Goal: Task Accomplishment & Management: Use online tool/utility

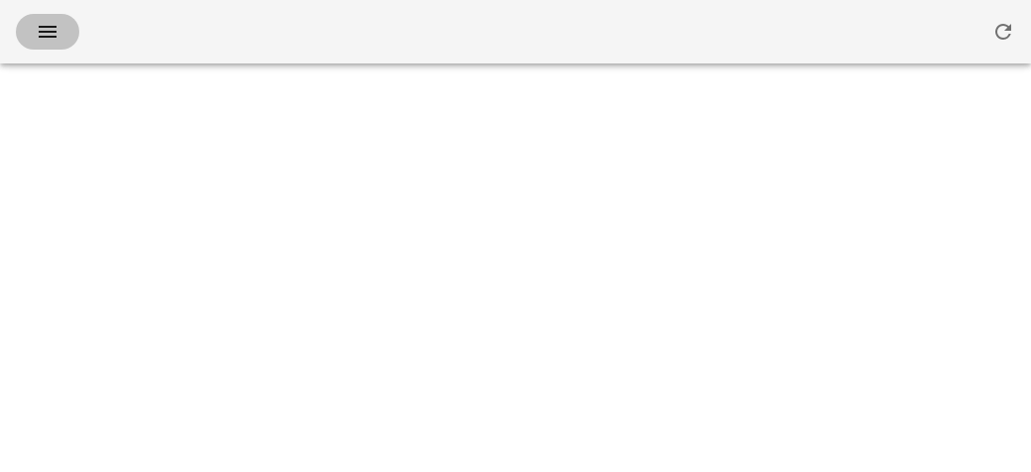
click at [51, 36] on icon "button" at bounding box center [48, 32] width 24 height 24
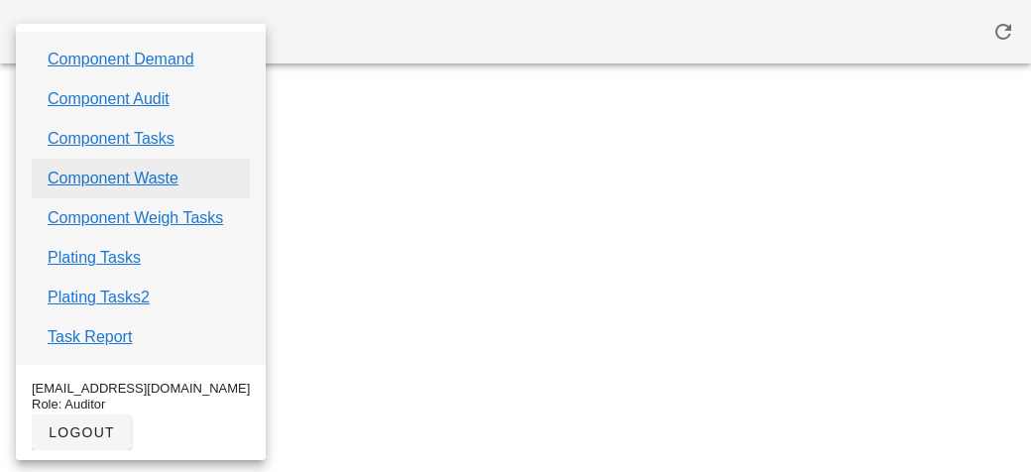
click at [90, 187] on link "Component Waste" at bounding box center [113, 178] width 131 height 24
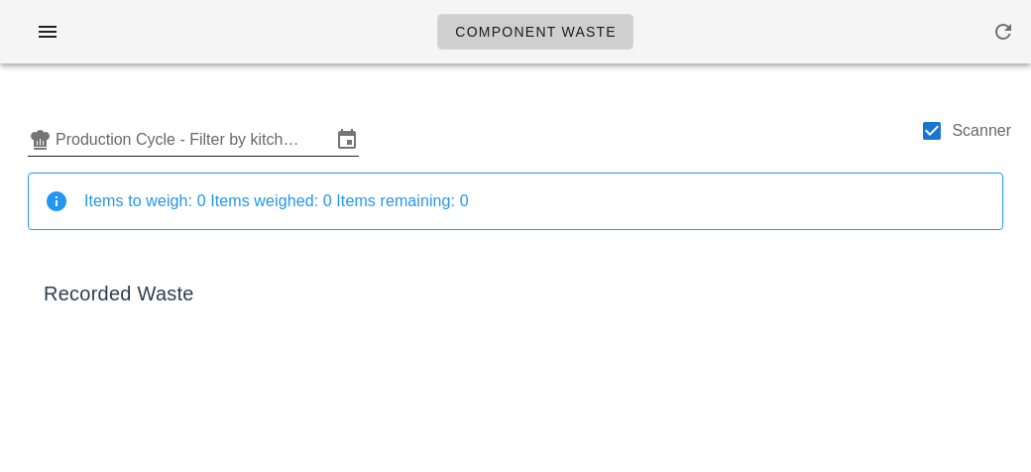
click at [123, 130] on input "Production Cycle - Filter by kitchen production schedules" at bounding box center [193, 140] width 276 height 32
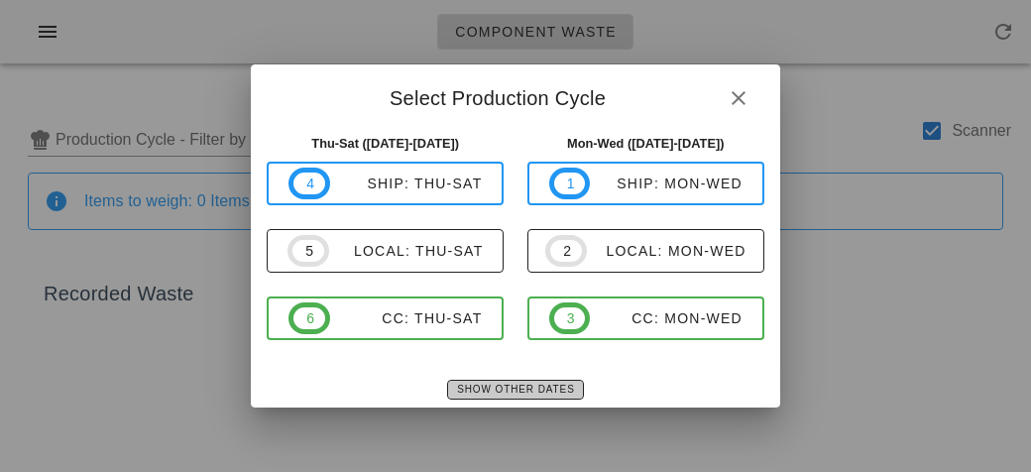
click at [484, 395] on button "Show Other Dates" at bounding box center [515, 390] width 136 height 20
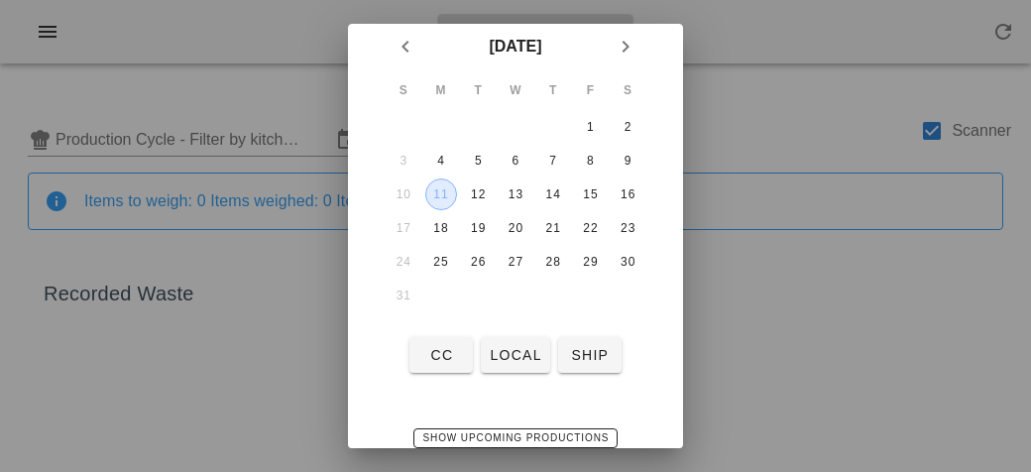
click at [426, 192] on div "11" at bounding box center [441, 194] width 30 height 14
click at [511, 357] on span "local" at bounding box center [515, 355] width 53 height 16
type input "local: Mon-Wed ([DATE]-[DATE])"
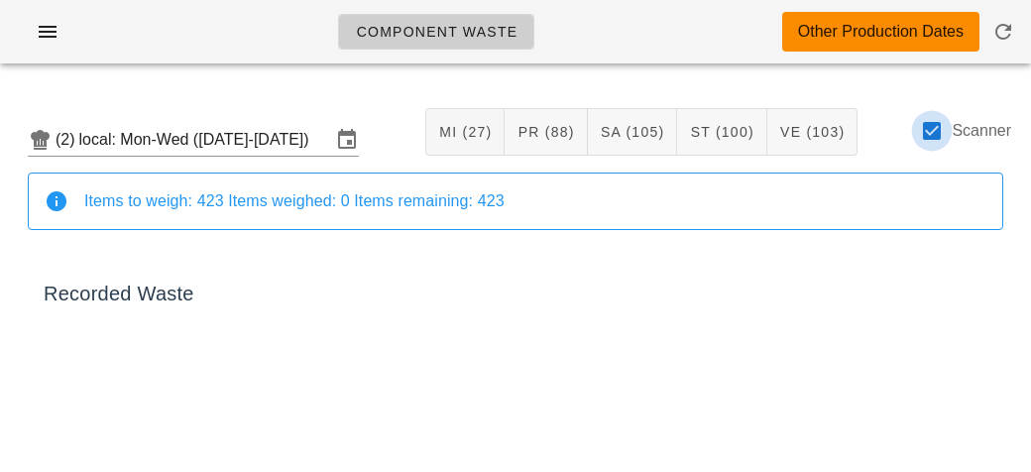
click at [936, 129] on div at bounding box center [932, 131] width 34 height 34
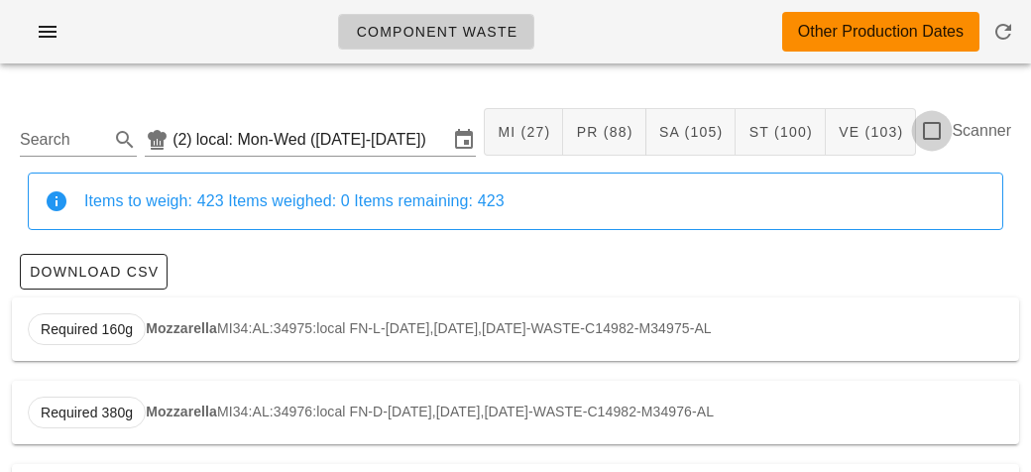
checkbox input "false"
click at [77, 142] on input "Search" at bounding box center [62, 140] width 85 height 32
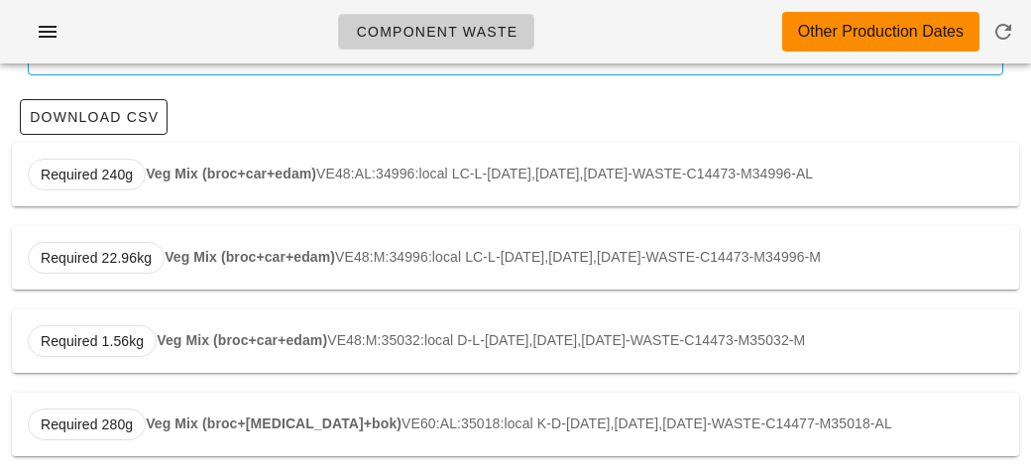
scroll to position [153, 0]
click at [187, 172] on strong "Veg Mix (broc+car+edam)" at bounding box center [231, 175] width 170 height 16
type input "VE48:AL:34996:local"
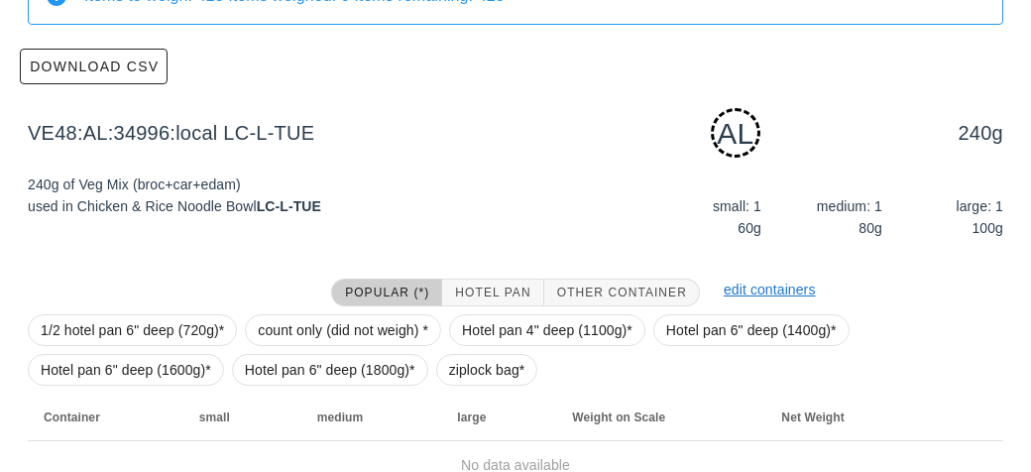
scroll to position [299, 0]
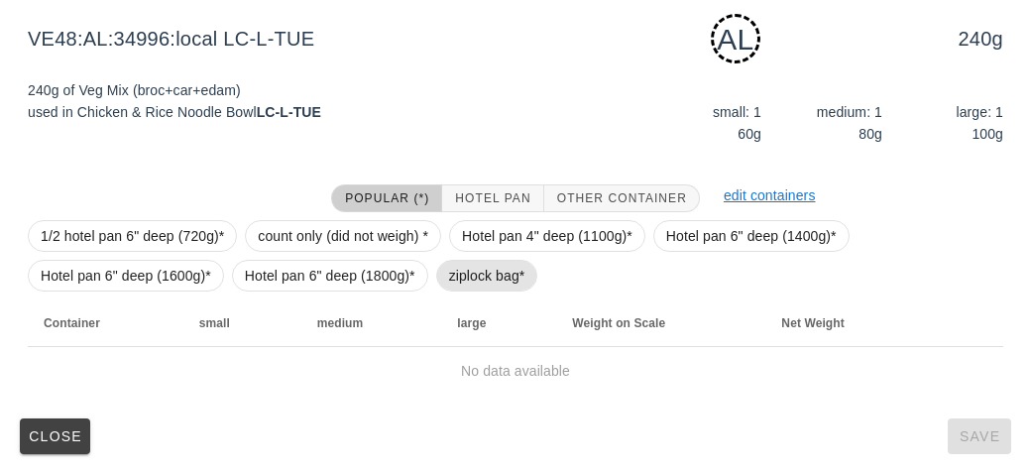
click at [474, 268] on span "ziplock bag*" at bounding box center [487, 276] width 76 height 30
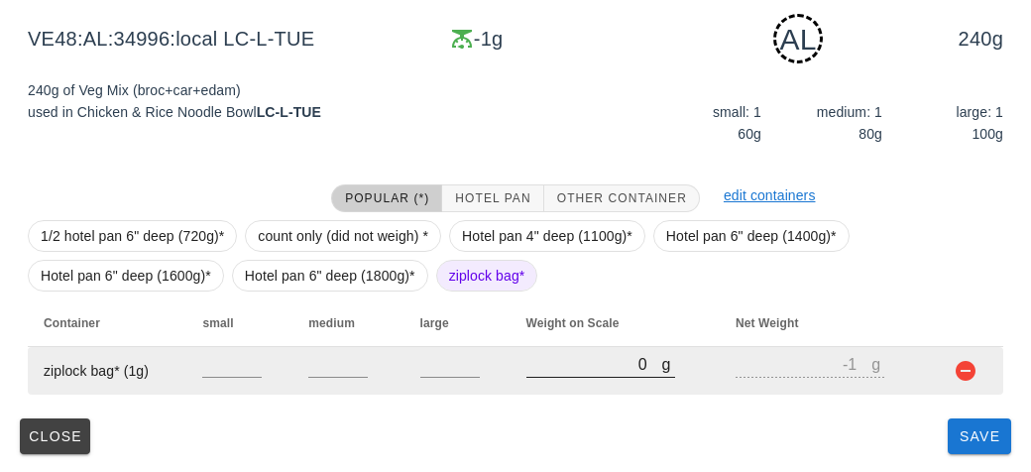
click at [554, 373] on input "0" at bounding box center [594, 364] width 136 height 26
type input "60"
type input "59"
type input "610"
type input "609"
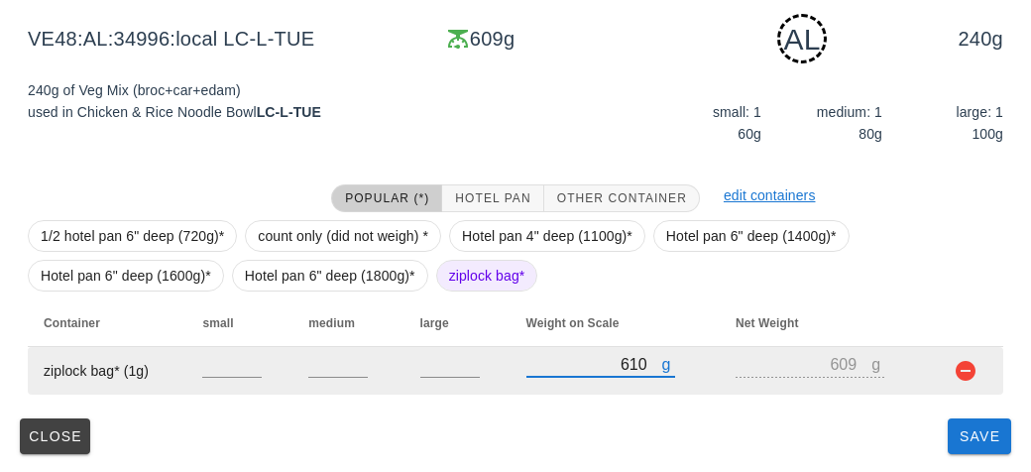
type input "610"
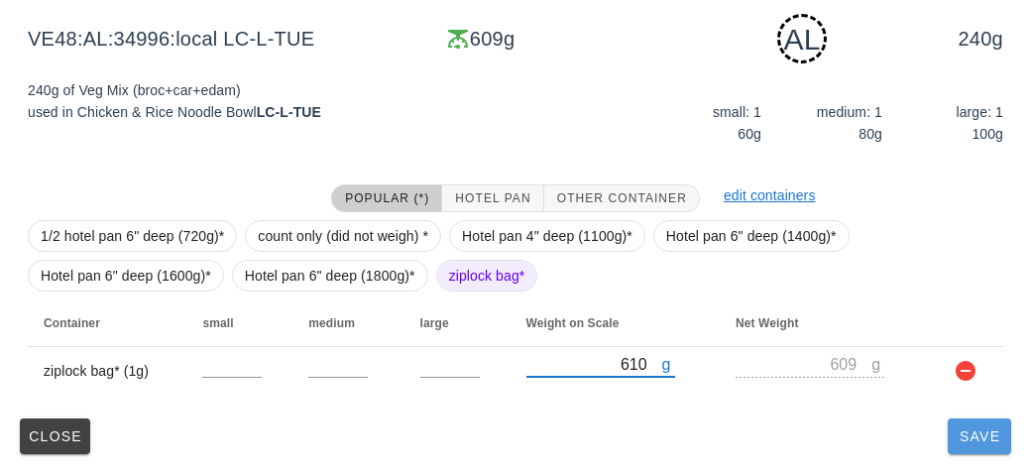
click at [979, 435] on span "Save" at bounding box center [979, 436] width 48 height 16
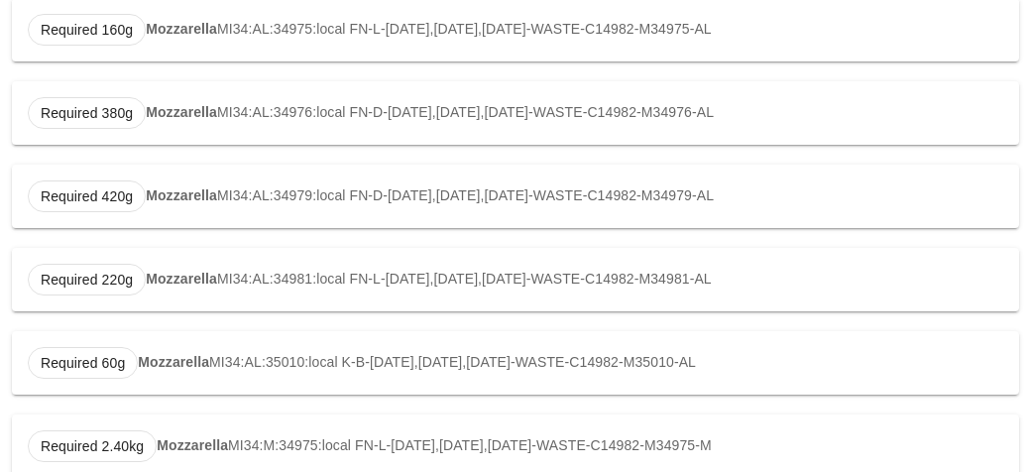
type input "VE48:AL:34996:local"
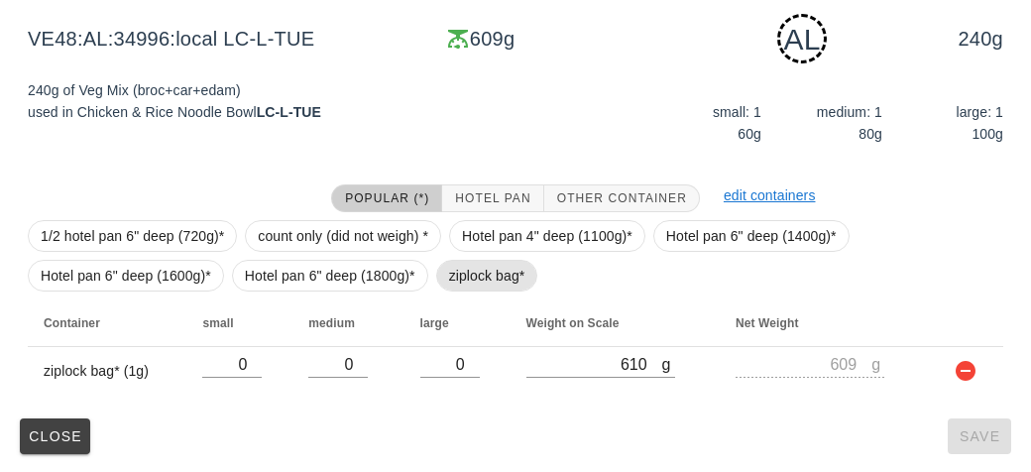
click at [471, 261] on span "ziplock bag*" at bounding box center [487, 276] width 76 height 30
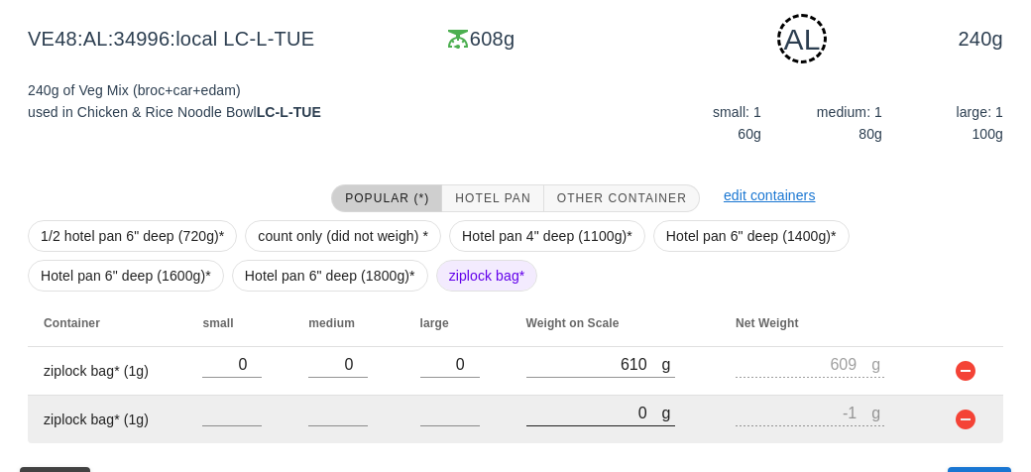
click at [584, 404] on input "0" at bounding box center [594, 412] width 136 height 26
type input "20"
type input "19"
type input "270"
type input "269"
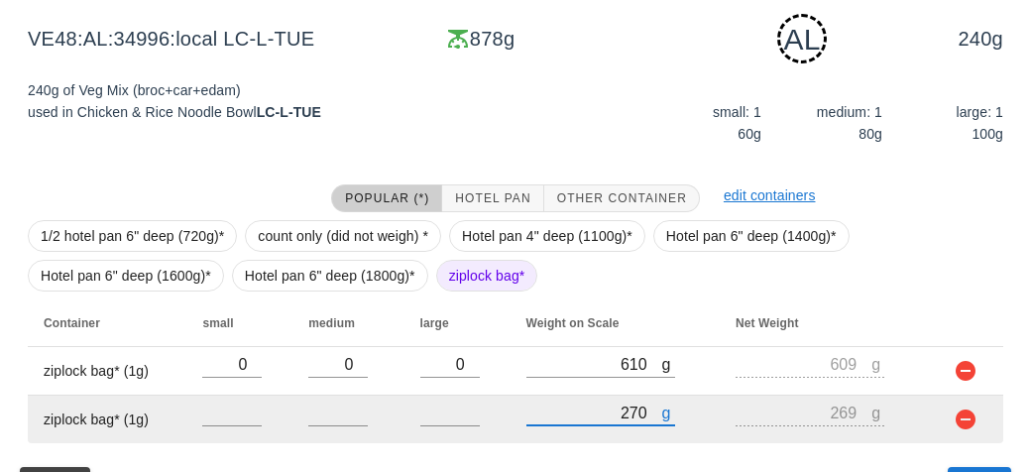
type input "2740"
type input "2739"
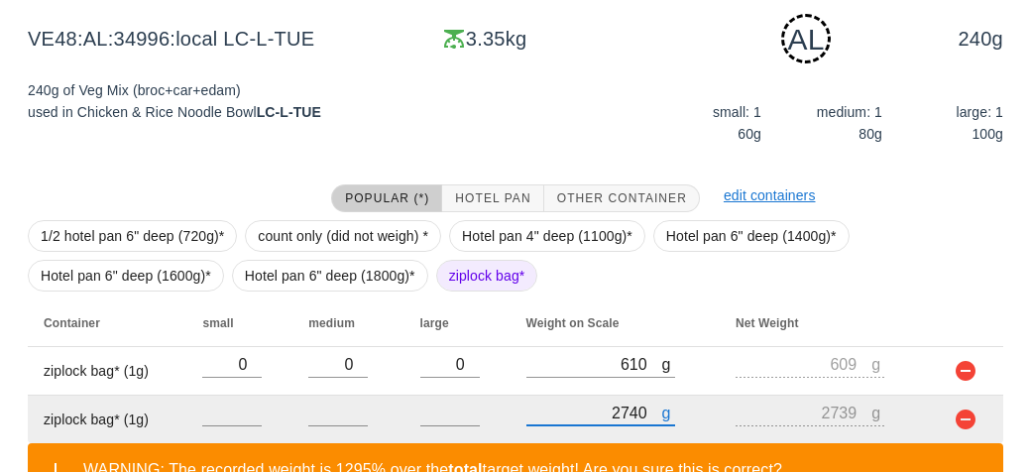
scroll to position [439, 0]
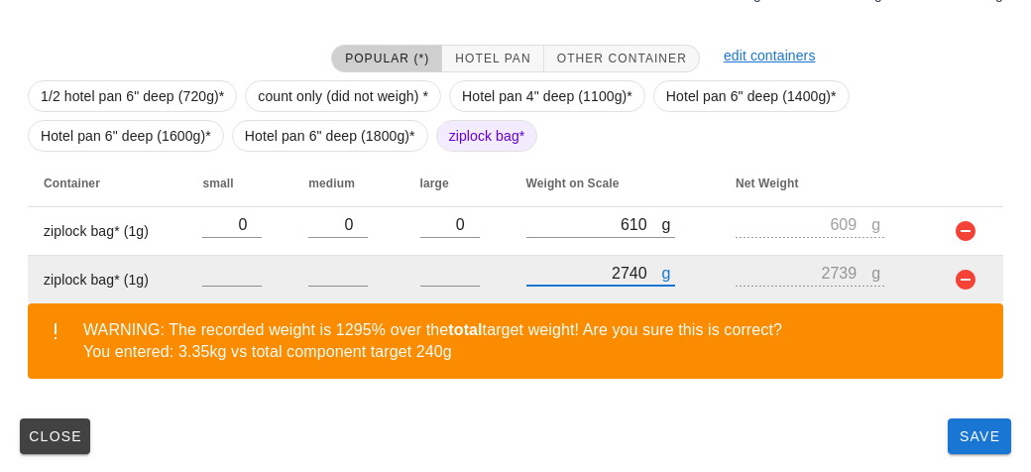
type input "2740"
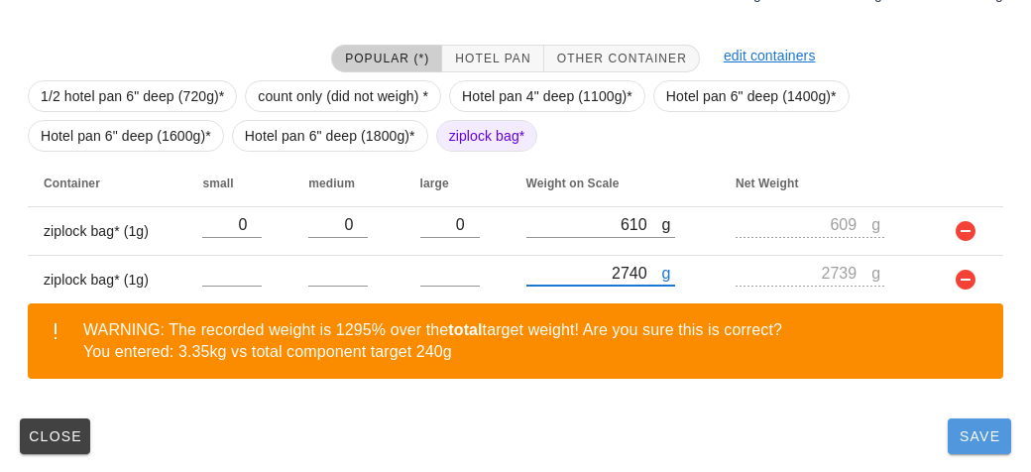
click at [961, 444] on button "Save" at bounding box center [978, 436] width 63 height 36
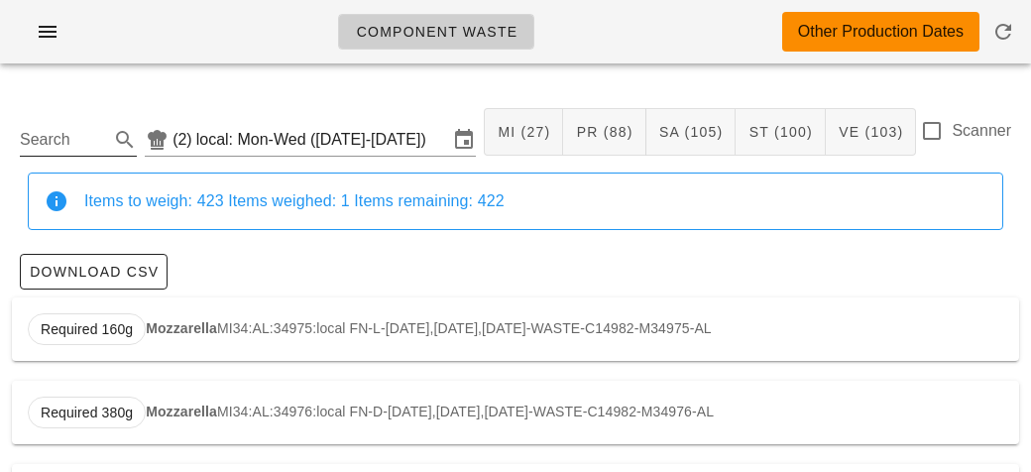
click at [56, 140] on input "Search" at bounding box center [62, 140] width 85 height 32
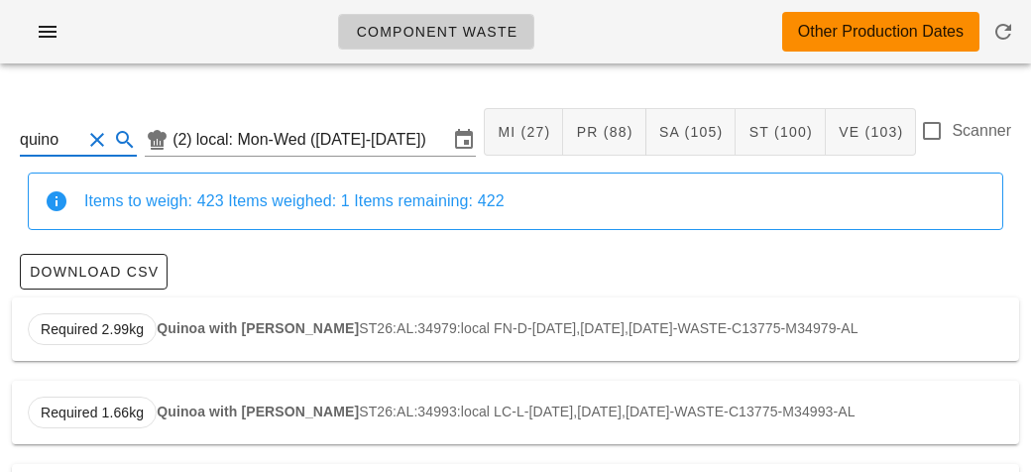
click at [194, 338] on div "Required 2.99kg Quinoa with Parsley ST26:AL:34979:local FN-D-[DATE],[DATE],[DAT…" at bounding box center [515, 328] width 1007 height 63
type input "ST26:AL:34979:local"
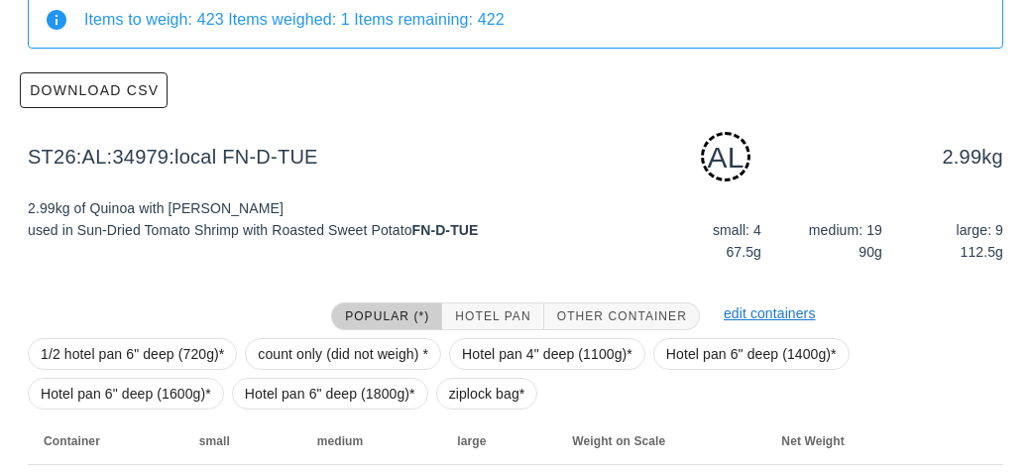
scroll to position [299, 0]
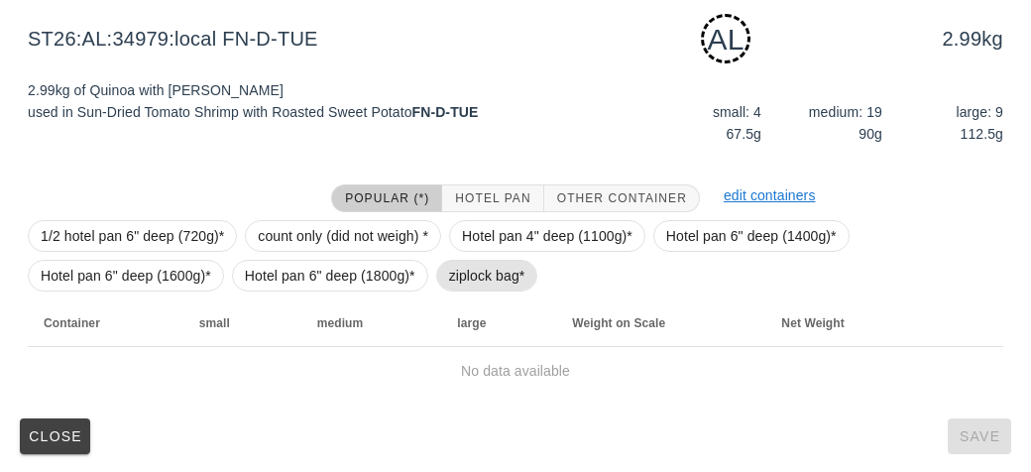
click at [449, 272] on span "ziplock bag*" at bounding box center [487, 276] width 76 height 30
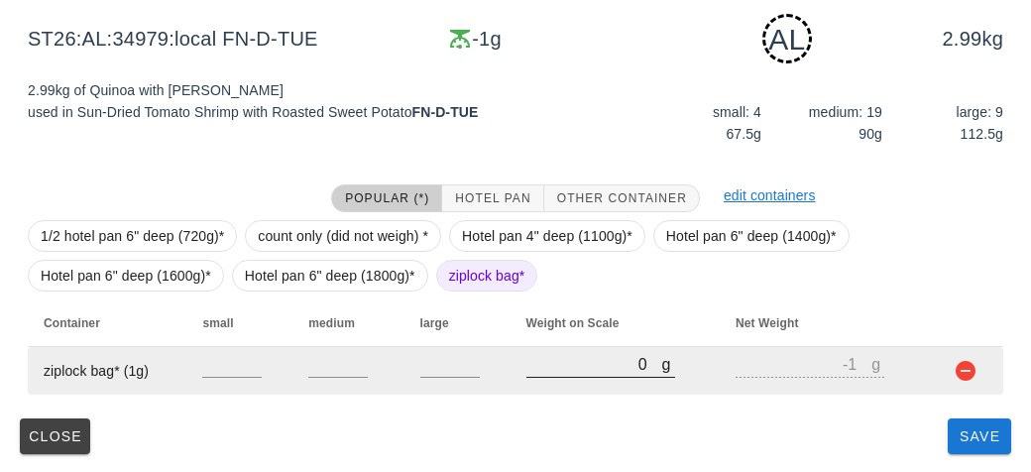
click at [540, 371] on input "0" at bounding box center [594, 364] width 136 height 26
type input "20"
type input "19"
type input "210"
type input "209"
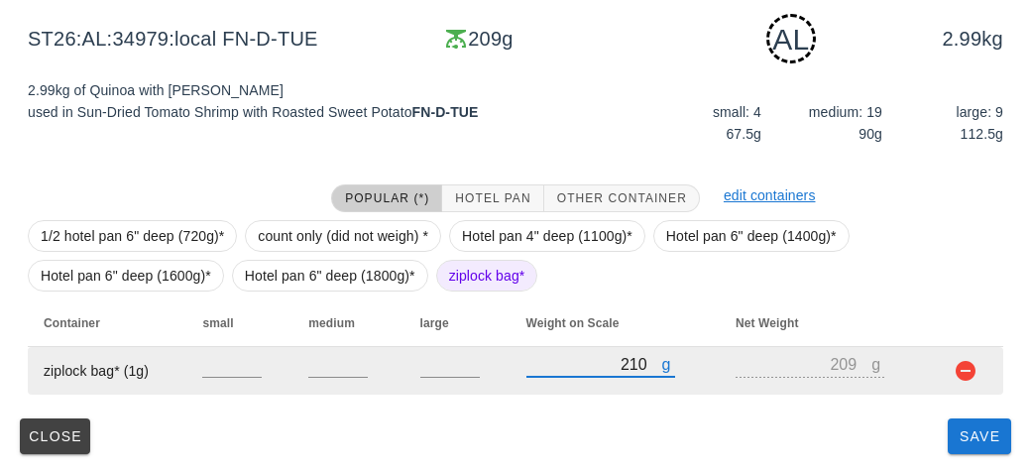
type input "2100"
type input "2099"
type input "2100"
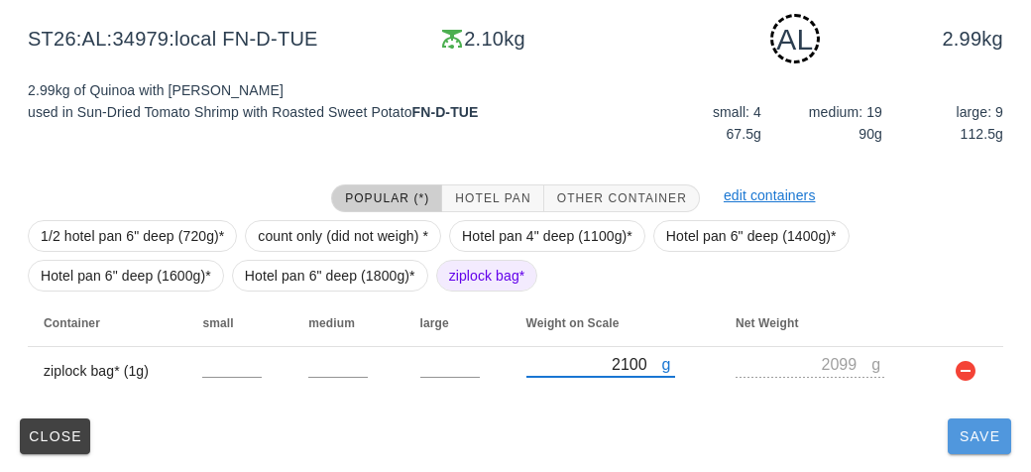
click at [954, 434] on button "Save" at bounding box center [978, 436] width 63 height 36
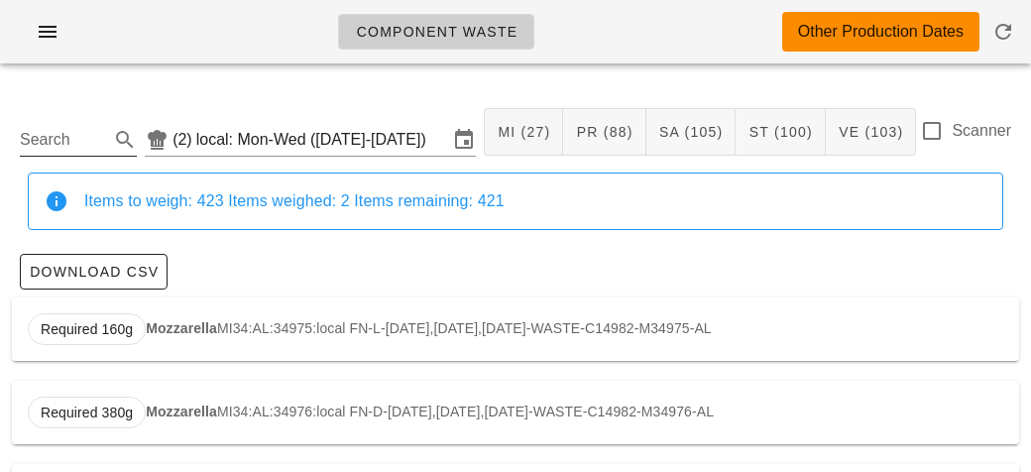
click at [103, 134] on input "Search" at bounding box center [62, 140] width 85 height 32
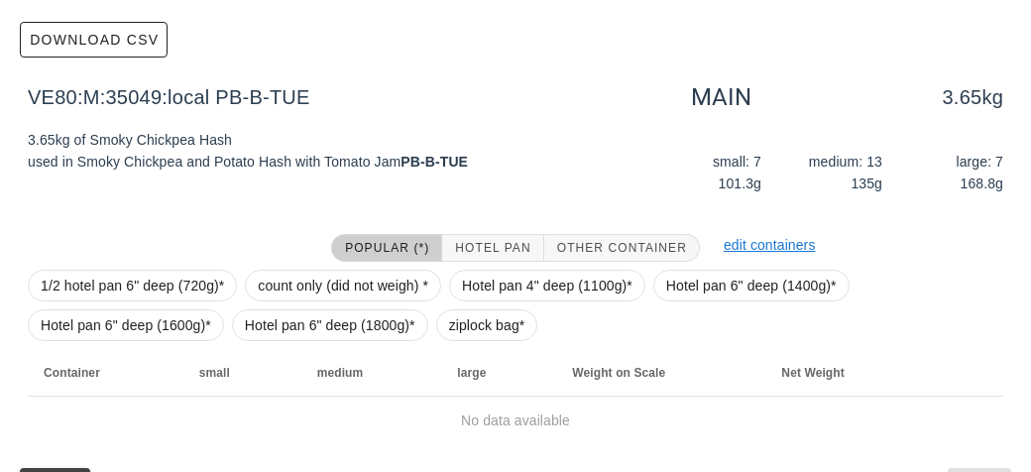
scroll to position [281, 0]
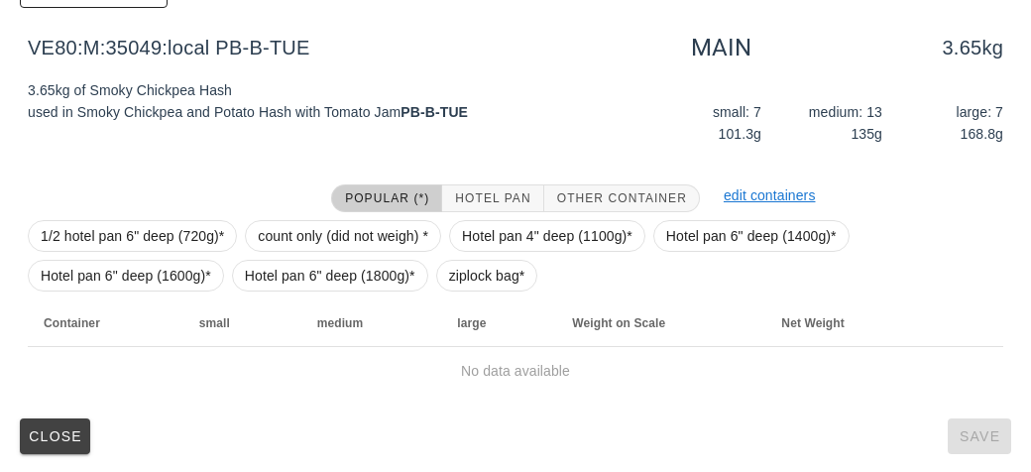
type input "chickpe"
click at [483, 270] on span "ziplock bag*" at bounding box center [487, 276] width 76 height 30
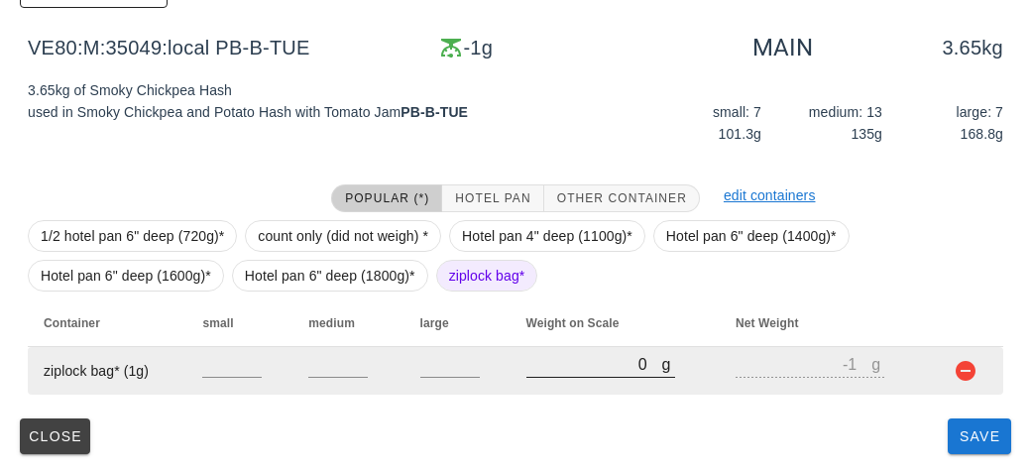
click at [566, 373] on input "0" at bounding box center [594, 364] width 136 height 26
type input "50"
type input "49"
type input "590"
type input "589"
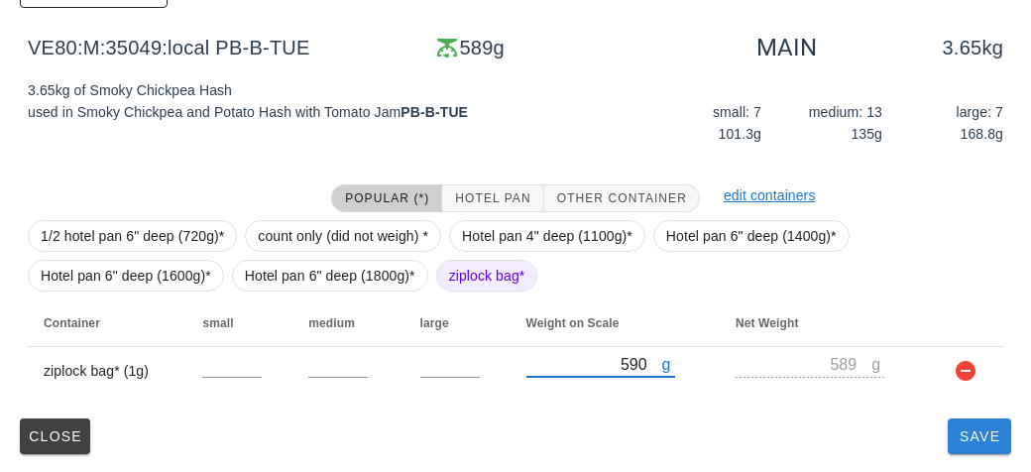
type input "590"
click at [986, 429] on span "Save" at bounding box center [979, 436] width 48 height 16
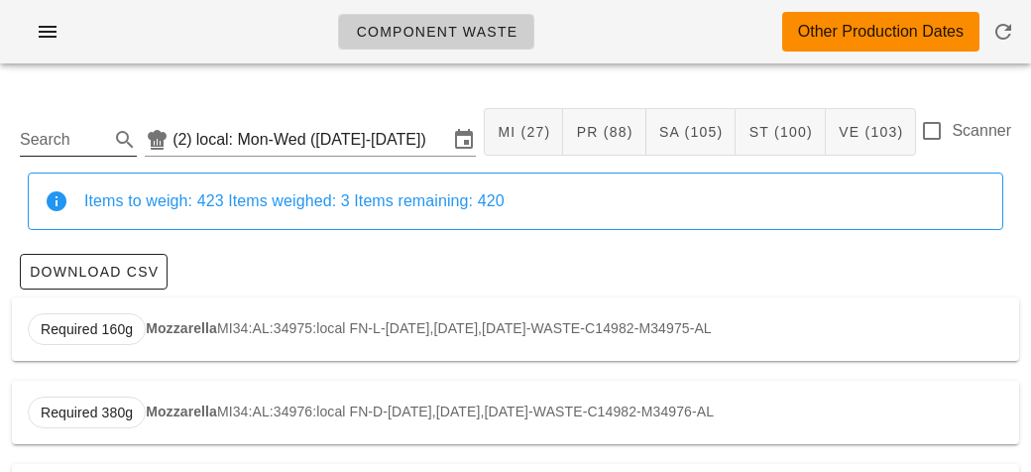
click at [78, 135] on input "Search" at bounding box center [62, 140] width 85 height 32
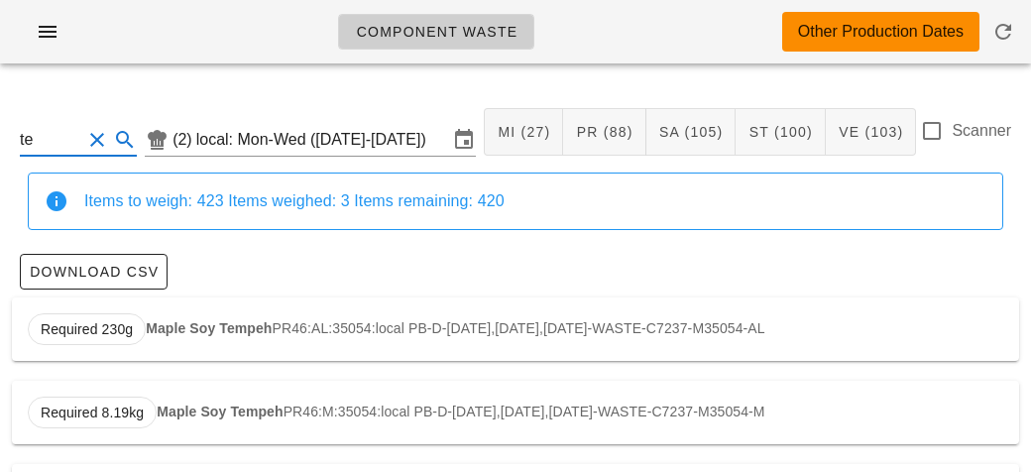
type input "t"
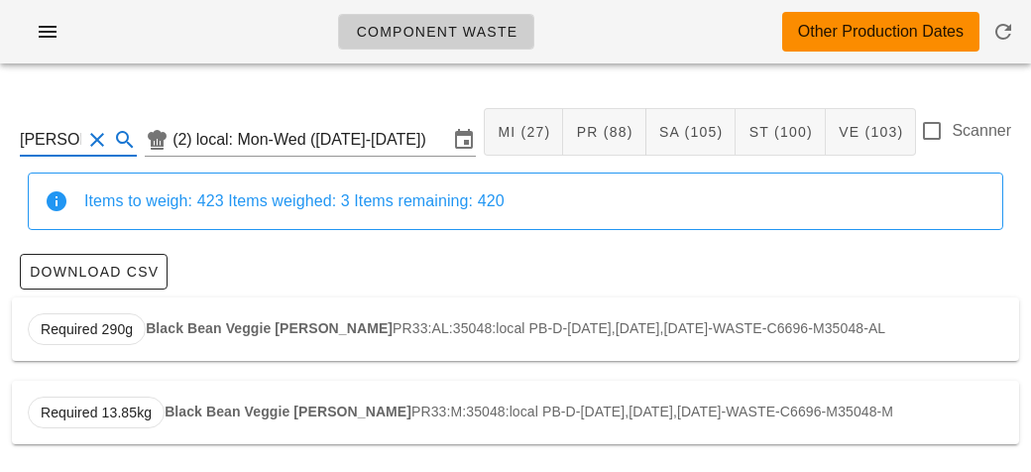
scroll to position [3, 0]
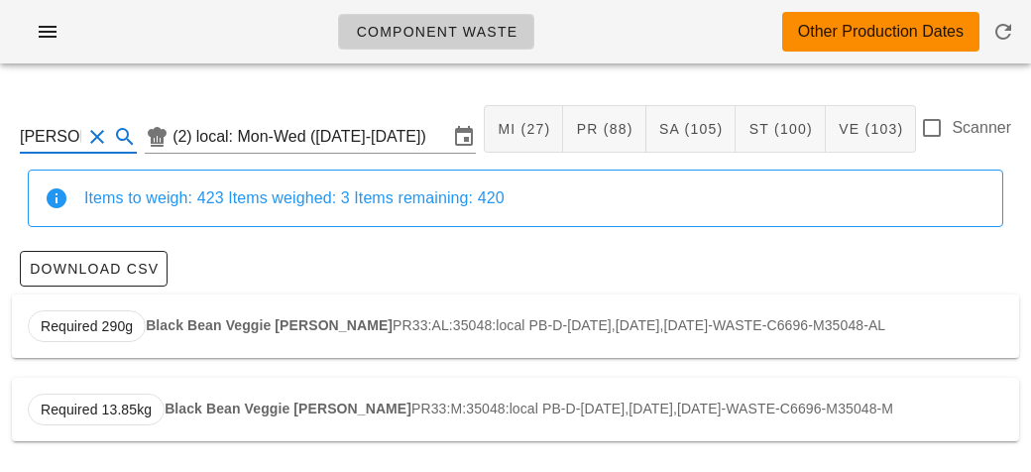
click at [186, 322] on strong "Black Bean Veggie [PERSON_NAME]" at bounding box center [269, 325] width 247 height 16
type input "PR33:AL:35048:local"
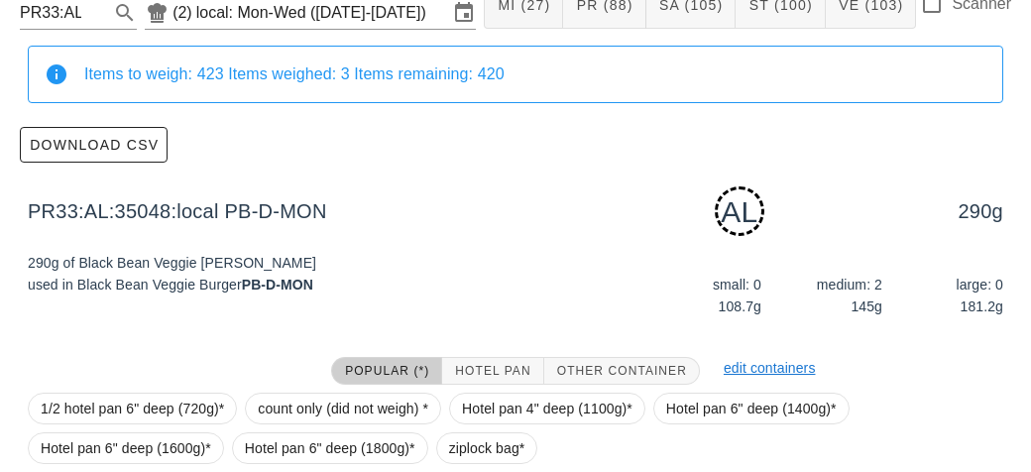
scroll to position [299, 0]
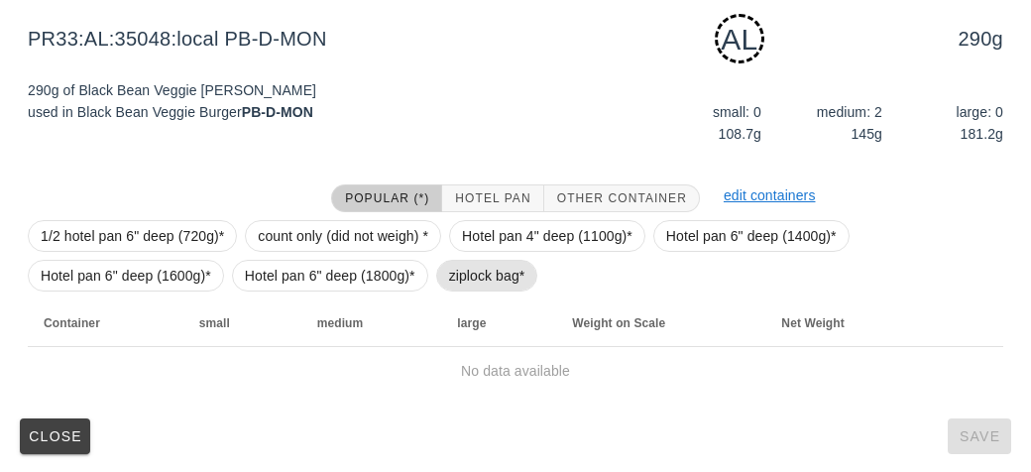
click at [464, 286] on span "ziplock bag*" at bounding box center [487, 276] width 76 height 30
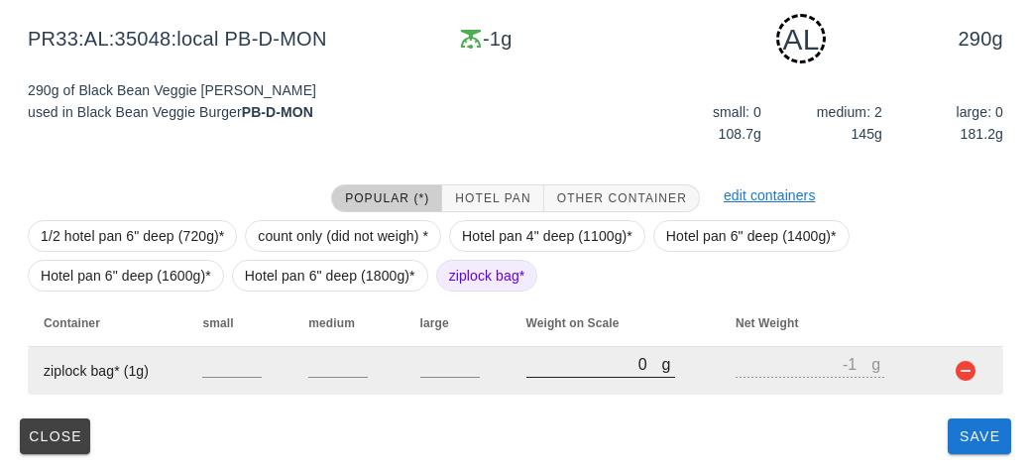
click at [543, 373] on input "0" at bounding box center [594, 364] width 136 height 26
type input "70"
type input "69"
type input "720"
type input "719"
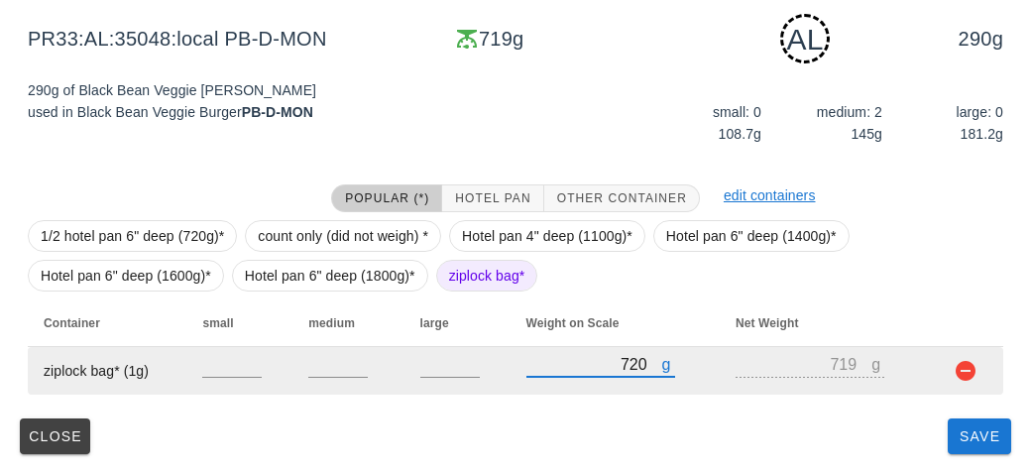
type input "720"
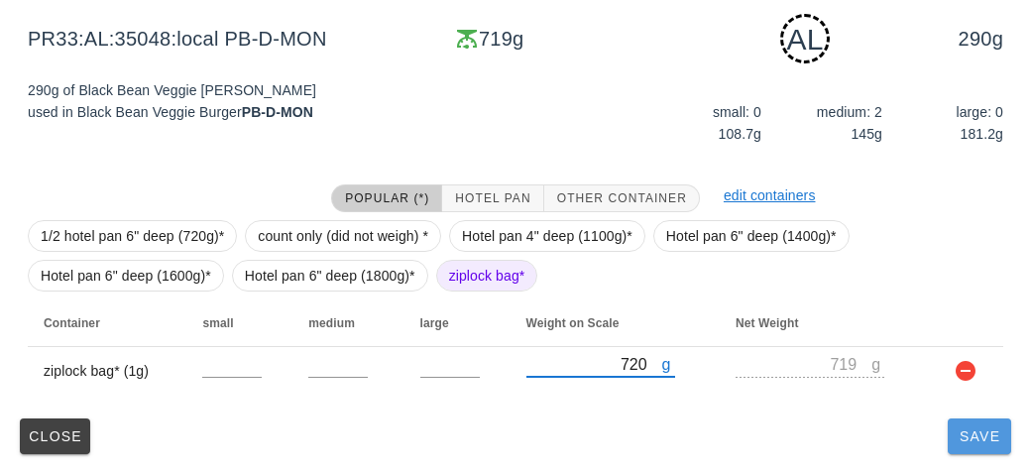
click at [980, 442] on span "Save" at bounding box center [979, 436] width 48 height 16
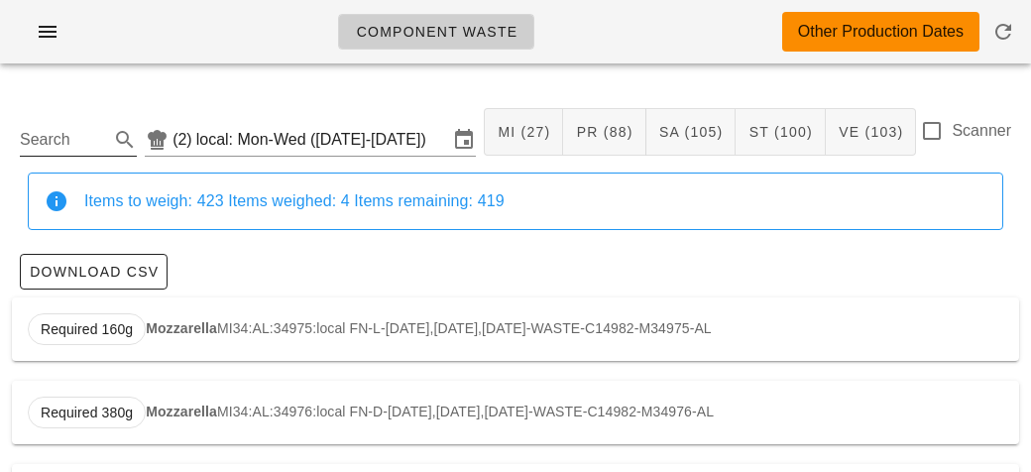
click at [92, 139] on input "Search" at bounding box center [62, 140] width 85 height 32
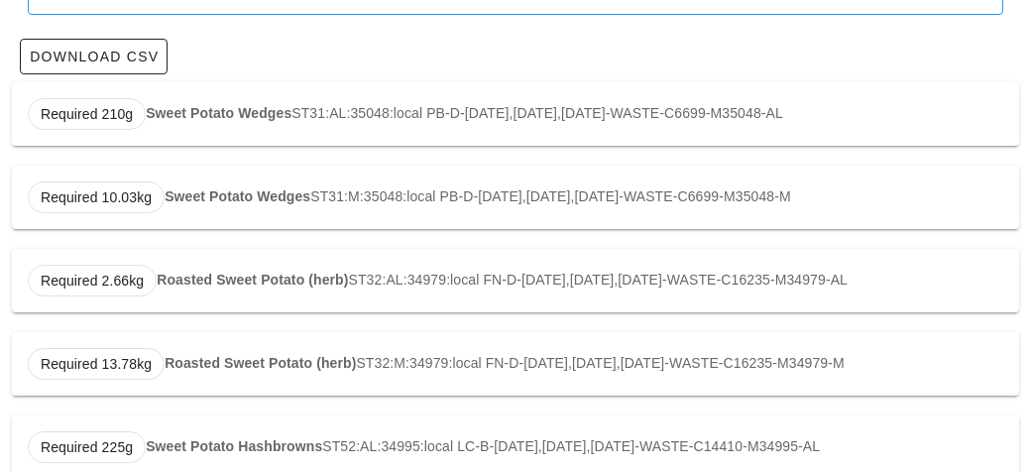
scroll to position [218, 0]
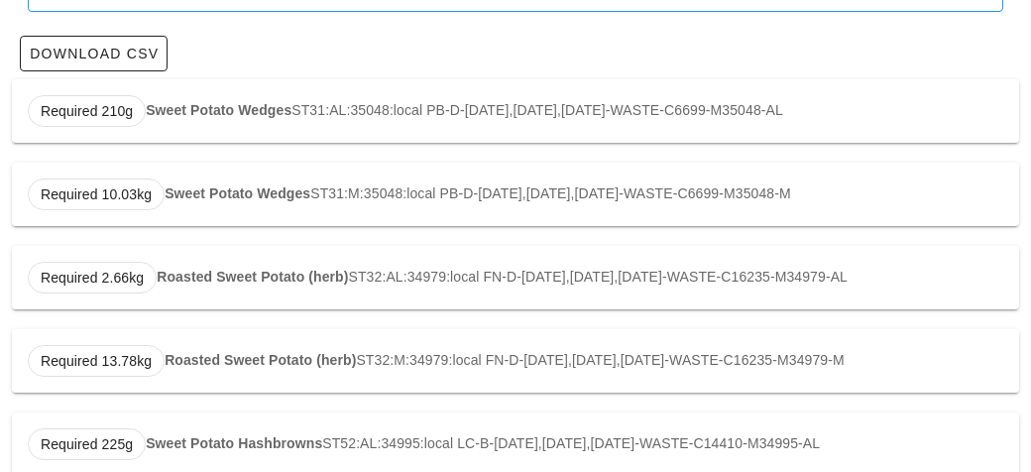
click at [219, 276] on strong "Roasted Sweet Potato (herb)" at bounding box center [252, 277] width 191 height 16
type input "ST32:AL:34979:local"
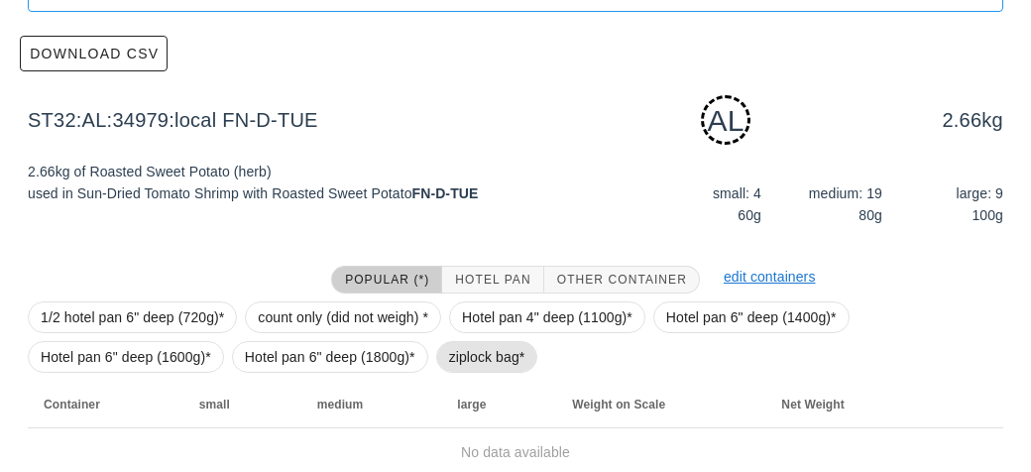
click at [458, 367] on span "ziplock bag*" at bounding box center [487, 357] width 76 height 30
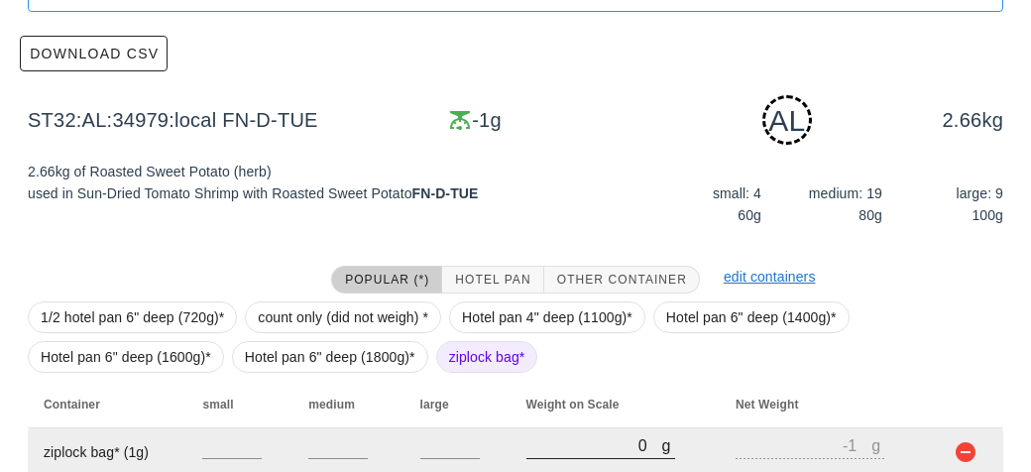
click at [534, 448] on input "0" at bounding box center [594, 445] width 136 height 26
type input "50"
type input "49"
type input "500"
type input "499"
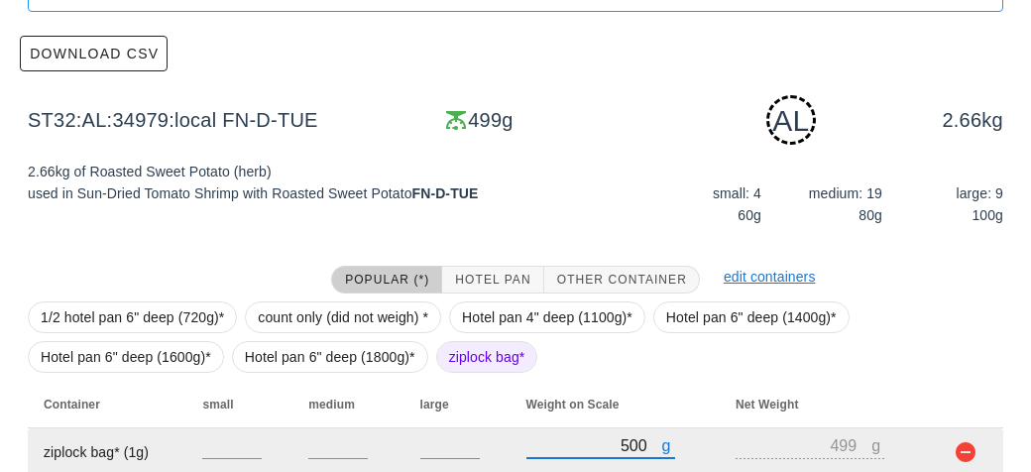
scroll to position [299, 0]
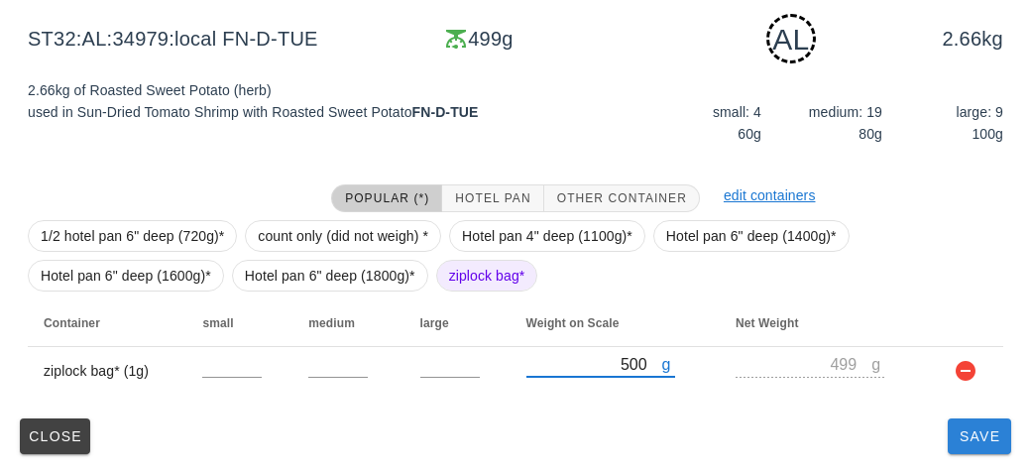
type input "500"
click at [961, 440] on span "Save" at bounding box center [979, 436] width 48 height 16
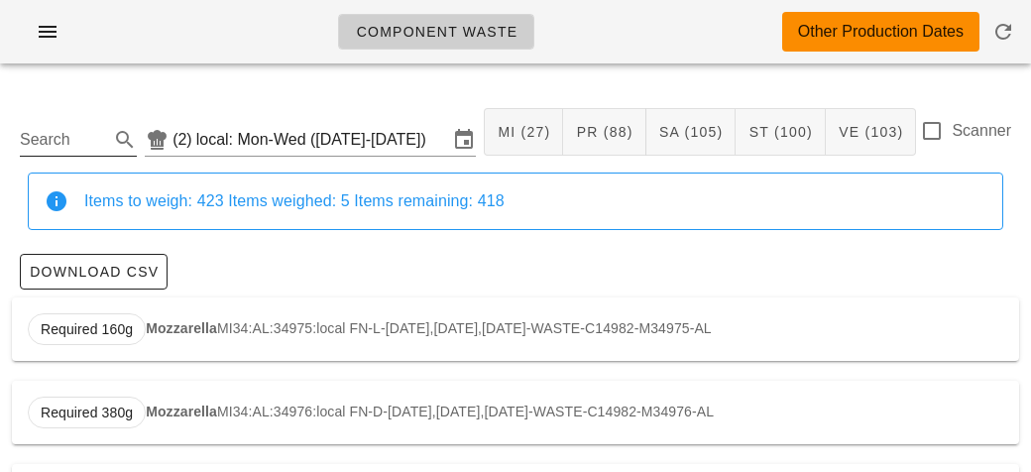
click at [56, 144] on input "Search" at bounding box center [62, 140] width 85 height 32
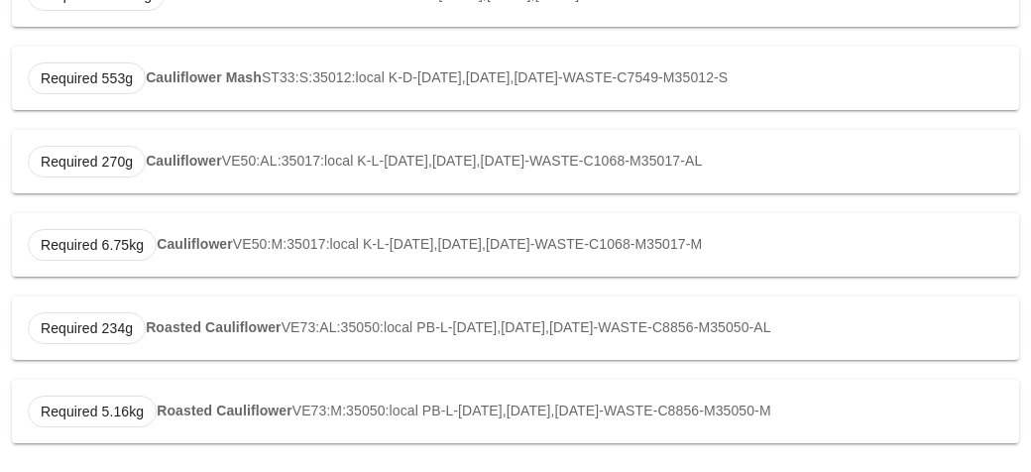
click at [192, 331] on strong "Roasted Cauliflower" at bounding box center [213, 327] width 135 height 16
type input "VE73:AL:35050:local"
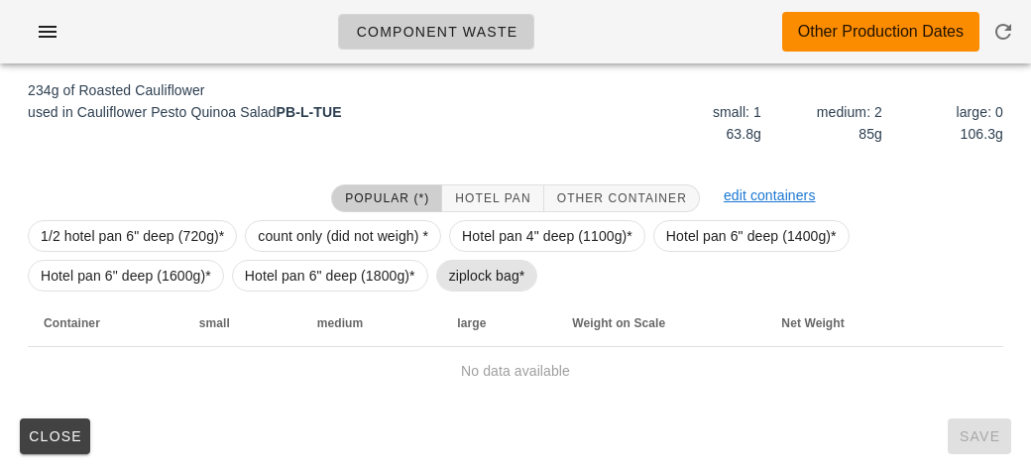
click at [472, 269] on span "ziplock bag*" at bounding box center [487, 276] width 76 height 30
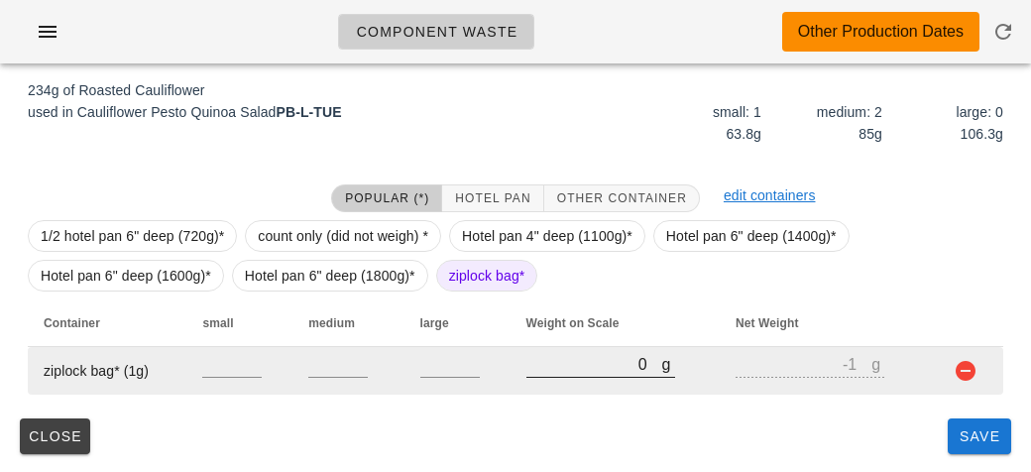
click at [573, 371] on input "0" at bounding box center [594, 364] width 136 height 26
type input "70"
type input "69"
type input "730"
type input "729"
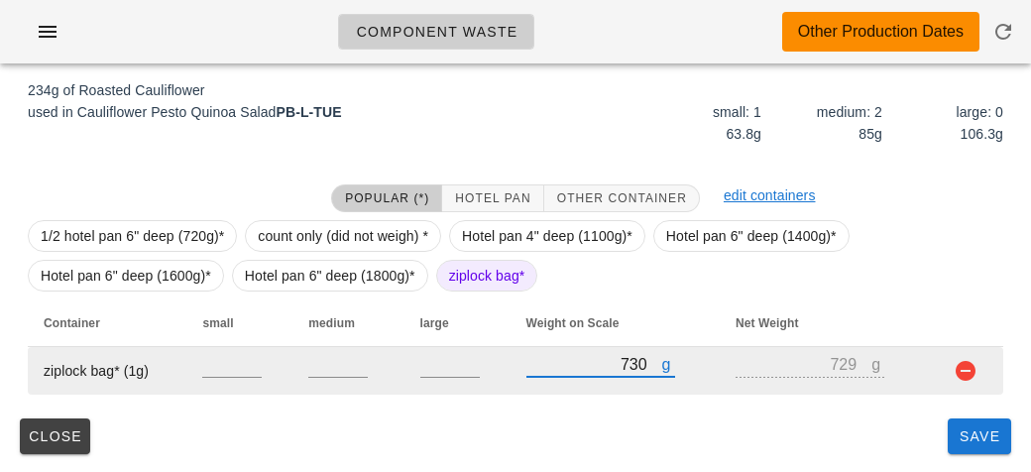
type input "730"
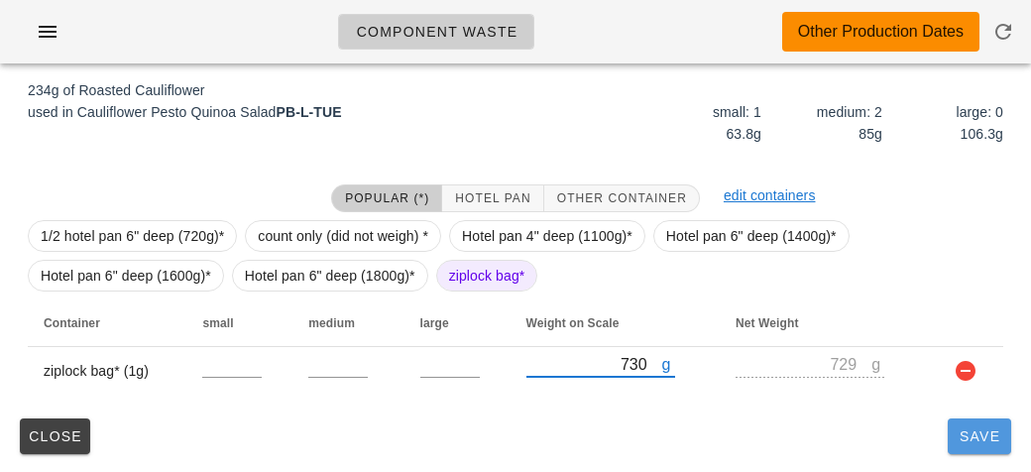
click at [988, 431] on span "Save" at bounding box center [979, 436] width 48 height 16
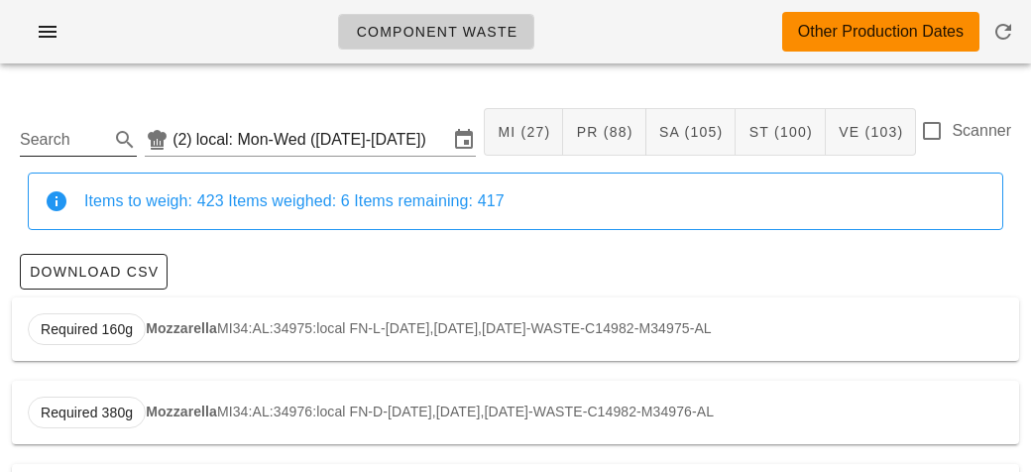
click at [52, 130] on input "Search" at bounding box center [62, 140] width 85 height 32
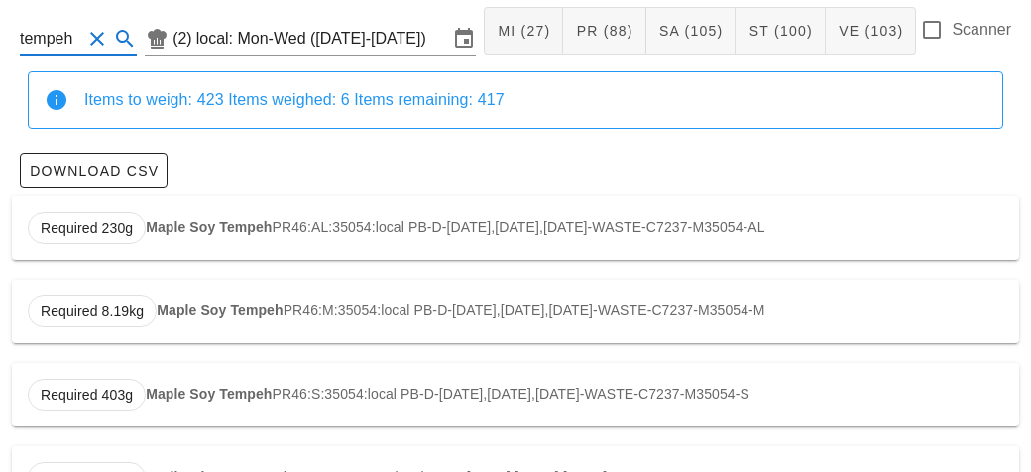
scroll to position [106, 0]
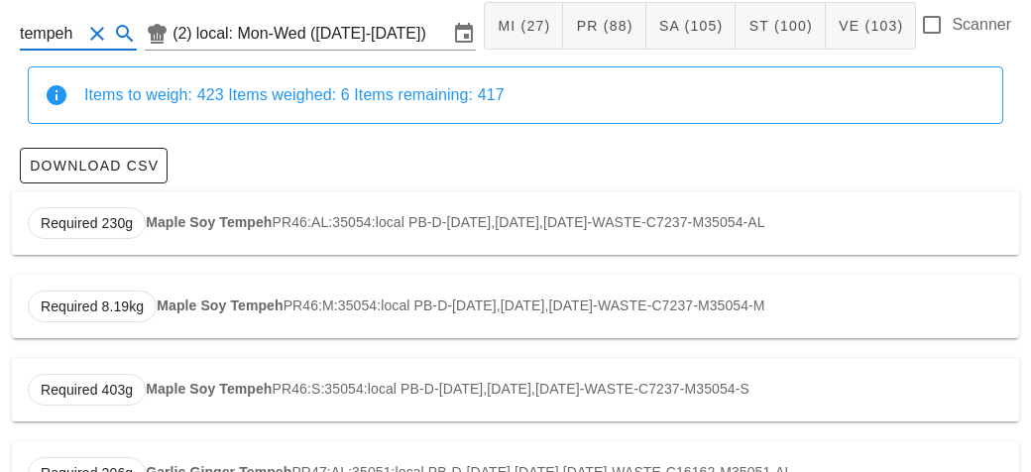
click at [188, 226] on strong "Maple Soy Tempeh" at bounding box center [209, 222] width 126 height 16
type input "PR46:AL:35054:local"
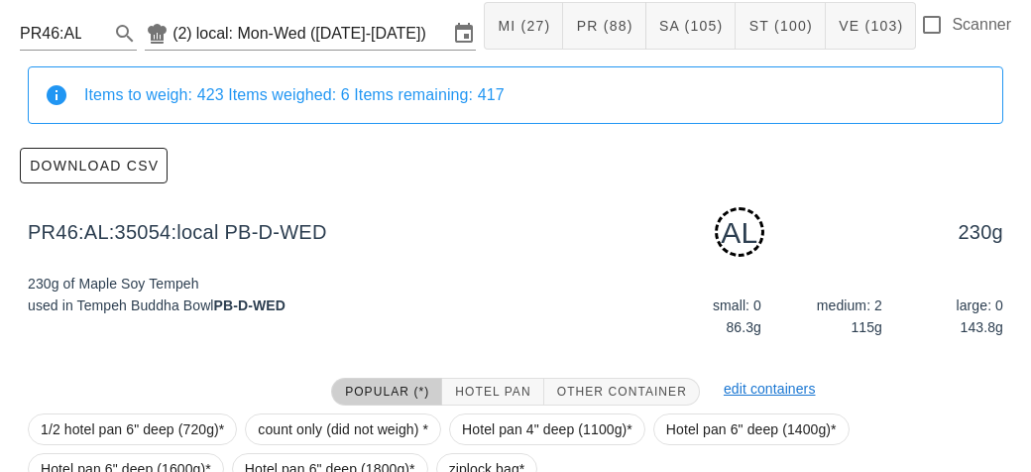
scroll to position [299, 0]
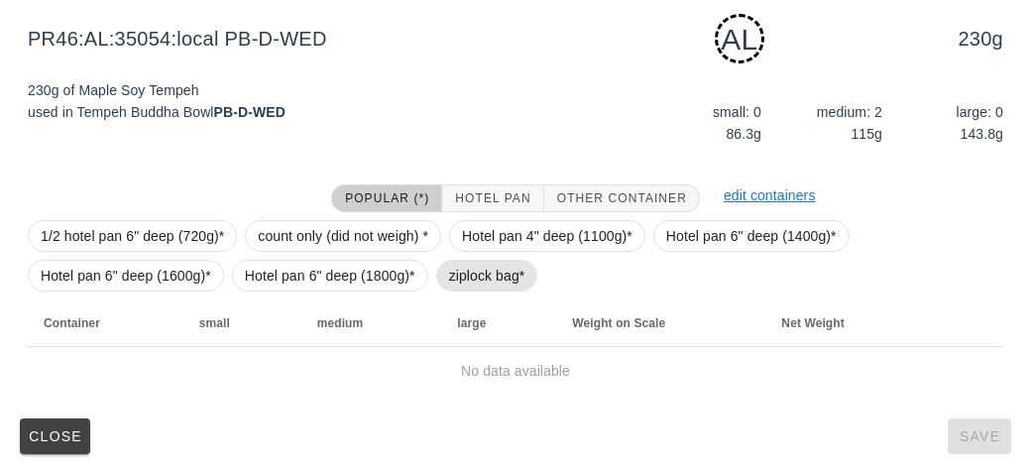
click at [443, 268] on span "ziplock bag*" at bounding box center [487, 276] width 102 height 32
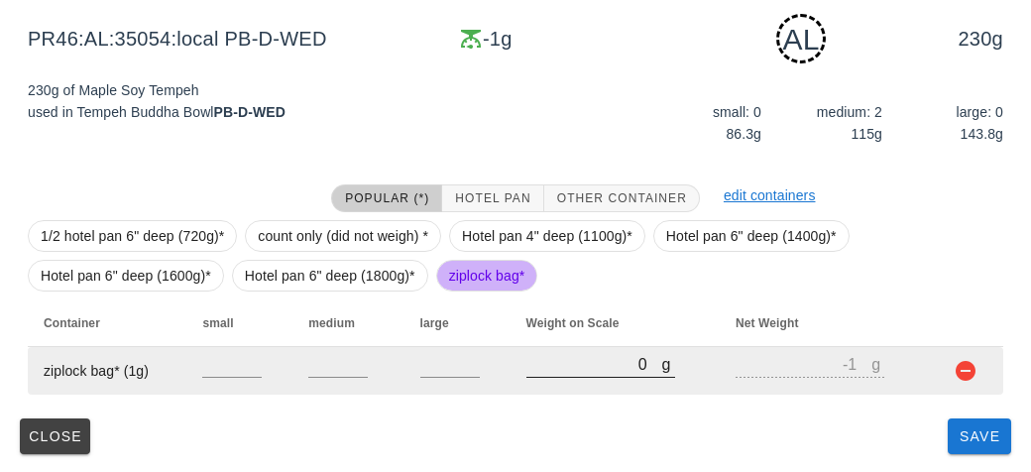
click at [546, 371] on input "0" at bounding box center [594, 364] width 136 height 26
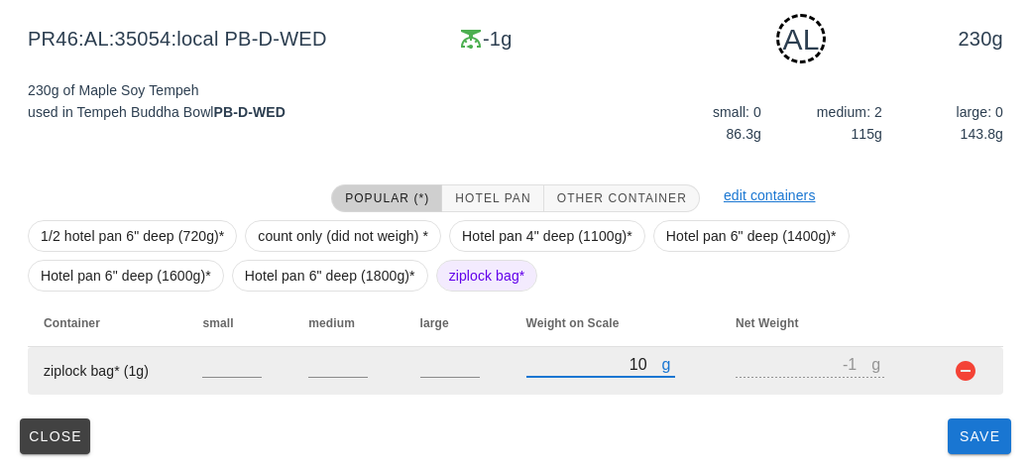
type input "120"
type input "119"
type input "1210"
type input "1209"
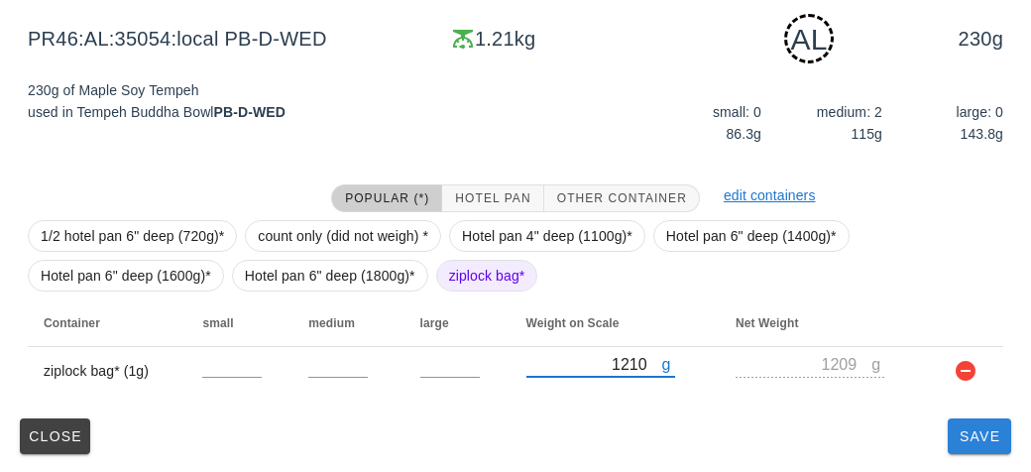
type input "1210"
click at [972, 449] on button "Save" at bounding box center [978, 436] width 63 height 36
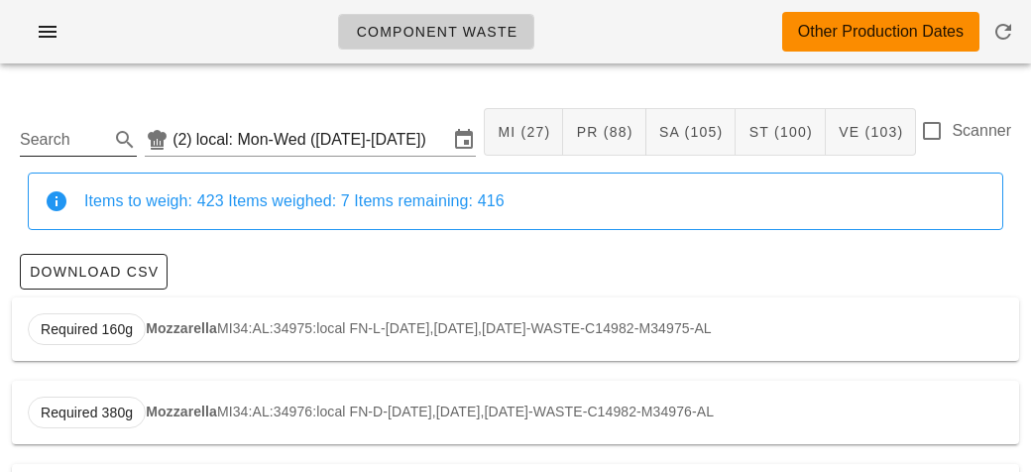
click at [51, 152] on input "Search" at bounding box center [62, 140] width 85 height 32
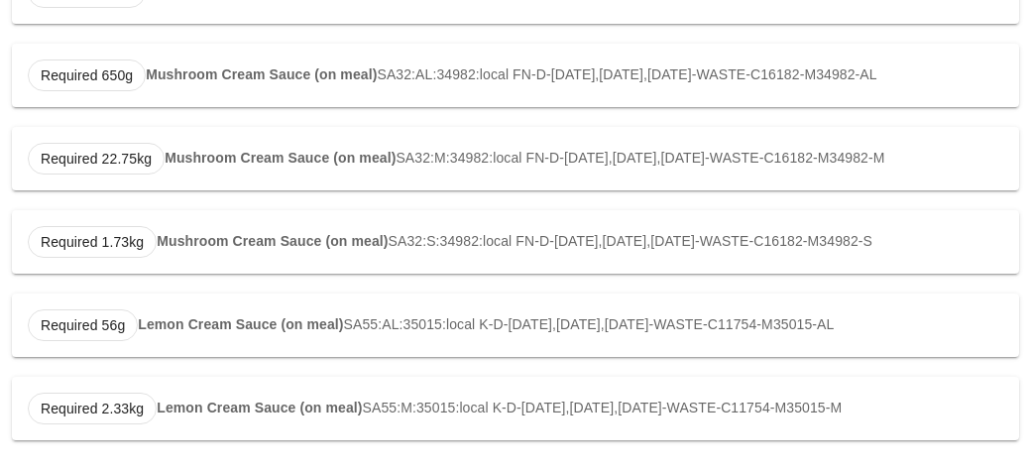
scroll to position [523, 0]
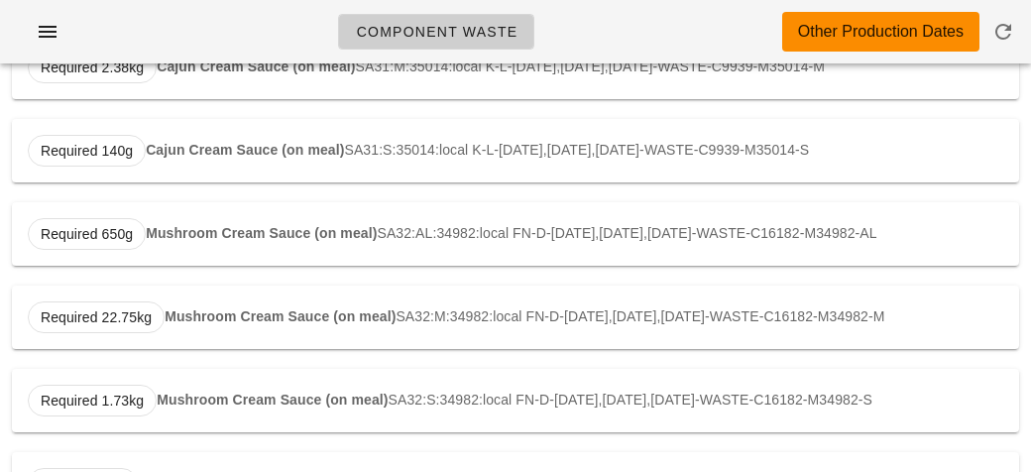
click at [194, 242] on div "Required 650g Mushroom Cream Sauce (on meal) SA32:AL:34982:local FN-D-[DATE],[D…" at bounding box center [515, 233] width 1007 height 63
type input "SA32:AL:34982:local"
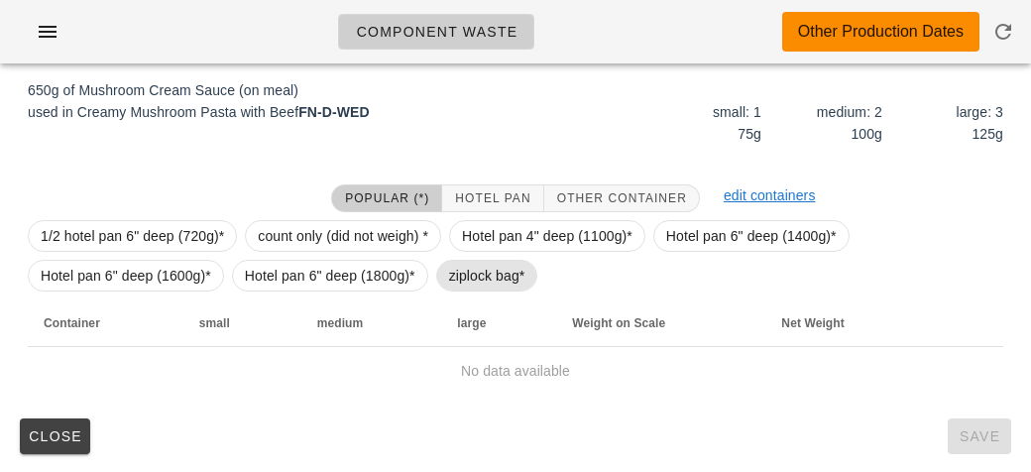
click at [443, 282] on span "ziplock bag*" at bounding box center [487, 276] width 102 height 32
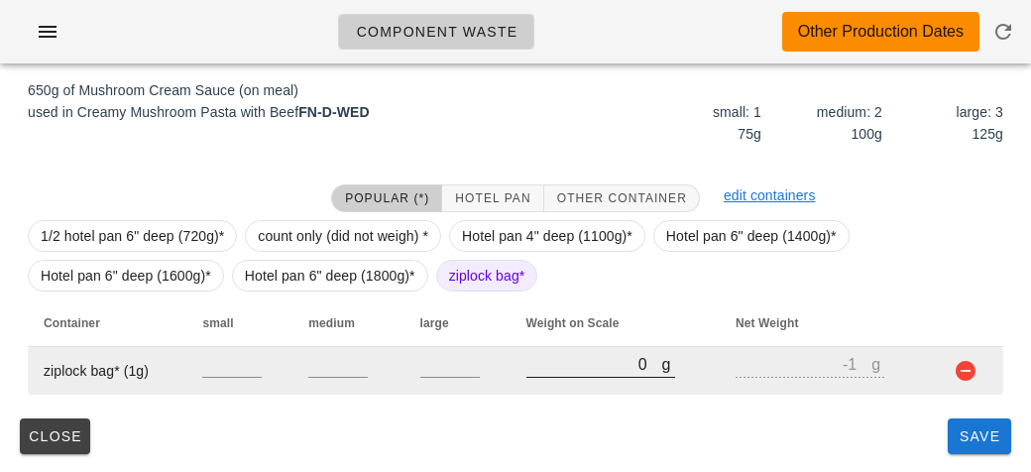
click at [562, 370] on input "0" at bounding box center [594, 364] width 136 height 26
type input "10"
type input "9"
type input "170"
type input "169"
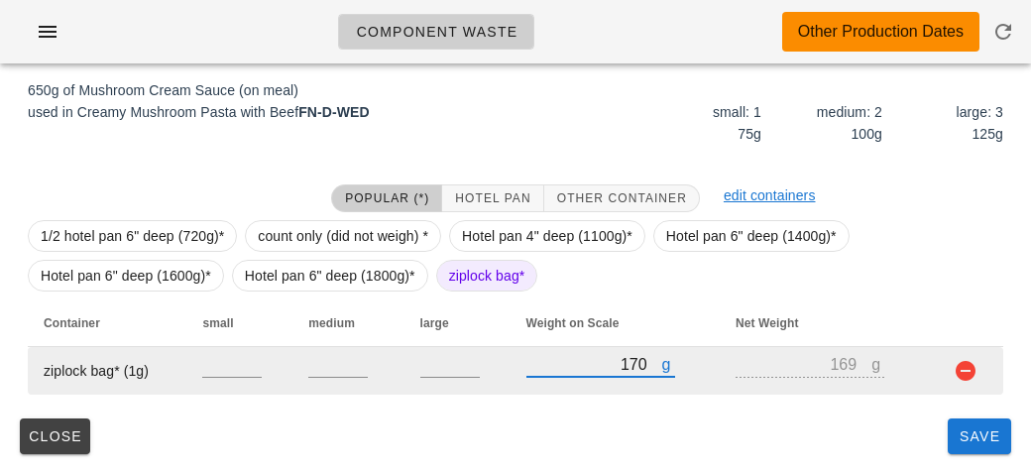
type input "1730"
type input "1729"
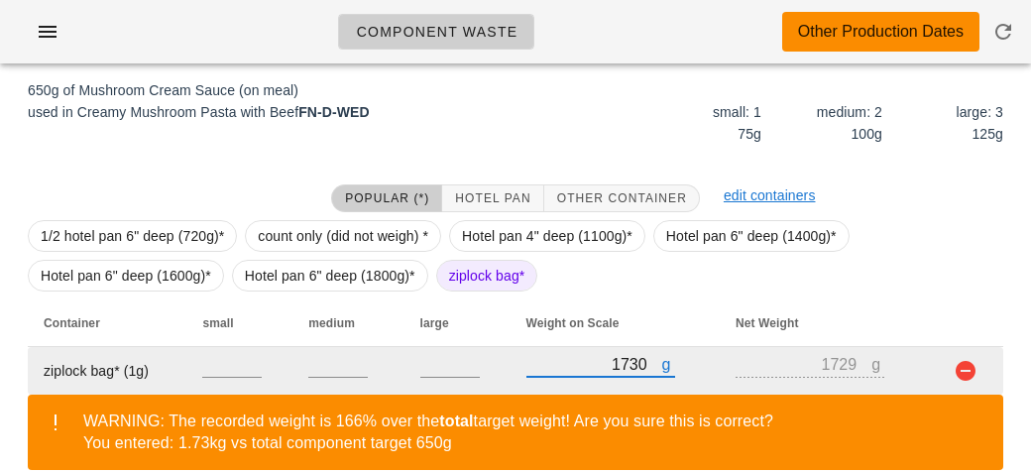
scroll to position [390, 0]
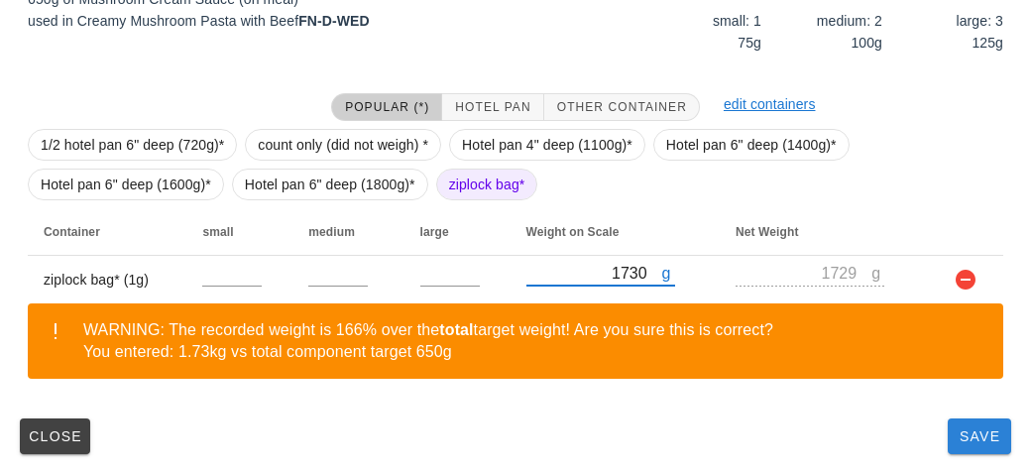
type input "1730"
click at [955, 433] on span "Save" at bounding box center [979, 436] width 48 height 16
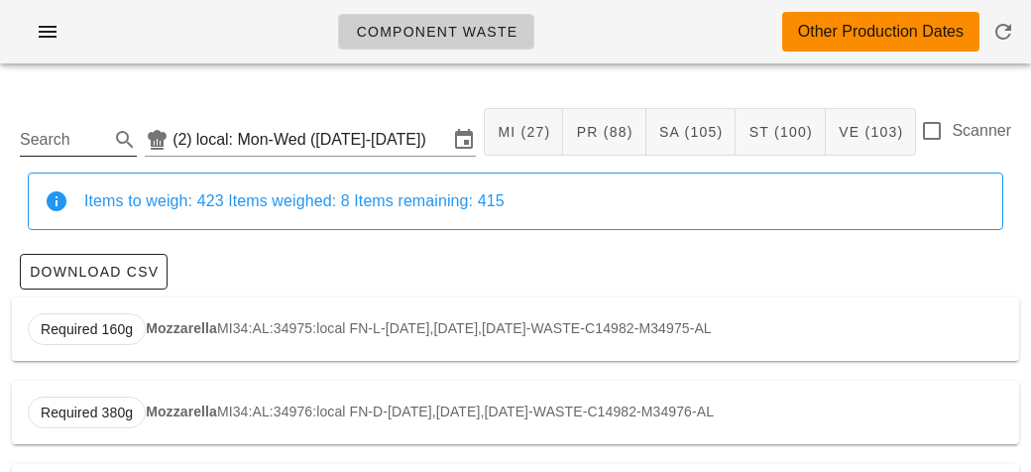
click at [47, 141] on input "Search" at bounding box center [62, 140] width 85 height 32
click at [189, 322] on strong "Soba Noodles" at bounding box center [193, 328] width 94 height 16
type input "ST38:AL:35051:local"
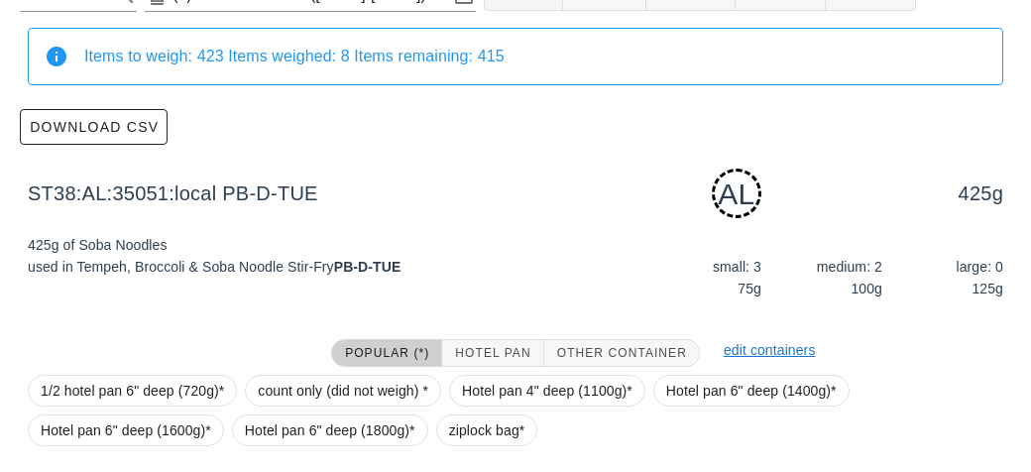
scroll to position [299, 0]
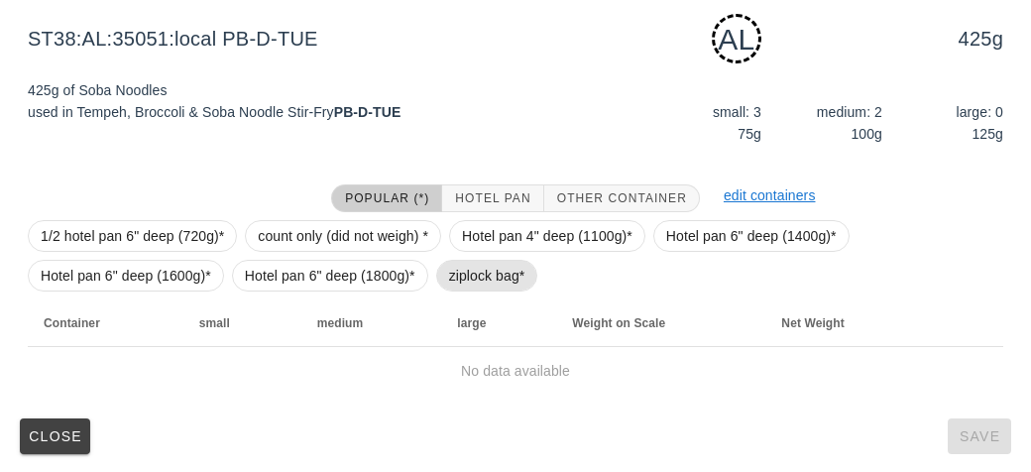
click at [464, 272] on span "ziplock bag*" at bounding box center [487, 276] width 76 height 30
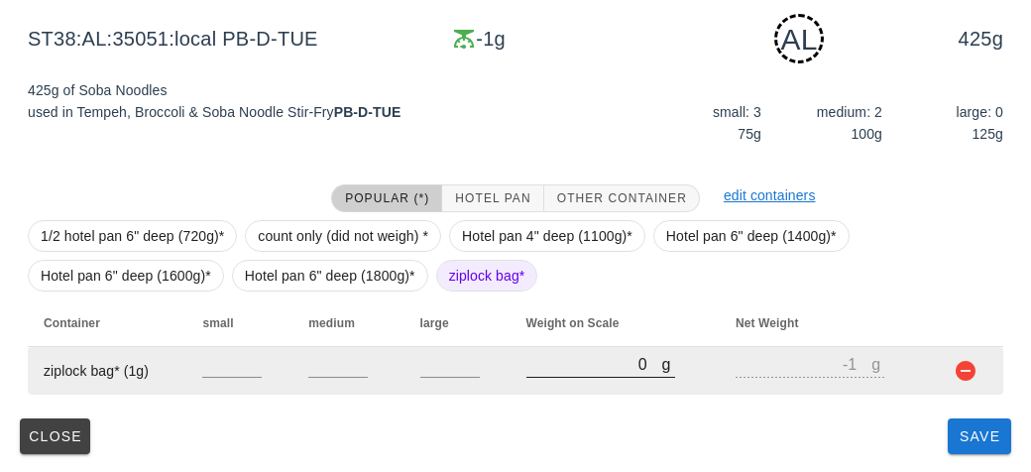
click at [560, 363] on input "0" at bounding box center [594, 364] width 136 height 26
type input "30"
type input "29"
type input "340"
type input "339"
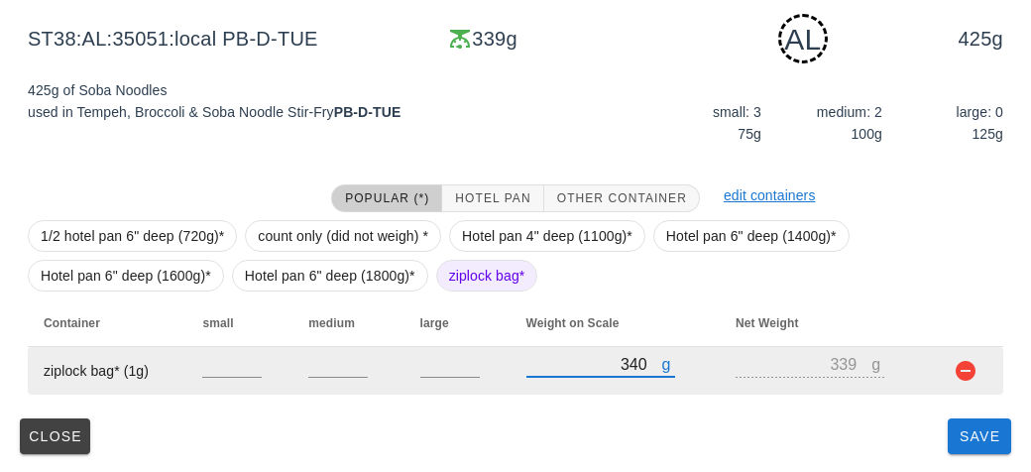
type input "340"
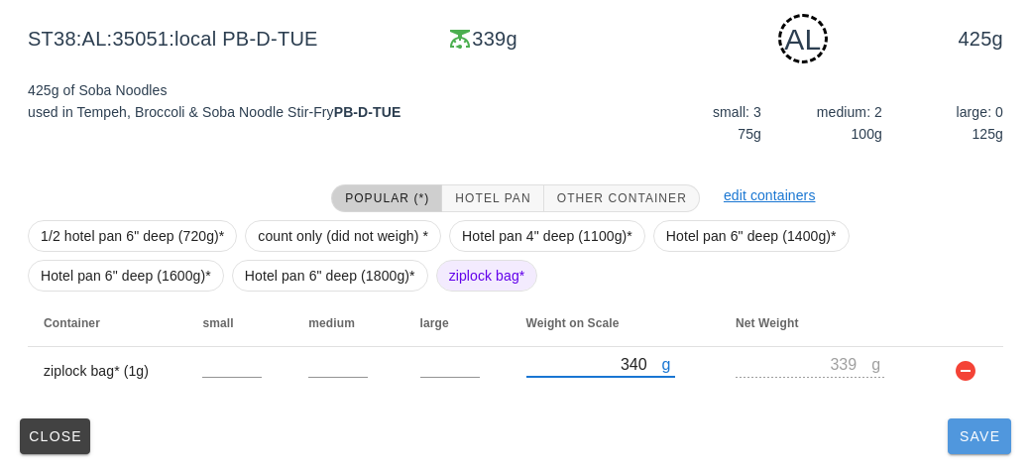
click at [985, 452] on button "Save" at bounding box center [978, 436] width 63 height 36
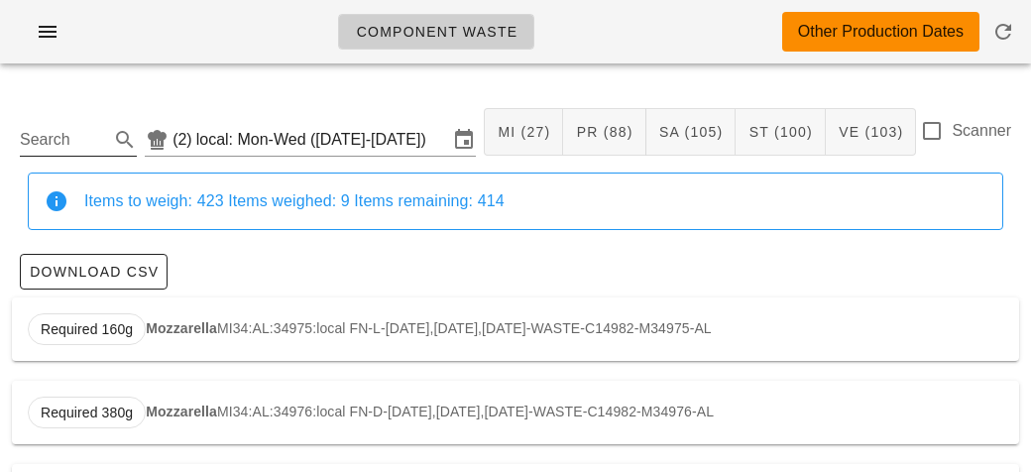
click at [93, 148] on input "Search" at bounding box center [62, 140] width 85 height 32
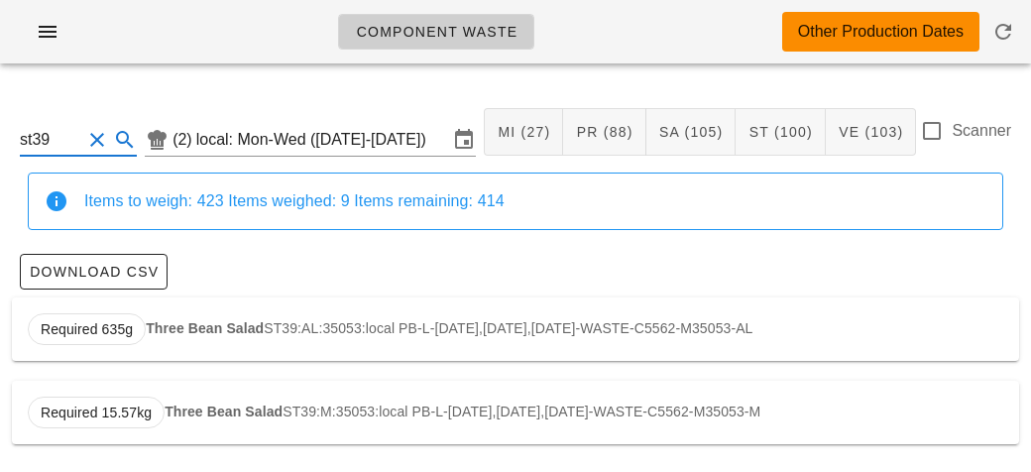
click at [191, 329] on strong "Three Bean Salad" at bounding box center [205, 328] width 118 height 16
type input "ST39:AL:35053:local"
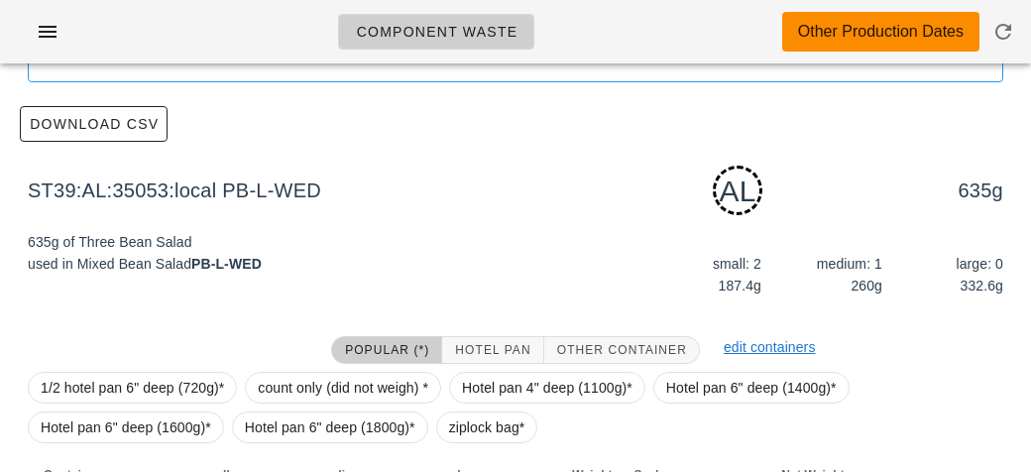
scroll to position [299, 0]
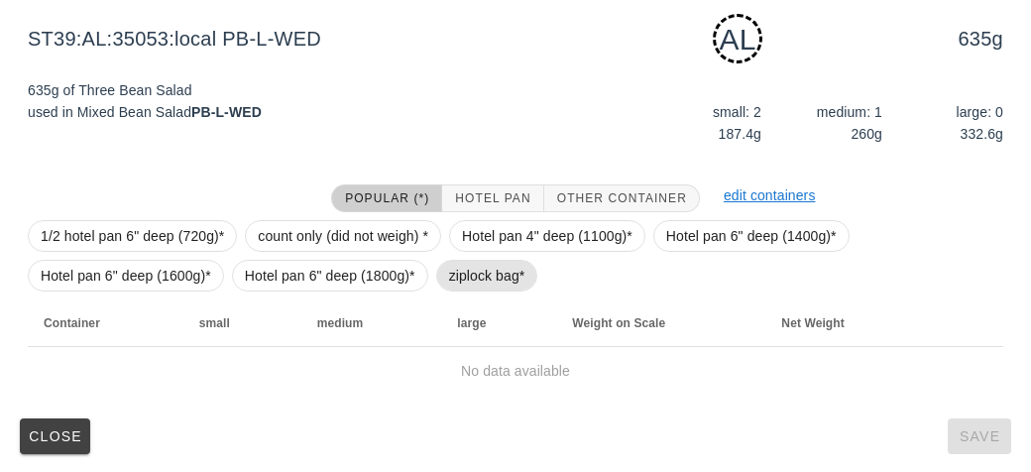
click at [475, 268] on span "ziplock bag*" at bounding box center [487, 276] width 76 height 30
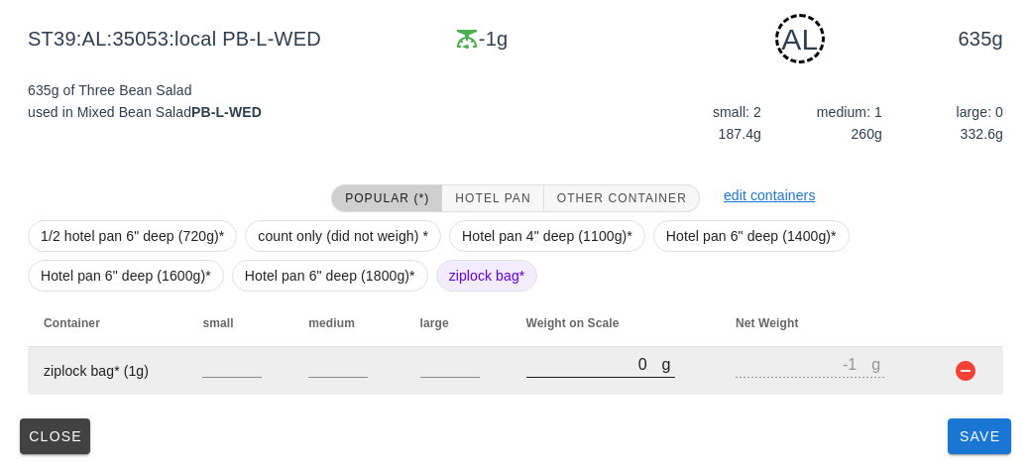
click at [540, 369] on input "0" at bounding box center [594, 364] width 136 height 26
type input "50"
type input "49"
type input "540"
type input "539"
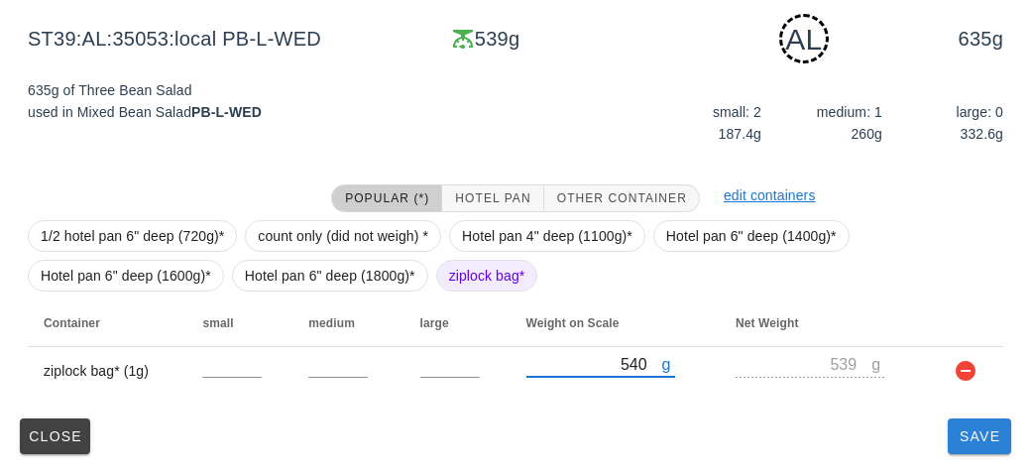
type input "540"
click at [966, 448] on button "Save" at bounding box center [978, 436] width 63 height 36
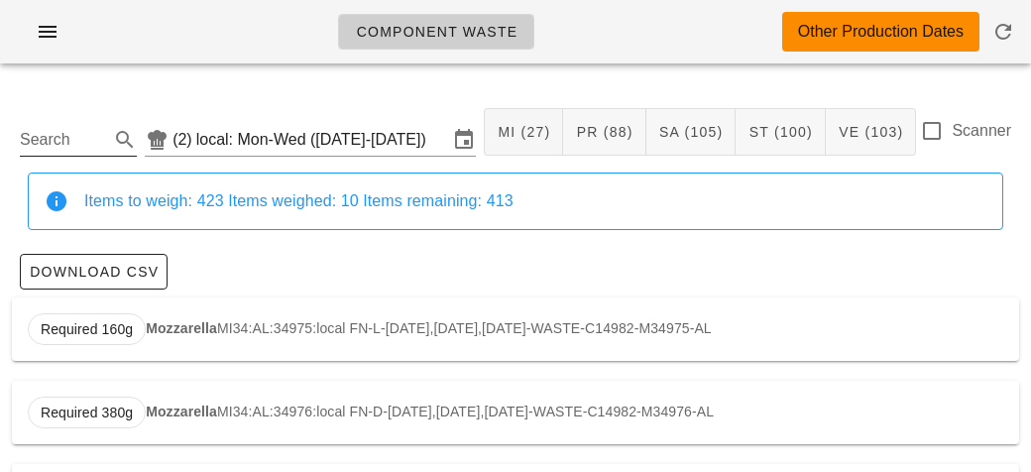
click at [31, 139] on input "Search" at bounding box center [62, 140] width 85 height 32
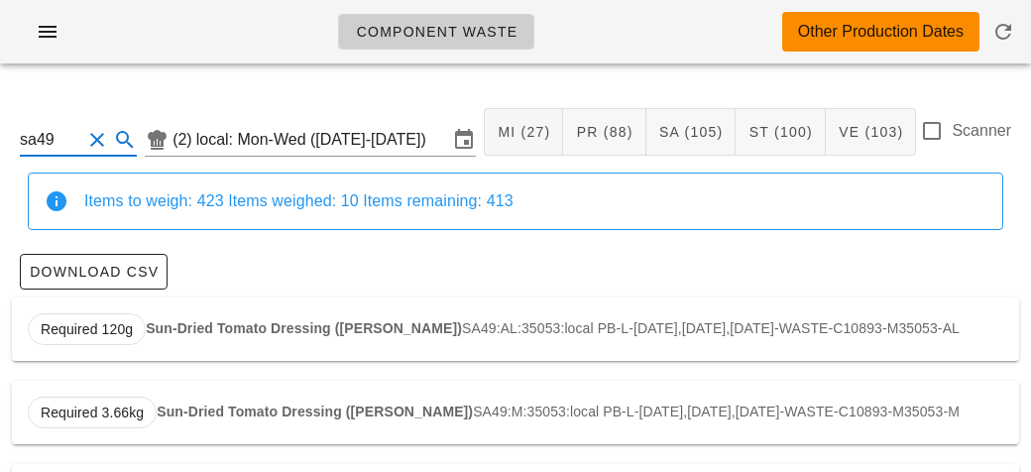
click at [227, 341] on div "Required 120g Sun-Dried Tomato Dressing (ramekin) SA49:AL:35053:local PB-L-[DAT…" at bounding box center [515, 328] width 1007 height 63
type input "SA49:AL:35053:local"
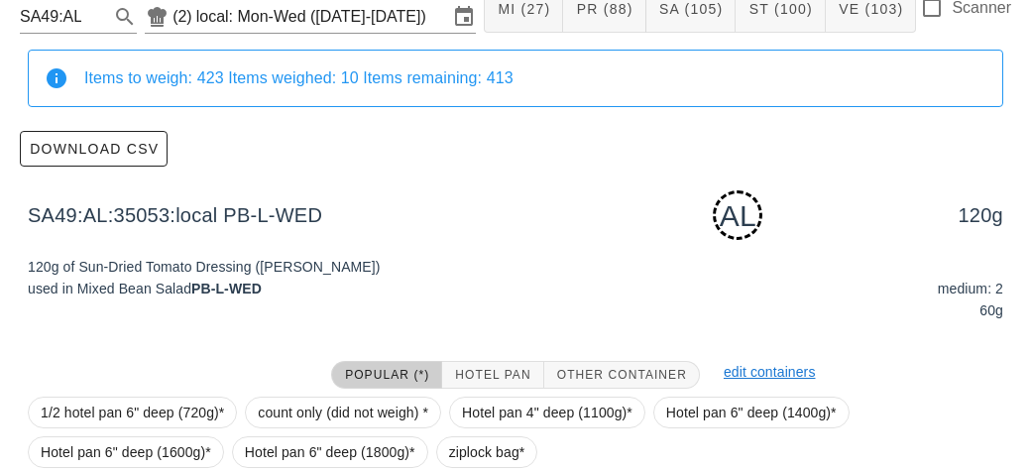
scroll to position [299, 0]
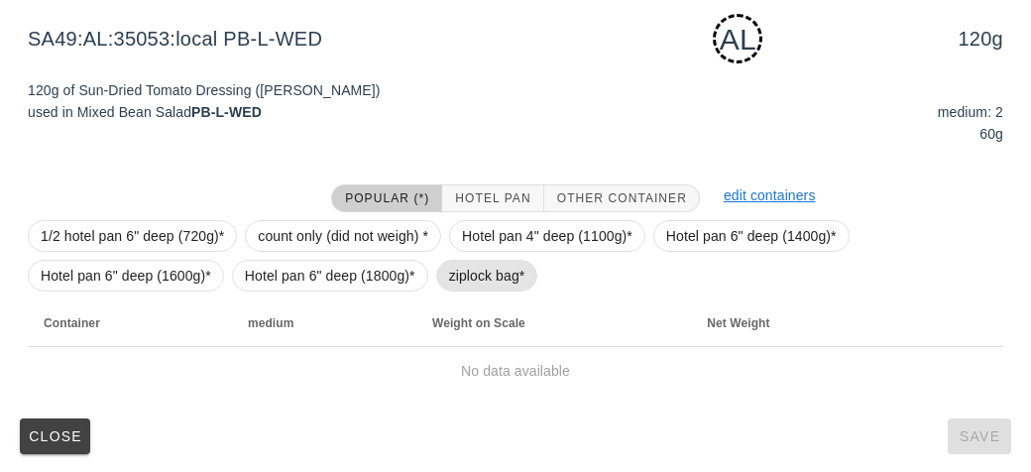
click at [449, 277] on span "ziplock bag*" at bounding box center [487, 276] width 76 height 30
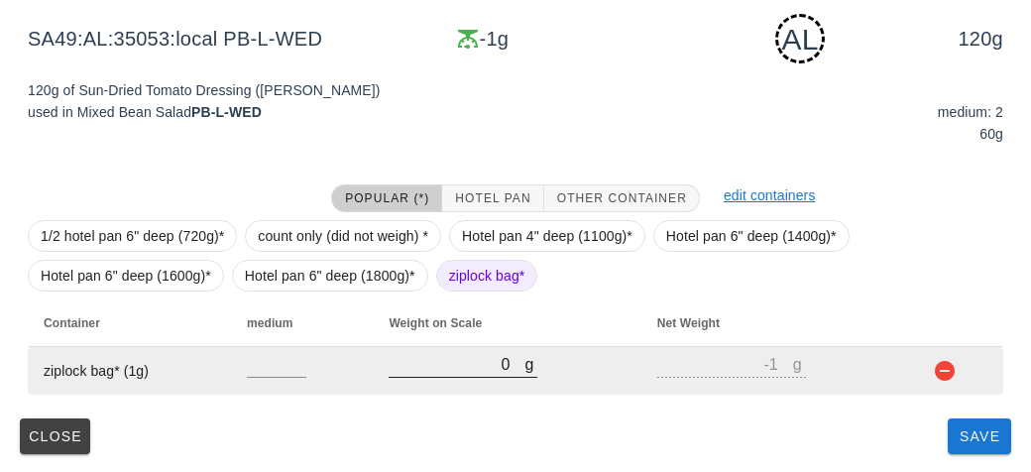
click at [478, 370] on input "0" at bounding box center [456, 364] width 136 height 26
type input "60"
type input "59"
type input "650"
type input "649"
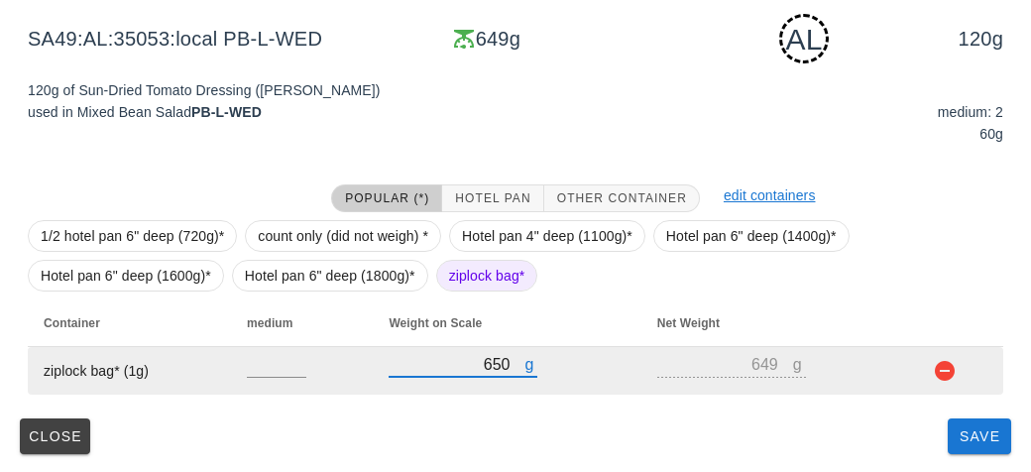
type input "650"
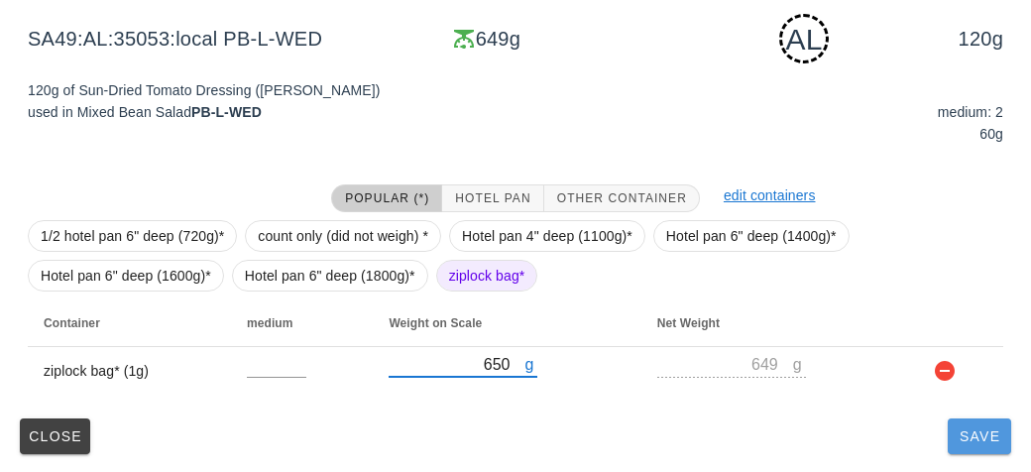
click at [957, 442] on span "Save" at bounding box center [979, 436] width 48 height 16
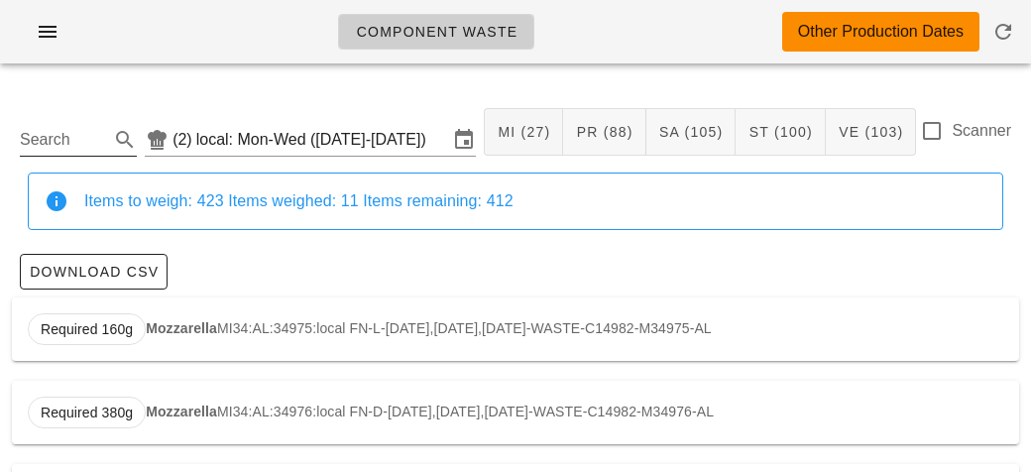
click at [76, 148] on input "Search" at bounding box center [62, 140] width 85 height 32
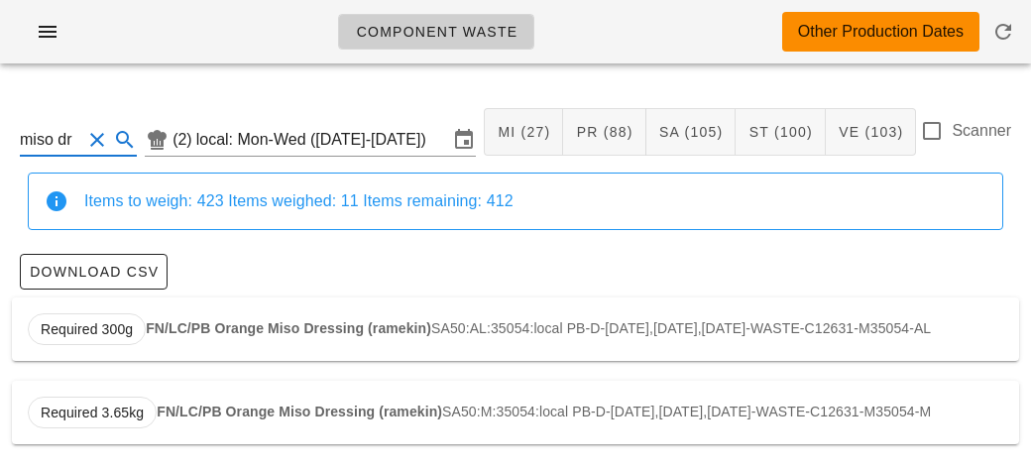
click at [178, 328] on strong "FN/LC/PB Orange Miso Dressing (ramekin)" at bounding box center [288, 328] width 285 height 16
type input "SA50:AL:35054:local"
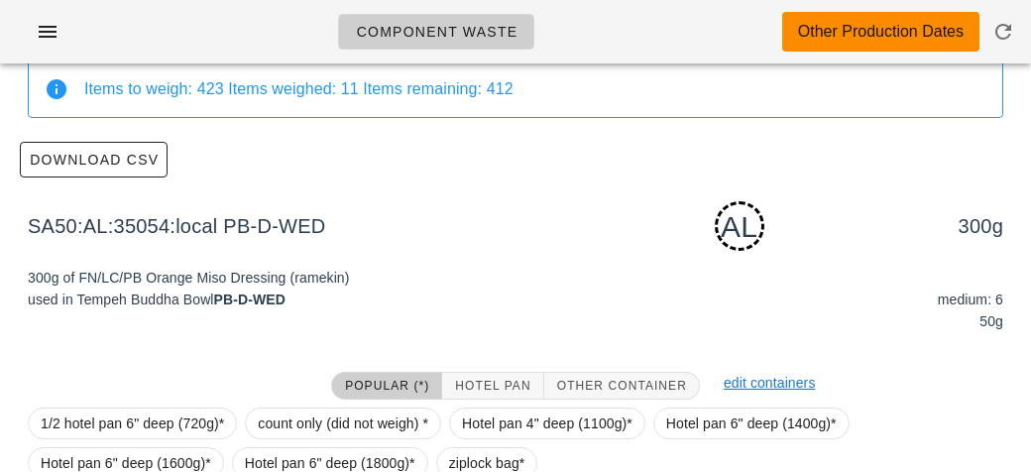
scroll to position [299, 0]
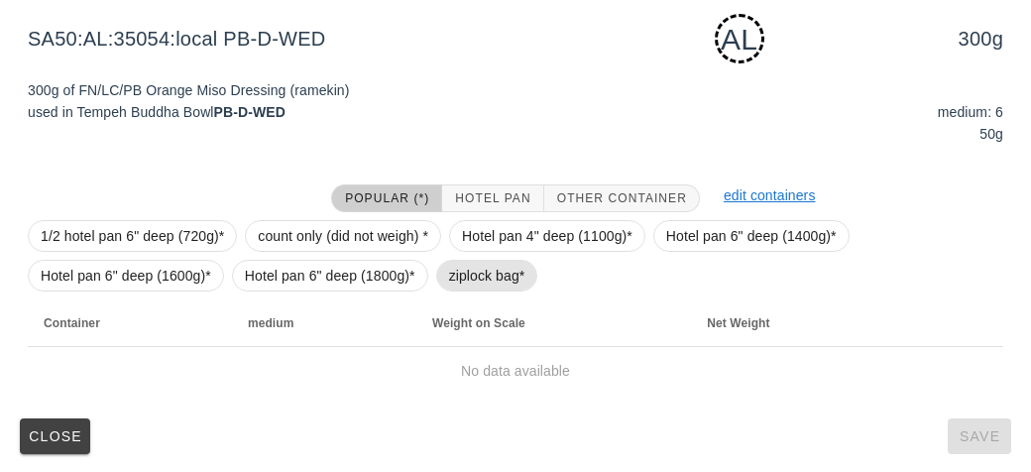
click at [437, 284] on span "ziplock bag*" at bounding box center [487, 276] width 102 height 32
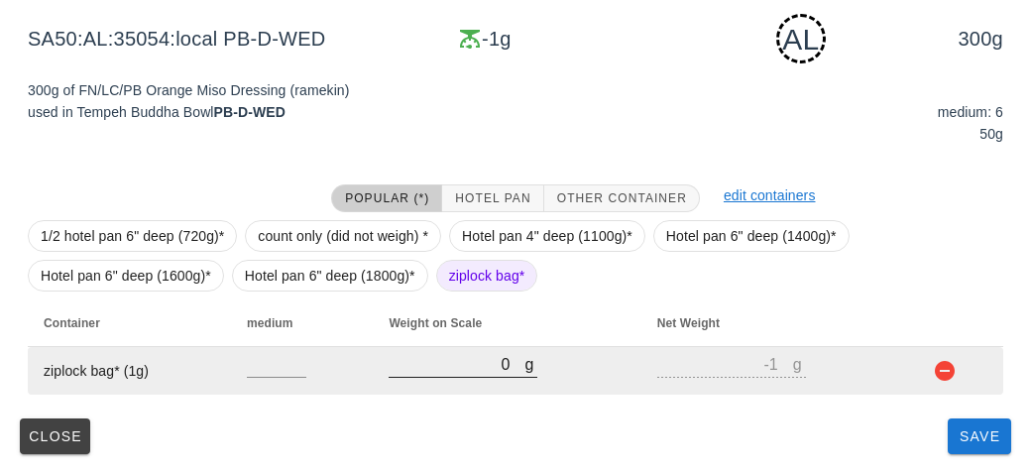
click at [457, 362] on input "0" at bounding box center [456, 364] width 136 height 26
type input "40"
type input "39"
type input "470"
type input "469"
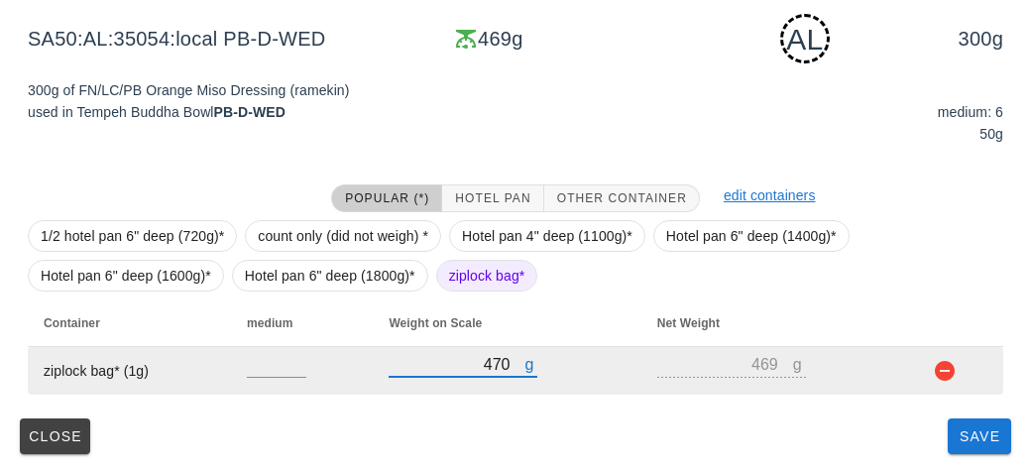
type input "470"
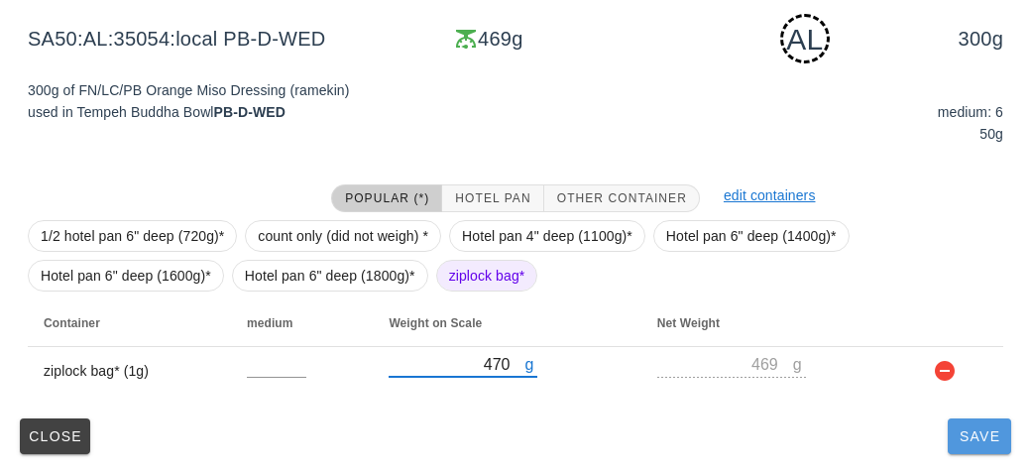
click at [978, 450] on button "Save" at bounding box center [978, 436] width 63 height 36
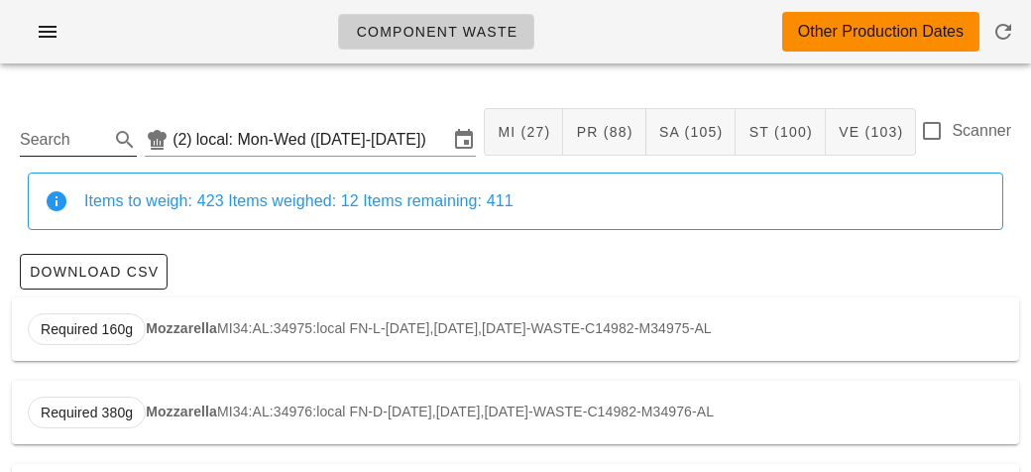
click at [56, 135] on input "Search" at bounding box center [62, 140] width 85 height 32
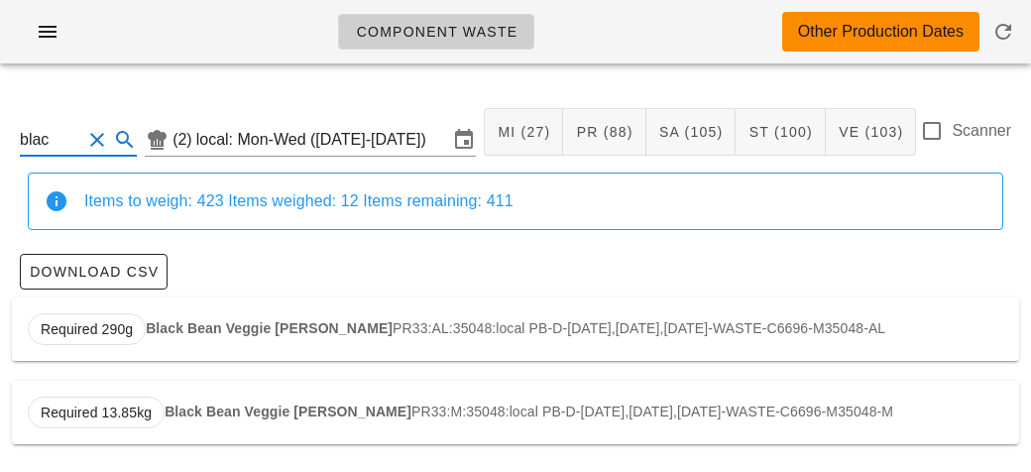
scroll to position [3, 0]
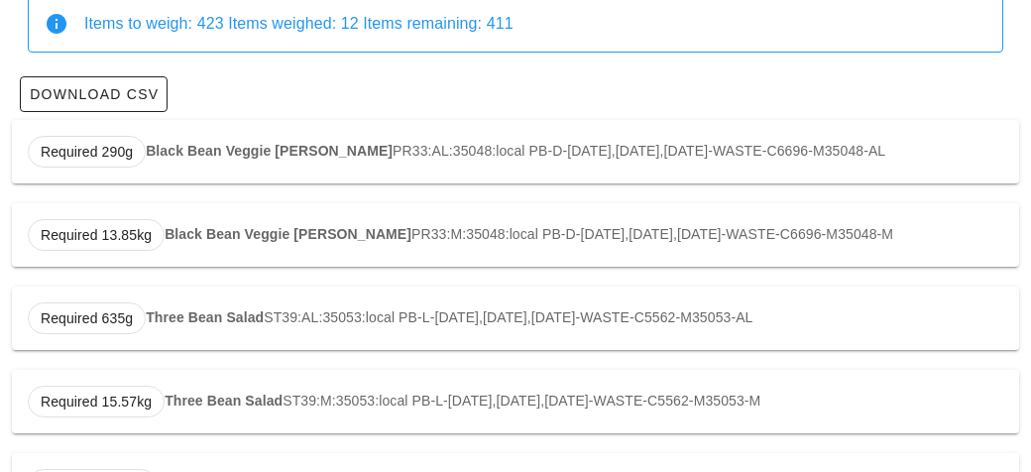
scroll to position [181, 0]
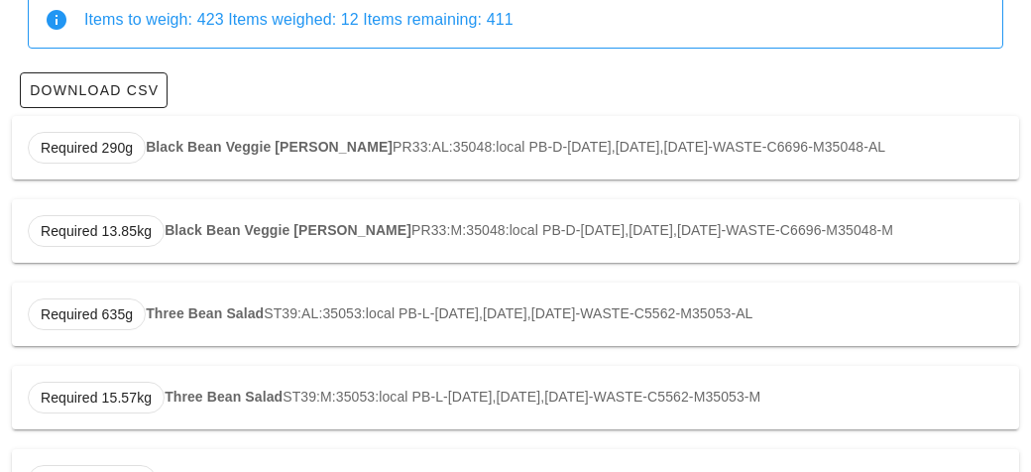
click at [179, 323] on div "Required 635g Three Bean Salad ST39:AL:35053:local PB-L-[DATE],[DATE],[DATE]-WA…" at bounding box center [515, 313] width 1007 height 63
type input "ST39:AL:35053:local"
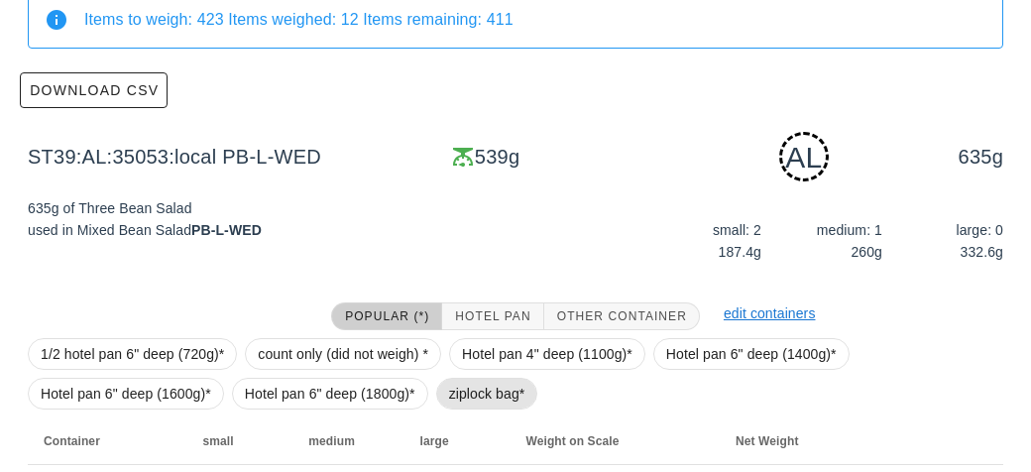
click at [440, 403] on span "ziplock bag*" at bounding box center [487, 394] width 102 height 32
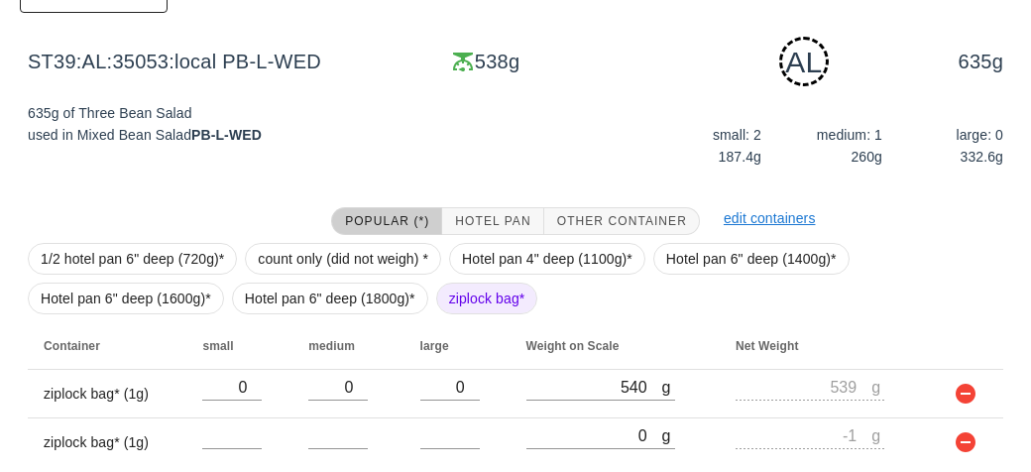
scroll to position [347, 0]
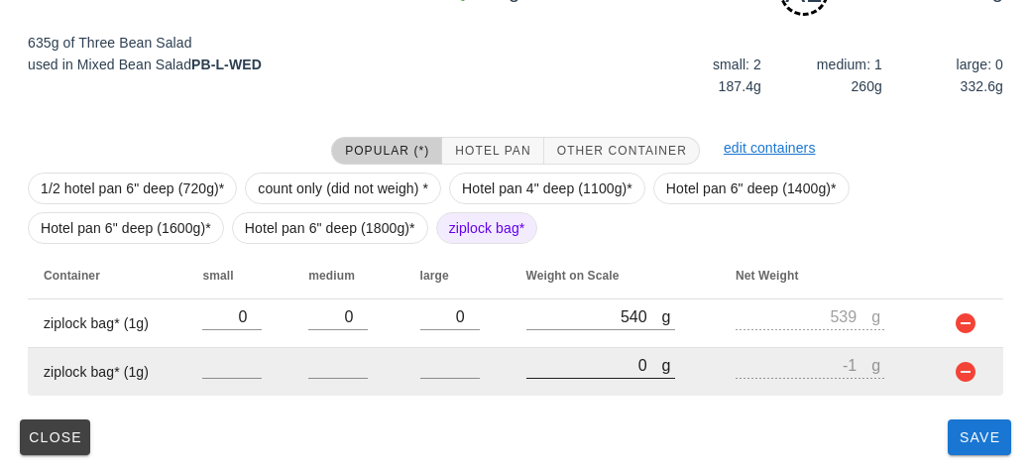
click at [548, 371] on input "0" at bounding box center [594, 365] width 136 height 26
type input "10"
type input "9"
type input "140"
type input "139"
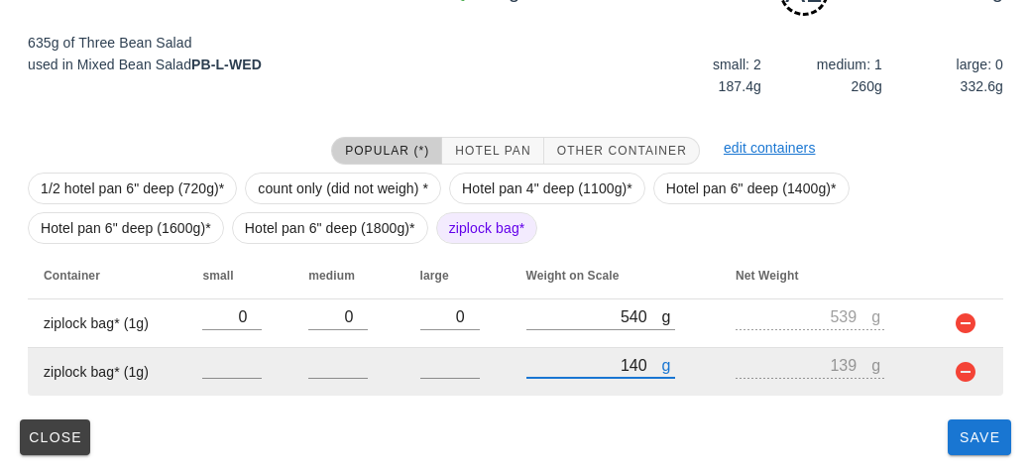
type input "1480"
type input "1479"
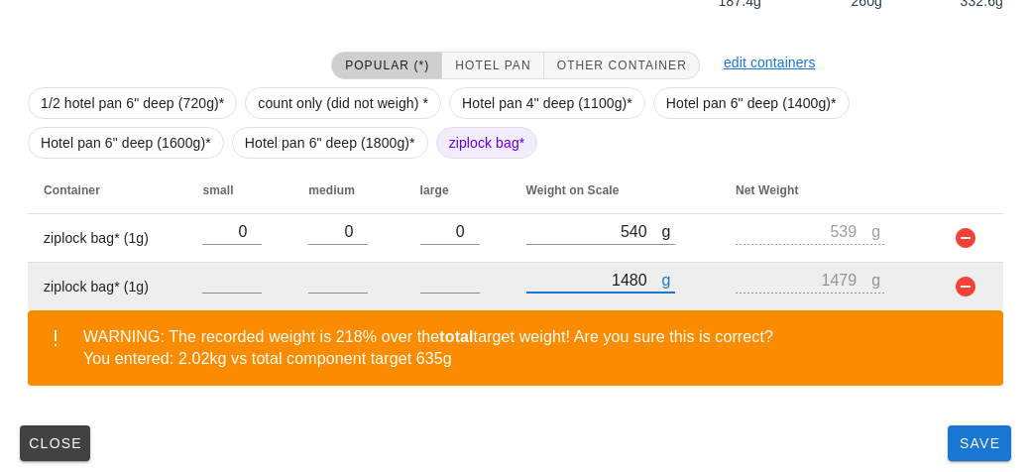
scroll to position [439, 0]
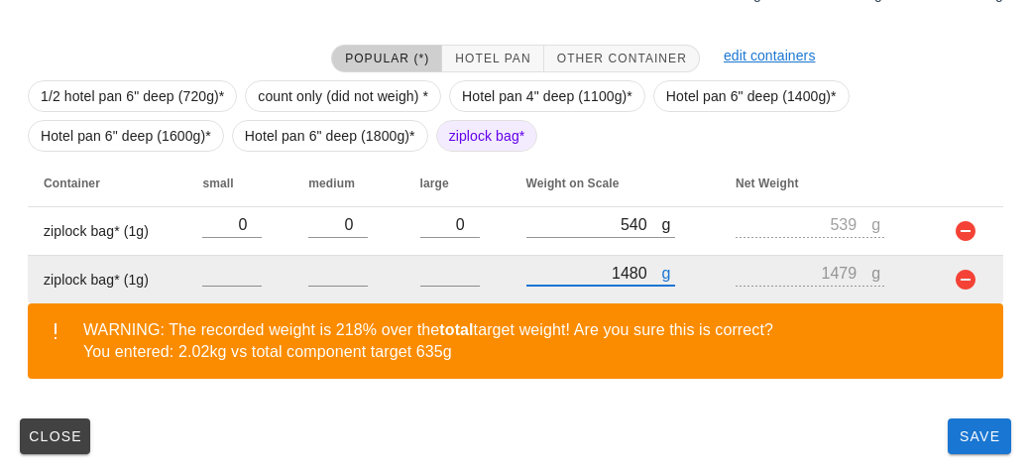
type input "1480"
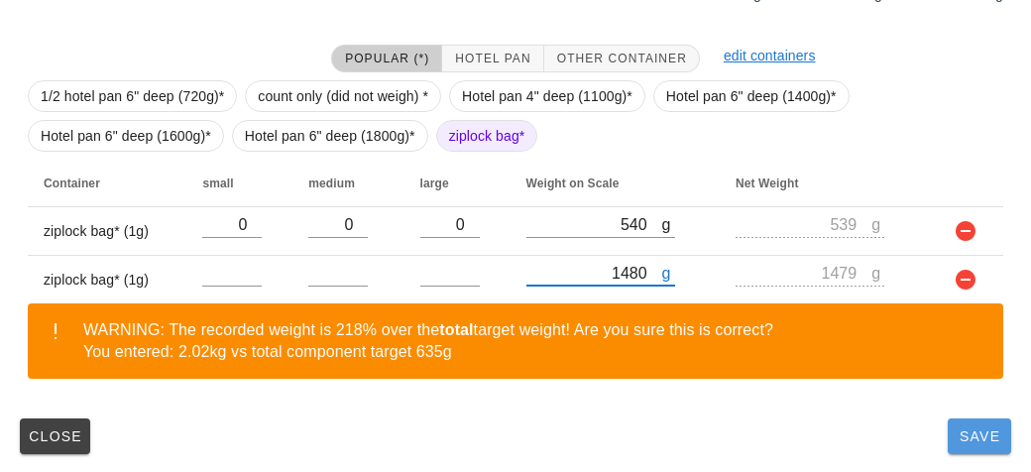
click at [965, 445] on button "Save" at bounding box center [978, 436] width 63 height 36
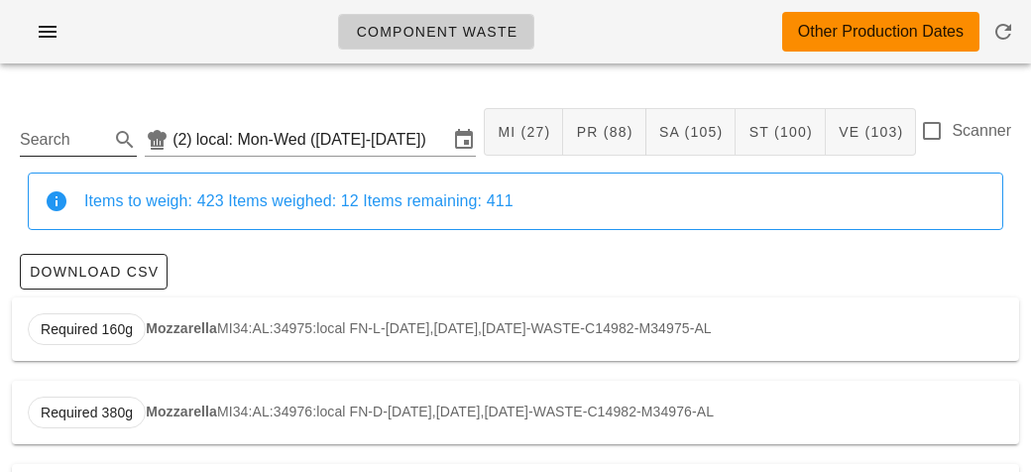
click at [65, 148] on input "Search" at bounding box center [62, 140] width 85 height 32
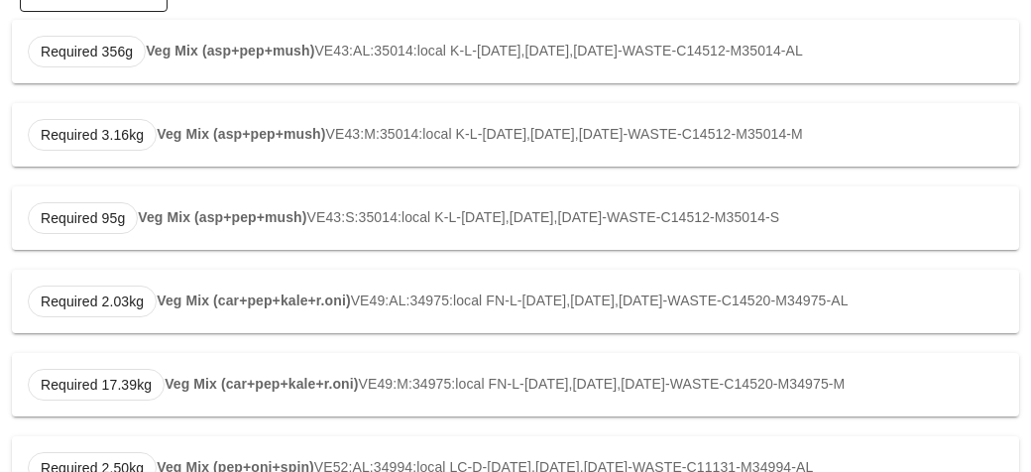
scroll to position [359, 0]
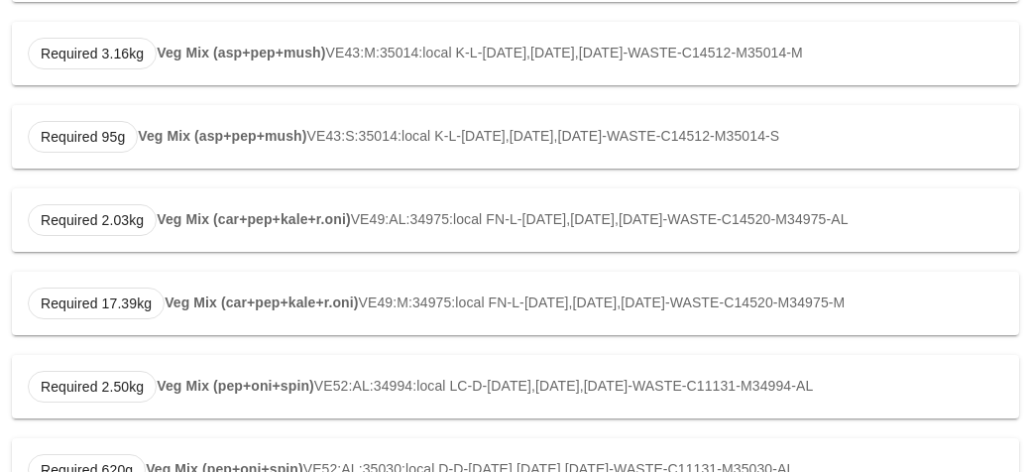
click at [237, 214] on strong "Veg Mix (car+pep+kale+r.oni)" at bounding box center [253, 219] width 193 height 16
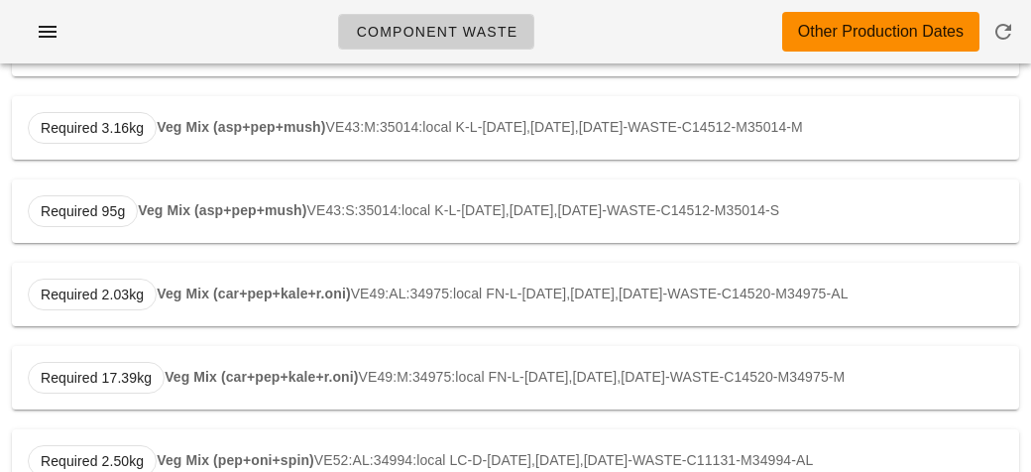
scroll to position [265, 0]
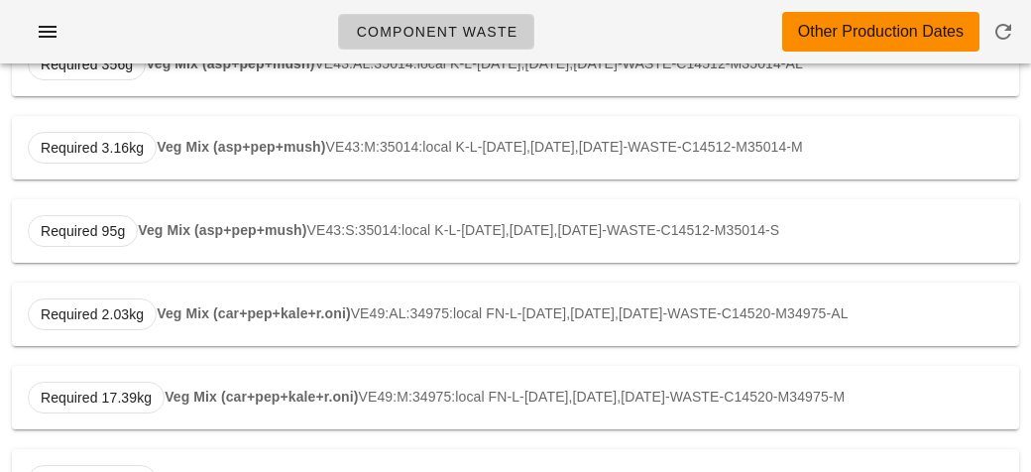
click at [313, 315] on strong "Veg Mix (car+pep+kale+r.oni)" at bounding box center [253, 313] width 193 height 16
type input "VE49:AL:34975:local"
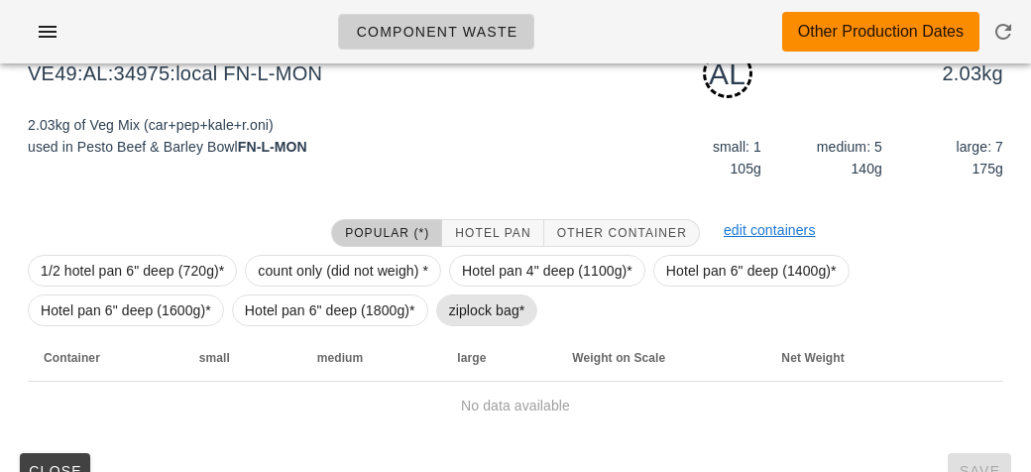
click at [493, 320] on span "ziplock bag*" at bounding box center [487, 310] width 76 height 30
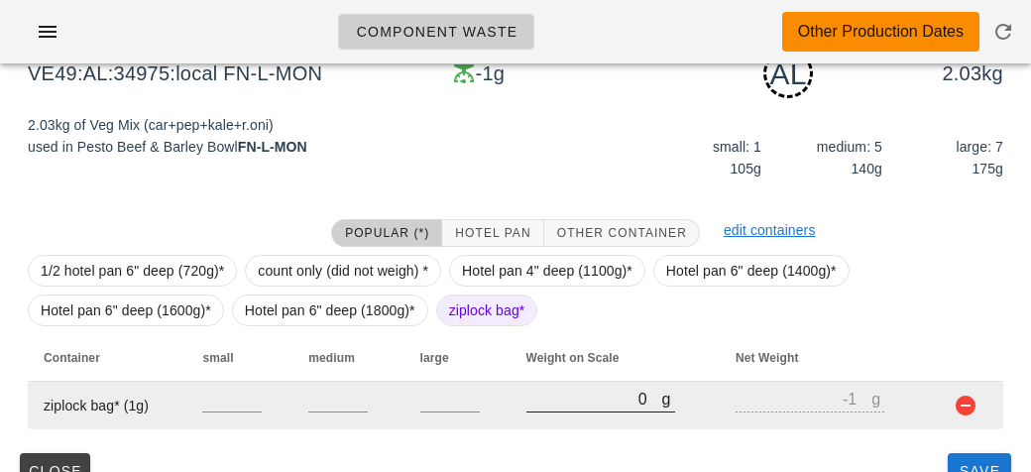
click at [561, 407] on input "0" at bounding box center [594, 399] width 136 height 26
type input "20"
type input "19"
type input "230"
type input "229"
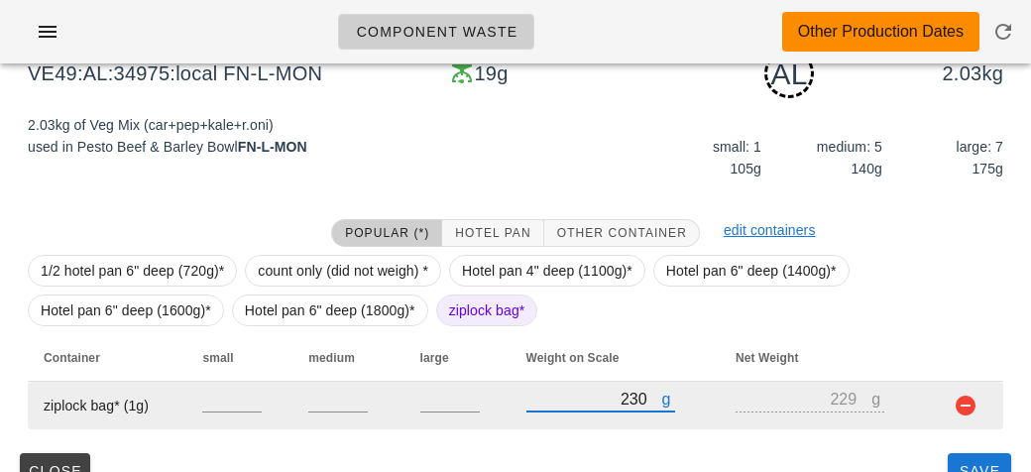
type input "2330"
type input "2329"
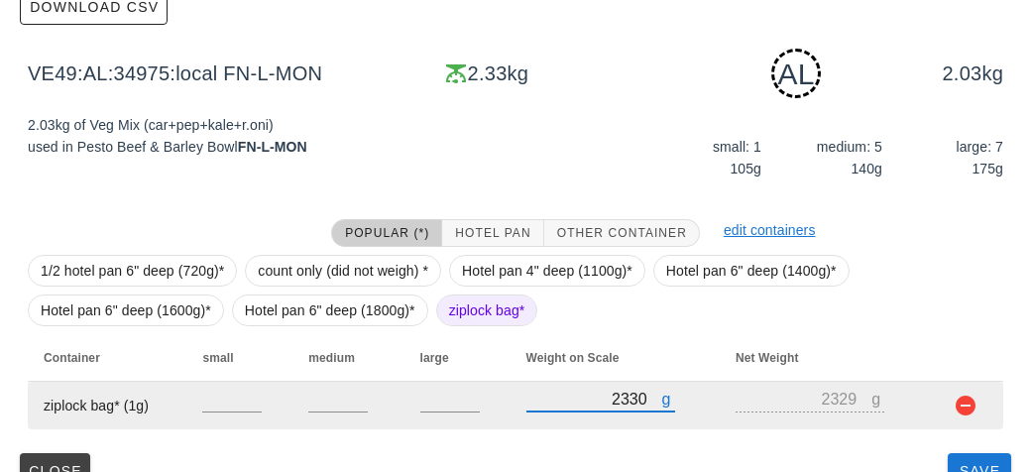
scroll to position [299, 0]
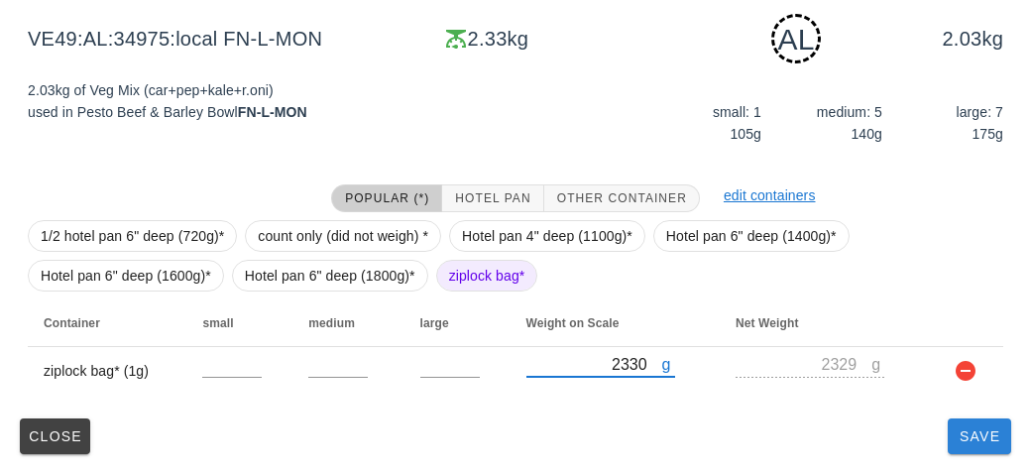
type input "2330"
click at [970, 445] on button "Save" at bounding box center [978, 436] width 63 height 36
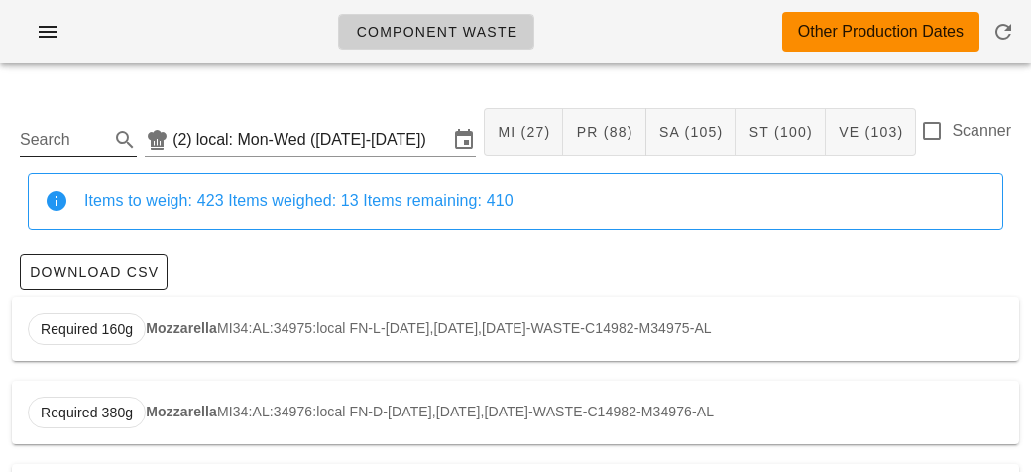
click at [75, 135] on input "Search" at bounding box center [62, 140] width 85 height 32
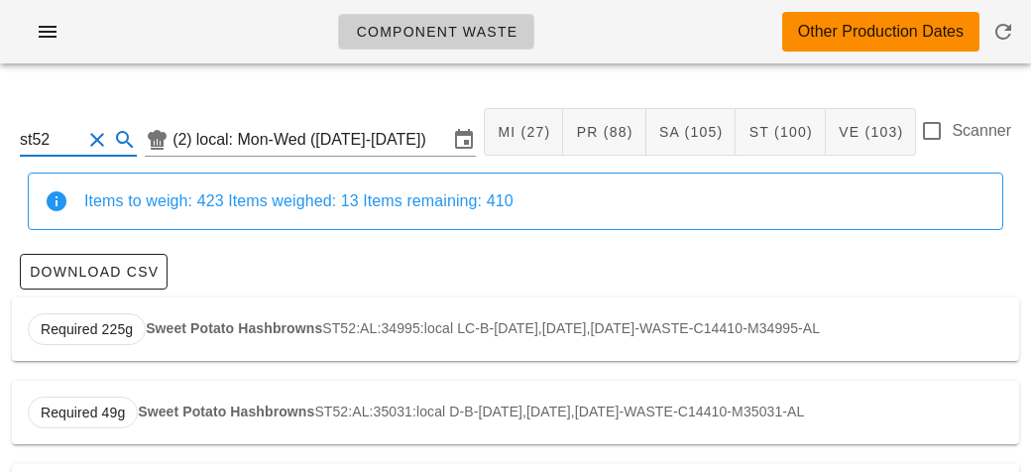
click at [253, 322] on strong "Sweet Potato Hashbrowns" at bounding box center [234, 328] width 176 height 16
type input "ST52:AL:34995:local"
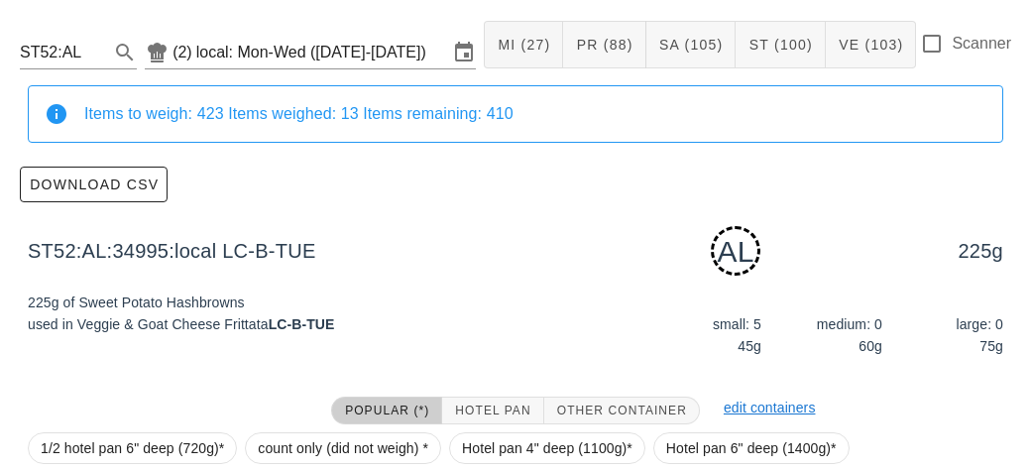
scroll to position [299, 0]
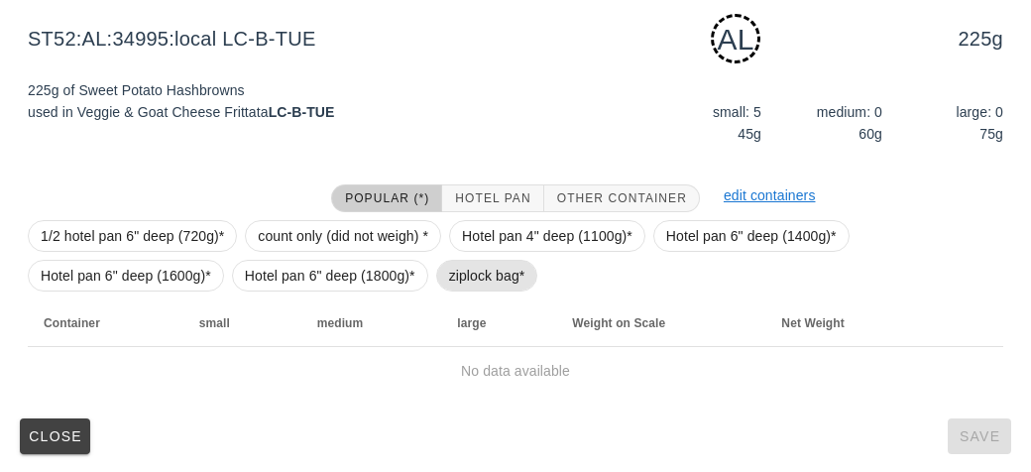
click at [455, 269] on span "ziplock bag*" at bounding box center [487, 276] width 76 height 30
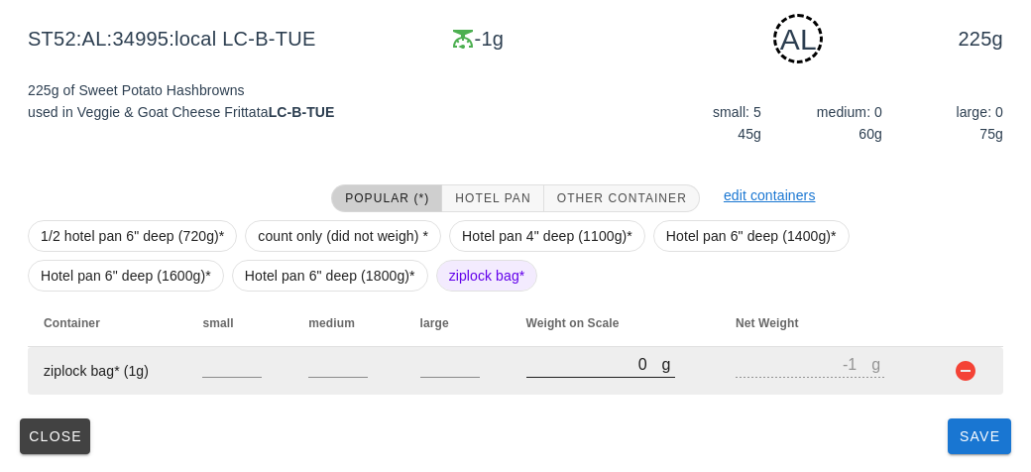
click at [548, 360] on input "0" at bounding box center [594, 364] width 136 height 26
type input "60"
type input "59"
type input "690"
type input "689"
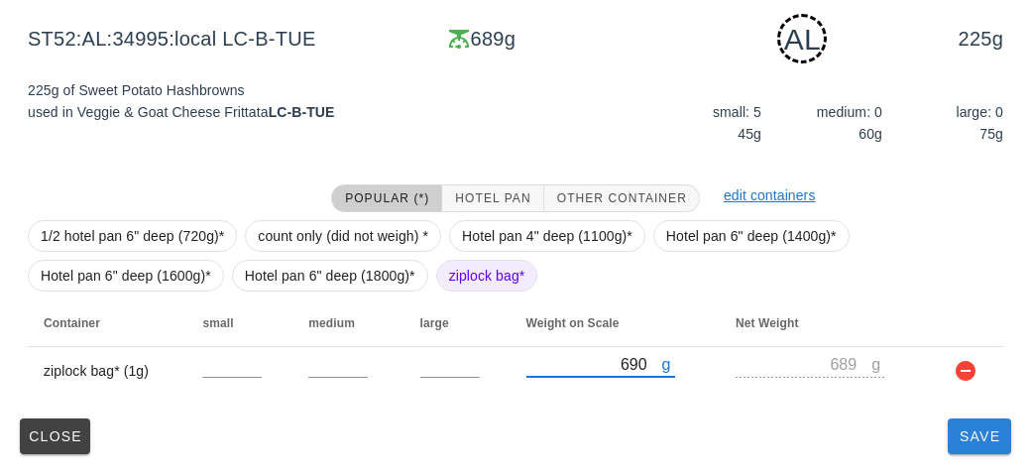
type input "690"
click at [955, 433] on span "Save" at bounding box center [979, 436] width 48 height 16
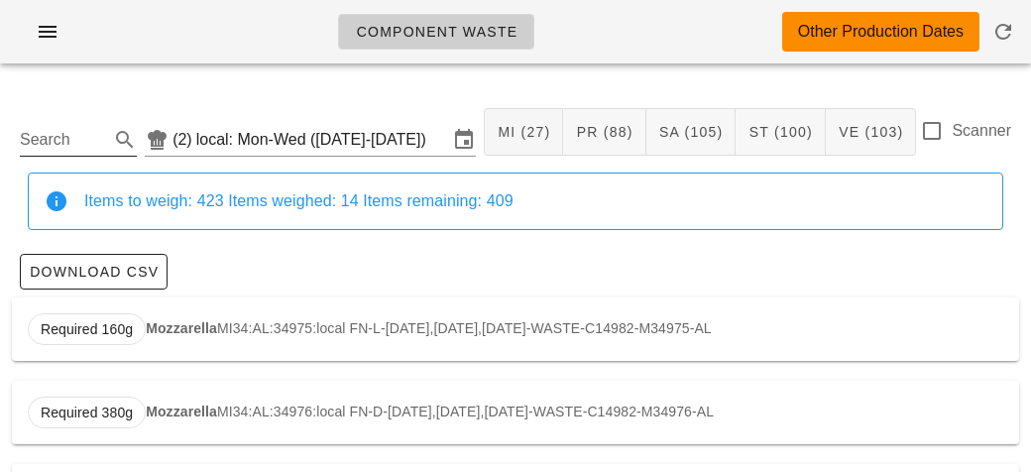
click at [81, 132] on input "Search" at bounding box center [62, 140] width 85 height 32
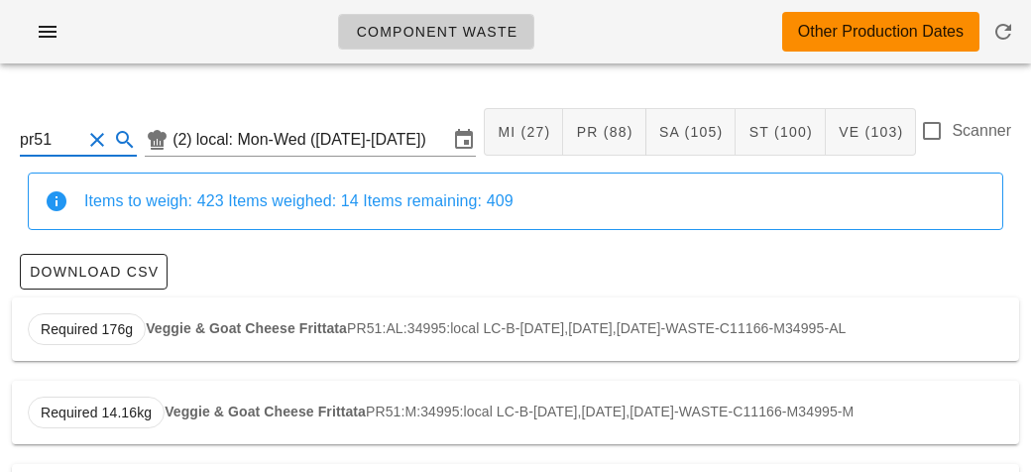
click at [315, 327] on strong "Veggie & Goat Cheese Frittata" at bounding box center [246, 328] width 201 height 16
type input "PR51:AL:34995:local"
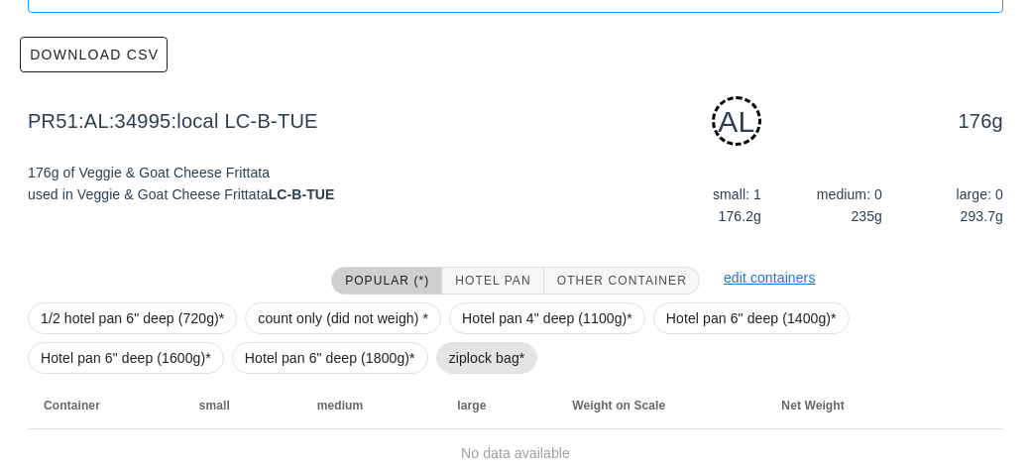
click at [474, 362] on span "ziplock bag*" at bounding box center [487, 358] width 76 height 30
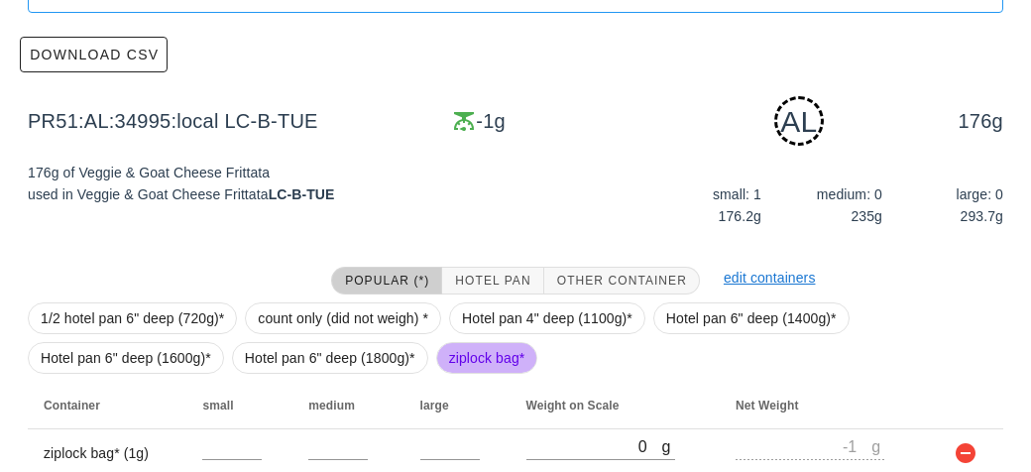
scroll to position [299, 0]
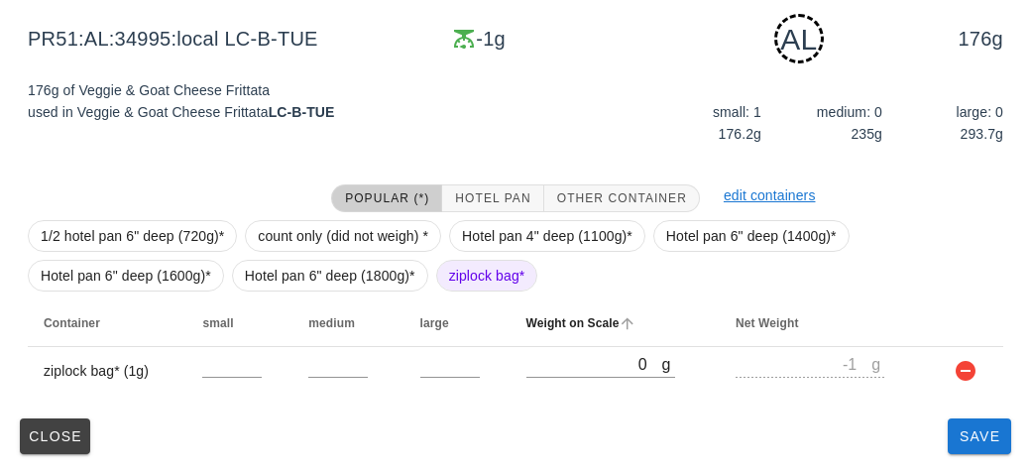
click at [564, 342] on th "Weight on Scale" at bounding box center [615, 323] width 210 height 48
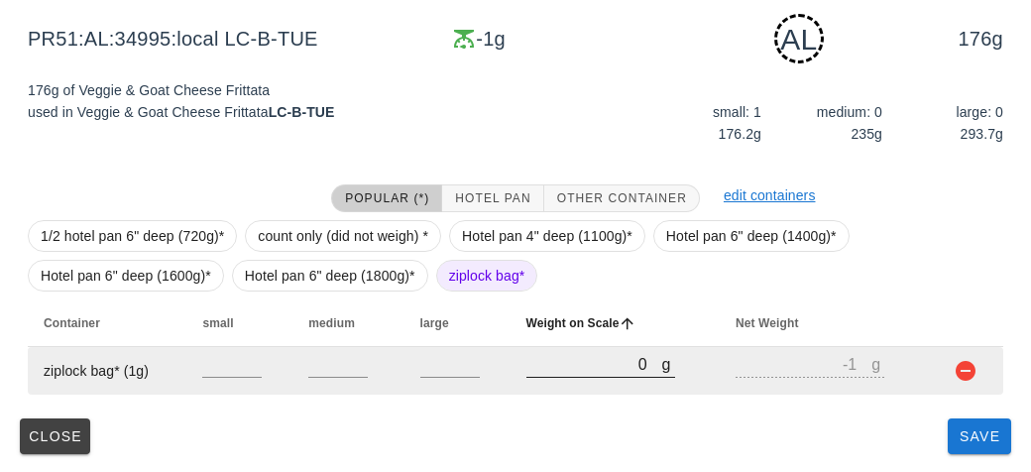
click at [578, 373] on input "0" at bounding box center [594, 364] width 136 height 26
type input "30"
type input "29"
type input "360"
type input "359"
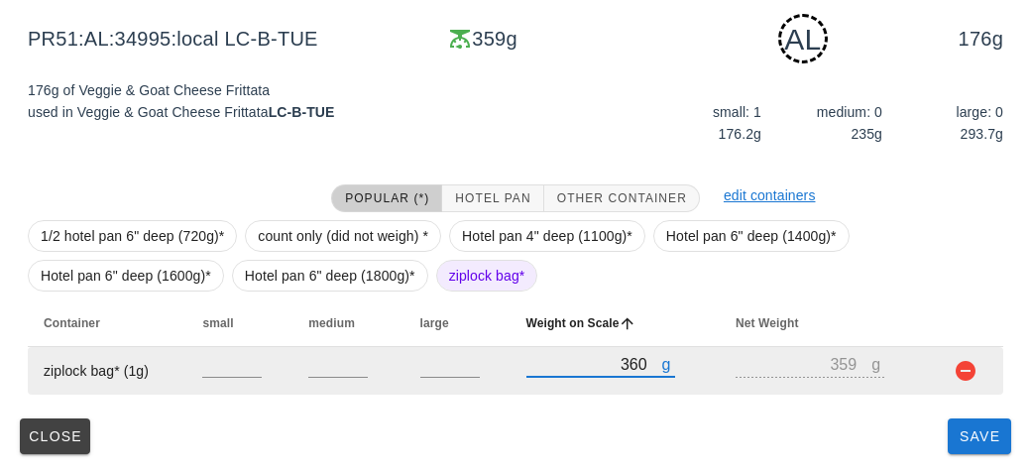
type input "360"
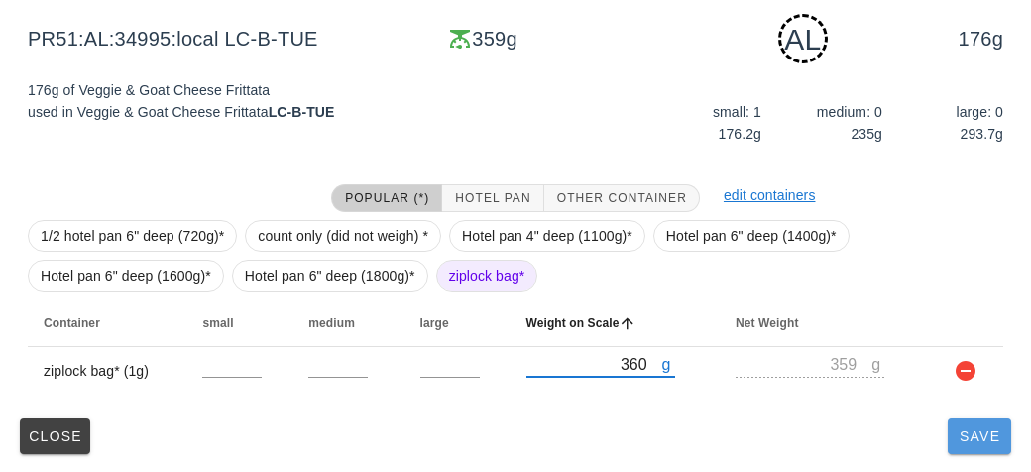
click at [976, 448] on button "Save" at bounding box center [978, 436] width 63 height 36
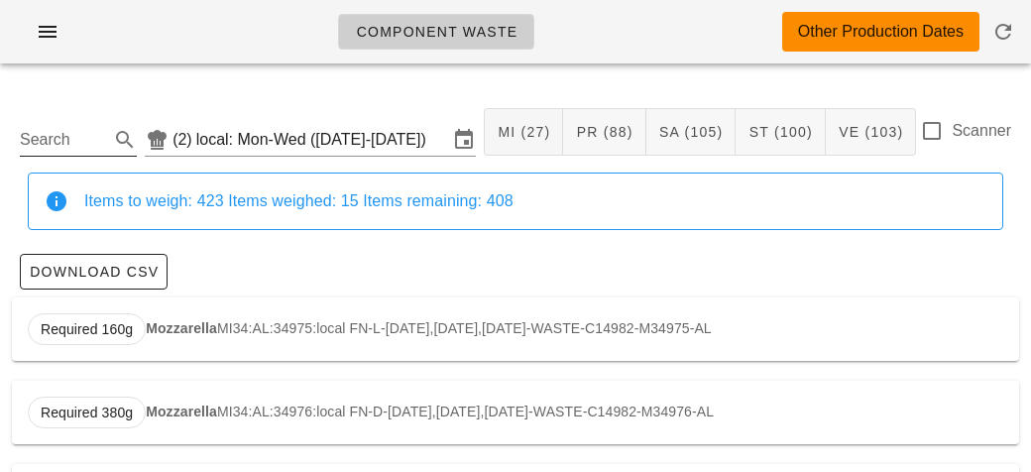
click at [91, 148] on input "Search" at bounding box center [62, 140] width 85 height 32
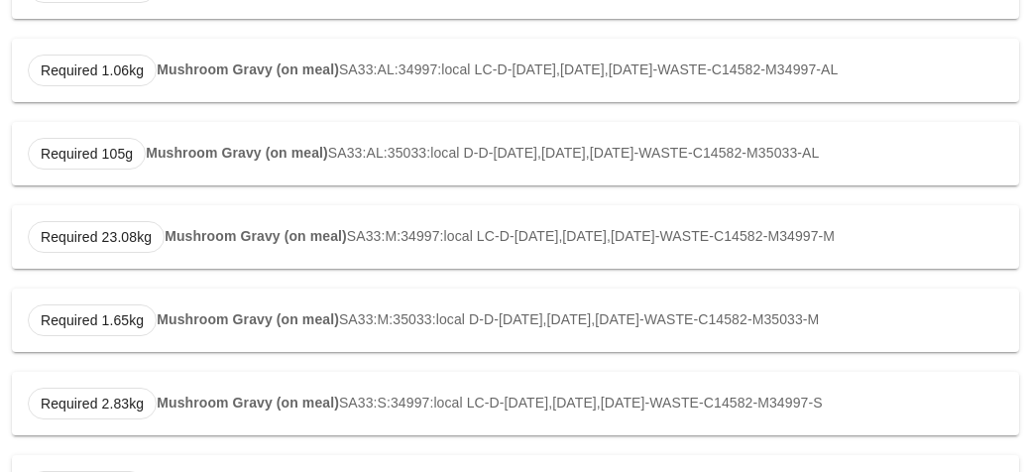
scroll to position [677, 0]
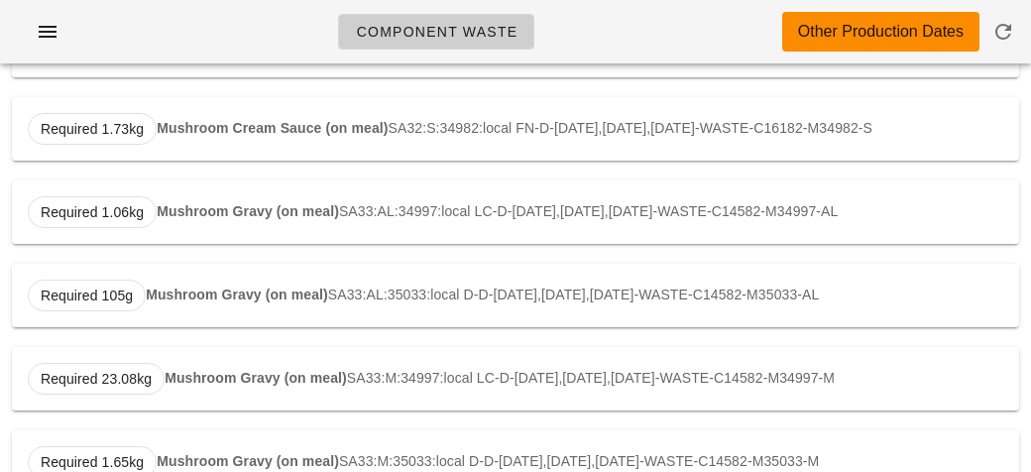
click at [327, 219] on strong "Mushroom Gravy (on meal)" at bounding box center [248, 211] width 182 height 16
type input "SA33:AL:34997:local"
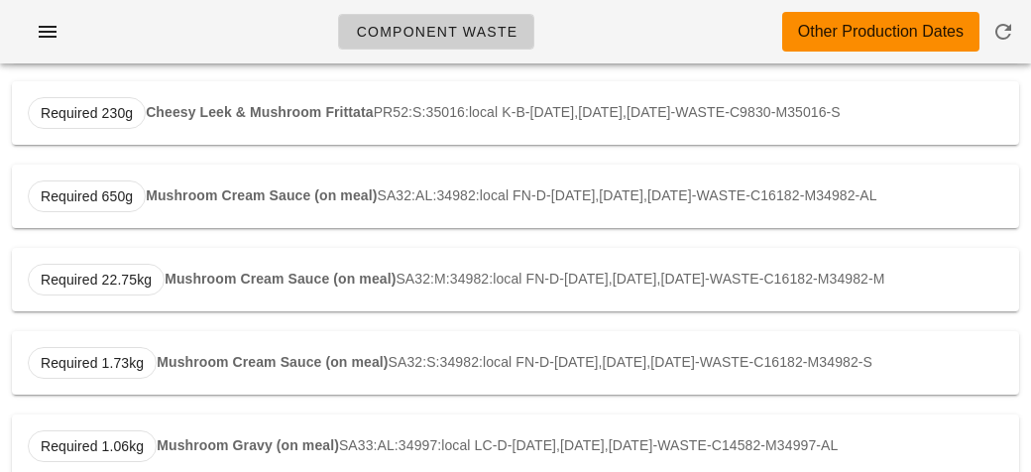
scroll to position [0, 0]
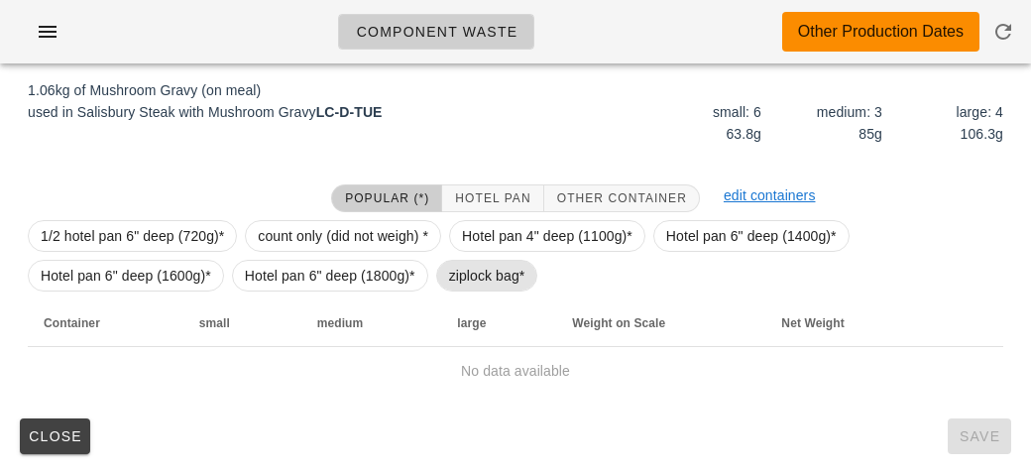
click at [466, 281] on span "ziplock bag*" at bounding box center [487, 276] width 76 height 30
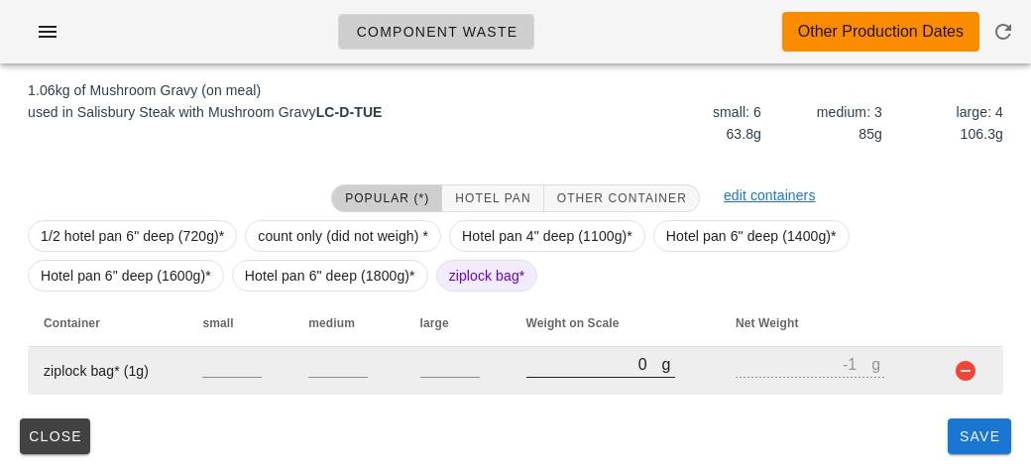
click at [566, 370] on input "0" at bounding box center [594, 364] width 136 height 26
type input "230"
type input "229"
type input "2380"
type input "2379"
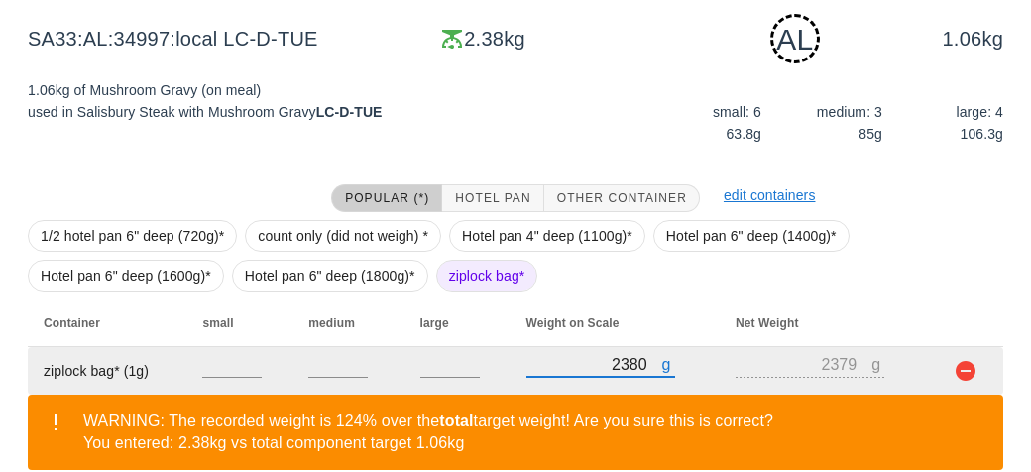
scroll to position [390, 0]
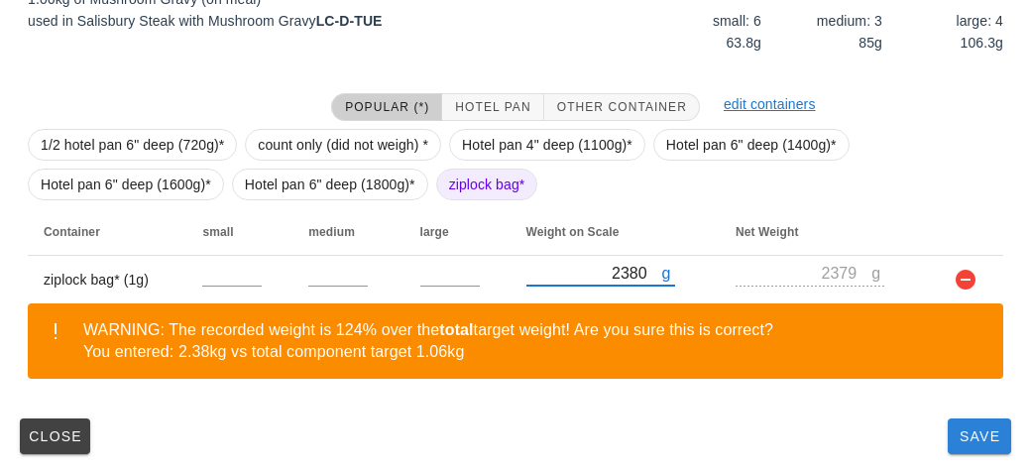
type input "2380"
click at [975, 448] on button "Save" at bounding box center [978, 436] width 63 height 36
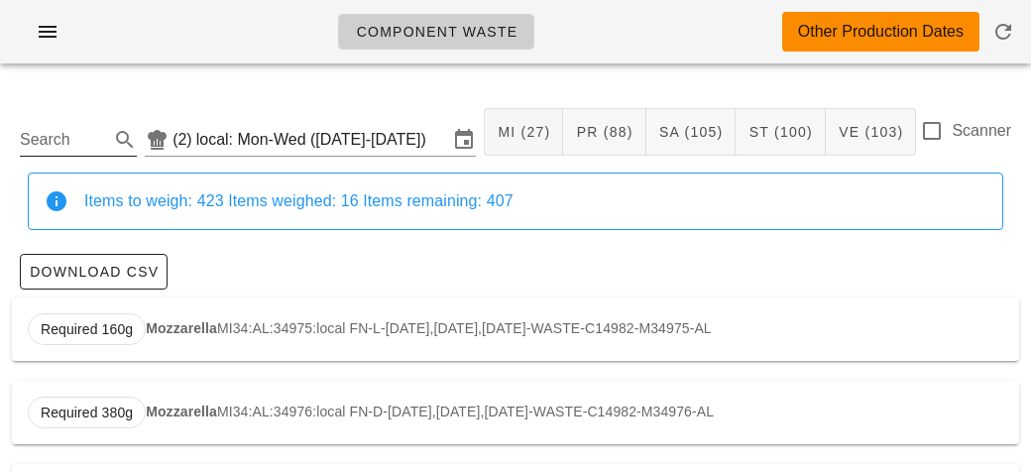
click at [93, 132] on input "Search" at bounding box center [62, 140] width 85 height 32
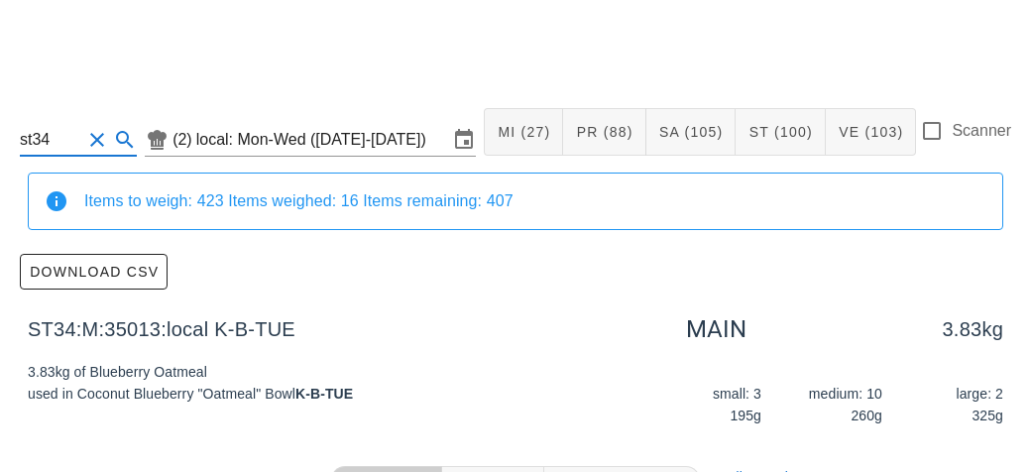
scroll to position [281, 0]
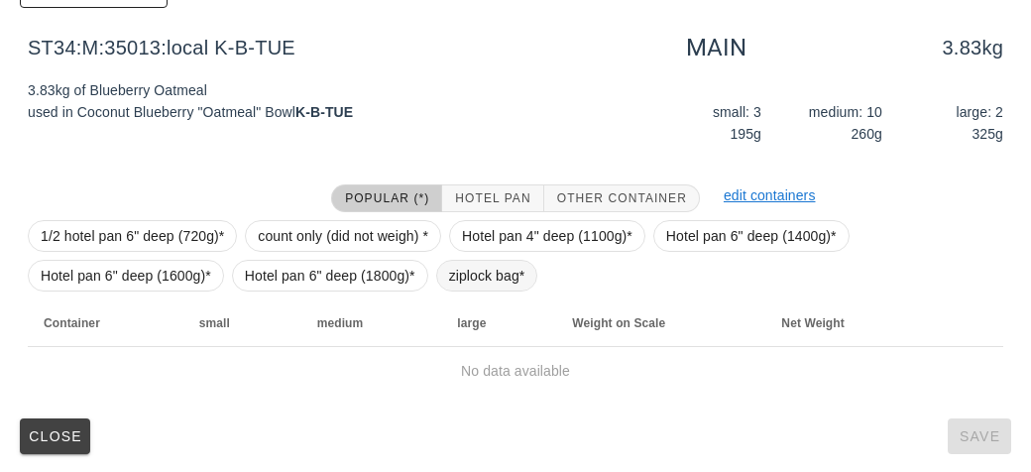
type input "st34"
click at [476, 277] on span "ziplock bag*" at bounding box center [487, 276] width 76 height 30
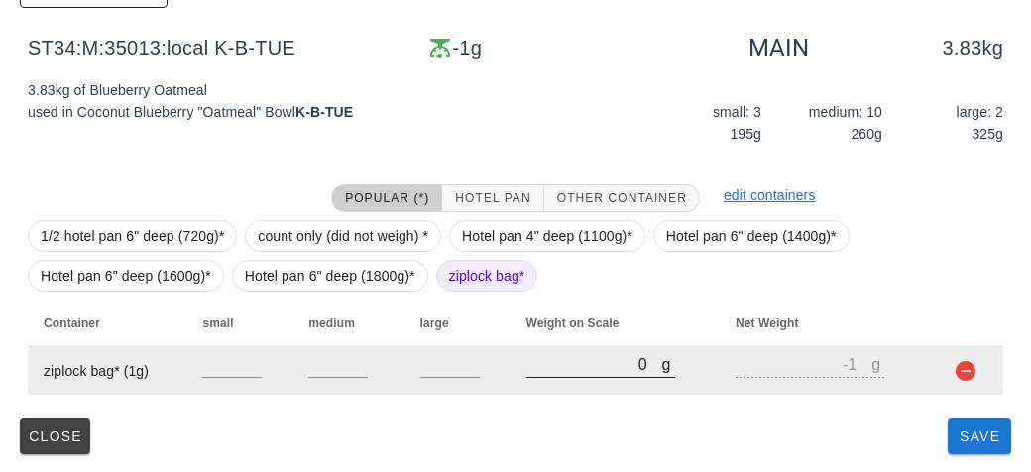
click at [549, 388] on div at bounding box center [600, 388] width 149 height 14
click at [556, 360] on input "0" at bounding box center [594, 364] width 136 height 26
type input "30"
type input "29"
type input "350"
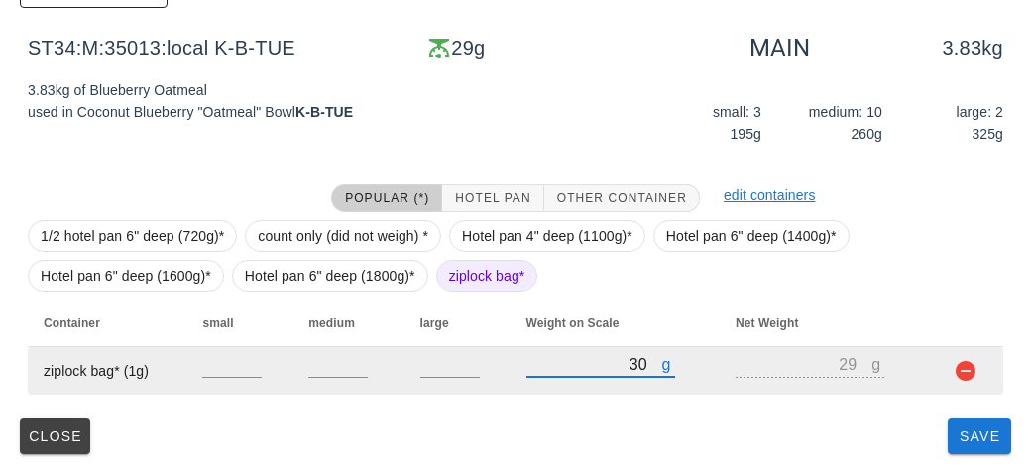
type input "349"
type input "350"
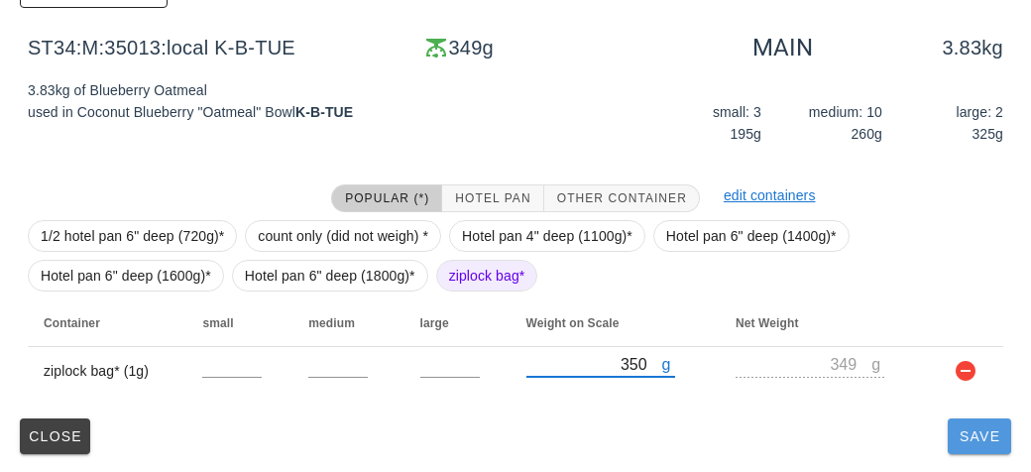
click at [962, 449] on button "Save" at bounding box center [978, 436] width 63 height 36
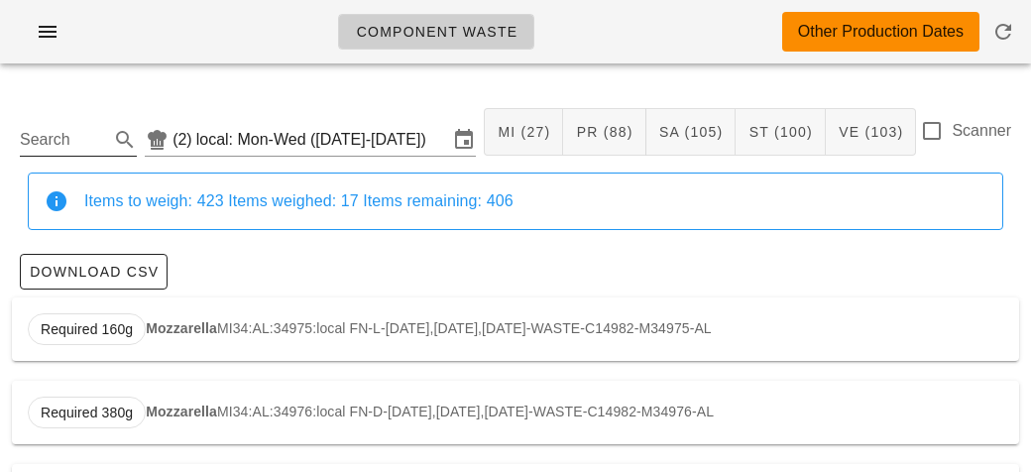
click at [100, 138] on input "Search" at bounding box center [62, 140] width 85 height 32
type input "s"
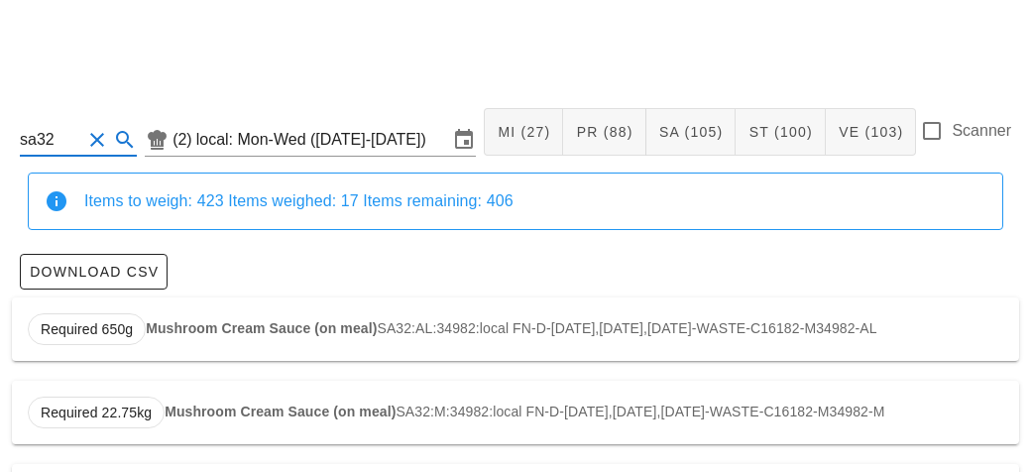
scroll to position [107, 0]
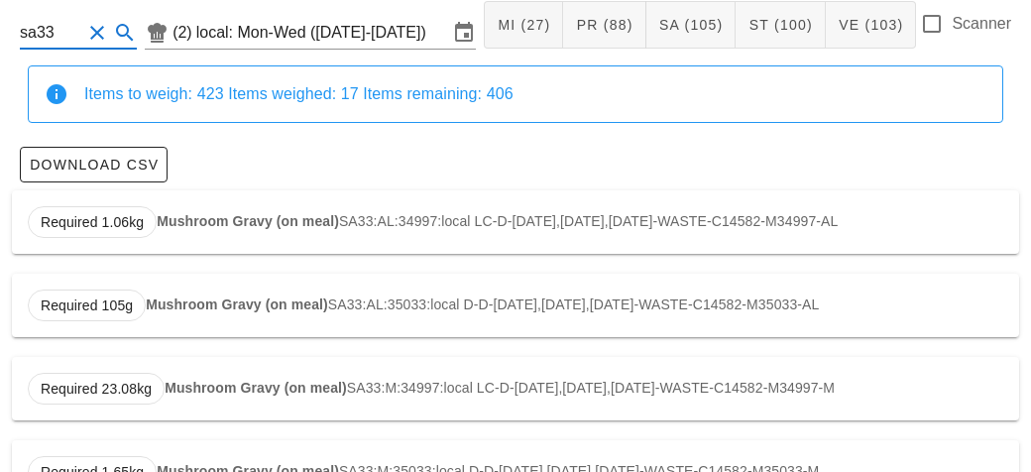
click at [214, 228] on div "Required 1.06kg Mushroom Gravy (on meal) SA33:AL:34997:local LC-D-[DATE],[DATE]…" at bounding box center [515, 221] width 1007 height 63
type input "SA33:AL:34997:local"
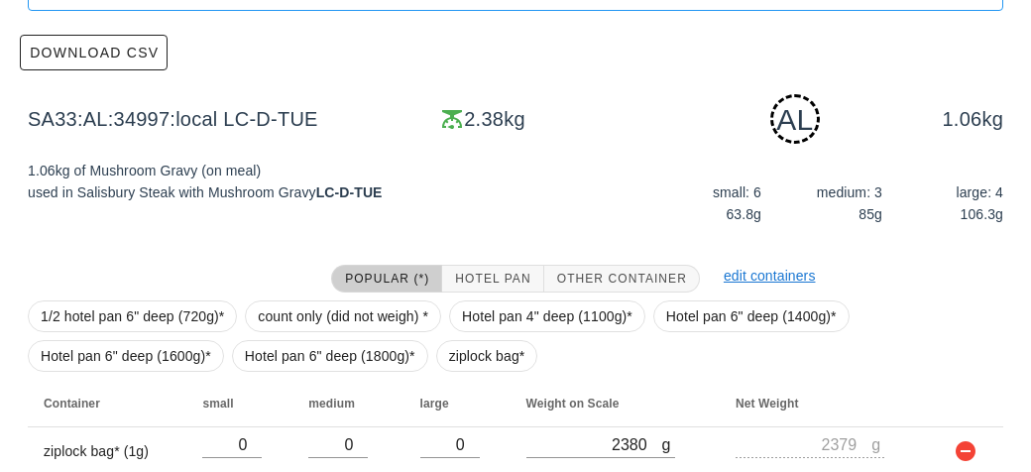
scroll to position [390, 0]
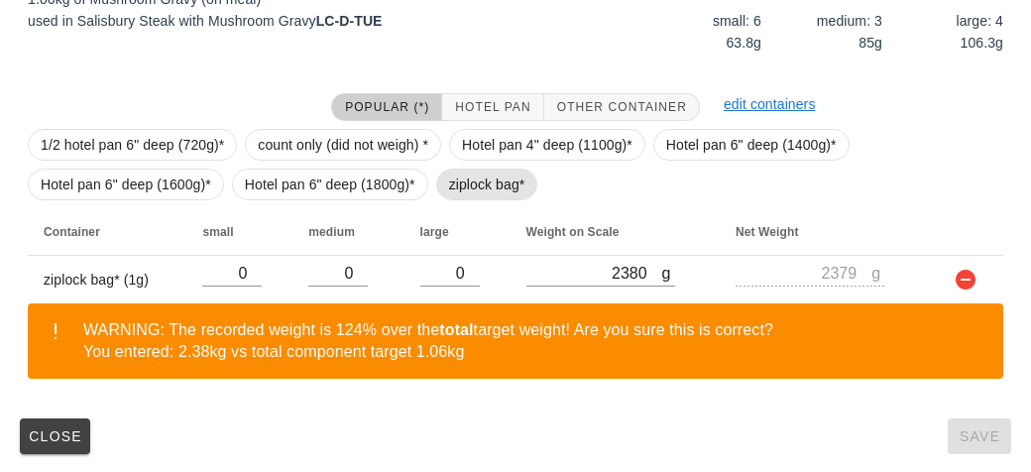
click at [463, 191] on span "ziplock bag*" at bounding box center [487, 184] width 76 height 30
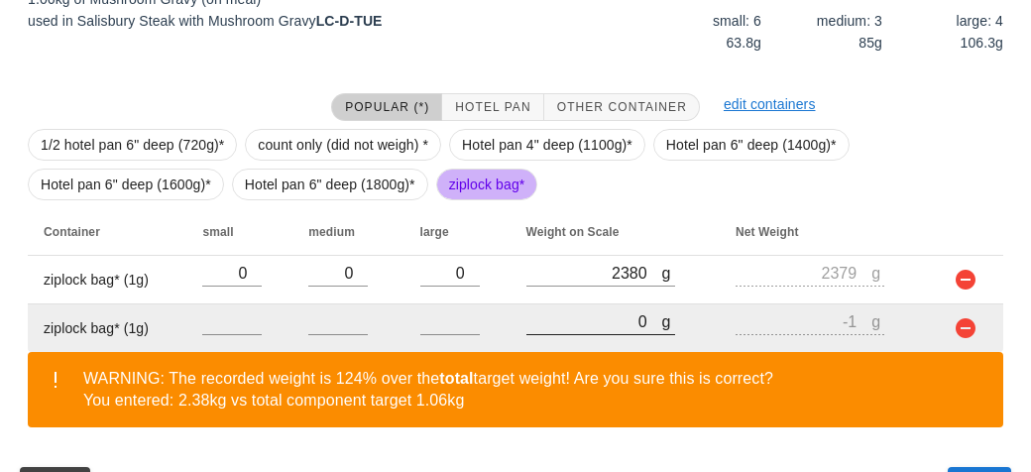
click at [589, 328] on input "0" at bounding box center [594, 321] width 136 height 26
type input "70"
type input "69"
type input "710"
type input "709"
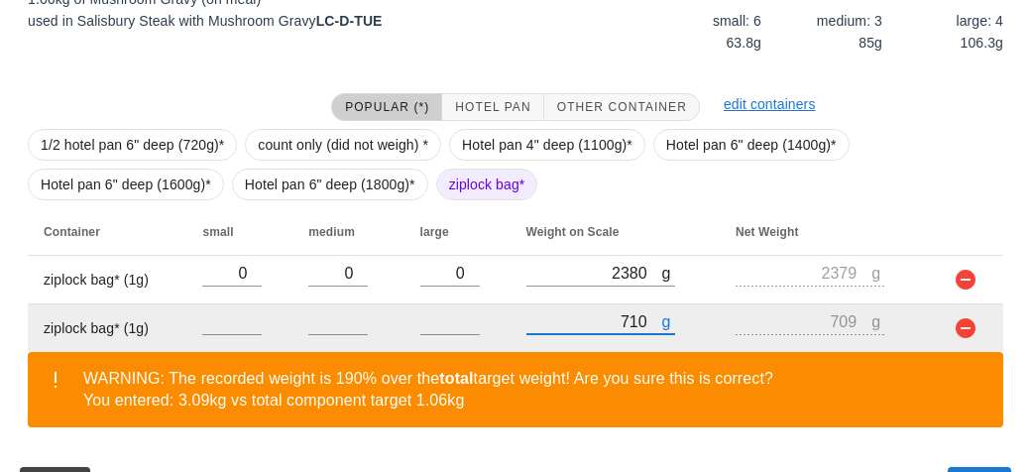
scroll to position [439, 0]
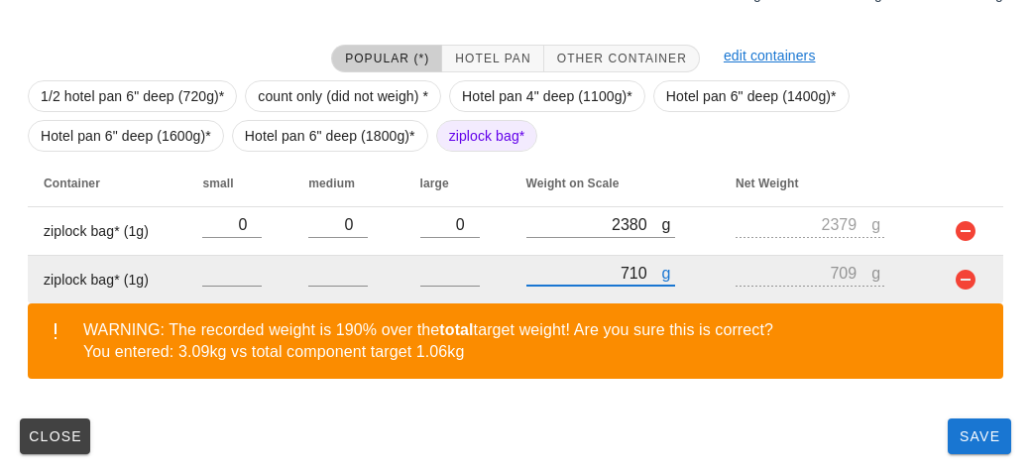
type input "710"
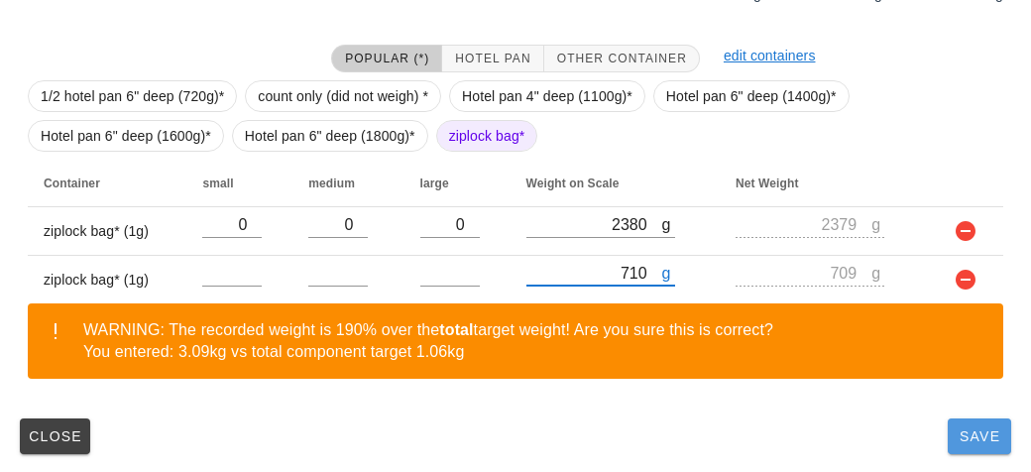
click at [972, 439] on span "Save" at bounding box center [979, 436] width 48 height 16
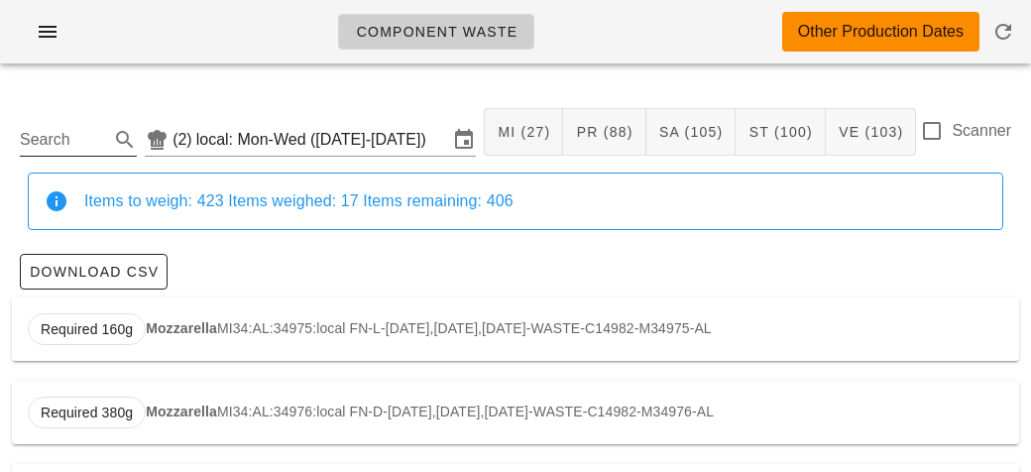
click at [97, 132] on input "Search" at bounding box center [62, 140] width 85 height 32
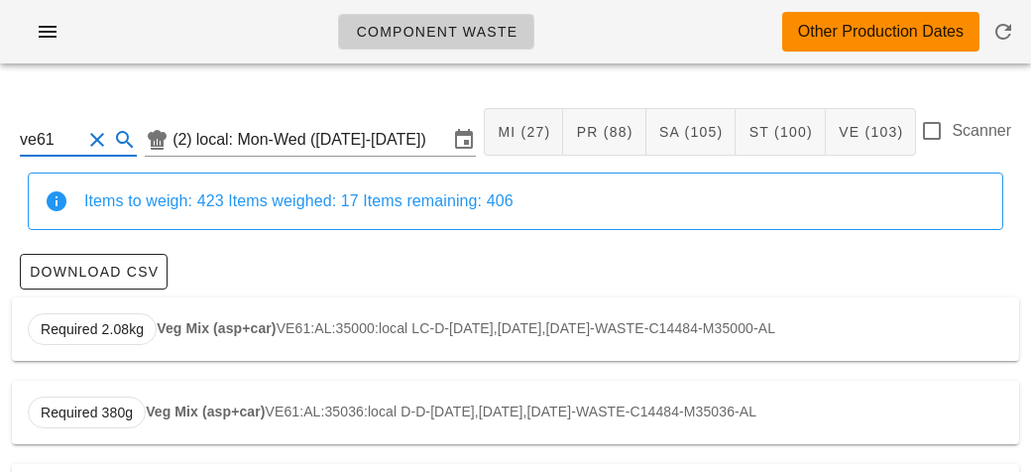
click at [383, 322] on div "Required 2.08kg Veg Mix (asp+car) VE61:AL:35000:local LC-D-[DATE],[DATE],[DATE]…" at bounding box center [515, 328] width 1007 height 63
type input "VE61:AL:35000:local"
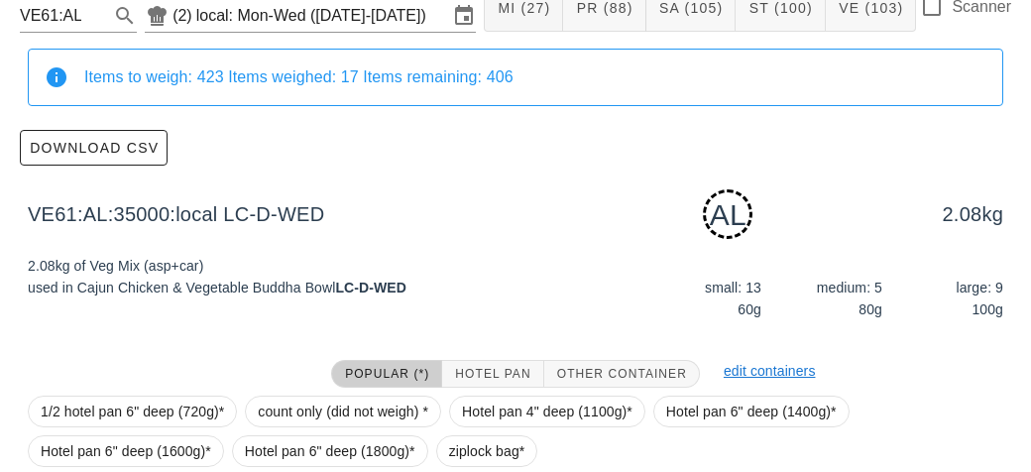
scroll to position [299, 0]
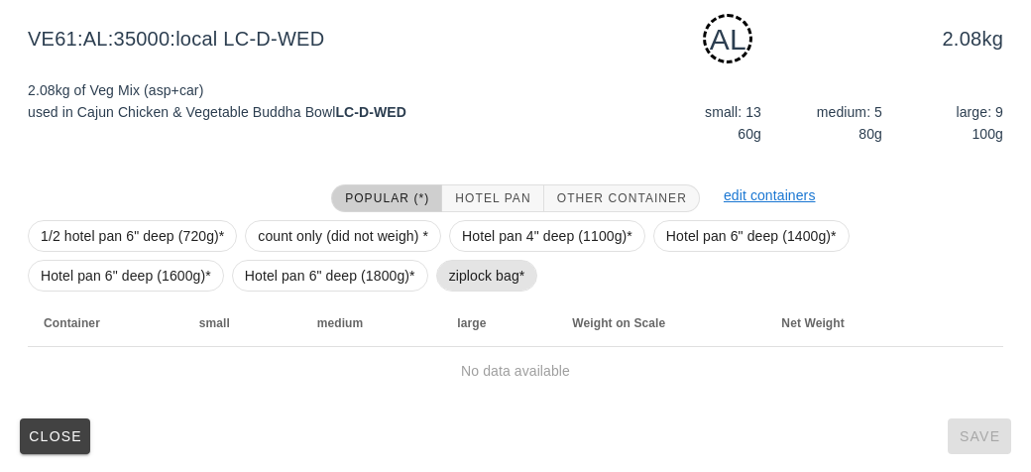
click at [493, 262] on span "ziplock bag*" at bounding box center [487, 276] width 76 height 30
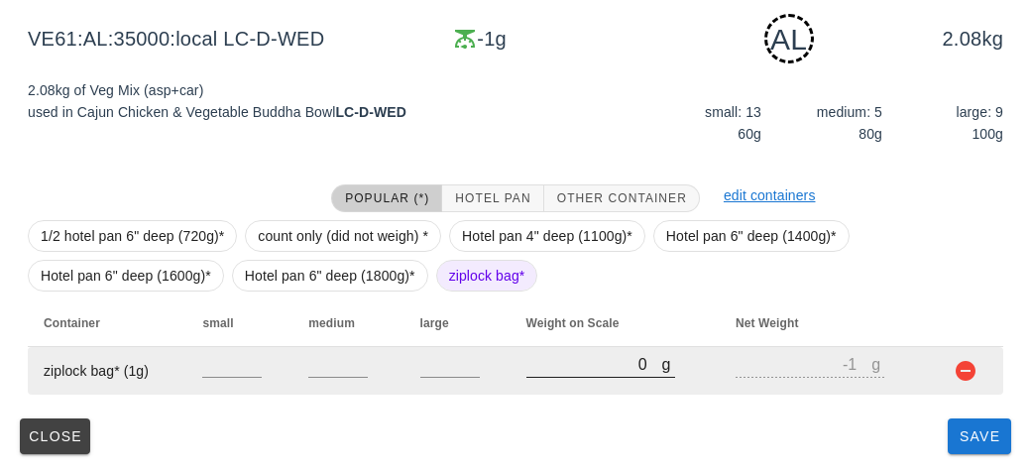
click at [585, 362] on input "0" at bounding box center [594, 364] width 136 height 26
type input "60"
type input "59"
type input "600"
type input "599"
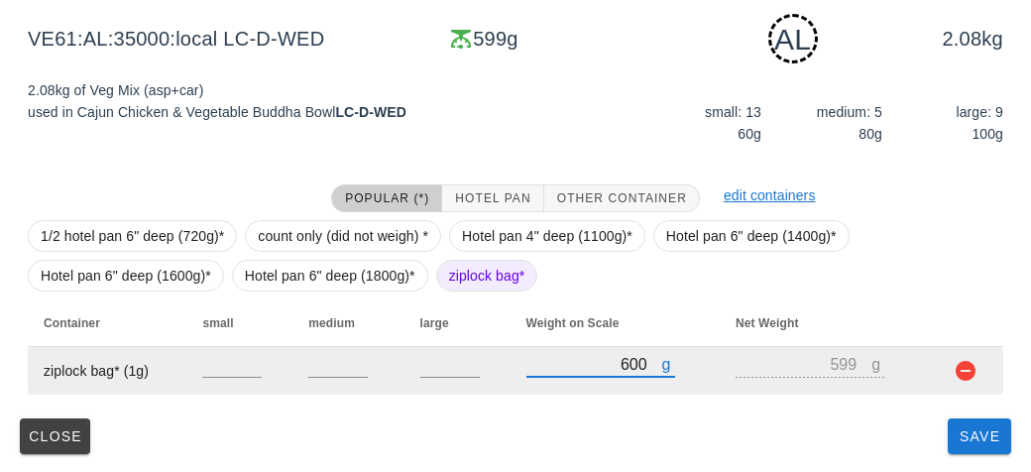
type input "600"
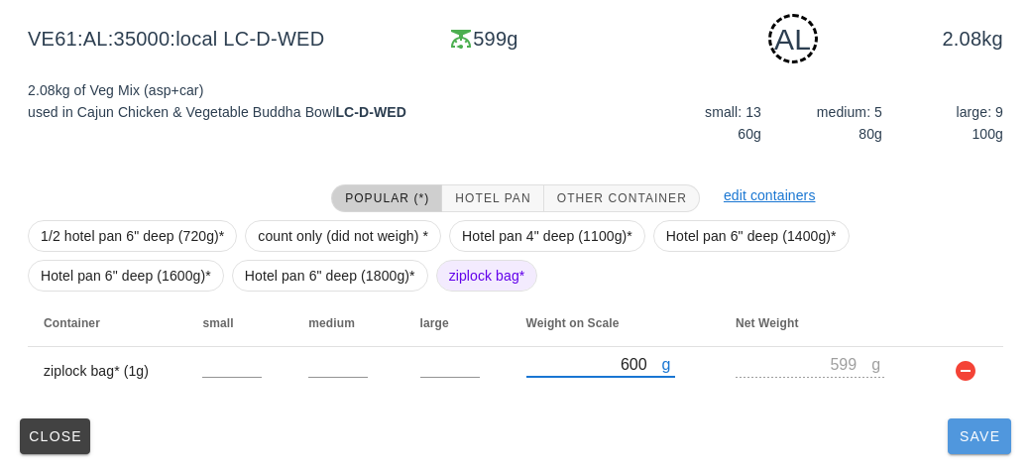
click at [989, 435] on span "Save" at bounding box center [979, 436] width 48 height 16
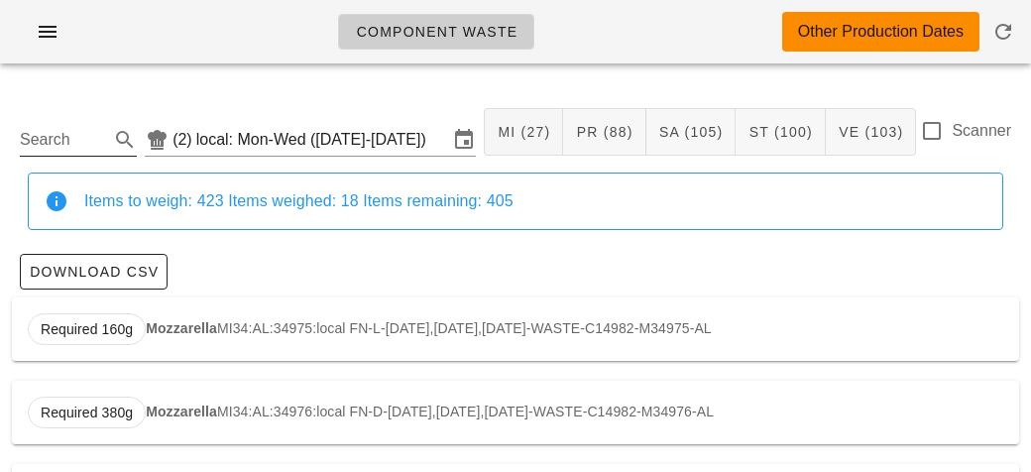
click at [102, 130] on input "Search" at bounding box center [62, 140] width 85 height 32
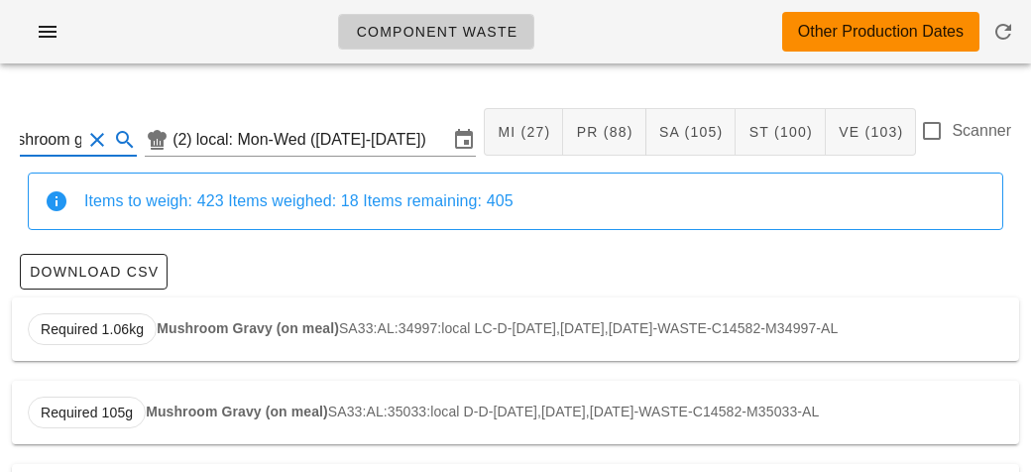
scroll to position [0, 30]
click at [212, 323] on strong "Mushroom Gravy (on meal)" at bounding box center [248, 328] width 182 height 16
type input "SA33:AL:34997:local"
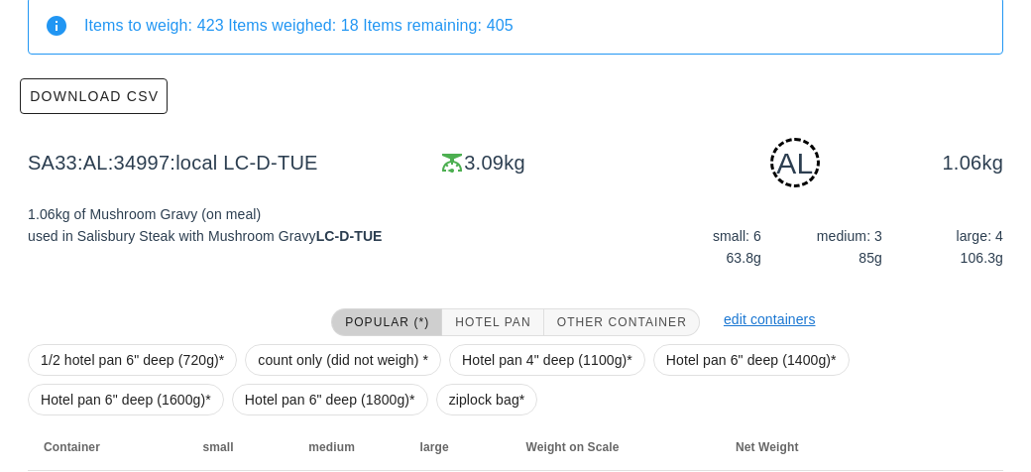
scroll to position [439, 0]
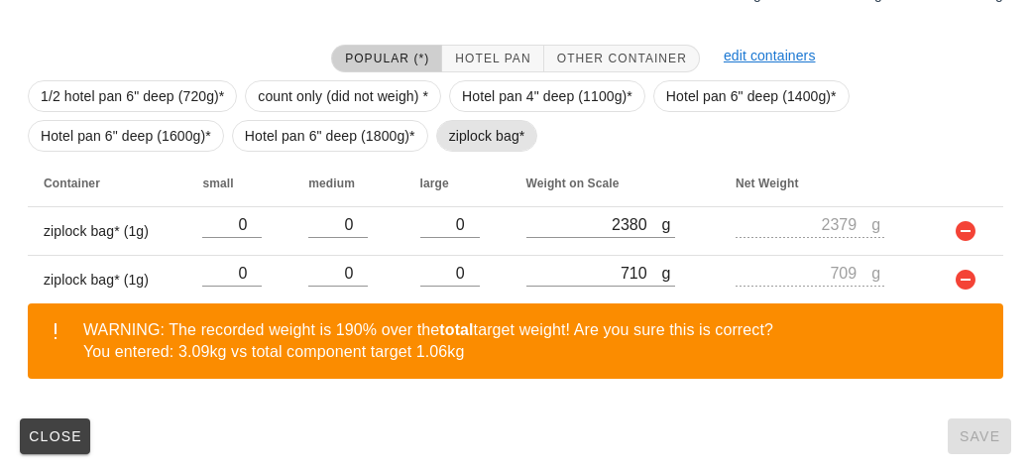
click at [462, 132] on span "ziplock bag*" at bounding box center [487, 136] width 76 height 30
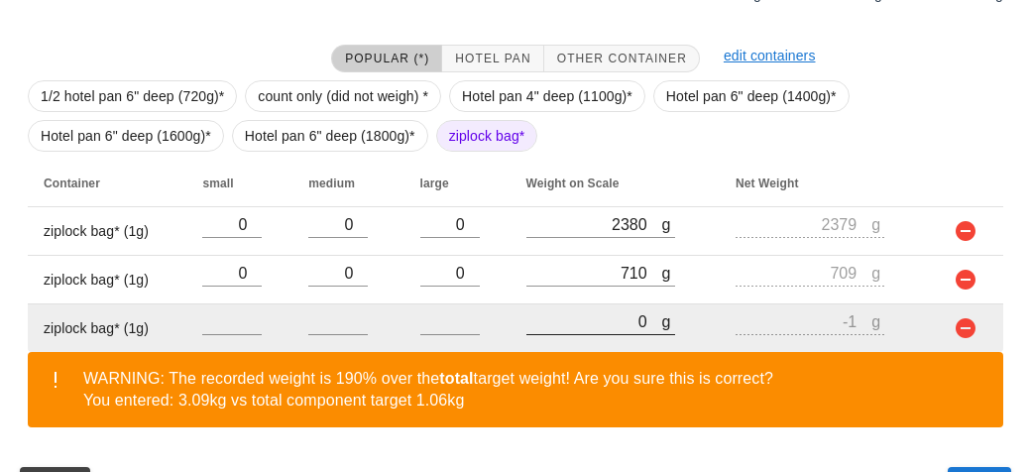
click at [585, 319] on input "0" at bounding box center [594, 321] width 136 height 26
type input "20"
type input "19"
type input "240"
type input "239"
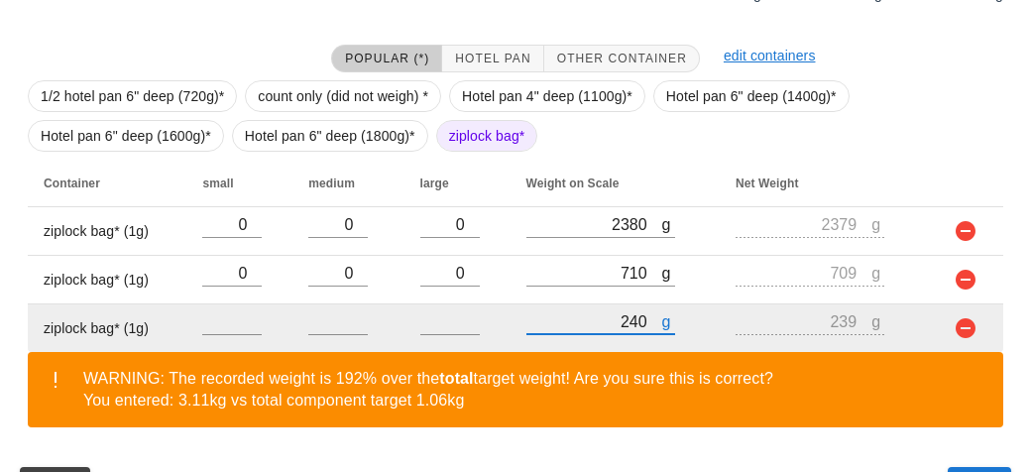
type input "2430"
type input "2429"
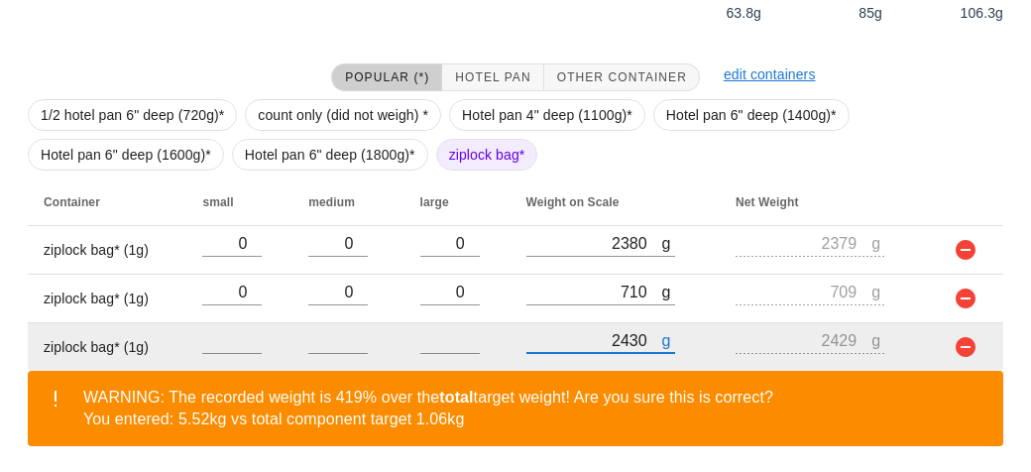
scroll to position [487, 0]
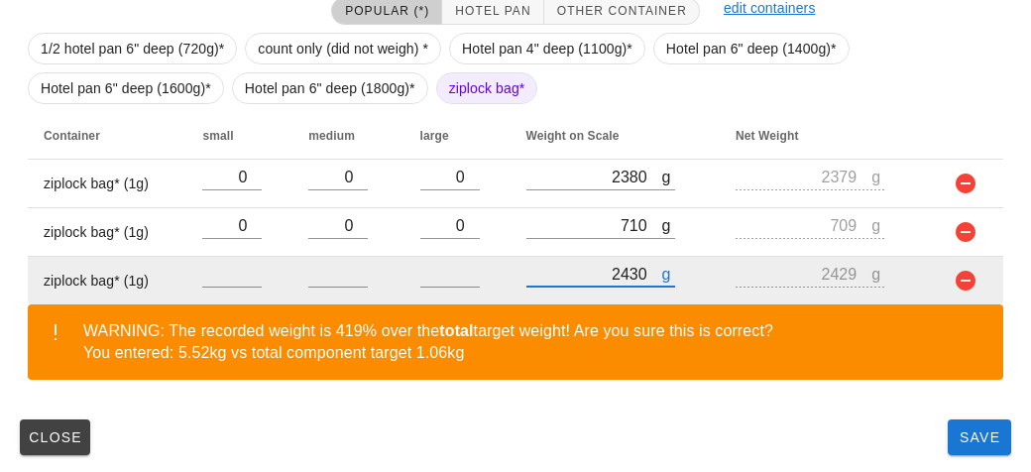
type input "2430"
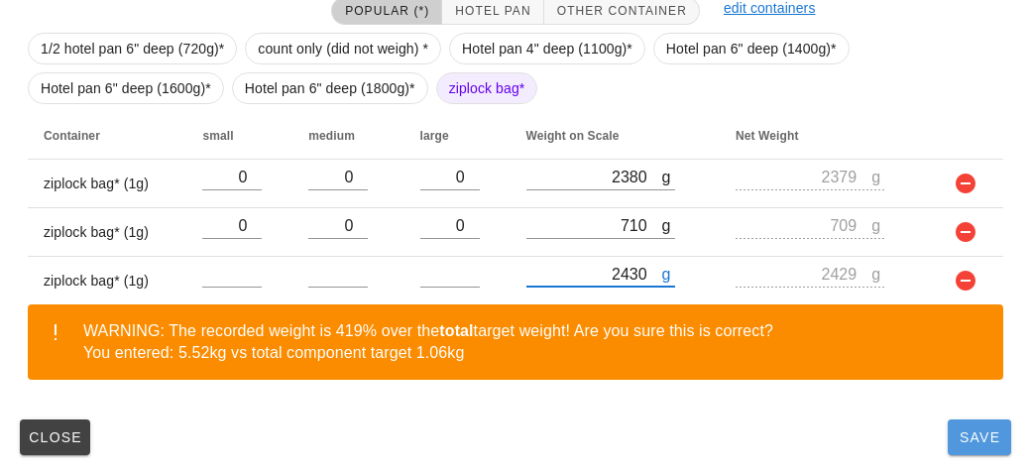
click at [951, 419] on button "Save" at bounding box center [978, 437] width 63 height 36
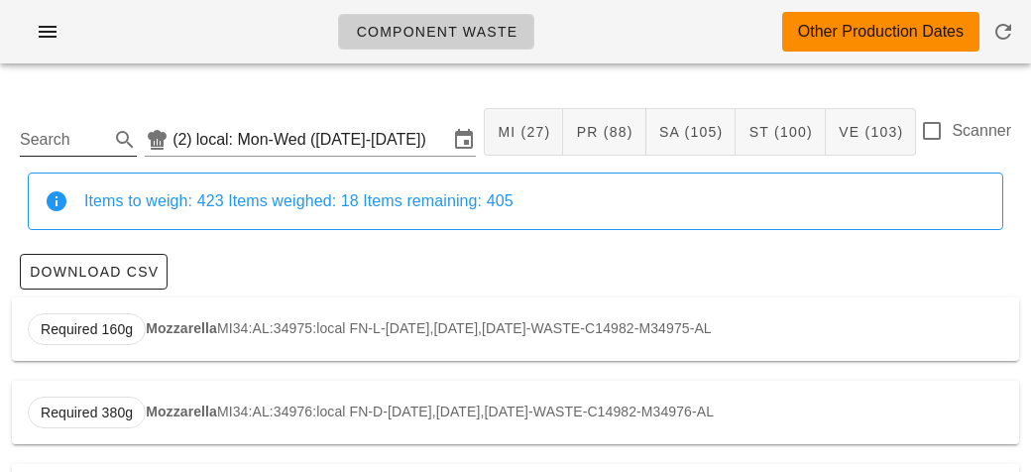
click at [103, 143] on input "Search" at bounding box center [62, 140] width 85 height 32
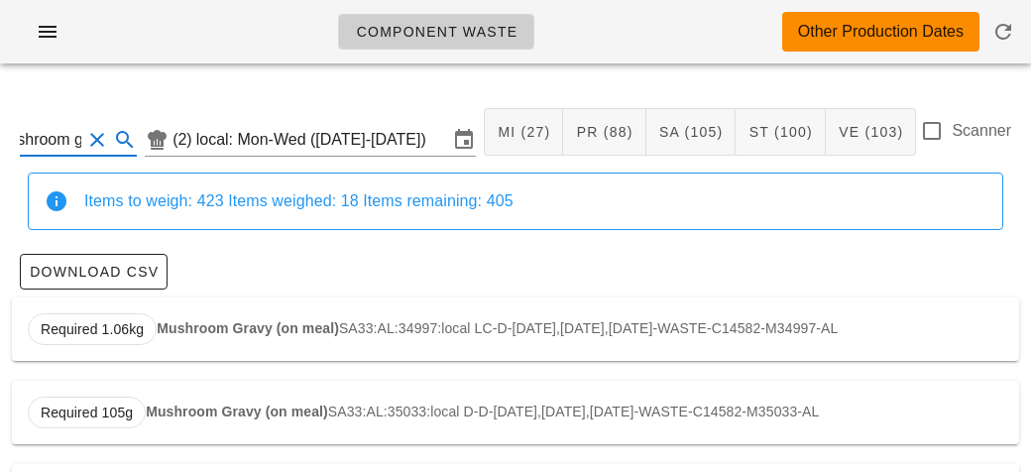
scroll to position [0, 30]
click at [208, 335] on strong "Mushroom Gravy (on meal)" at bounding box center [248, 328] width 182 height 16
type input "SA33:AL:34997:local"
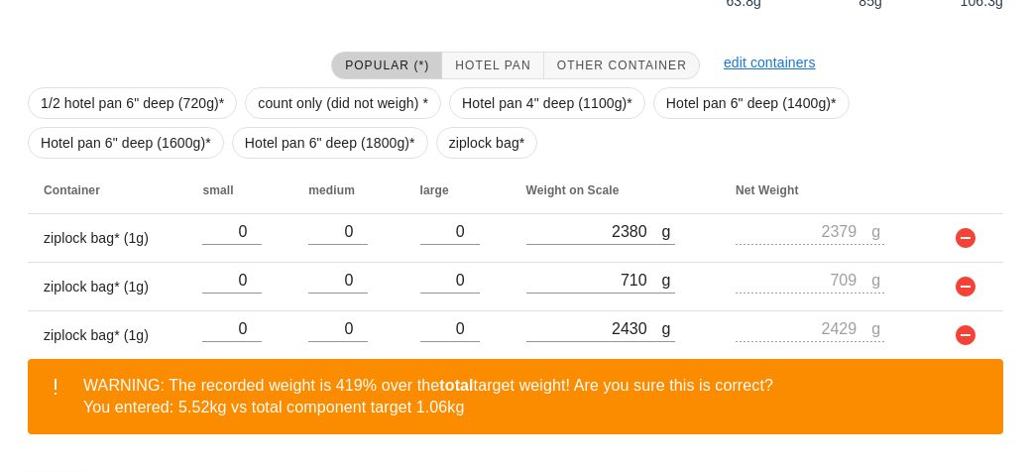
scroll to position [487, 0]
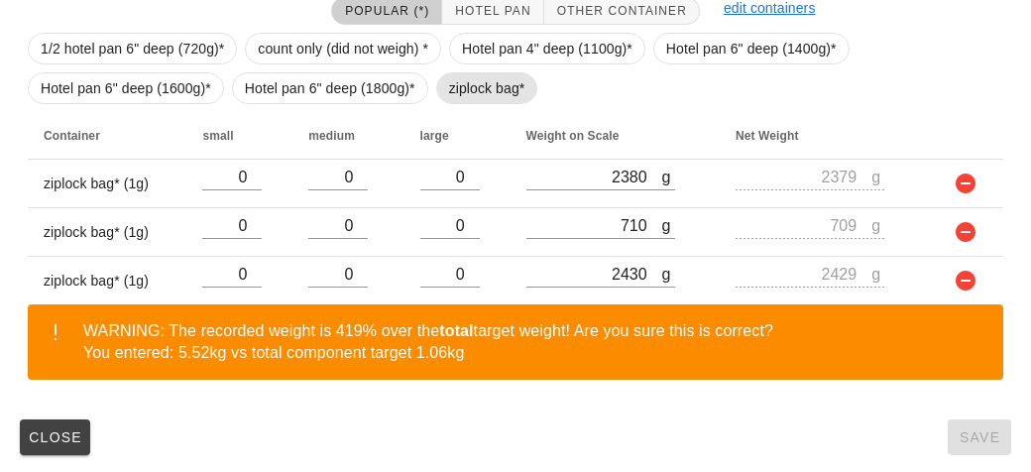
click at [464, 88] on span "ziplock bag*" at bounding box center [487, 88] width 76 height 30
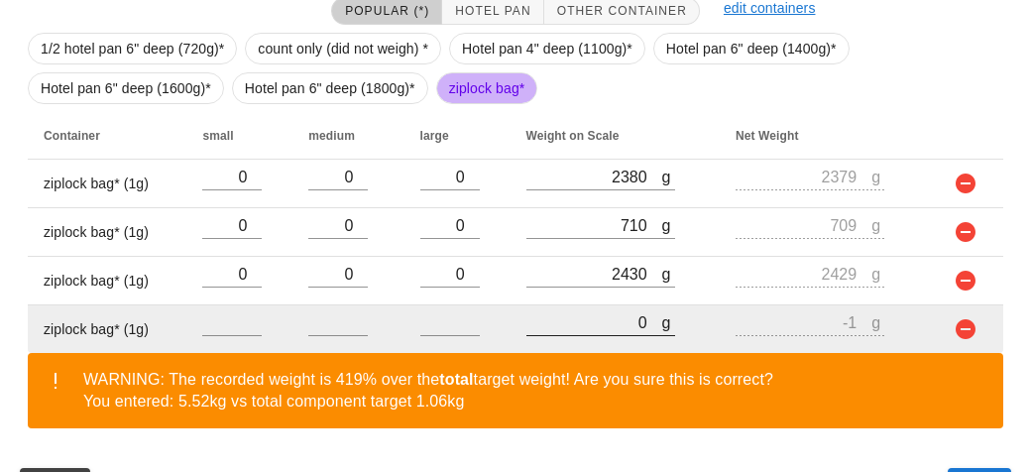
click at [592, 319] on input "0" at bounding box center [594, 322] width 136 height 26
type input "20"
type input "19"
type input "220"
type input "219"
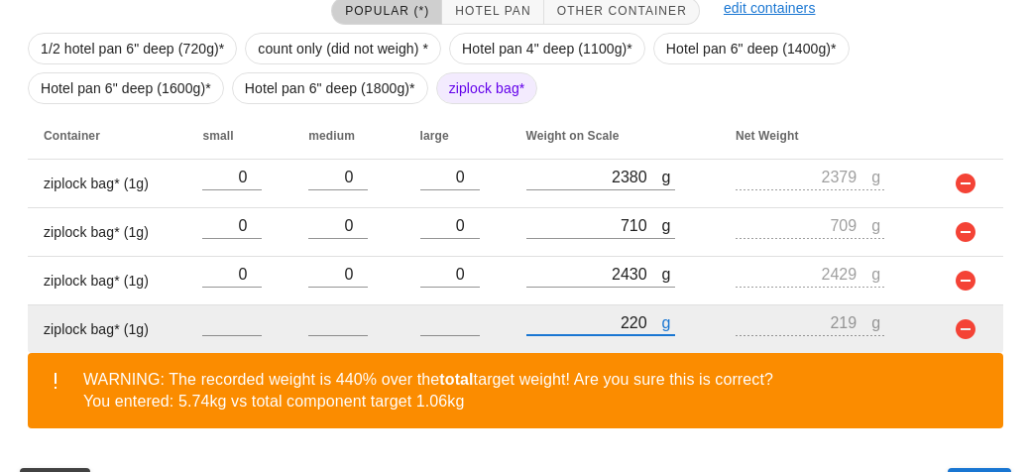
type input "2290"
type input "2289"
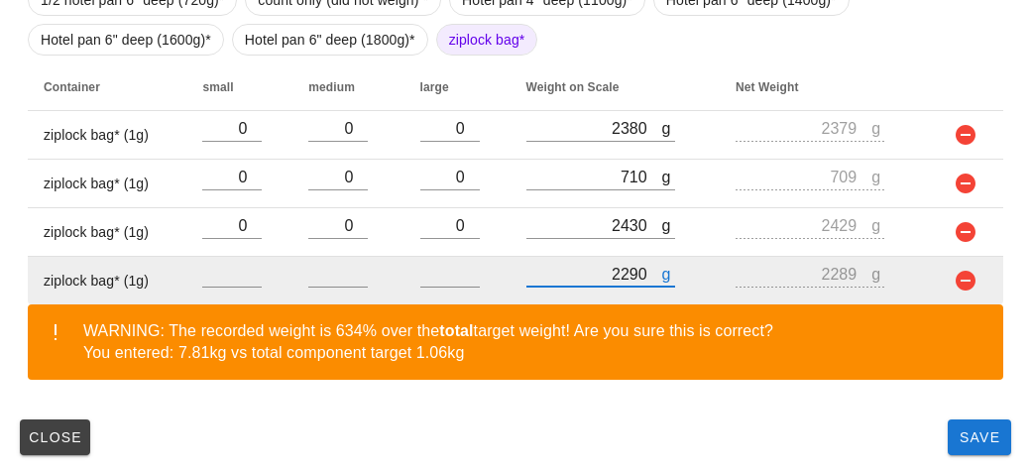
type input "2290"
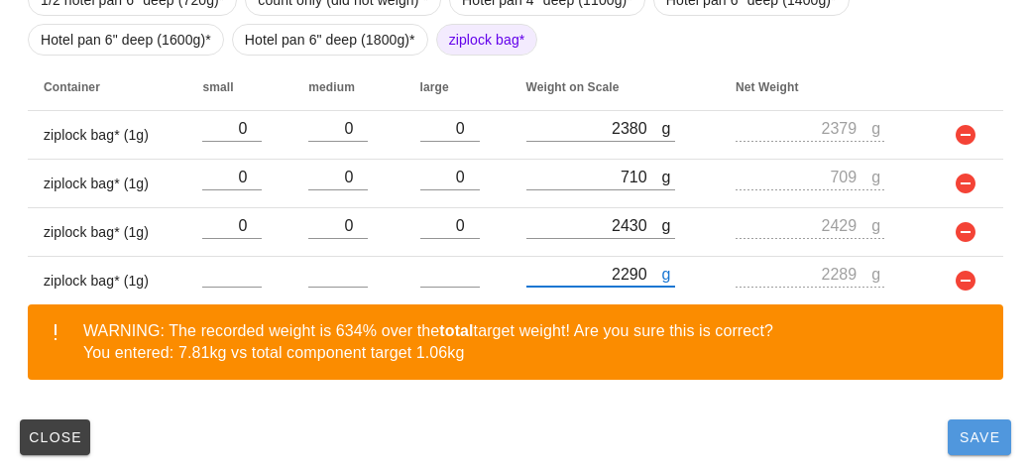
click at [976, 451] on button "Save" at bounding box center [978, 437] width 63 height 36
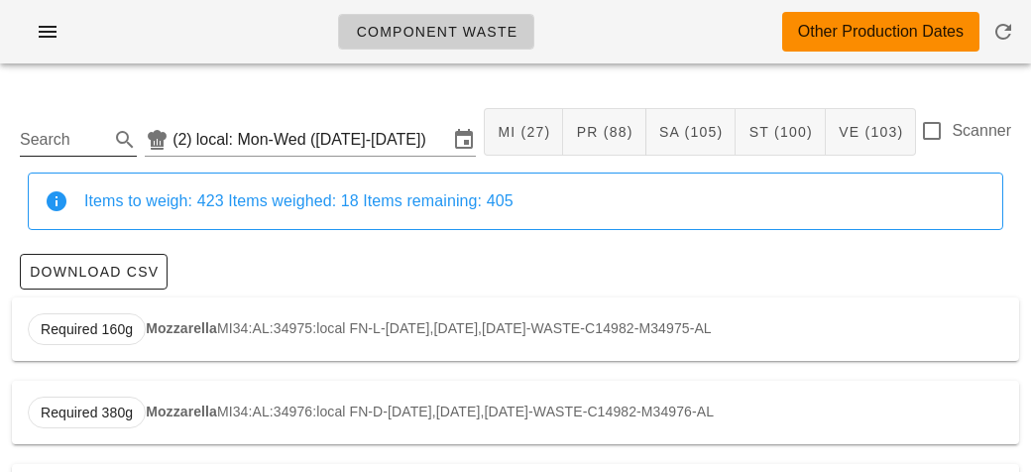
click at [126, 113] on div "Search" at bounding box center [78, 134] width 117 height 44
click at [76, 142] on input "Search" at bounding box center [62, 140] width 85 height 32
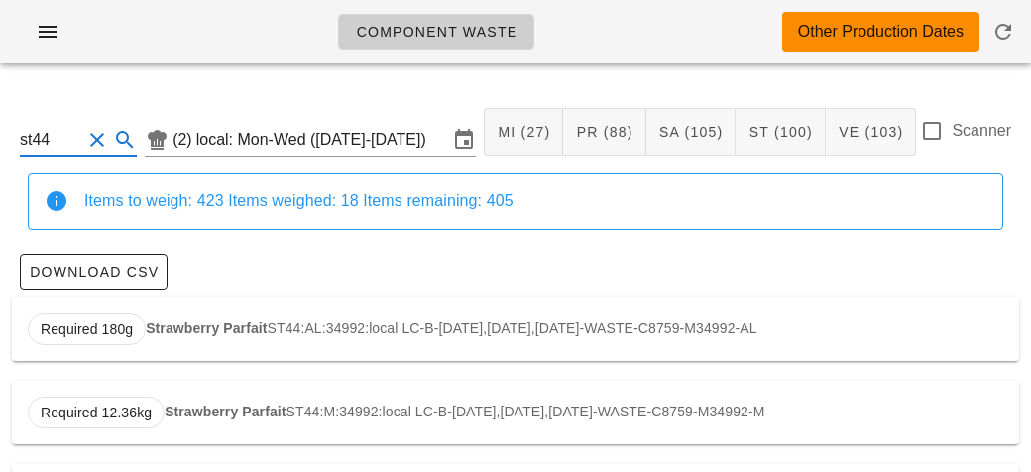
click at [235, 321] on strong "Strawberry Parfait" at bounding box center [206, 328] width 121 height 16
type input "ST44:AL:34992:local"
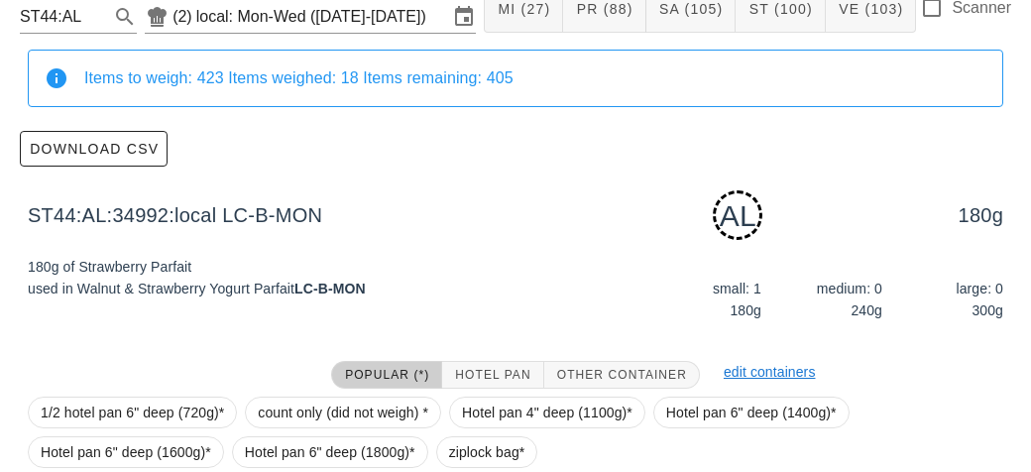
scroll to position [299, 0]
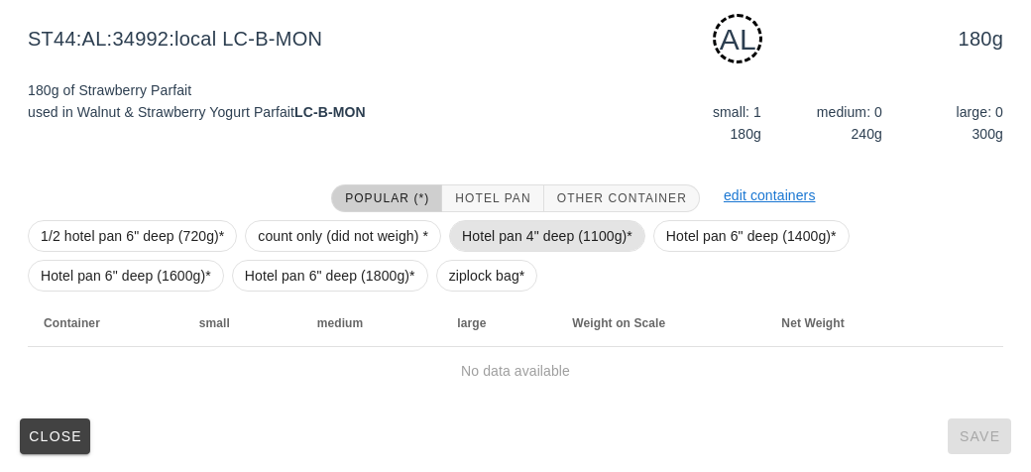
click at [487, 248] on span "Hotel pan 4" deep (1100g)*" at bounding box center [547, 236] width 170 height 30
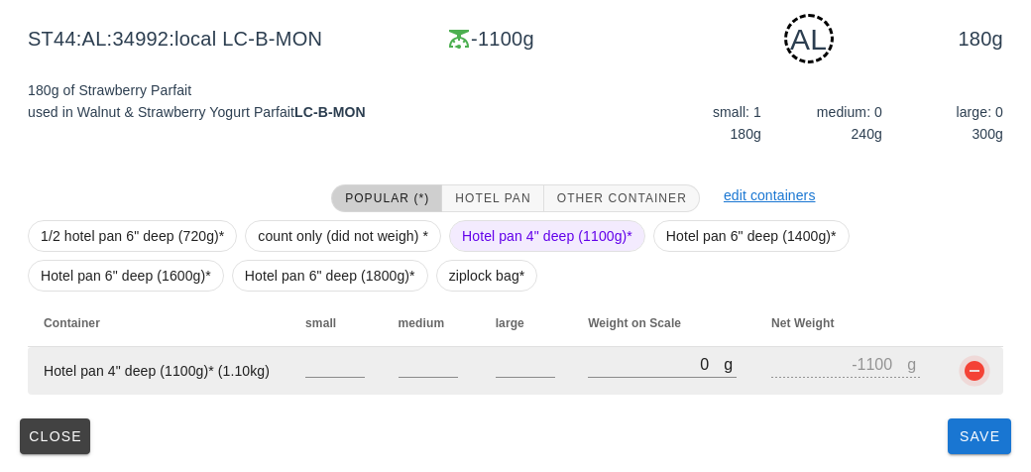
click at [972, 372] on button "button" at bounding box center [974, 371] width 24 height 24
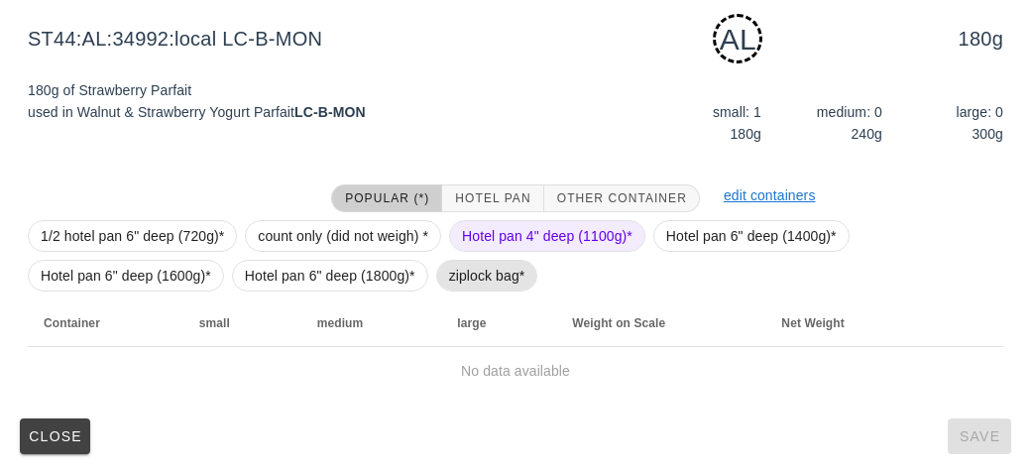
click at [514, 274] on span "ziplock bag*" at bounding box center [487, 276] width 76 height 30
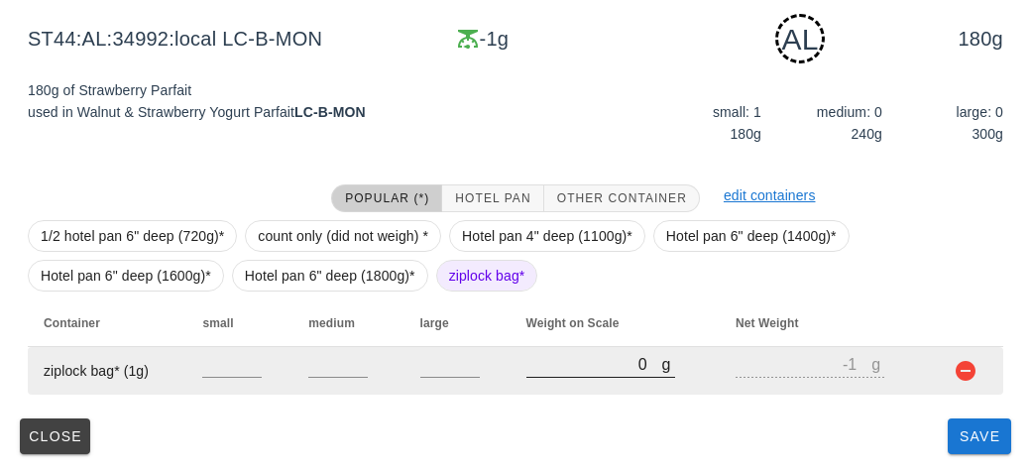
click at [609, 357] on input "0" at bounding box center [594, 364] width 136 height 26
type input "90"
type input "89"
type input "910"
type input "909"
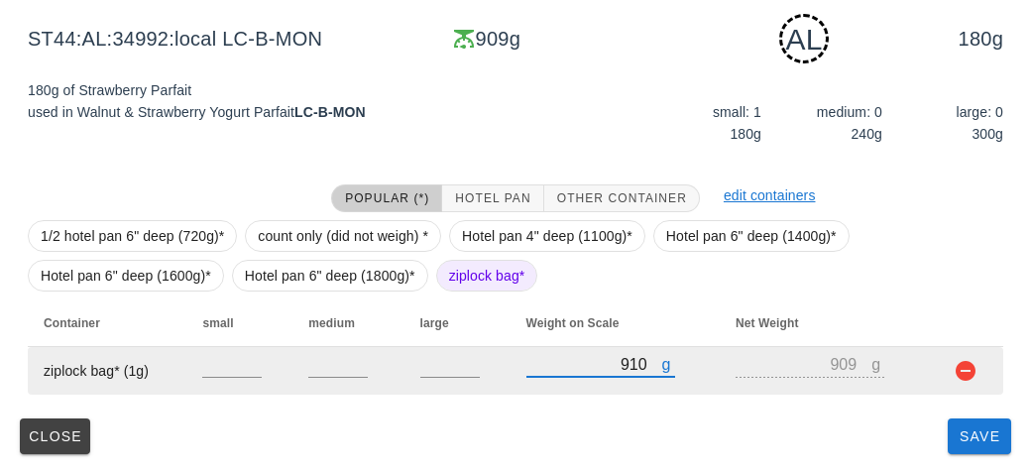
type input "910"
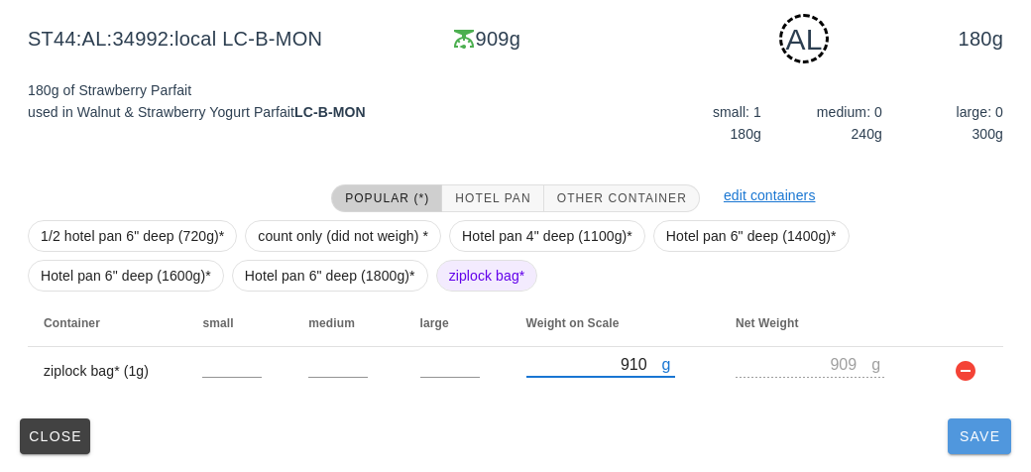
click at [966, 442] on span "Save" at bounding box center [979, 436] width 48 height 16
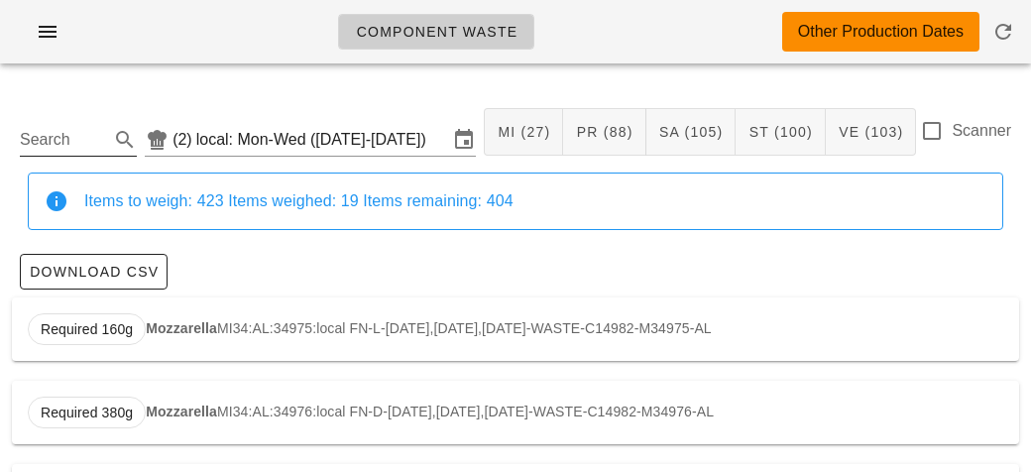
click at [82, 142] on input "Search" at bounding box center [62, 140] width 85 height 32
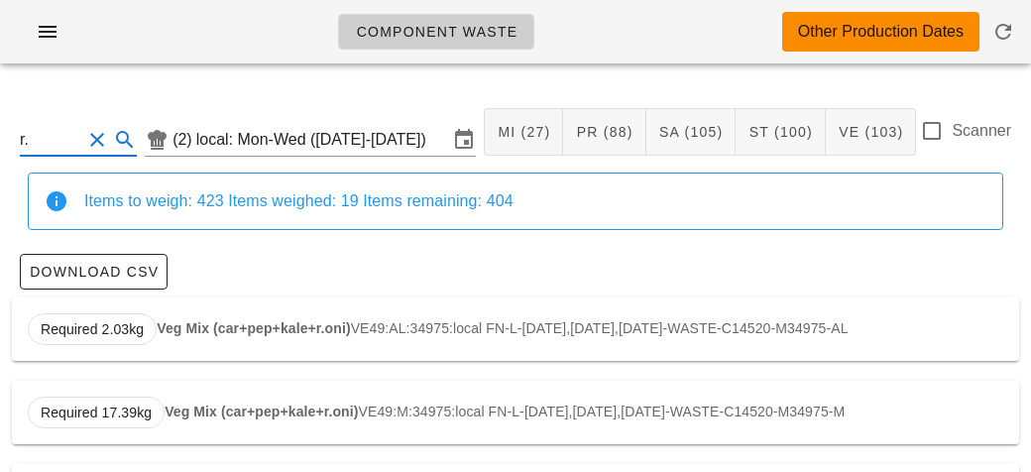
click at [240, 335] on div "Required 2.03kg Veg Mix (car+pep+kale+r.oni) VE49:AL:34975:local FN-L-[DATE],[D…" at bounding box center [515, 328] width 1007 height 63
type input "VE49:AL:34975:local"
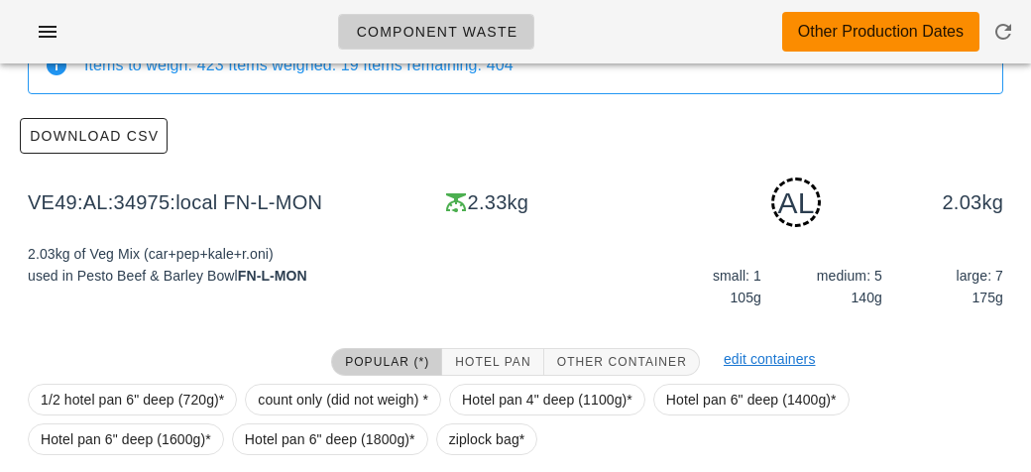
scroll to position [299, 0]
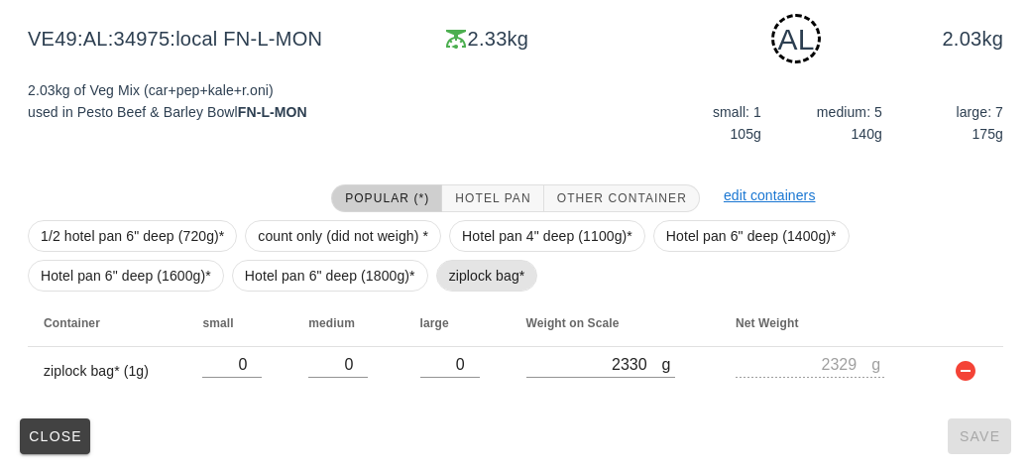
click at [449, 272] on span "ziplock bag*" at bounding box center [487, 276] width 76 height 30
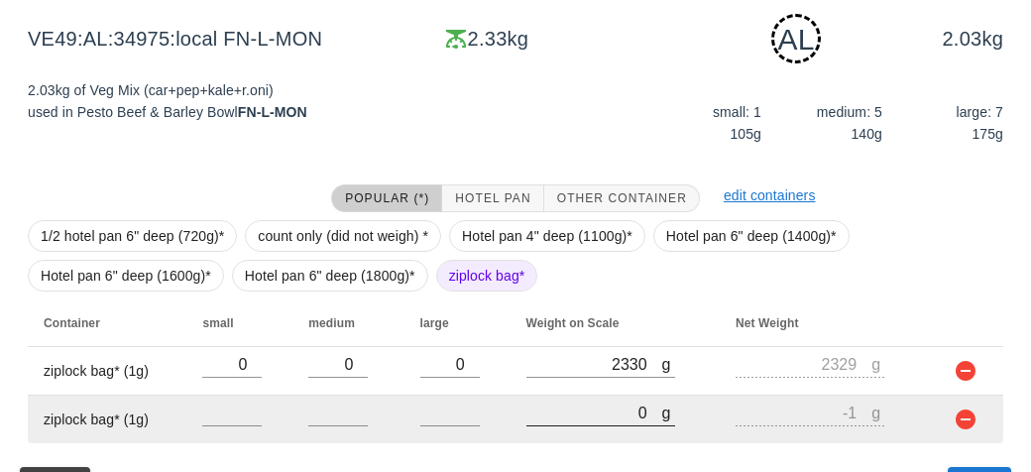
click at [597, 403] on input "0" at bounding box center [594, 412] width 136 height 26
type input "80"
type input "79"
type input "800"
type input "799"
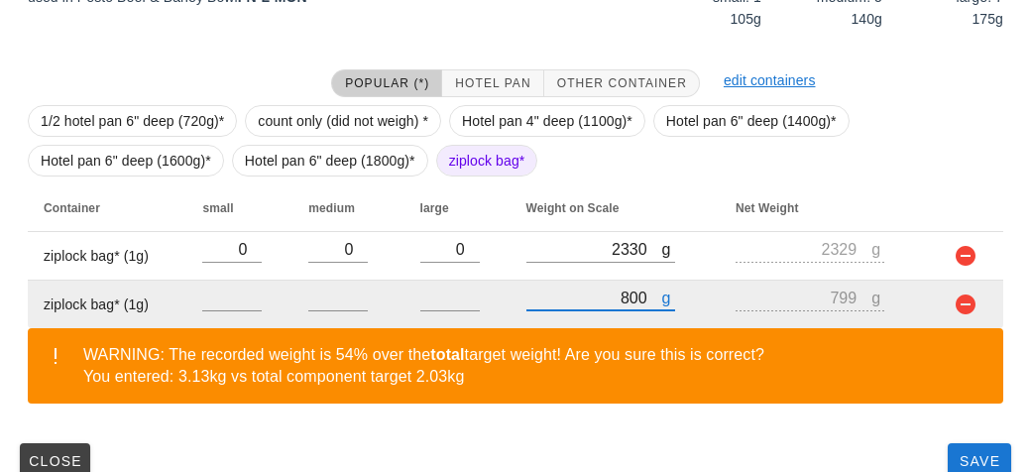
scroll to position [439, 0]
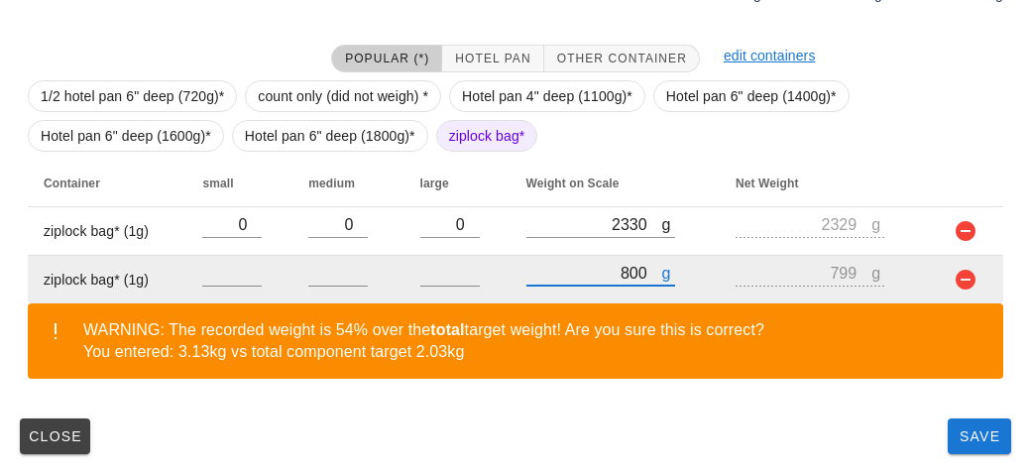
type input "800"
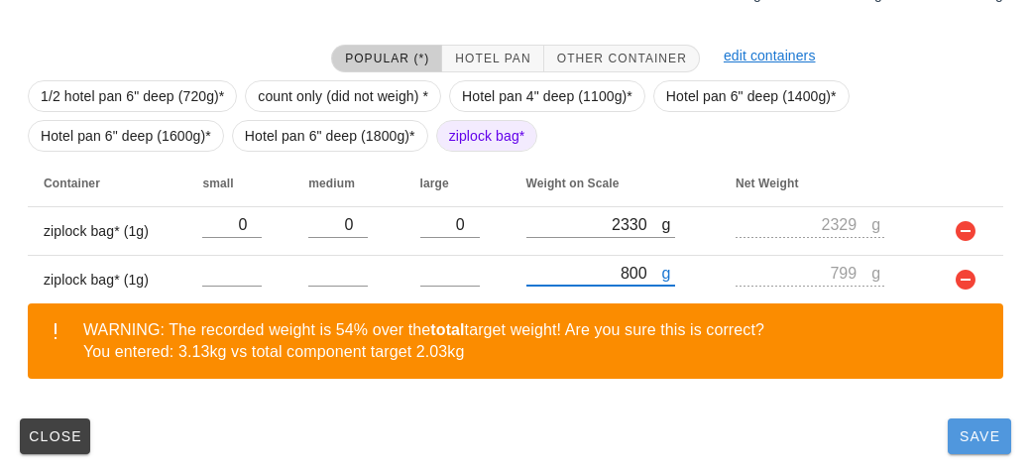
click at [964, 449] on button "Save" at bounding box center [978, 436] width 63 height 36
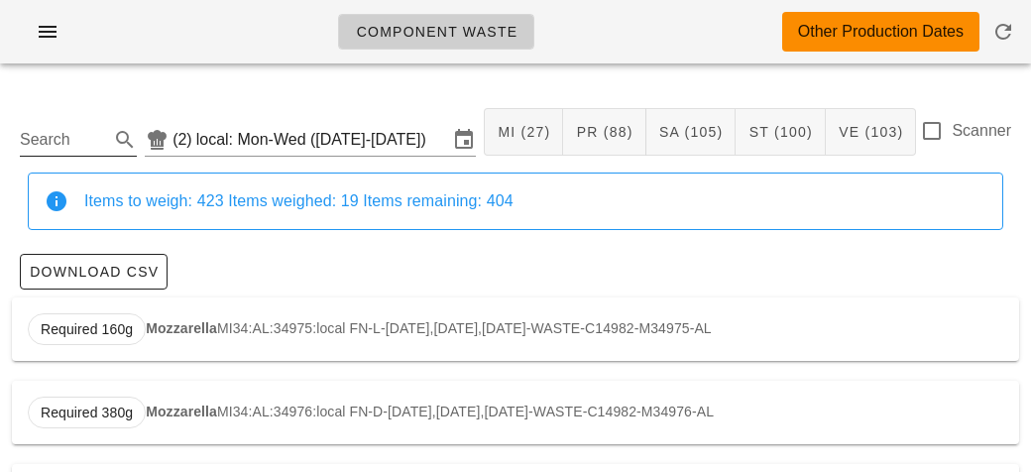
click at [88, 132] on input "Search" at bounding box center [62, 140] width 85 height 32
click at [306, 319] on div "Required 1.85kg Pork Stew PR29:AL:34976:local FN-D-[DATE],[DATE],[DATE]-WASTE-C…" at bounding box center [515, 328] width 1007 height 63
type input "PR29:AL:34976:local"
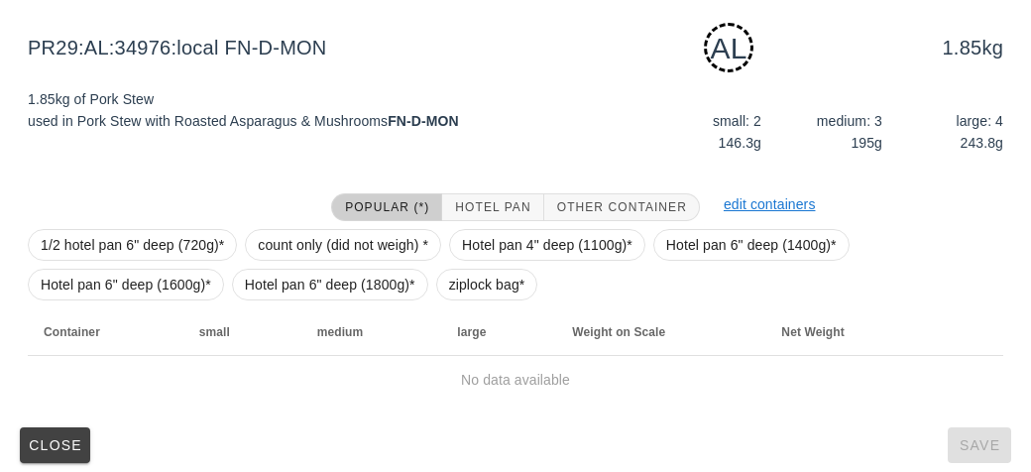
scroll to position [291, 0]
click at [472, 287] on span "ziplock bag*" at bounding box center [487, 284] width 76 height 30
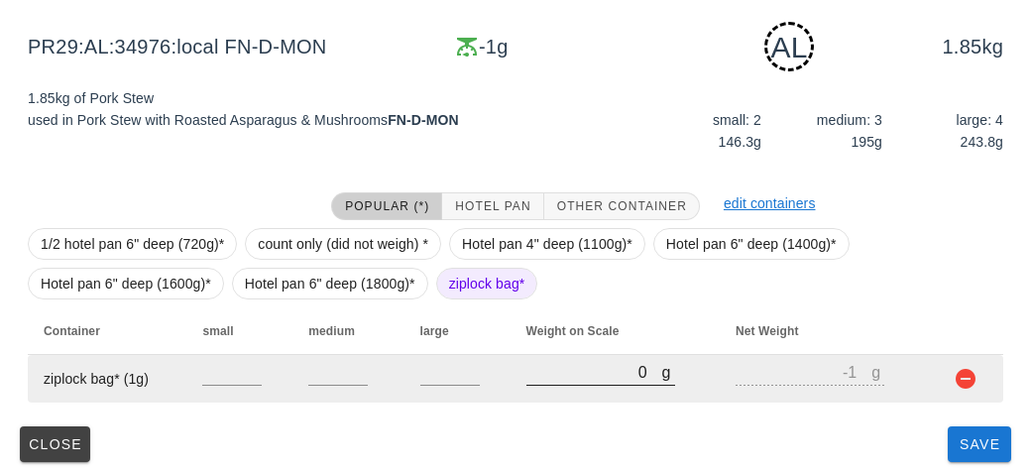
click at [583, 368] on input "0" at bounding box center [594, 372] width 136 height 26
type input "90"
type input "89"
type input "920"
type input "919"
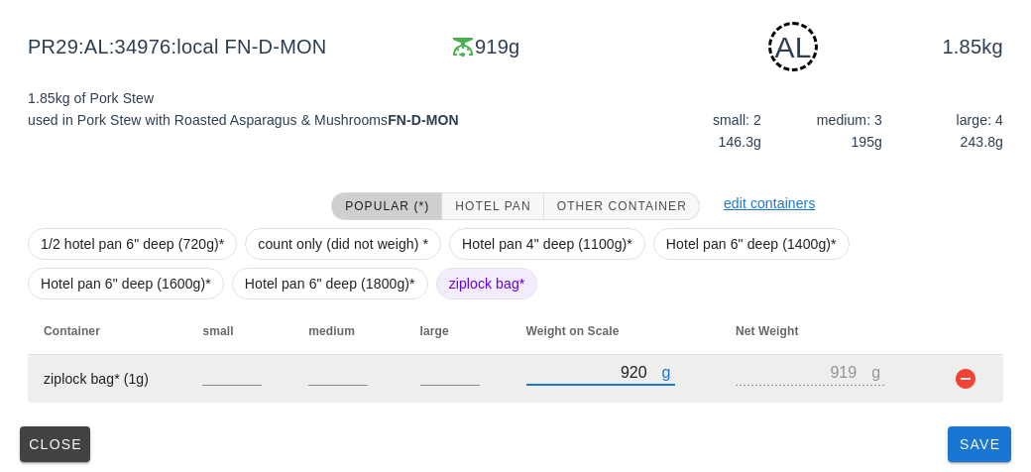
scroll to position [299, 0]
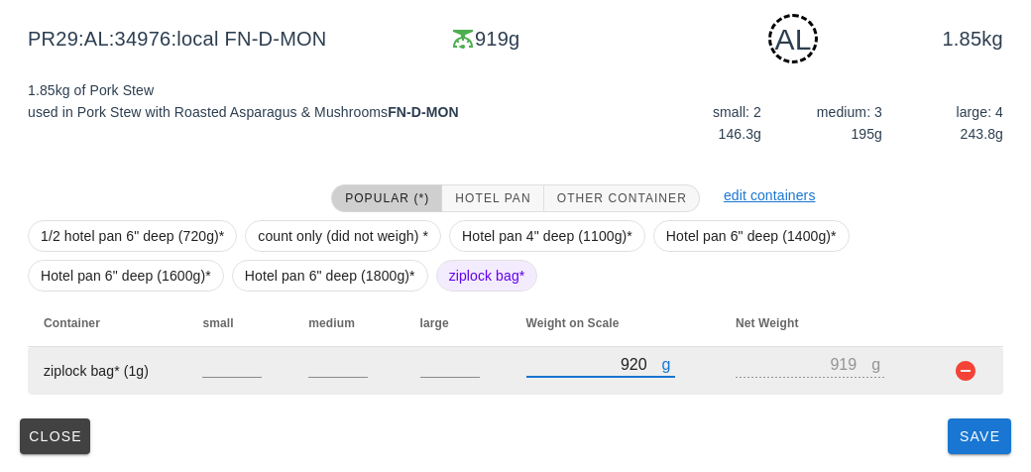
type input "920"
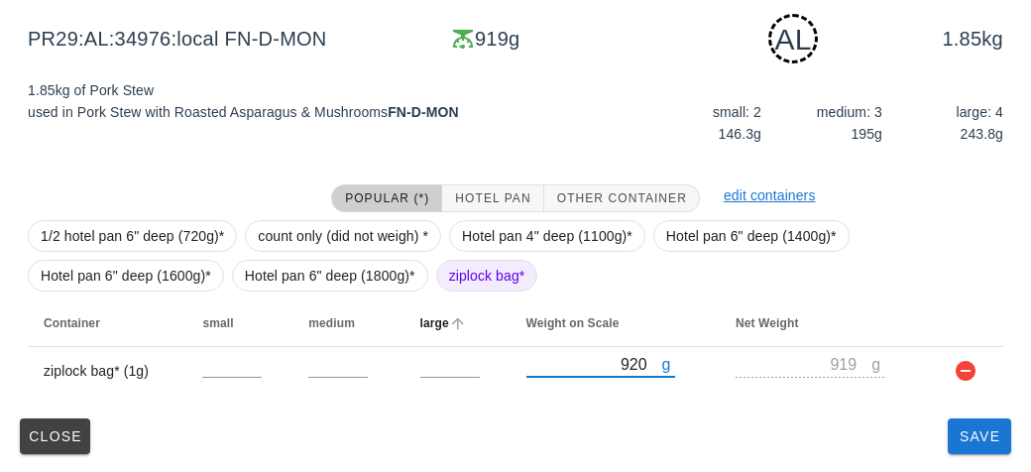
click at [484, 300] on th "large" at bounding box center [457, 323] width 106 height 48
click at [473, 278] on span "ziplock bag*" at bounding box center [487, 276] width 76 height 30
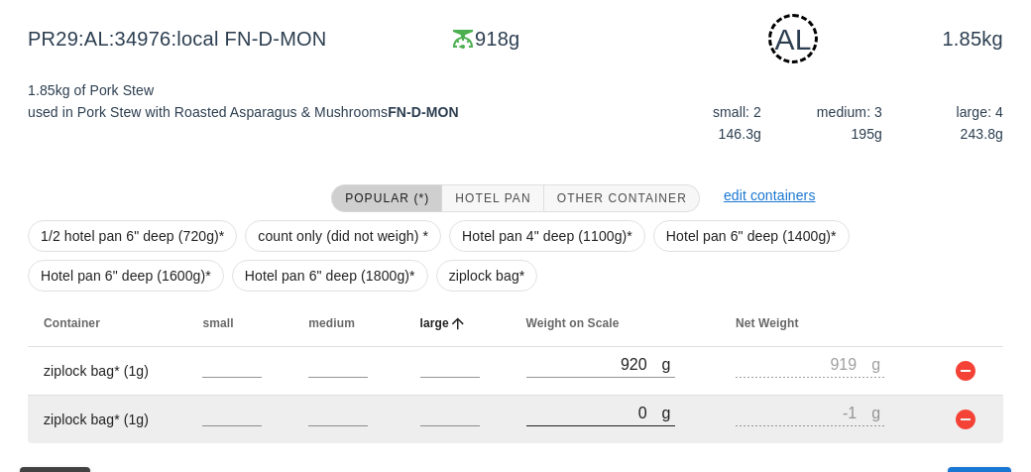
click at [575, 415] on input "0" at bounding box center [594, 412] width 136 height 26
type input "10"
type input "9"
type input "100"
type input "99"
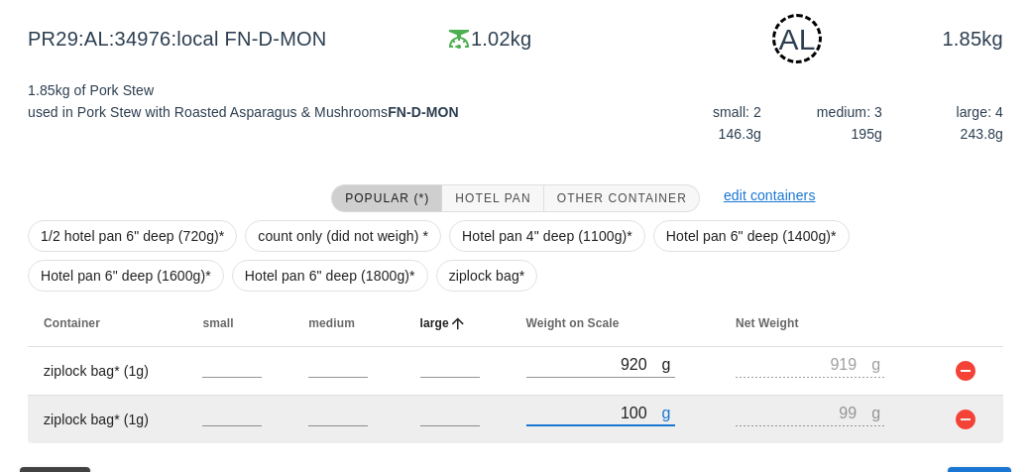
type input "1010"
type input "1009"
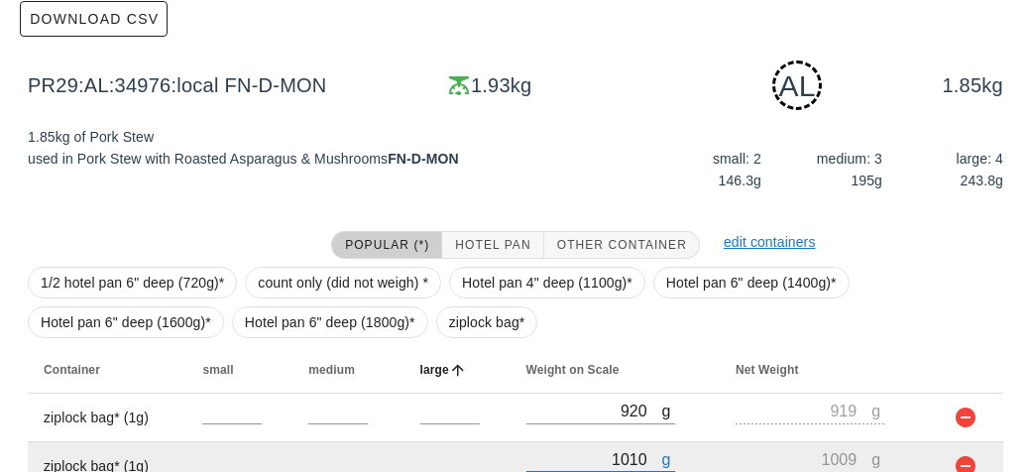
scroll to position [347, 0]
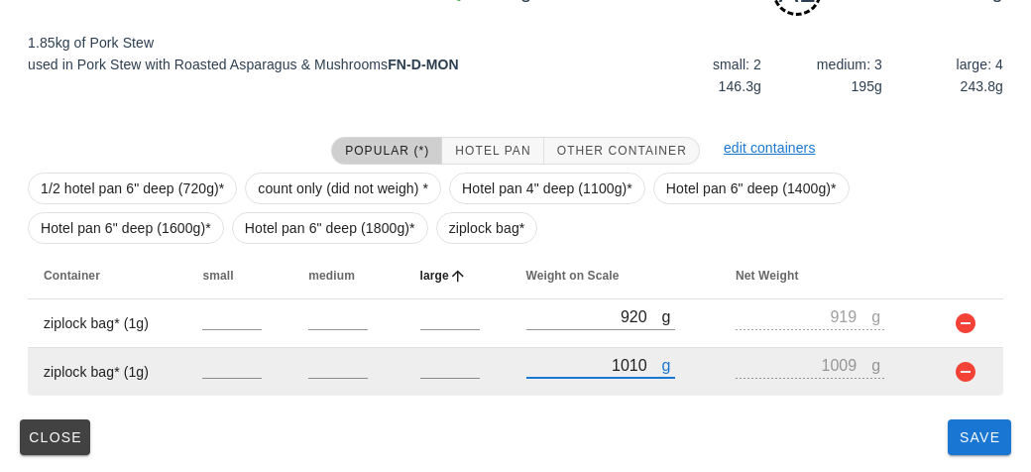
type input "1010"
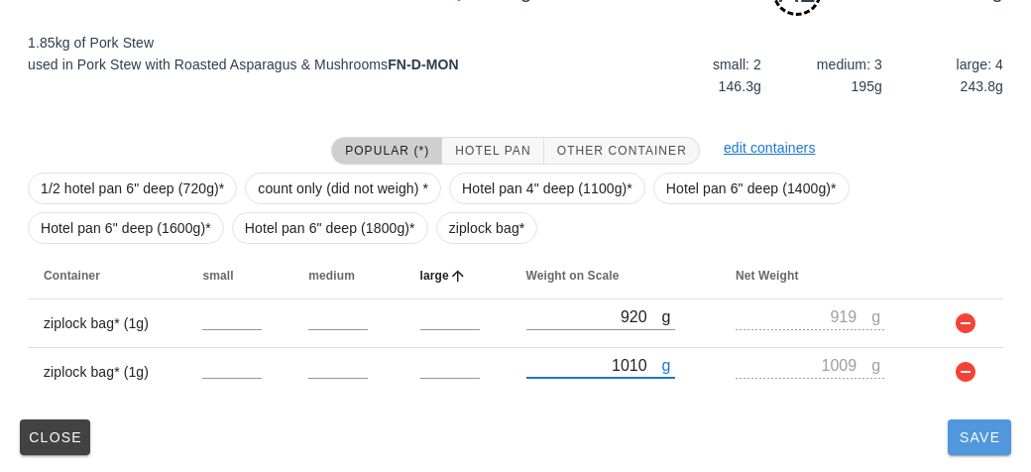
click at [951, 442] on button "Save" at bounding box center [978, 437] width 63 height 36
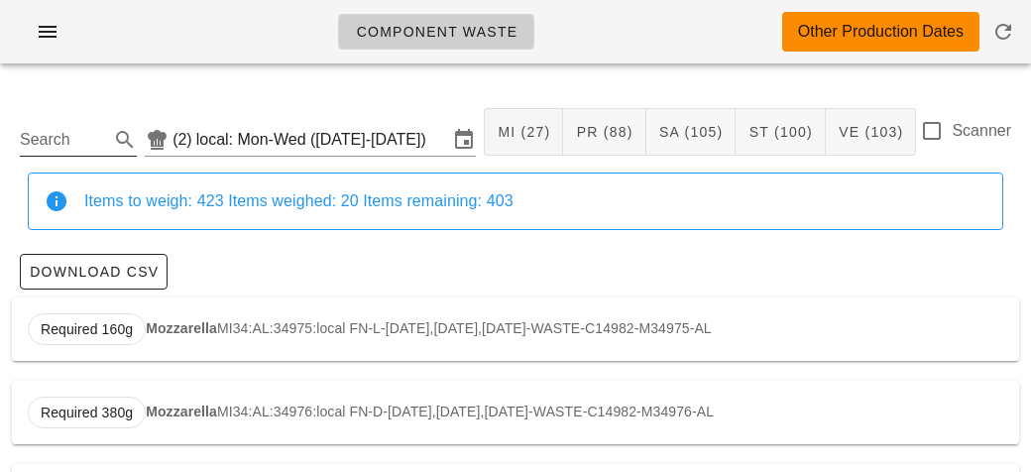
click at [71, 144] on input "Search" at bounding box center [62, 140] width 85 height 32
click at [197, 324] on strong "Romaine (base)" at bounding box center [209, 328] width 105 height 16
type input "VE67:AL:34999:local"
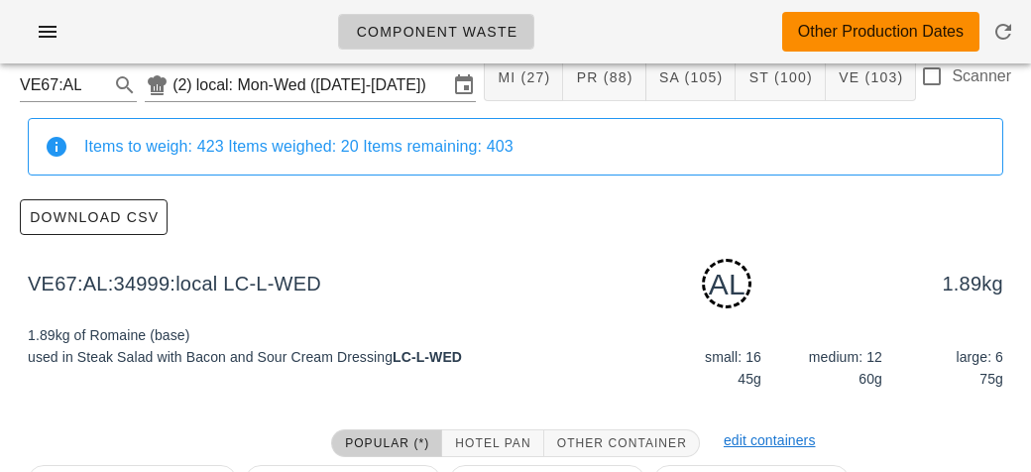
scroll to position [299, 0]
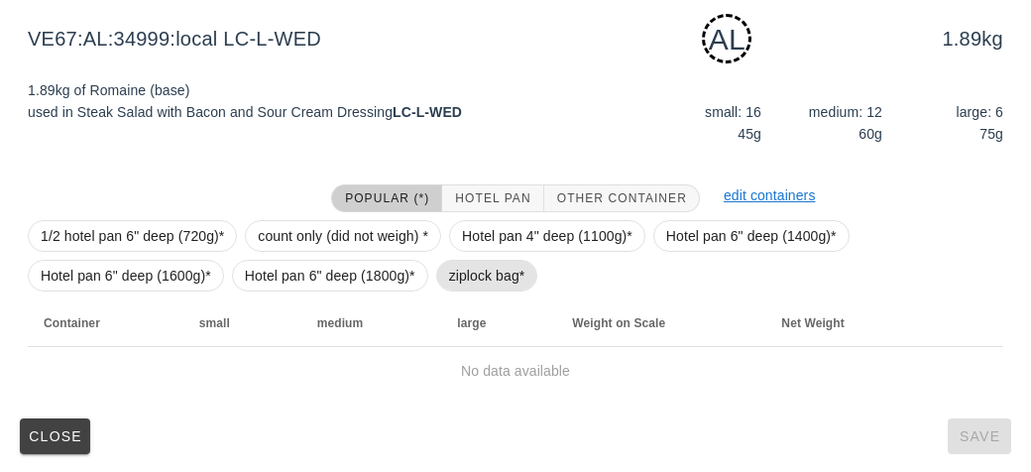
click at [468, 272] on span "ziplock bag*" at bounding box center [487, 276] width 76 height 30
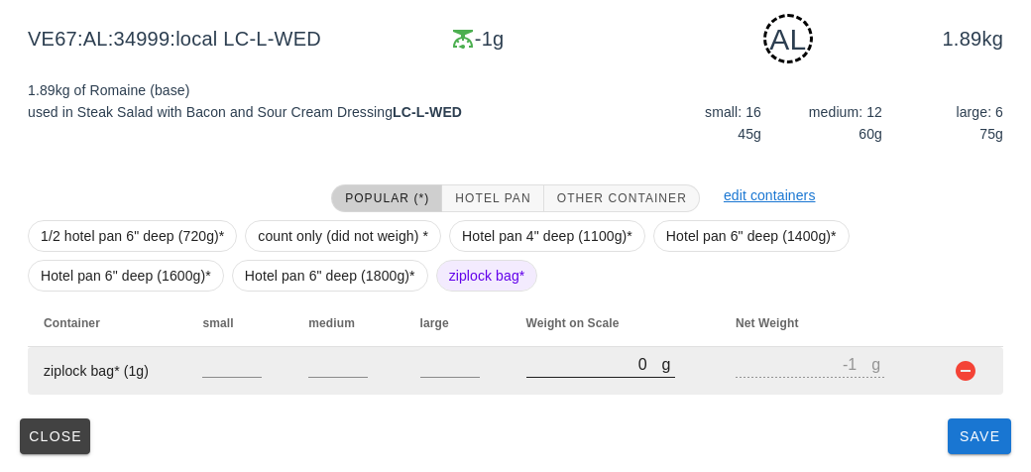
click at [565, 370] on input "0" at bounding box center [594, 364] width 136 height 26
type input "70"
type input "69"
type input "710"
type input "709"
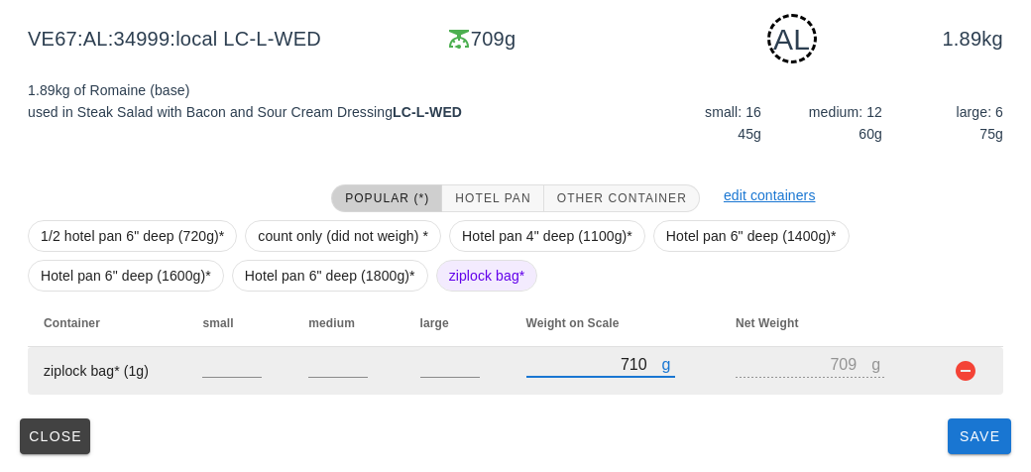
type input "710"
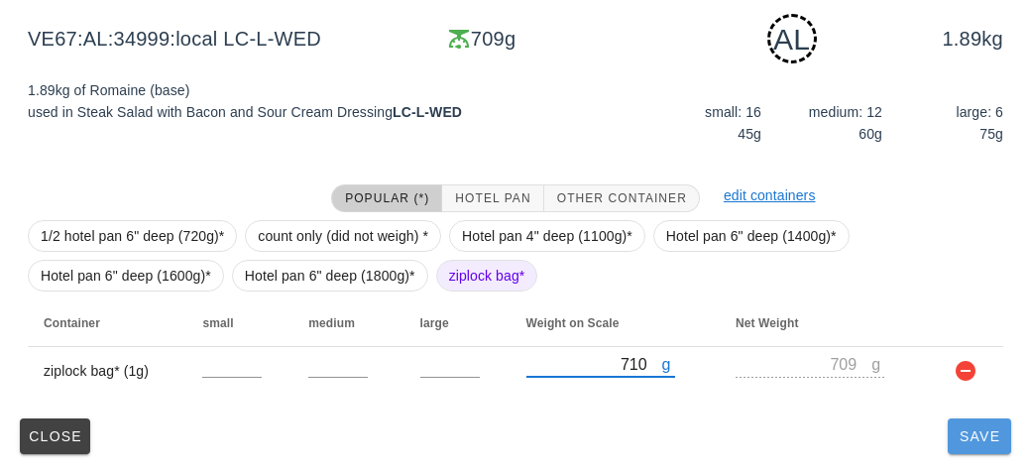
click at [954, 437] on button "Save" at bounding box center [978, 436] width 63 height 36
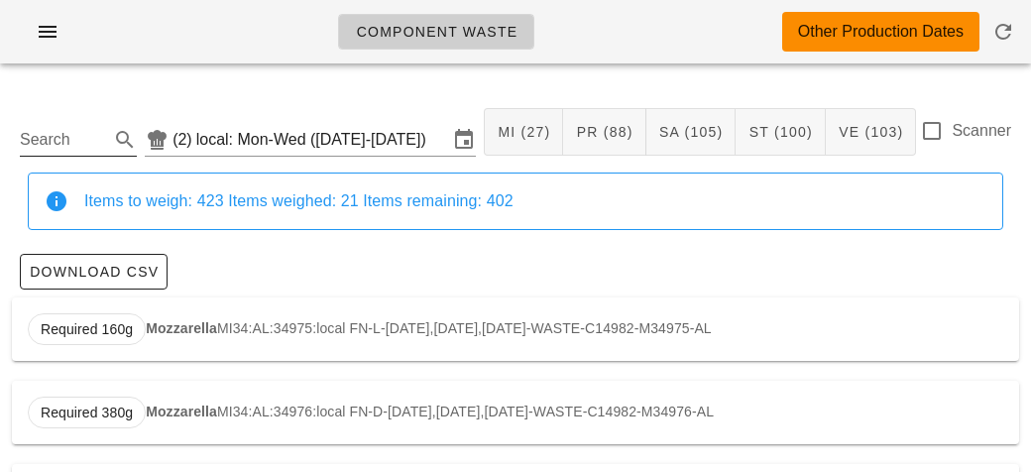
click at [84, 131] on input "Search" at bounding box center [62, 140] width 85 height 32
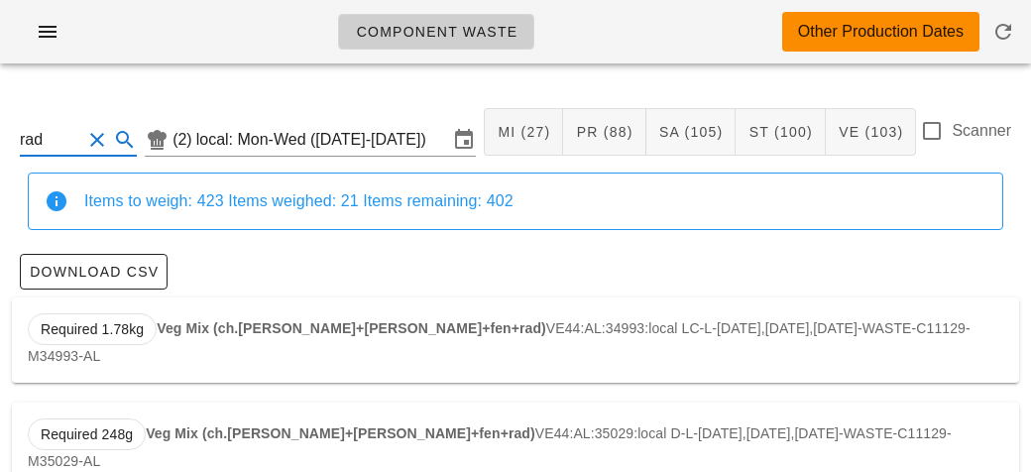
click at [200, 323] on strong "Veg Mix (ch.[PERSON_NAME]+[PERSON_NAME]+fen+rad)" at bounding box center [351, 328] width 389 height 16
type input "VE44:AL:34993:local"
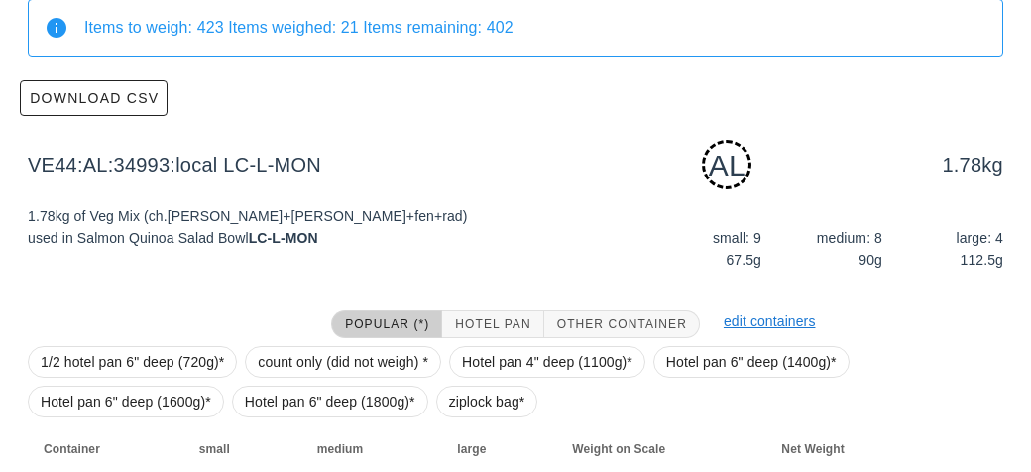
scroll to position [299, 0]
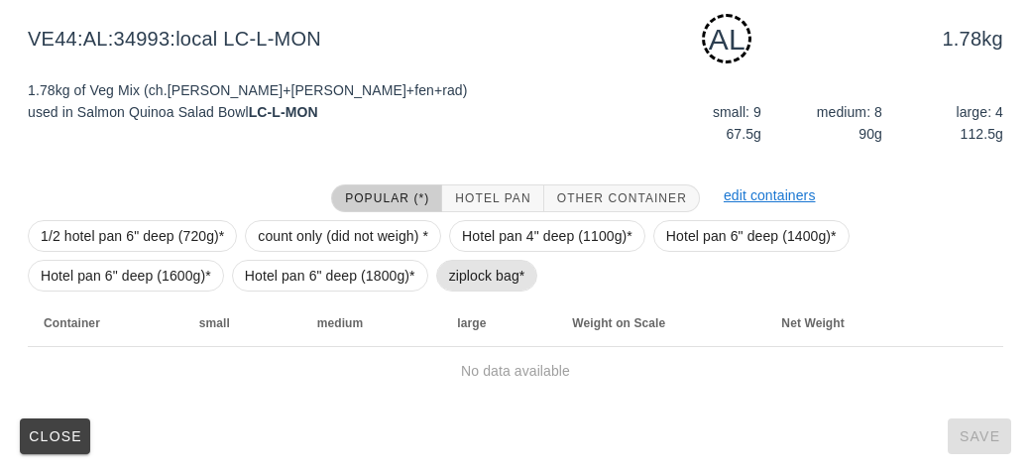
click at [461, 272] on span "ziplock bag*" at bounding box center [487, 276] width 76 height 30
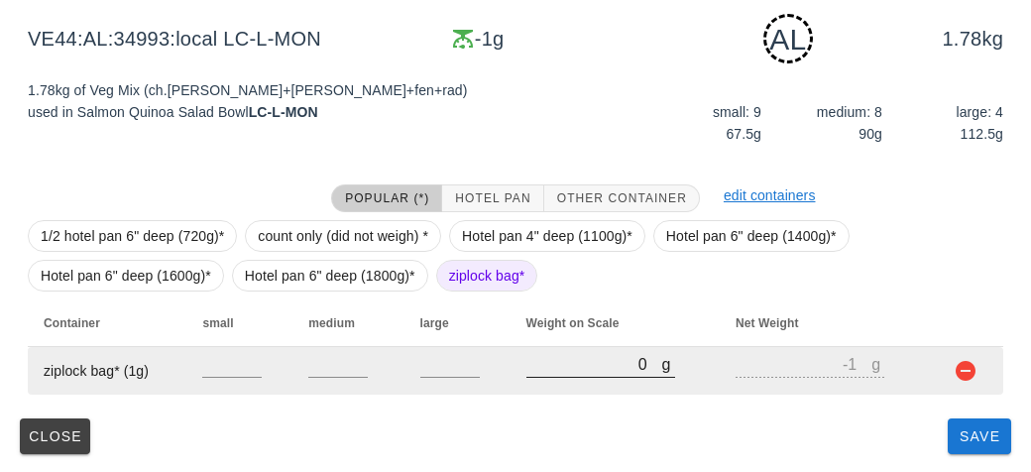
click at [548, 367] on input "0" at bounding box center [594, 364] width 136 height 26
type input "10"
type input "9"
type input "180"
type input "179"
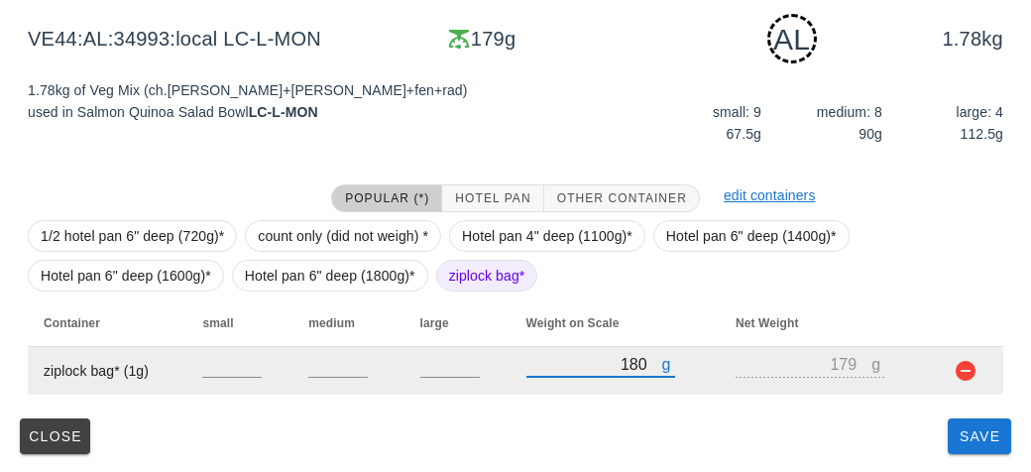
type input "1880"
type input "1879"
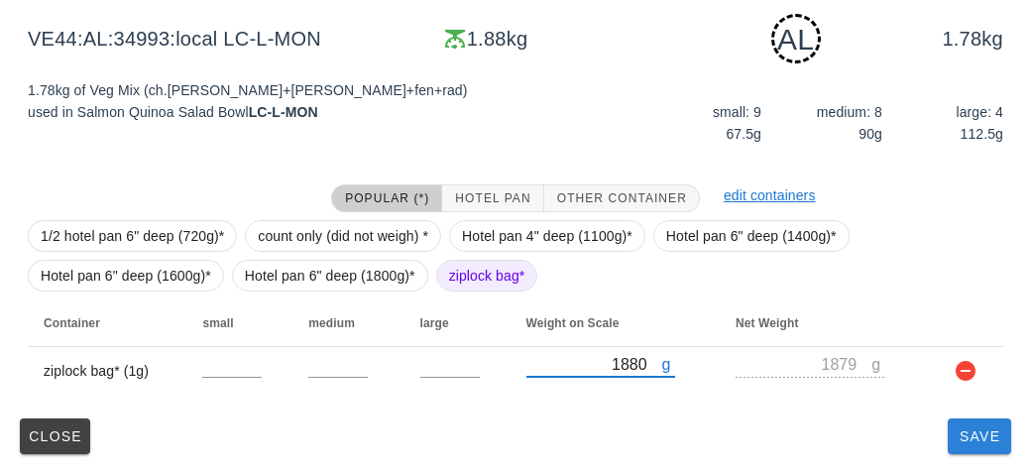
type input "1880"
click at [993, 439] on span "Save" at bounding box center [979, 436] width 48 height 16
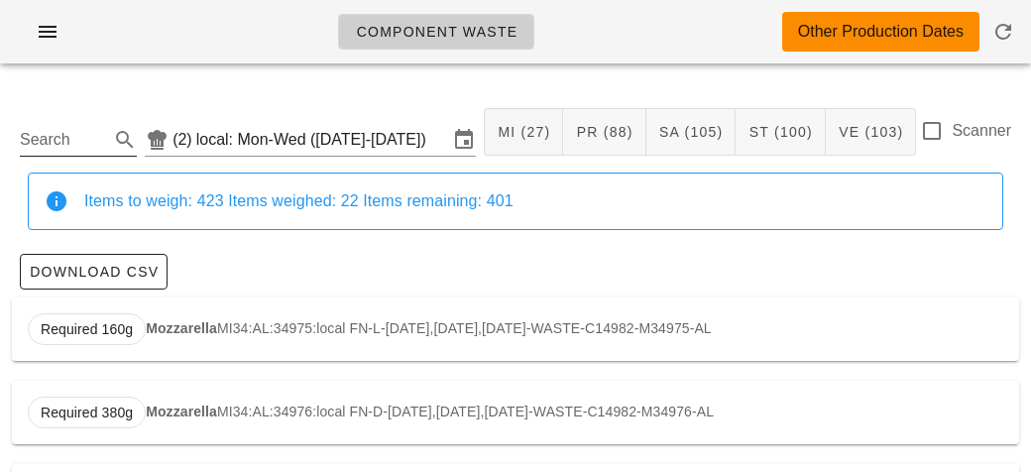
click at [64, 136] on input "Search" at bounding box center [62, 140] width 85 height 32
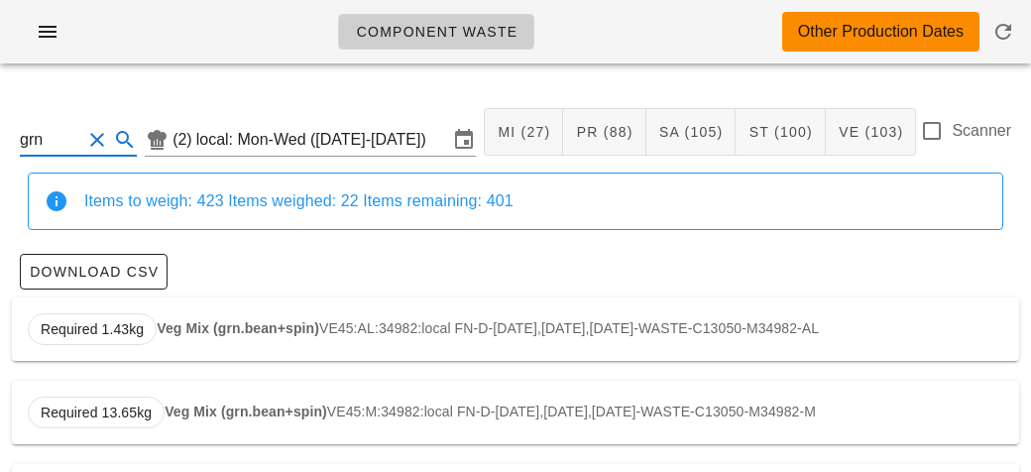
click at [201, 314] on div "Required 1.43kg Veg Mix (grn.bean+spin) VE45:AL:34982:local FN-D-[DATE],[DATE],…" at bounding box center [515, 328] width 1007 height 63
type input "VE45:AL:34982:local"
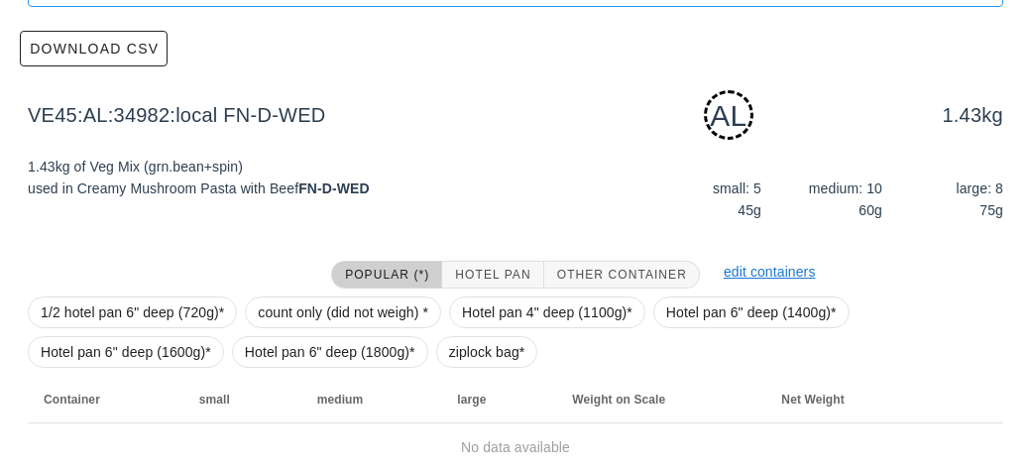
scroll to position [299, 0]
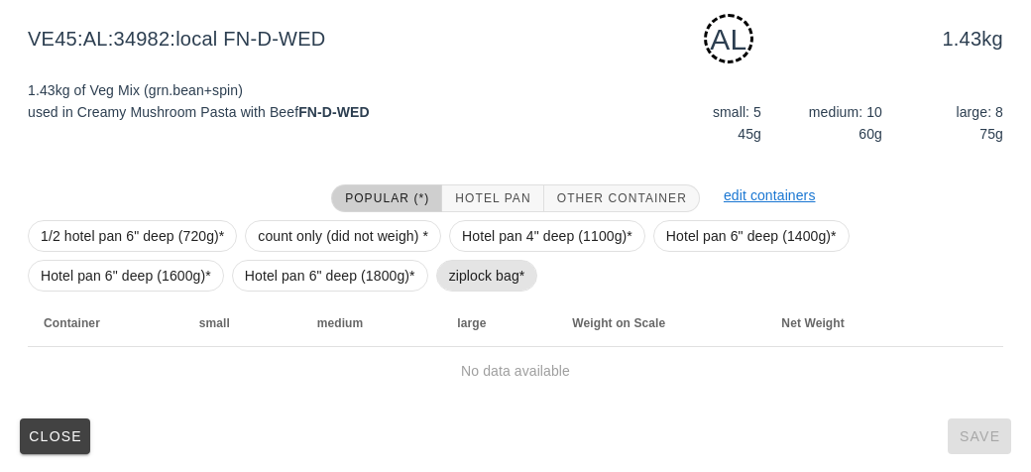
click at [445, 264] on span "ziplock bag*" at bounding box center [487, 276] width 102 height 32
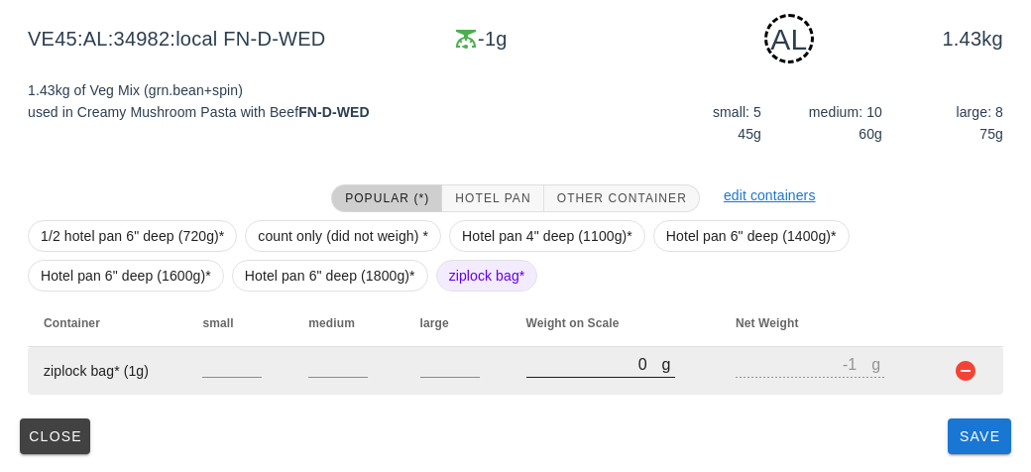
click at [527, 370] on input "0" at bounding box center [594, 364] width 136 height 26
type input "40"
type input "39"
type input "410"
type input "409"
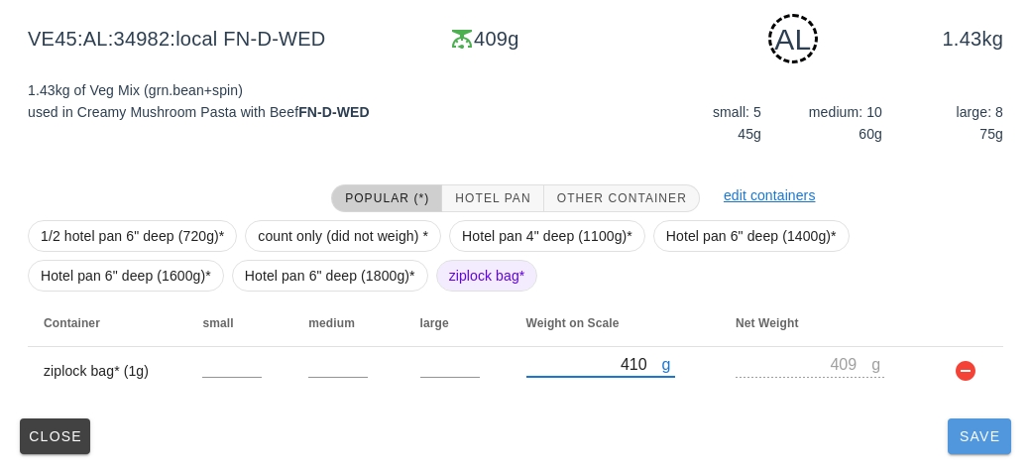
click at [976, 443] on button "Save" at bounding box center [978, 436] width 63 height 36
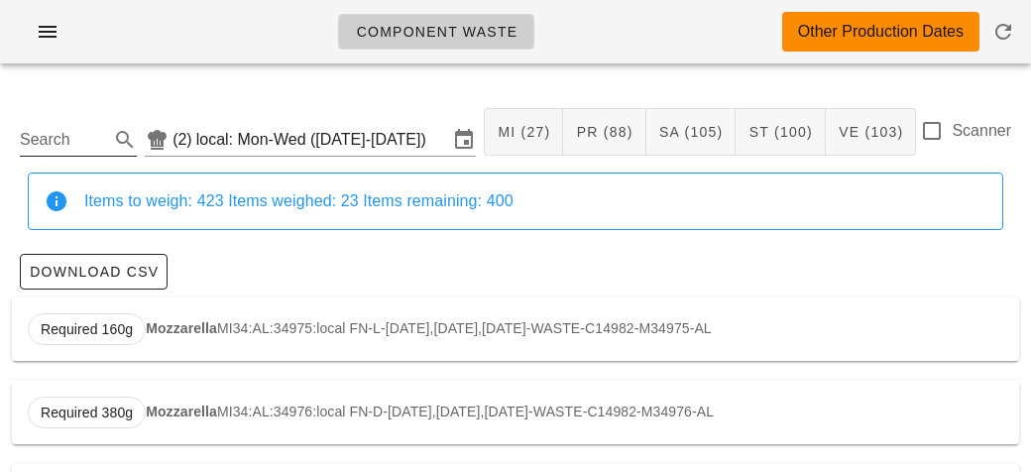
click at [79, 144] on input "Search" at bounding box center [62, 140] width 85 height 32
click at [207, 326] on strong "Pork Stew" at bounding box center [191, 328] width 68 height 16
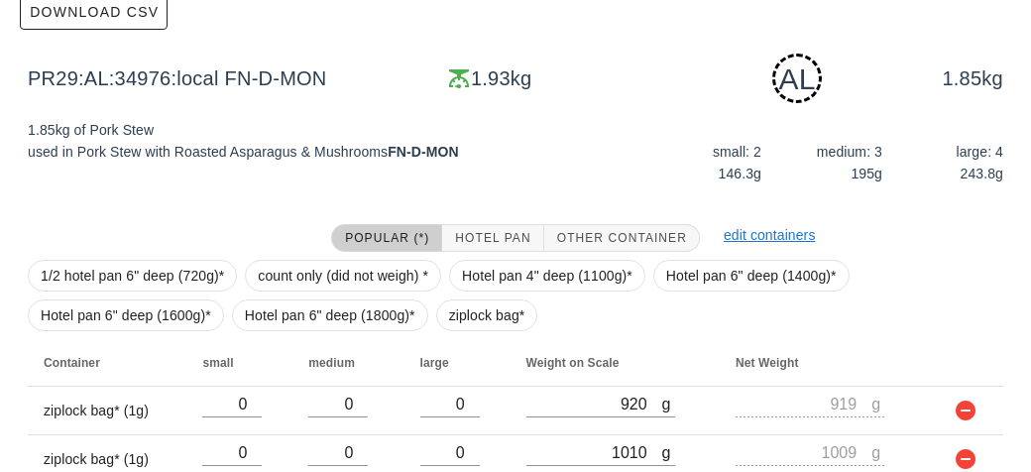
scroll to position [347, 0]
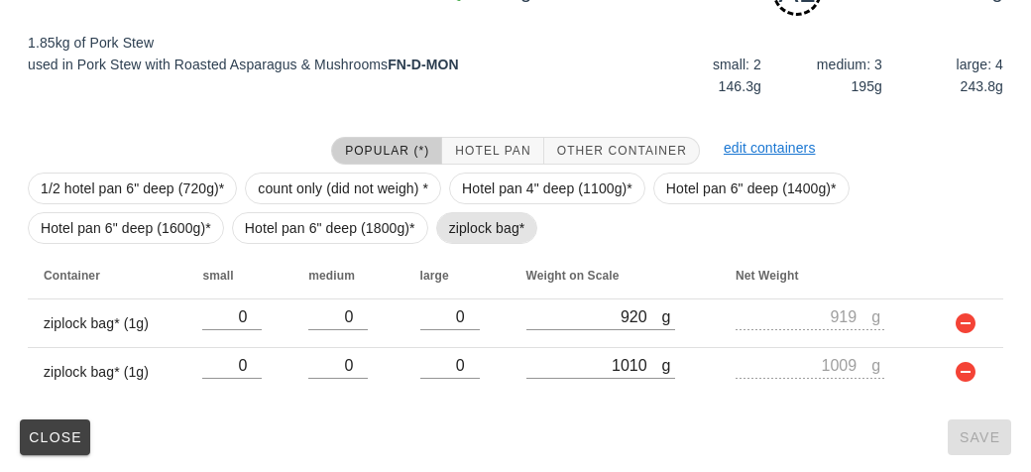
click at [492, 226] on span "ziplock bag*" at bounding box center [487, 228] width 76 height 30
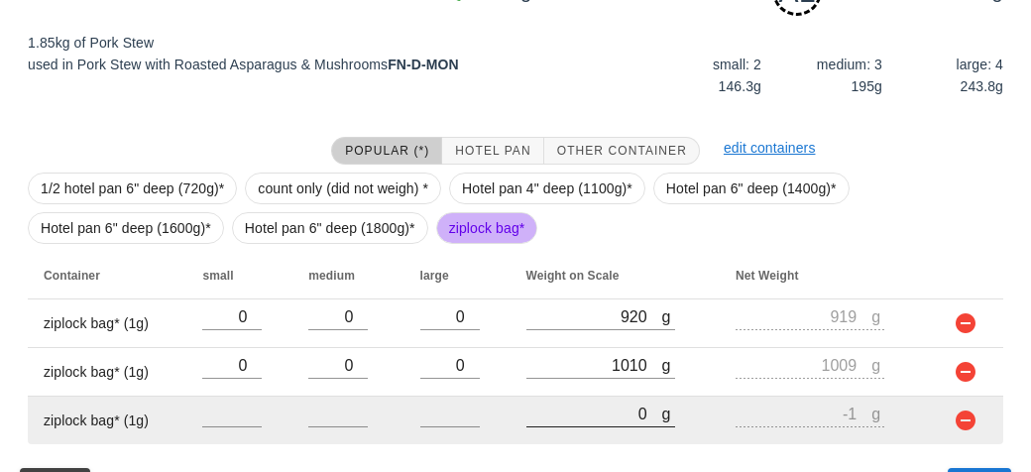
click at [588, 404] on input "0" at bounding box center [594, 413] width 136 height 26
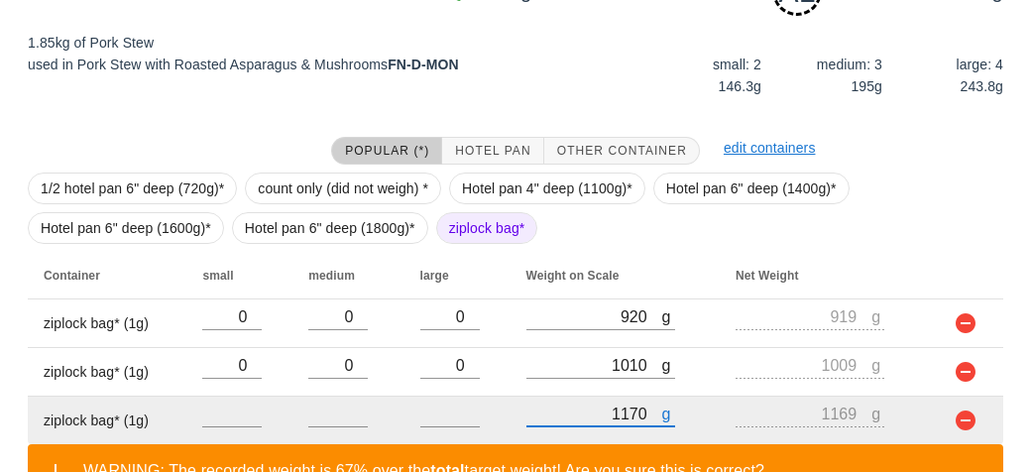
scroll to position [487, 0]
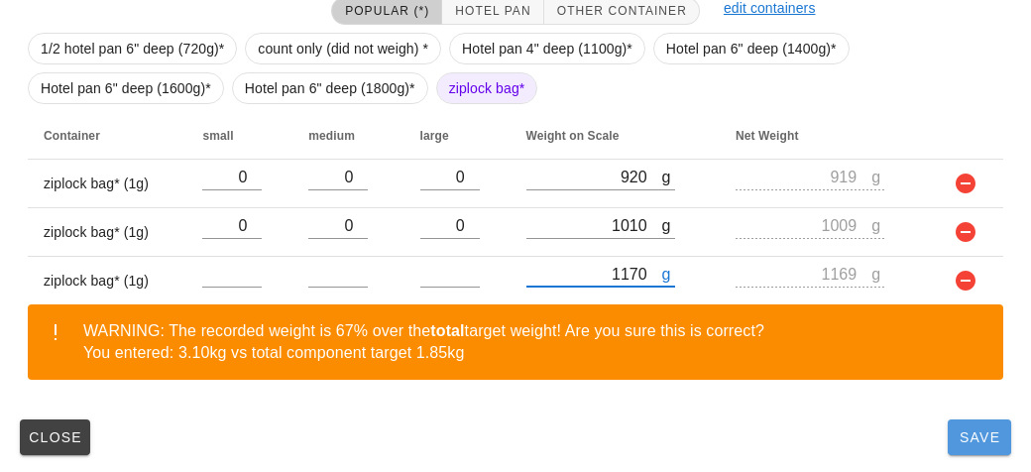
click at [994, 449] on button "Save" at bounding box center [978, 437] width 63 height 36
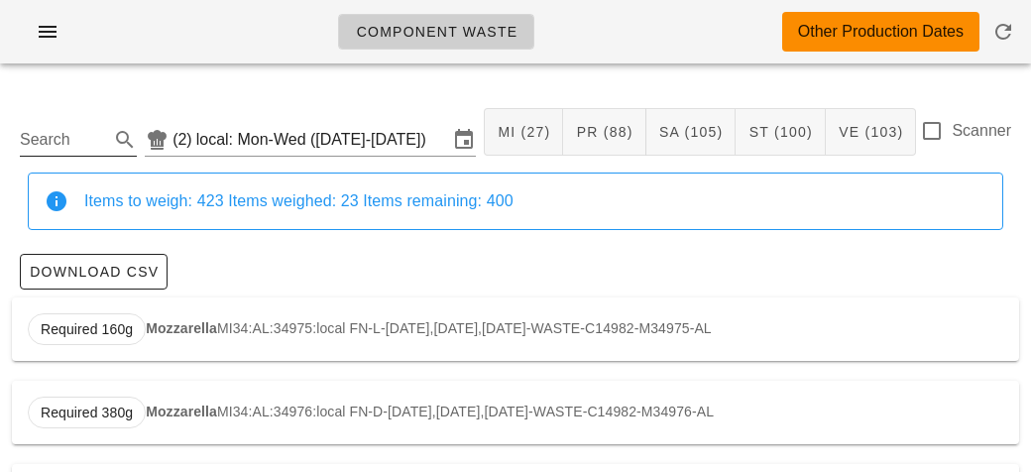
click at [82, 126] on input "Search" at bounding box center [62, 140] width 85 height 32
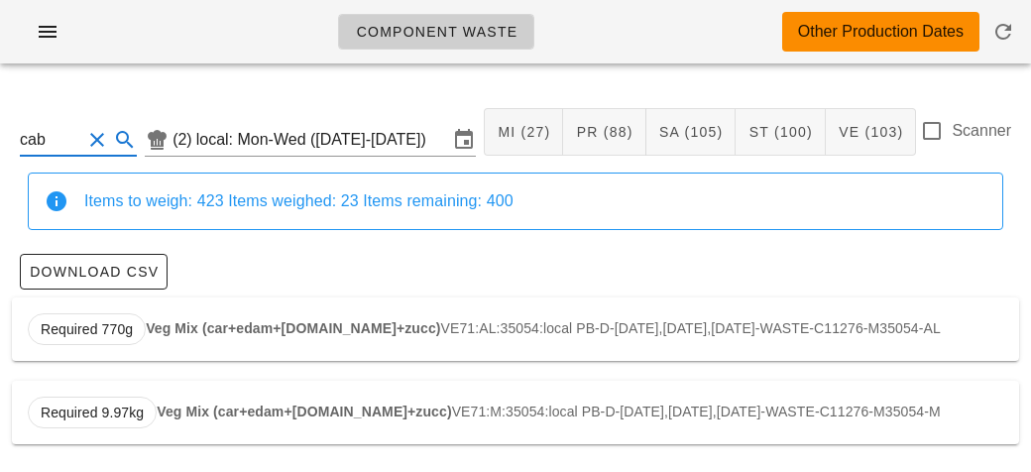
click at [255, 330] on strong "Veg Mix (car+edam+[DOMAIN_NAME]+zucc)" at bounding box center [293, 328] width 294 height 16
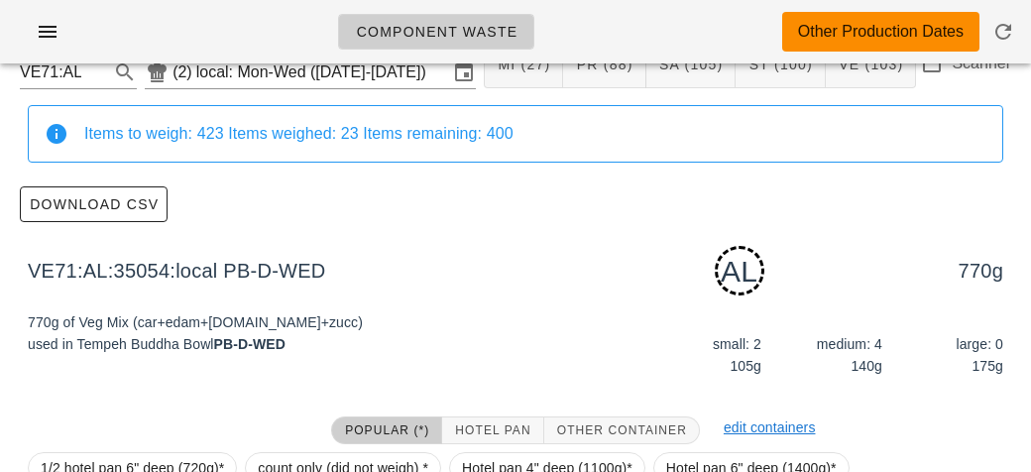
scroll to position [299, 0]
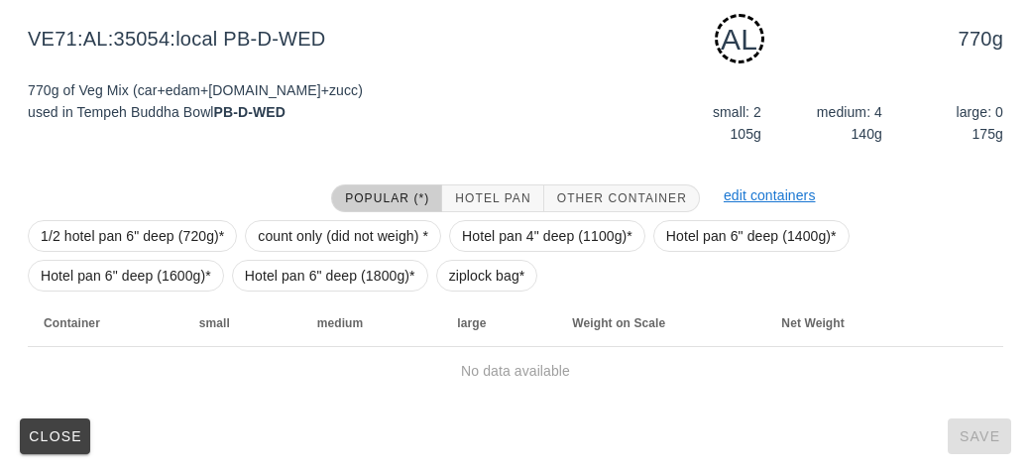
click at [479, 258] on div "1/2 hotel pan 6" deep (720g)* count only (did not weigh) * Hotel pan 4" deep (1…" at bounding box center [515, 255] width 975 height 87
click at [483, 278] on span "ziplock bag*" at bounding box center [487, 276] width 76 height 30
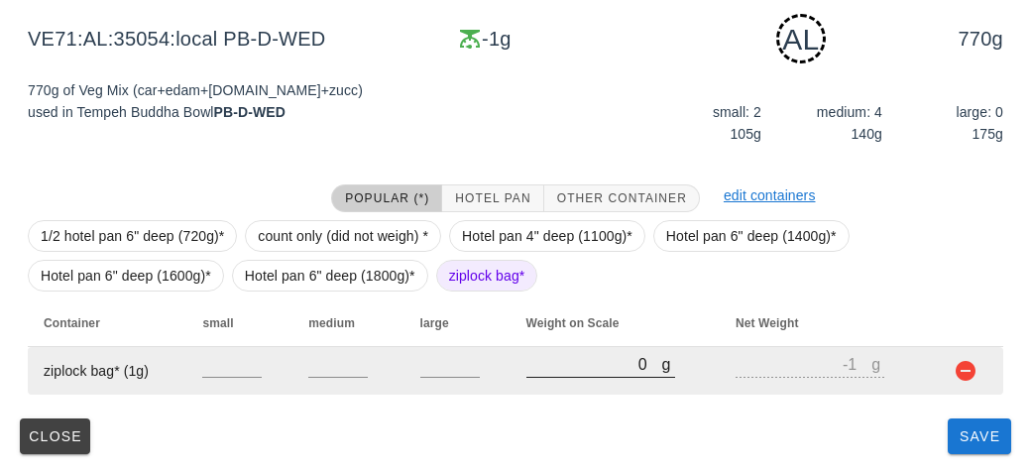
click at [572, 366] on input "0" at bounding box center [594, 364] width 136 height 26
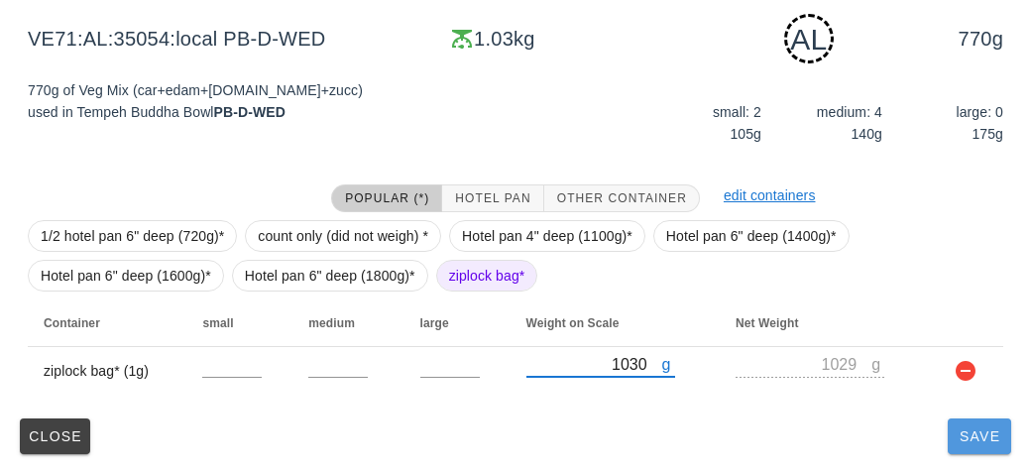
click at [976, 444] on button "Save" at bounding box center [978, 436] width 63 height 36
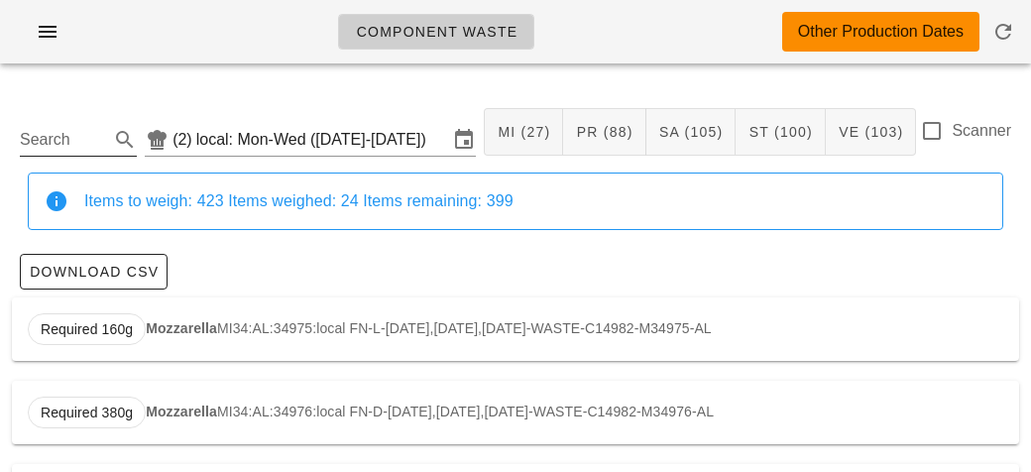
click at [98, 145] on input "Search" at bounding box center [62, 140] width 85 height 32
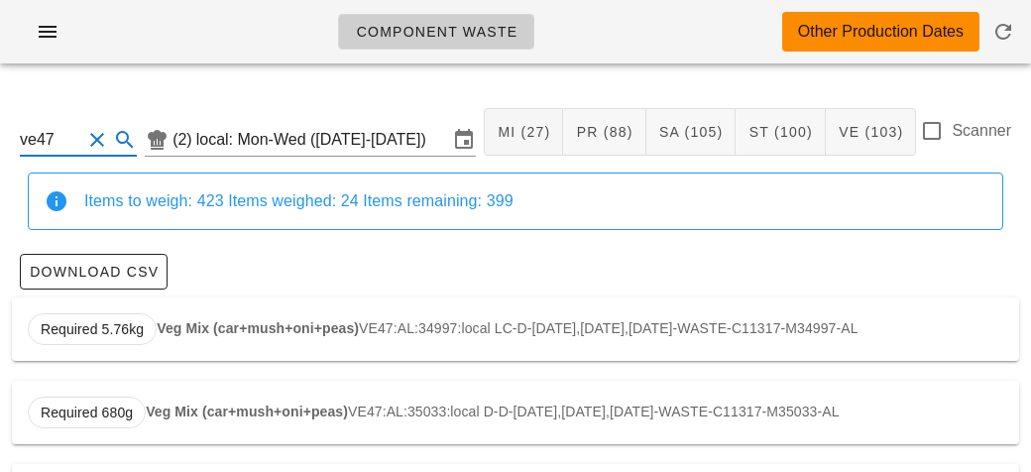
click at [245, 331] on strong "Veg Mix (car+mush+oni+peas)" at bounding box center [258, 328] width 202 height 16
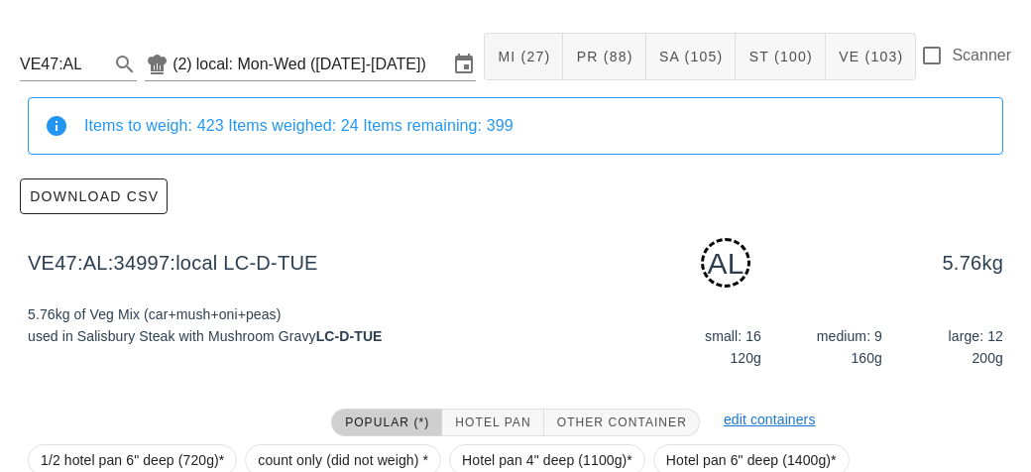
scroll to position [299, 0]
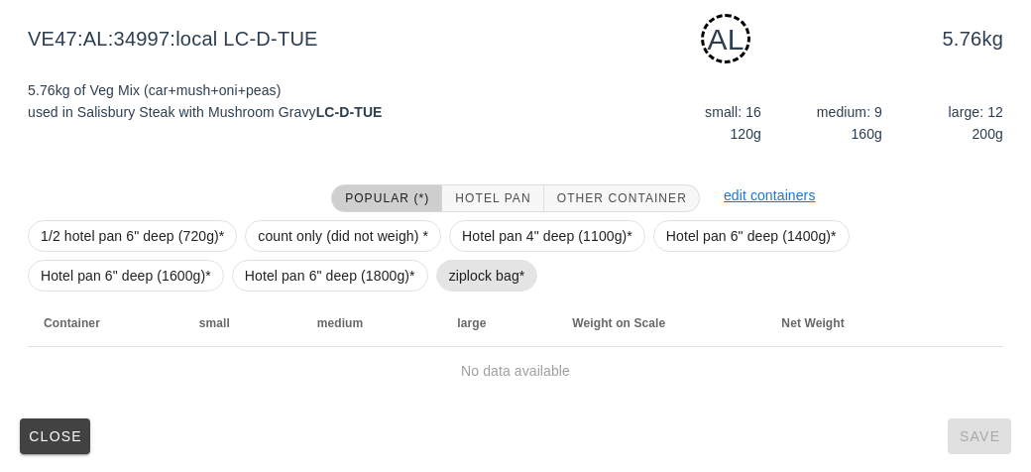
click at [455, 282] on span "ziplock bag*" at bounding box center [487, 276] width 76 height 30
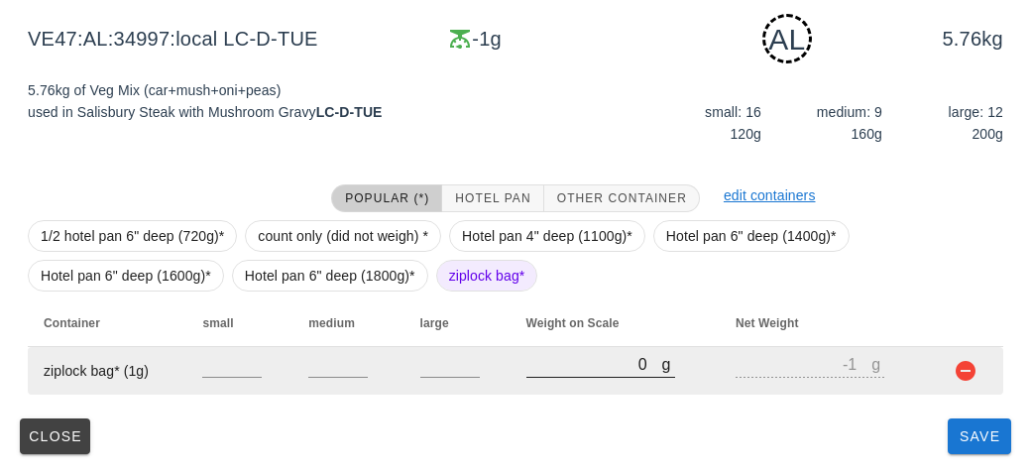
click at [544, 371] on input "0" at bounding box center [594, 364] width 136 height 26
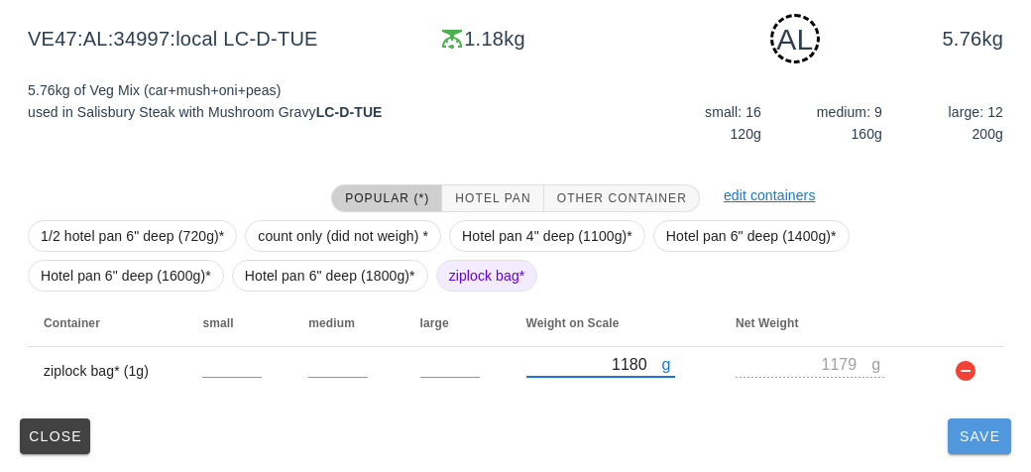
click at [983, 446] on button "Save" at bounding box center [978, 436] width 63 height 36
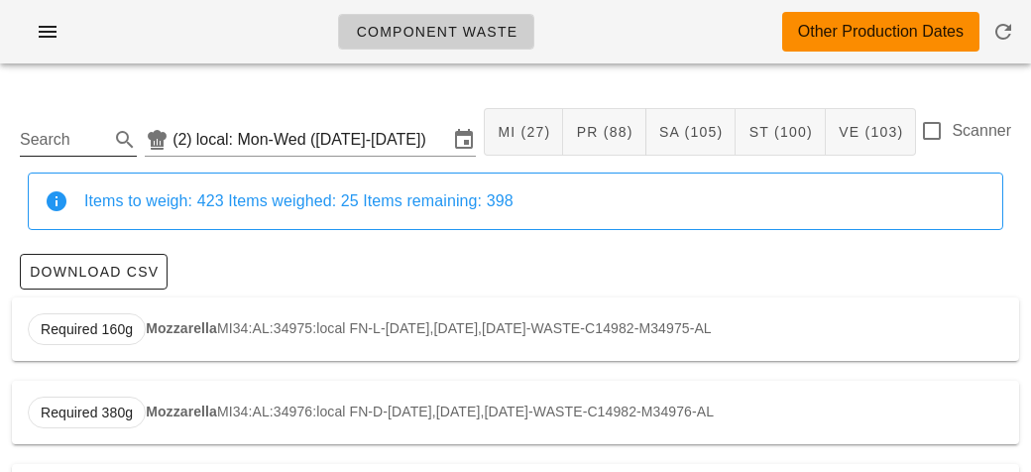
click at [65, 146] on input "Search" at bounding box center [62, 140] width 85 height 32
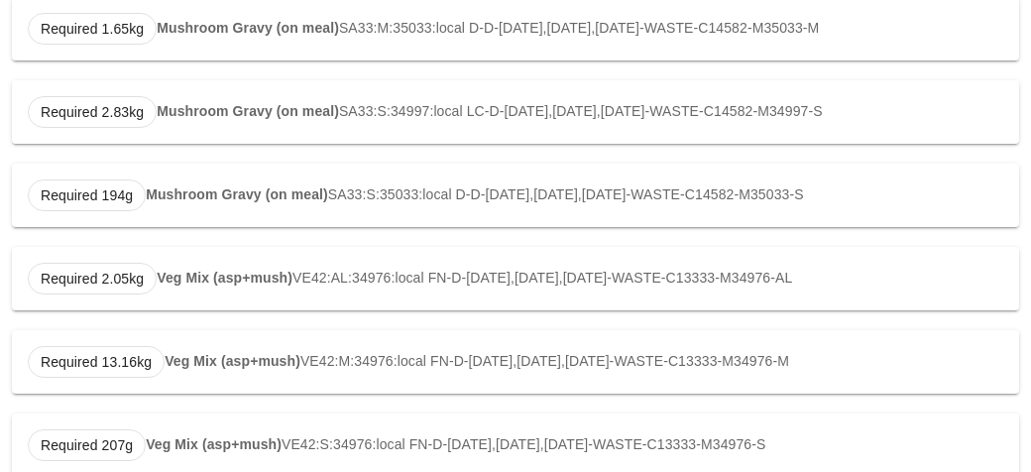
scroll to position [987, 0]
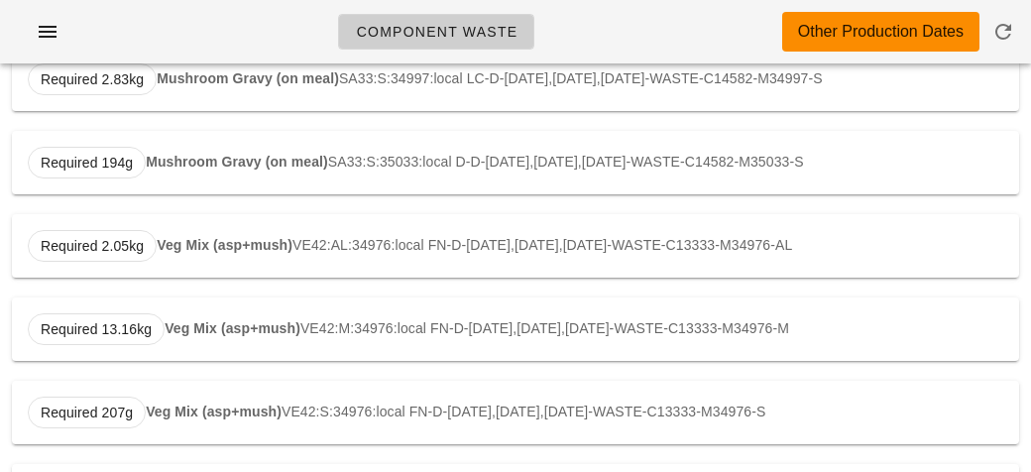
click at [202, 253] on strong "Veg Mix (asp+mush)" at bounding box center [225, 245] width 136 height 16
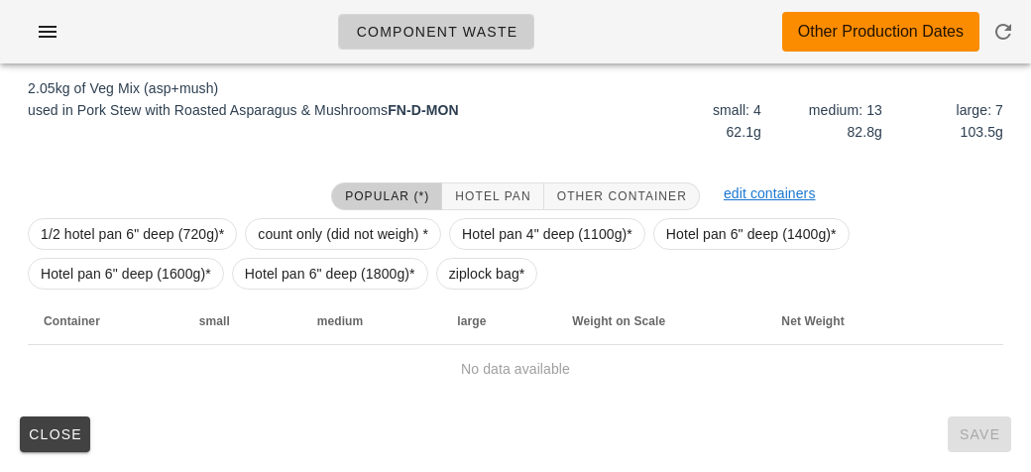
scroll to position [299, 0]
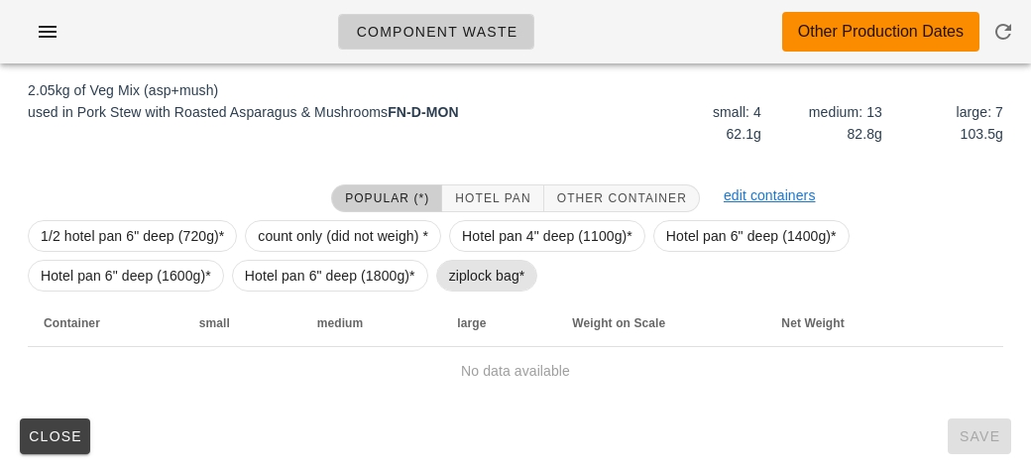
click at [471, 280] on span "ziplock bag*" at bounding box center [487, 276] width 76 height 30
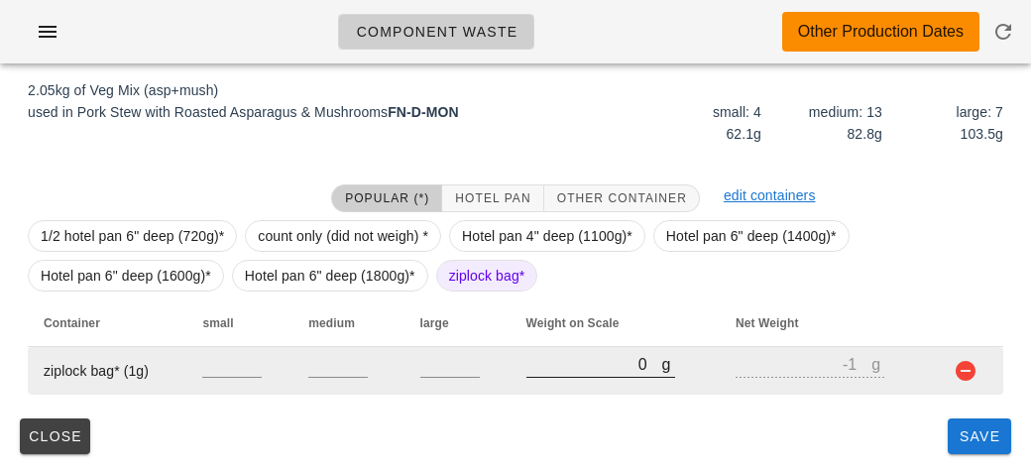
click at [562, 370] on input "0" at bounding box center [594, 364] width 136 height 26
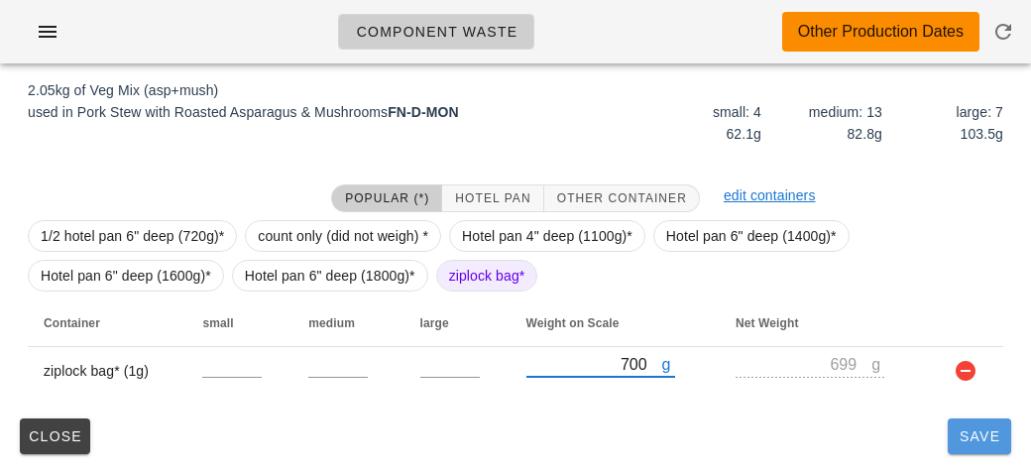
click at [970, 435] on span "Save" at bounding box center [979, 436] width 48 height 16
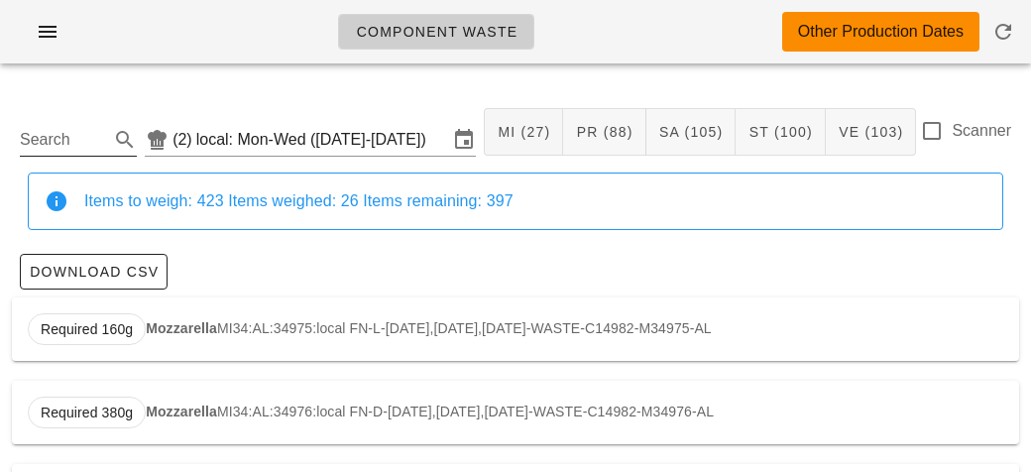
click at [84, 137] on input "Search" at bounding box center [62, 140] width 85 height 32
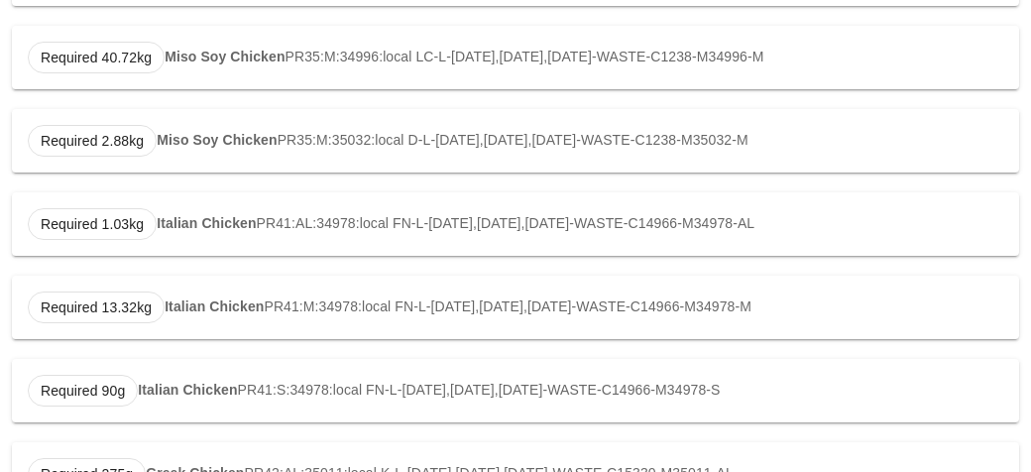
scroll to position [591, 0]
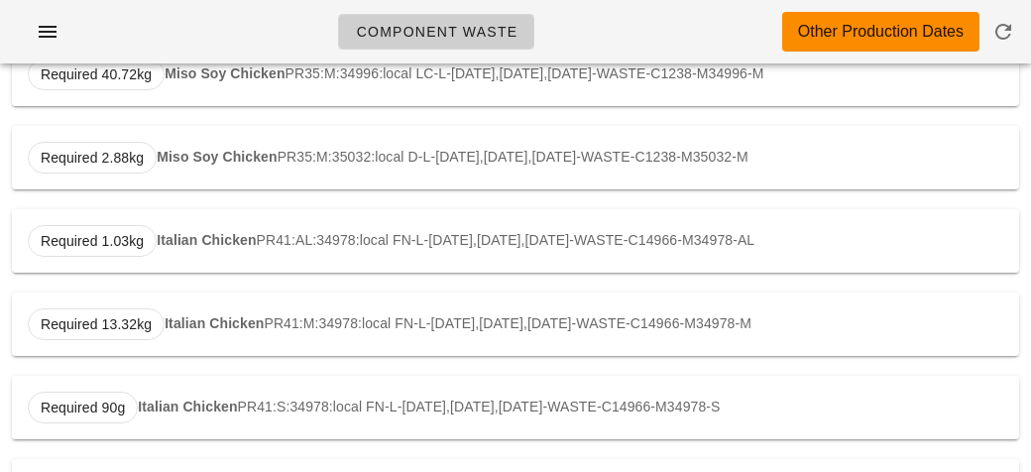
click at [250, 218] on div "Required 1.03kg Italian Chicken PR41:AL:34978:local FN-L-[DATE],[DATE],[DATE]-W…" at bounding box center [515, 240] width 1007 height 63
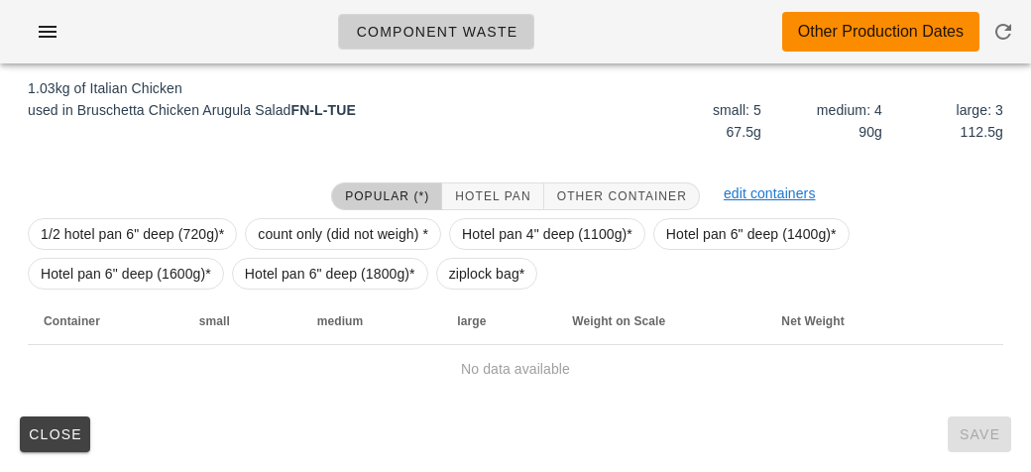
scroll to position [299, 0]
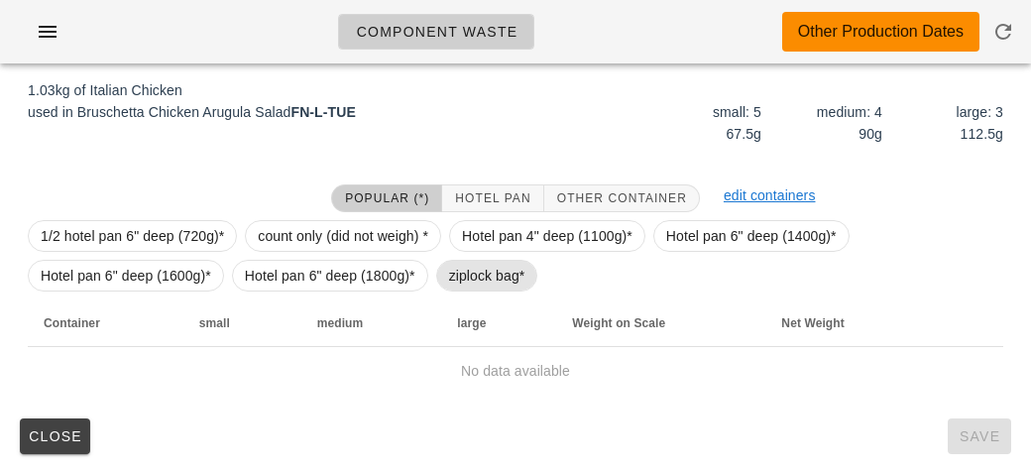
click at [442, 275] on span "ziplock bag*" at bounding box center [487, 276] width 102 height 32
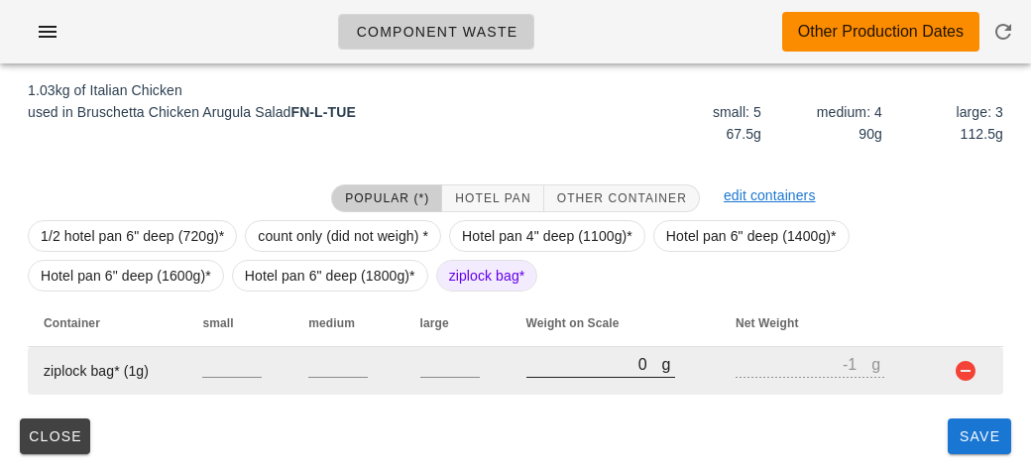
click at [528, 360] on input "0" at bounding box center [594, 364] width 136 height 26
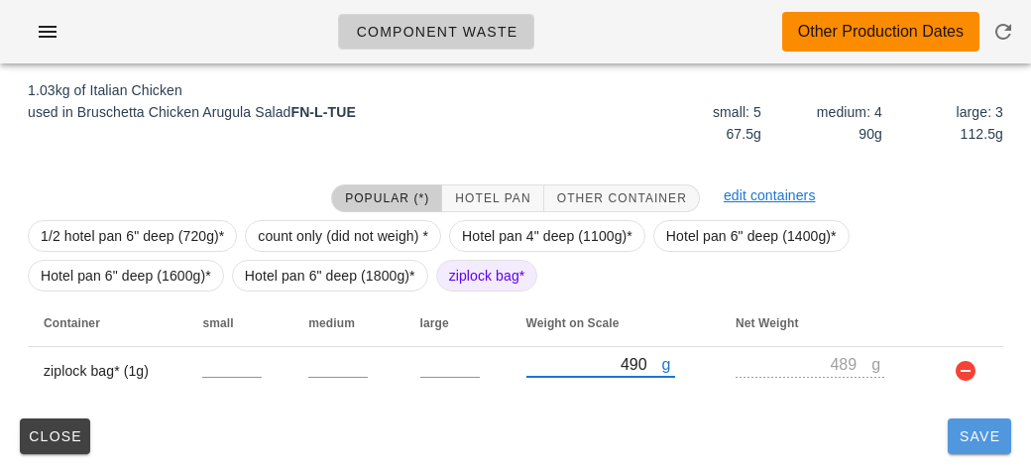
click at [991, 452] on button "Save" at bounding box center [978, 436] width 63 height 36
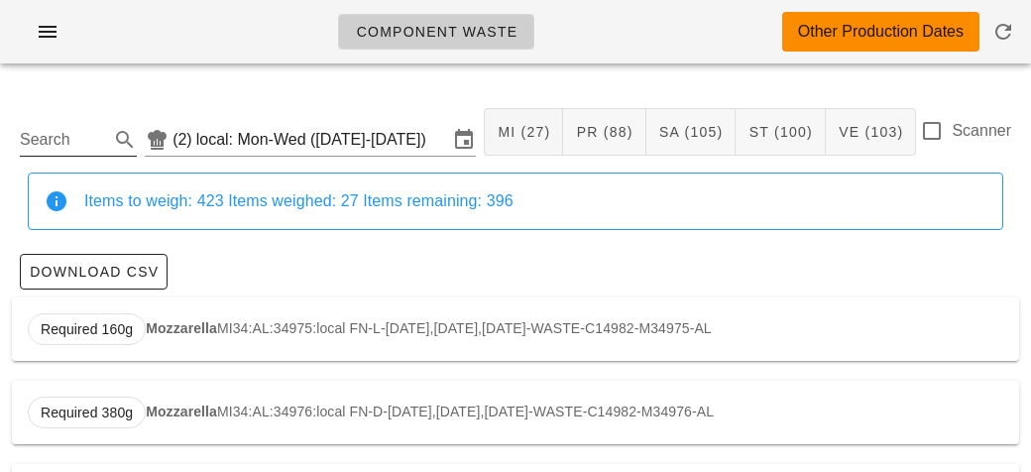
click at [62, 147] on input "Search" at bounding box center [62, 140] width 85 height 32
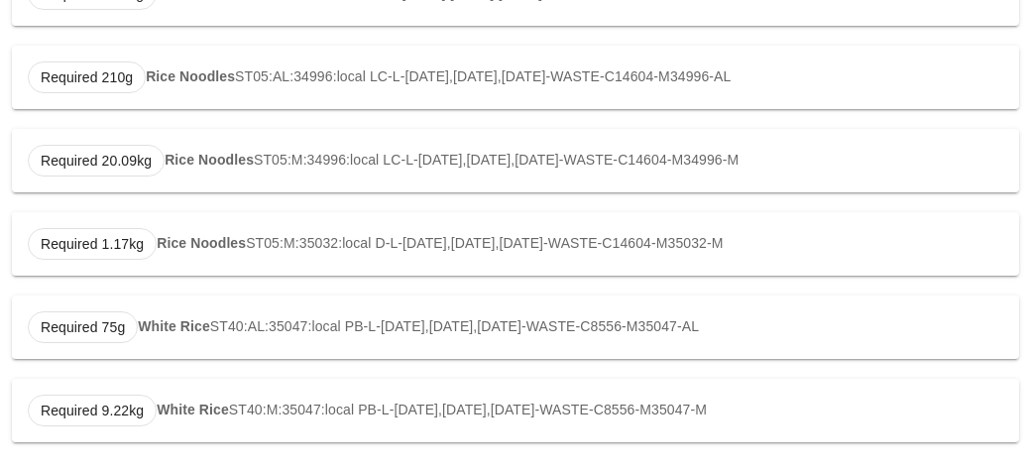
click at [199, 318] on strong "White Rice" at bounding box center [174, 326] width 72 height 16
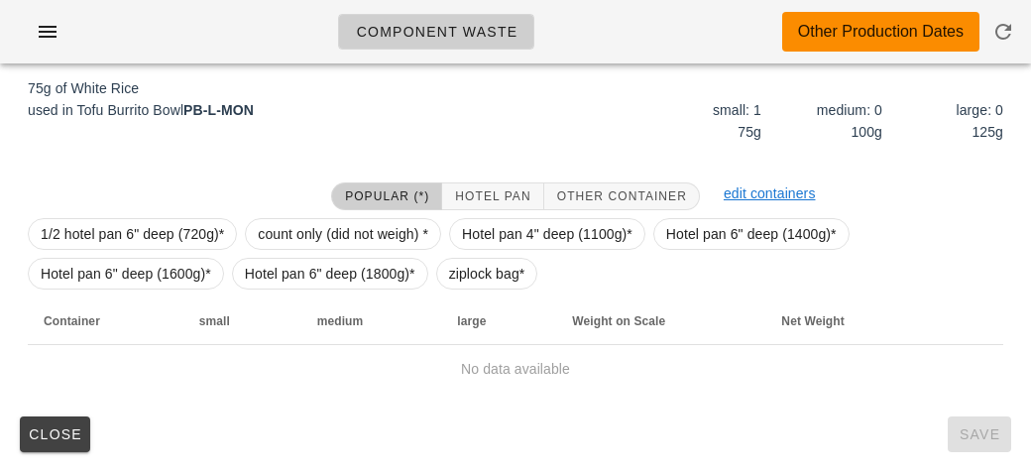
scroll to position [299, 0]
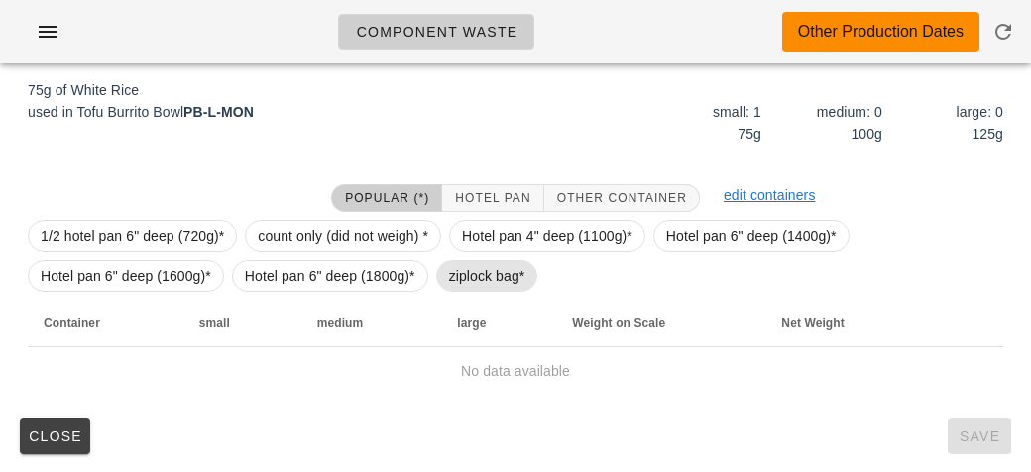
click at [491, 270] on span "ziplock bag*" at bounding box center [487, 276] width 76 height 30
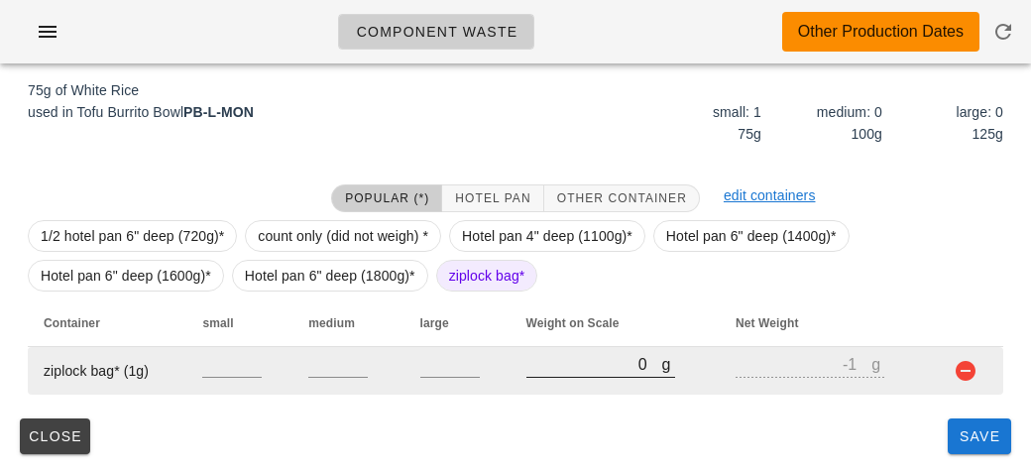
click at [576, 371] on input "0" at bounding box center [594, 364] width 136 height 26
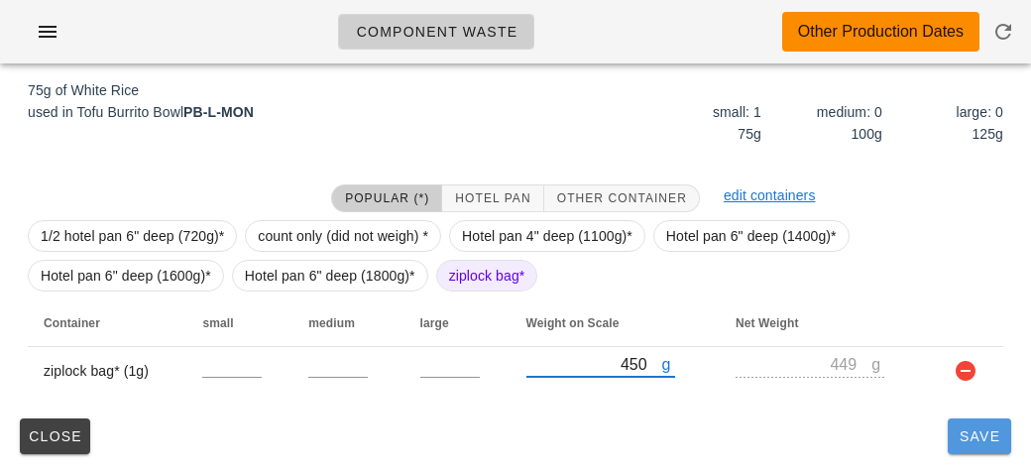
click at [958, 449] on button "Save" at bounding box center [978, 436] width 63 height 36
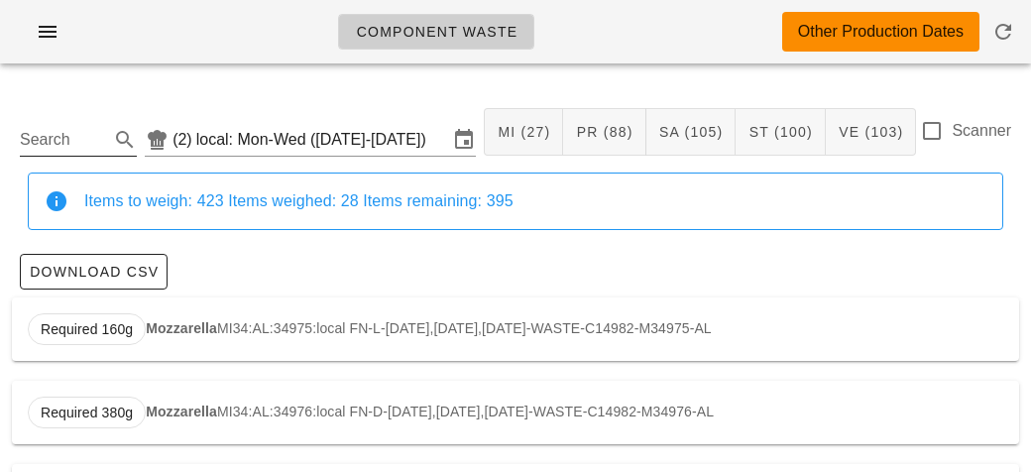
click at [83, 139] on input "Search" at bounding box center [62, 140] width 85 height 32
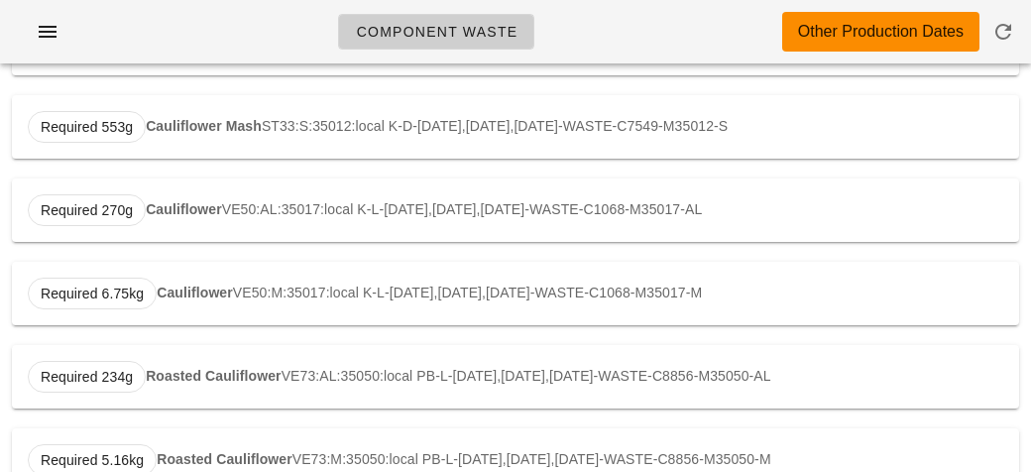
scroll to position [585, 0]
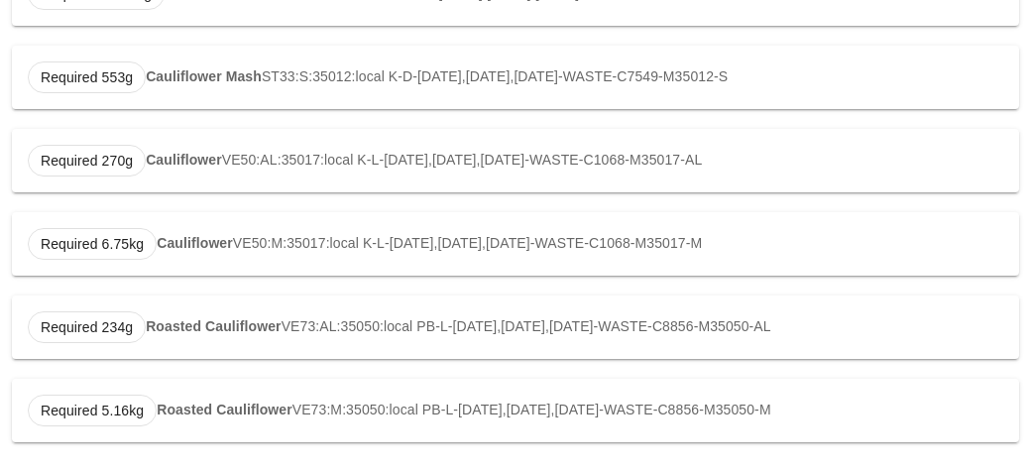
click at [179, 333] on div "Required 234g Roasted Cauliflower VE73:AL:35050:local PB-L-[DATE],[DATE],[DATE]…" at bounding box center [515, 326] width 1007 height 63
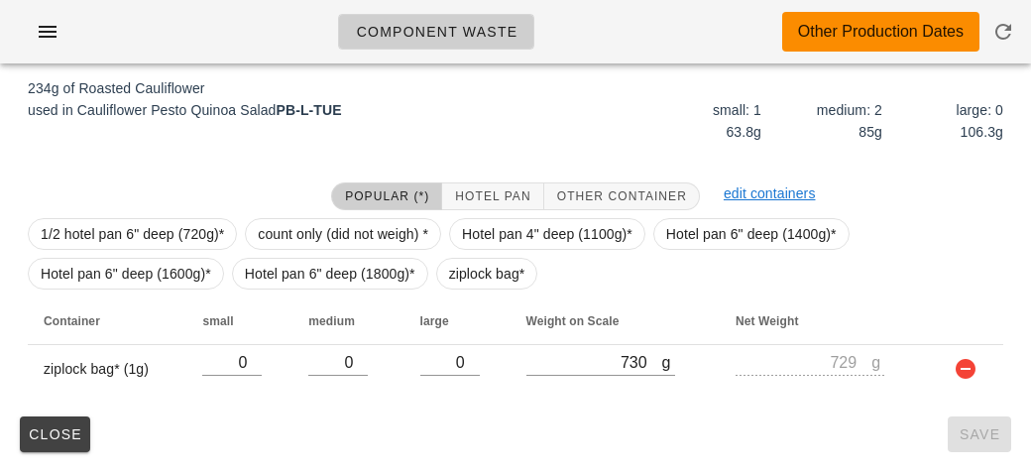
scroll to position [299, 0]
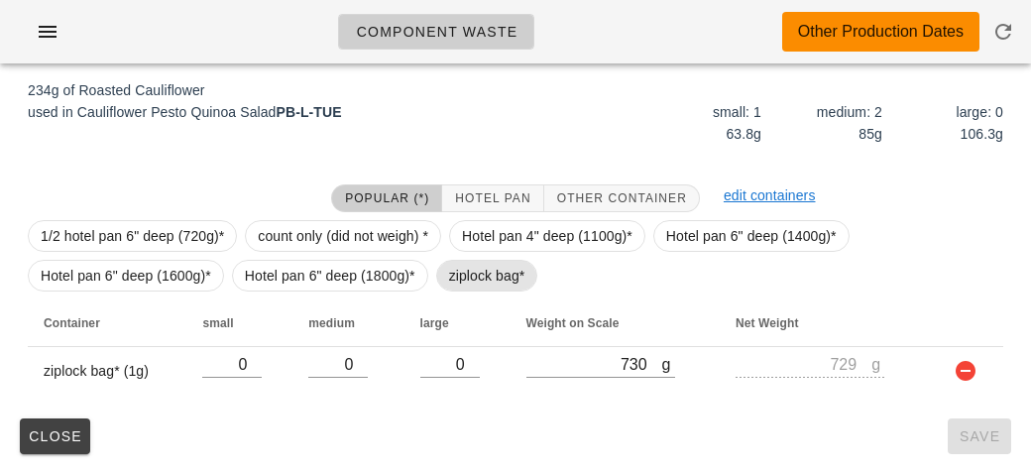
click at [469, 284] on span "ziplock bag*" at bounding box center [487, 276] width 76 height 30
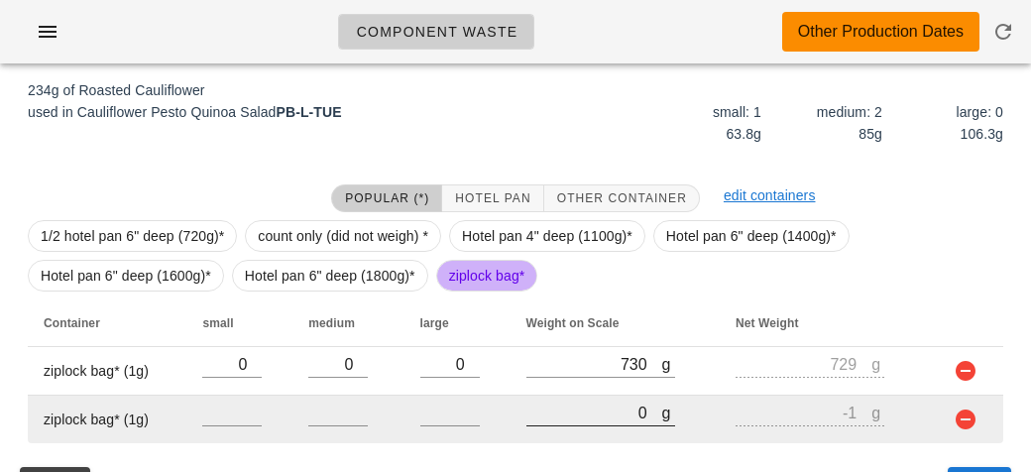
click at [571, 413] on input "0" at bounding box center [594, 412] width 136 height 26
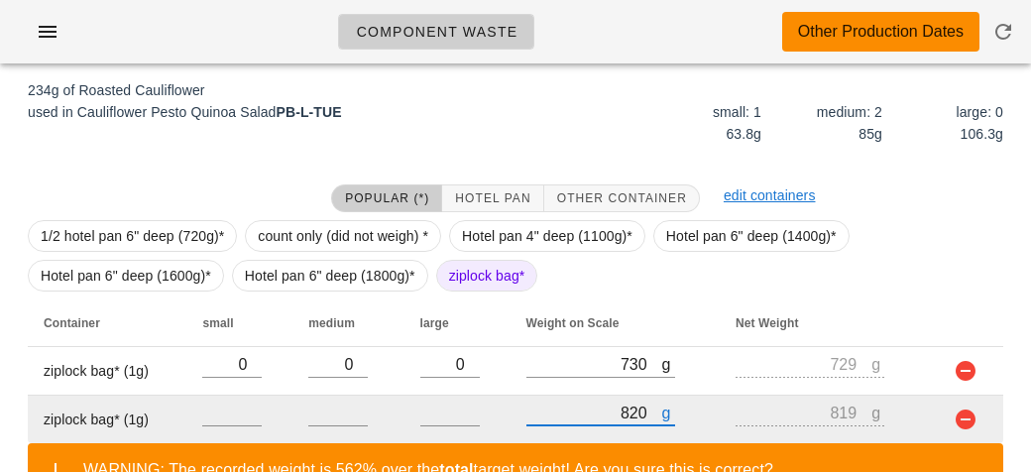
scroll to position [439, 0]
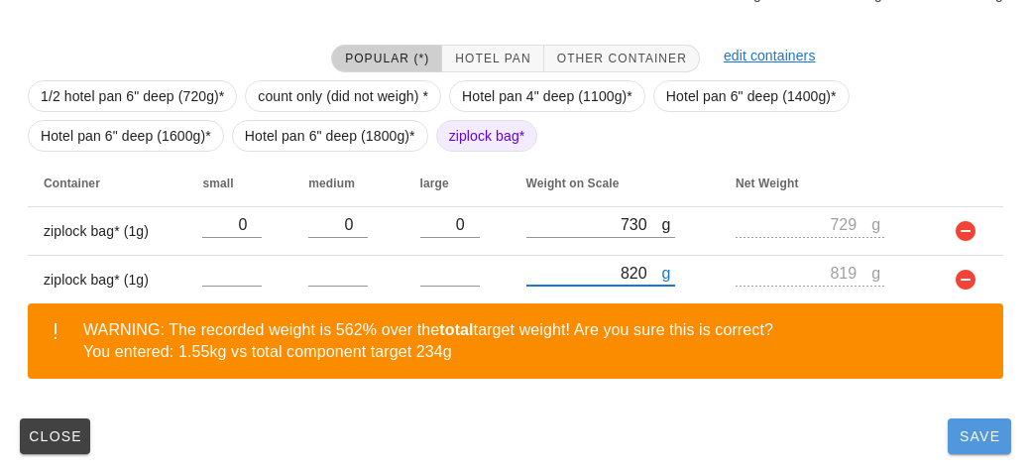
click at [956, 433] on span "Save" at bounding box center [979, 436] width 48 height 16
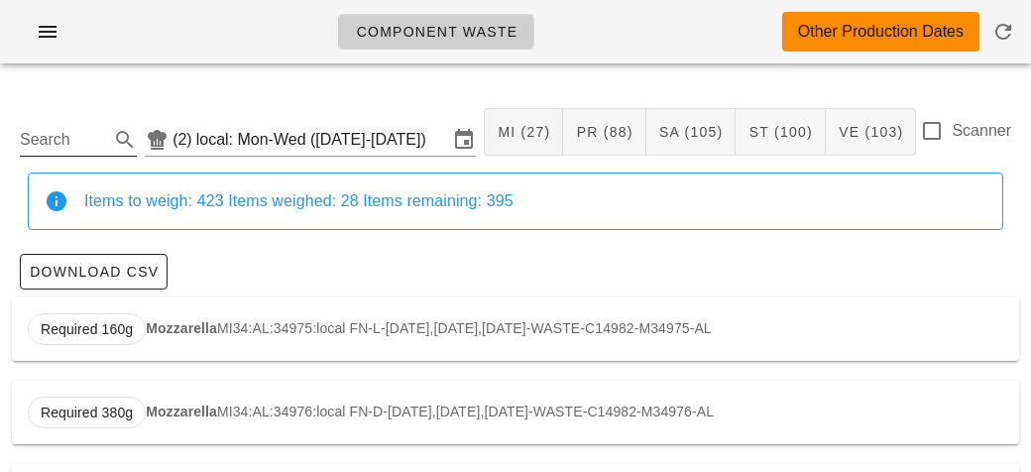
click at [69, 143] on input "Search" at bounding box center [62, 140] width 85 height 32
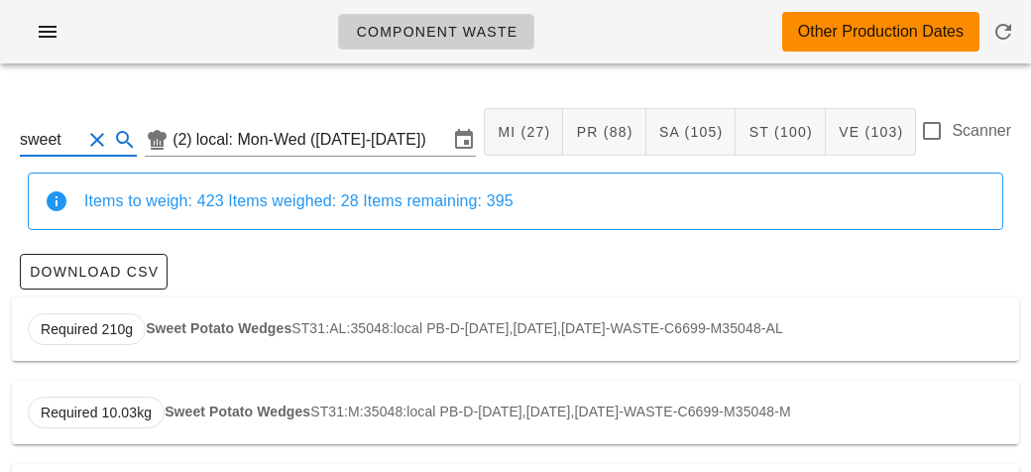
click at [253, 323] on strong "Sweet Potato Wedges" at bounding box center [219, 328] width 146 height 16
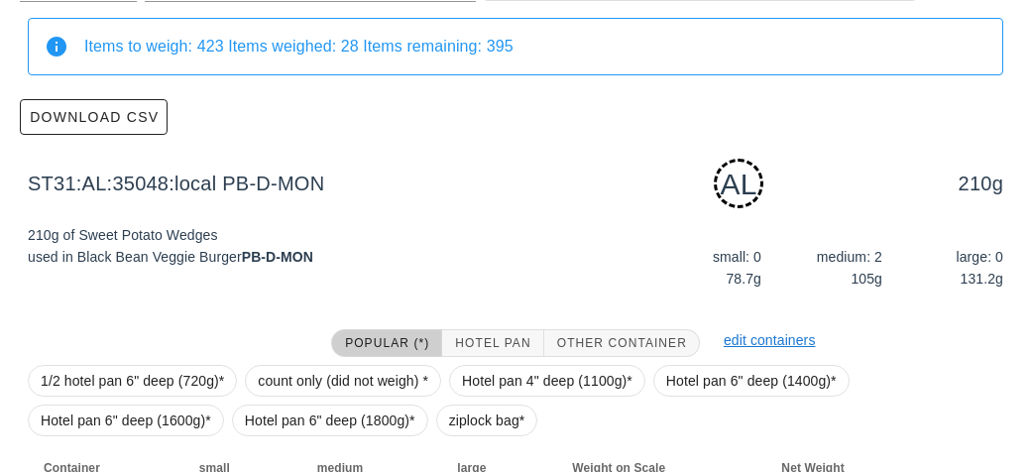
scroll to position [299, 0]
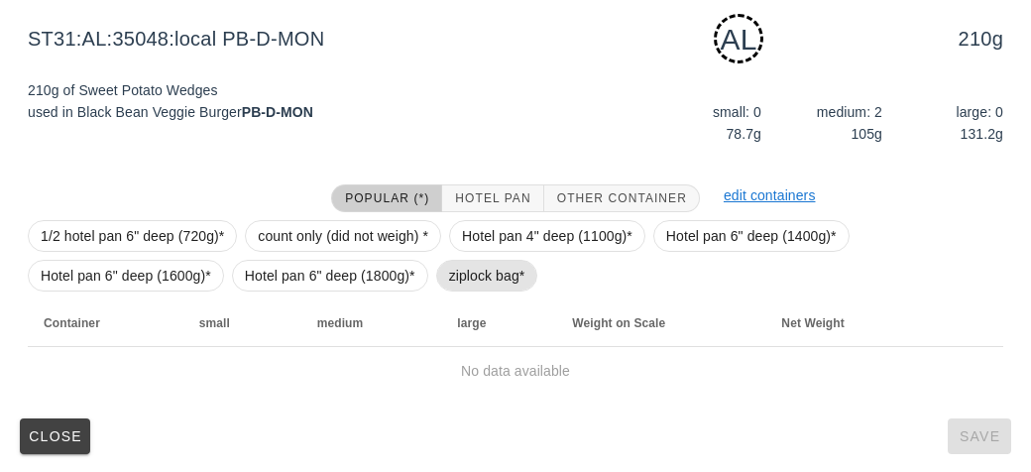
click at [471, 283] on span "ziplock bag*" at bounding box center [487, 276] width 76 height 30
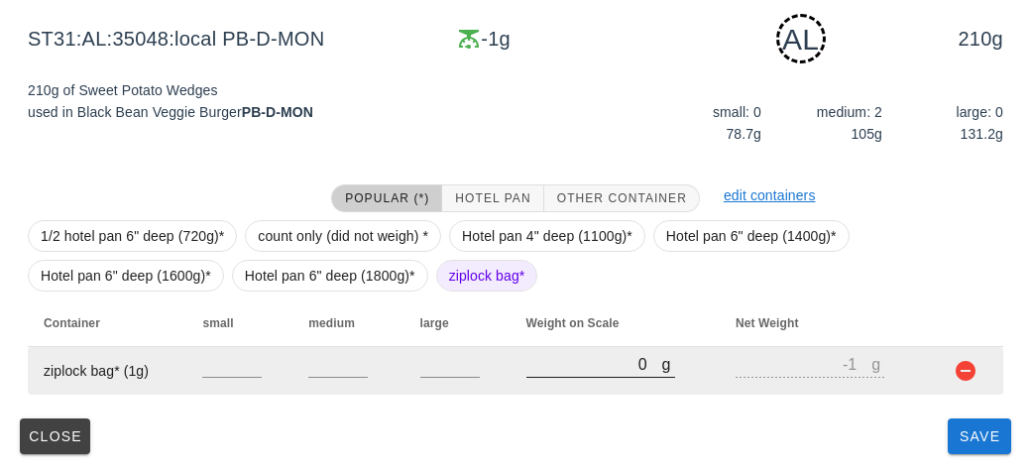
click at [563, 370] on input "0" at bounding box center [594, 364] width 136 height 26
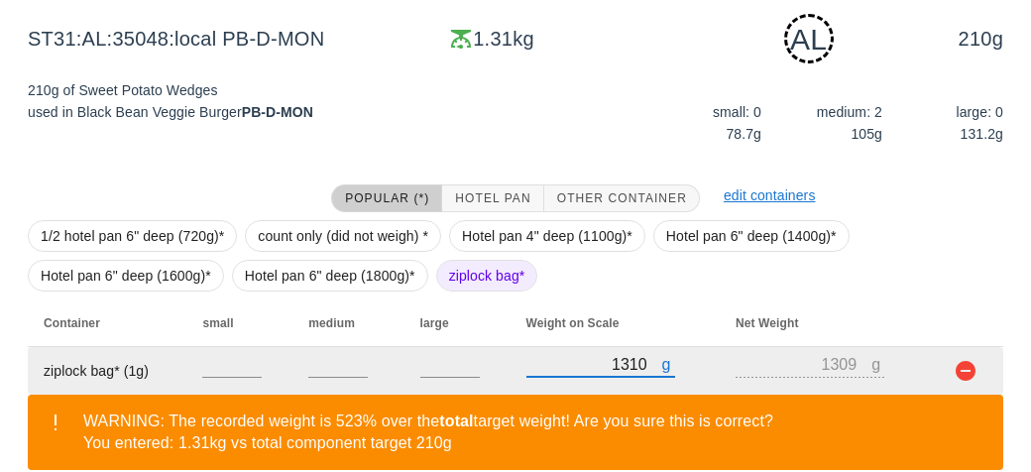
scroll to position [390, 0]
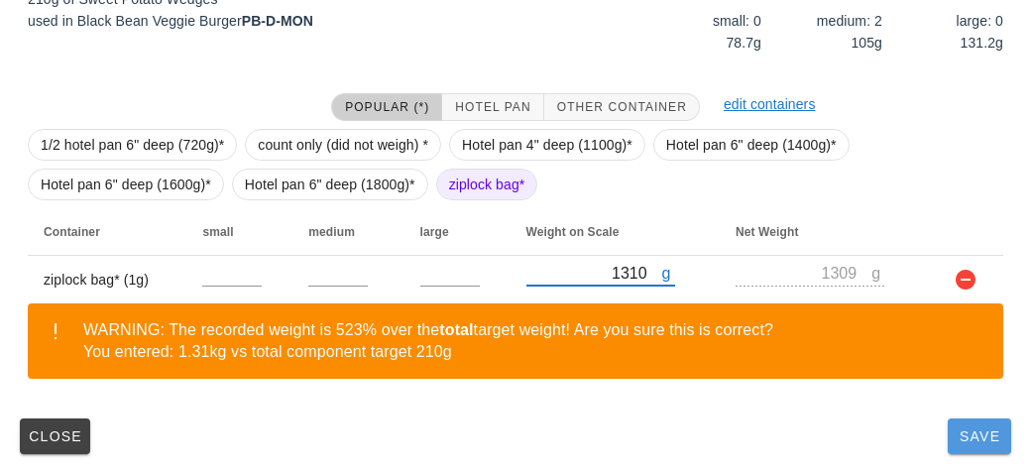
click at [949, 438] on button "Save" at bounding box center [978, 436] width 63 height 36
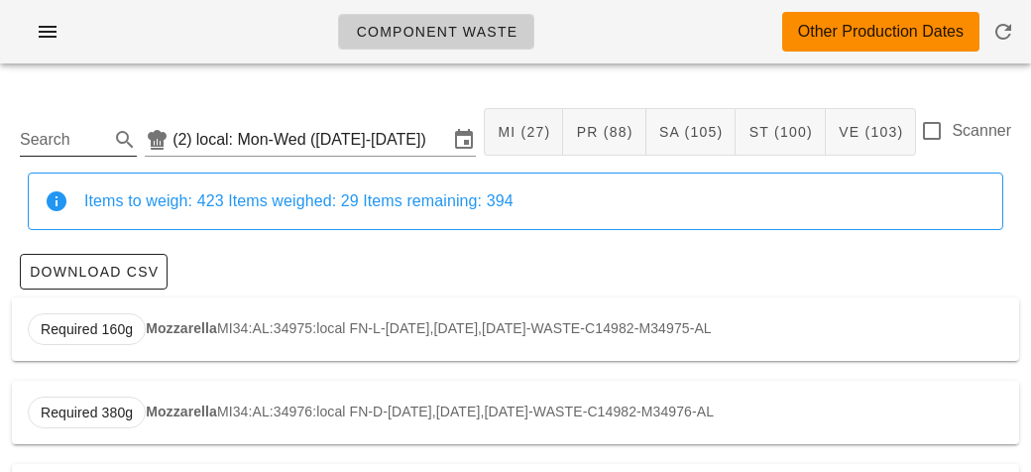
click at [102, 126] on input "Search" at bounding box center [62, 140] width 85 height 32
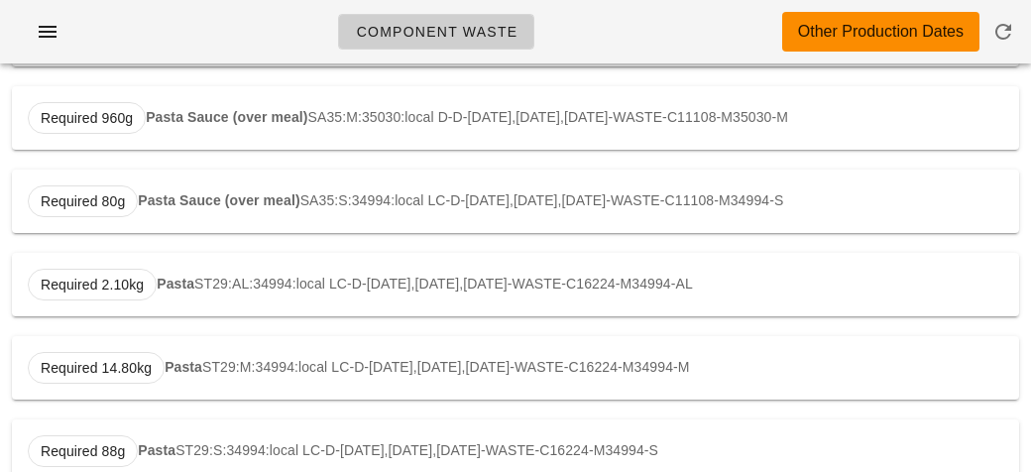
click at [242, 277] on div "Required 2.10kg Pasta ST29:AL:34994:local LC-D-[DATE],[DATE],[DATE]-WASTE-C1622…" at bounding box center [515, 284] width 1007 height 63
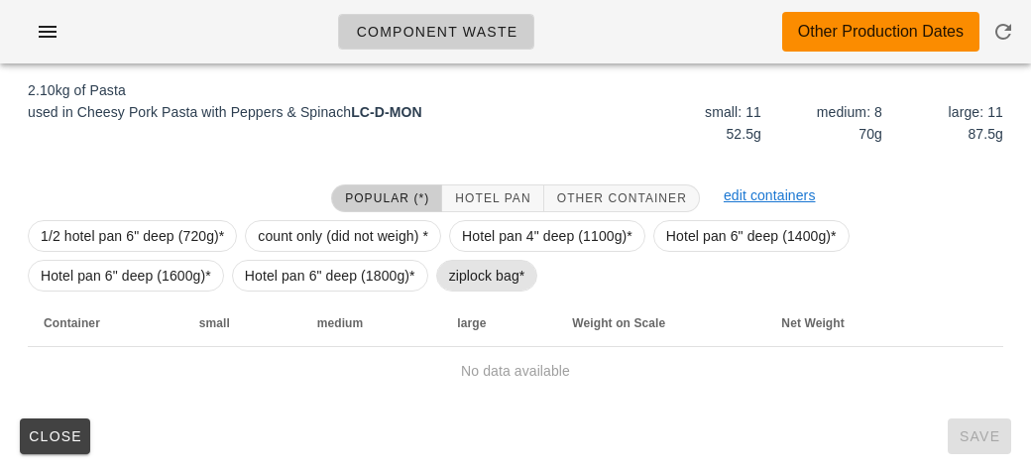
click at [471, 277] on span "ziplock bag*" at bounding box center [487, 276] width 76 height 30
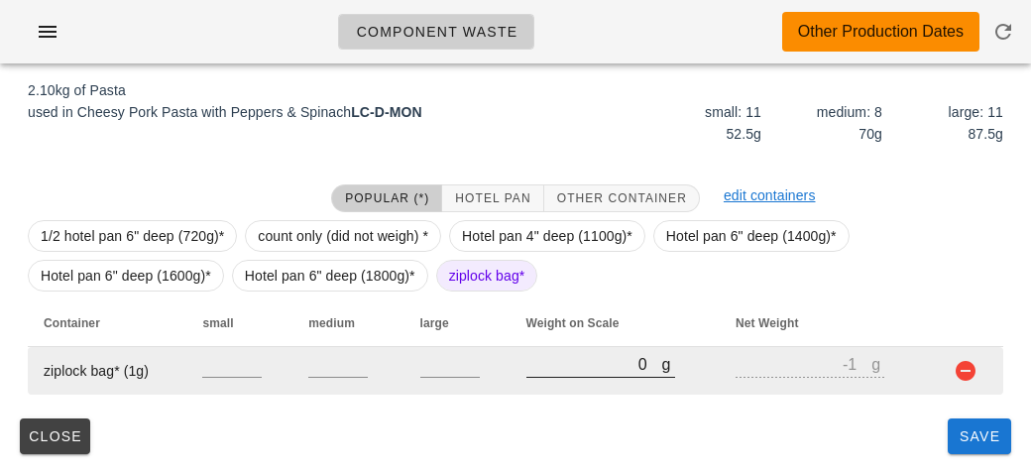
click at [550, 368] on input "0" at bounding box center [594, 364] width 136 height 26
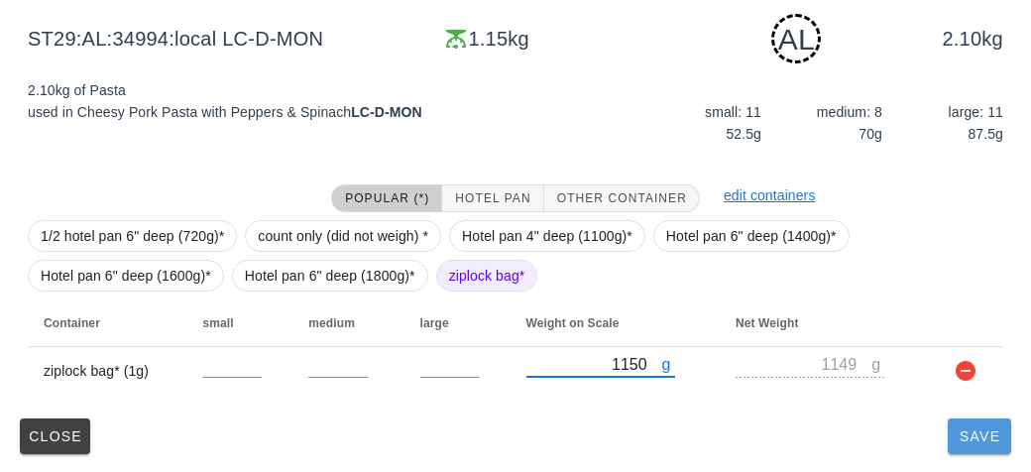
click at [966, 433] on span "Save" at bounding box center [979, 436] width 48 height 16
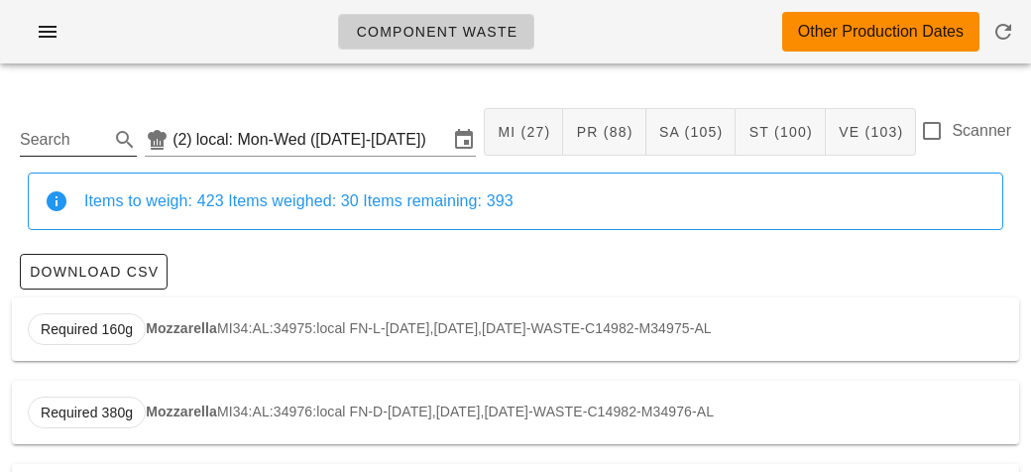
click at [63, 132] on input "Search" at bounding box center [62, 140] width 85 height 32
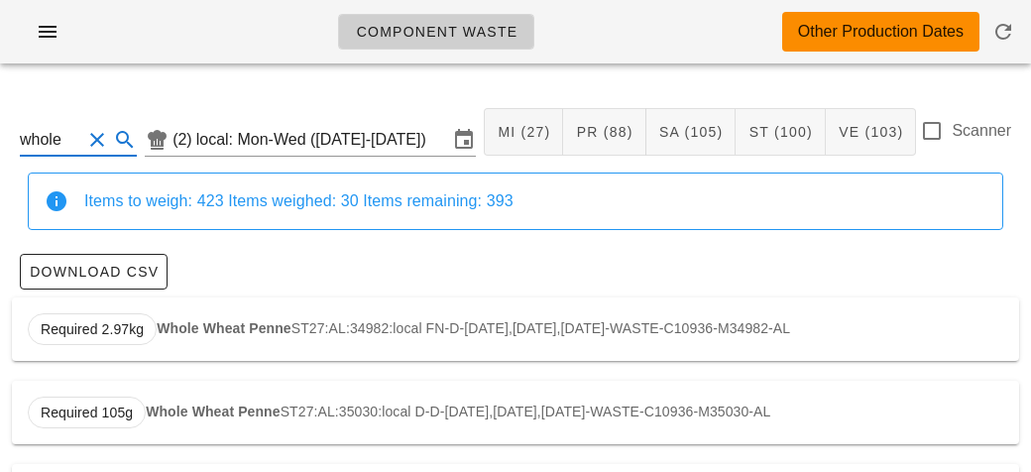
click at [189, 329] on strong "Whole Wheat Penne" at bounding box center [224, 328] width 135 height 16
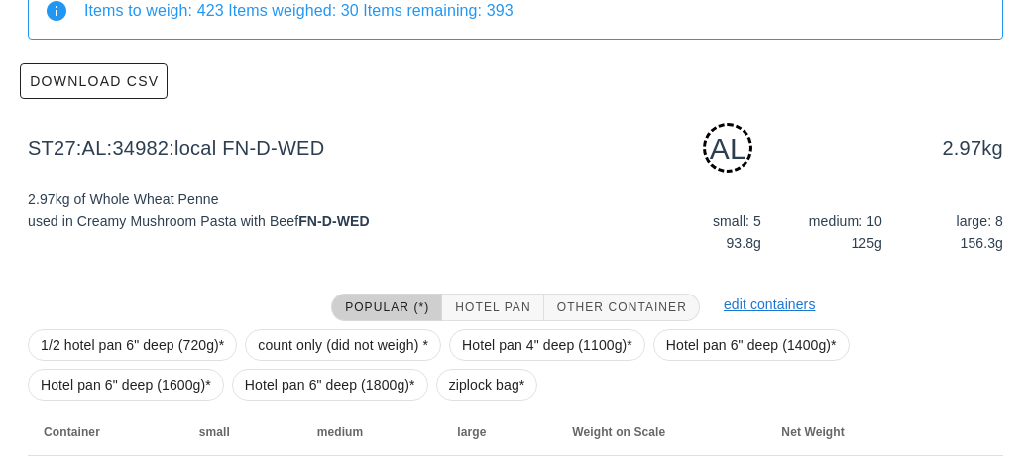
scroll to position [299, 0]
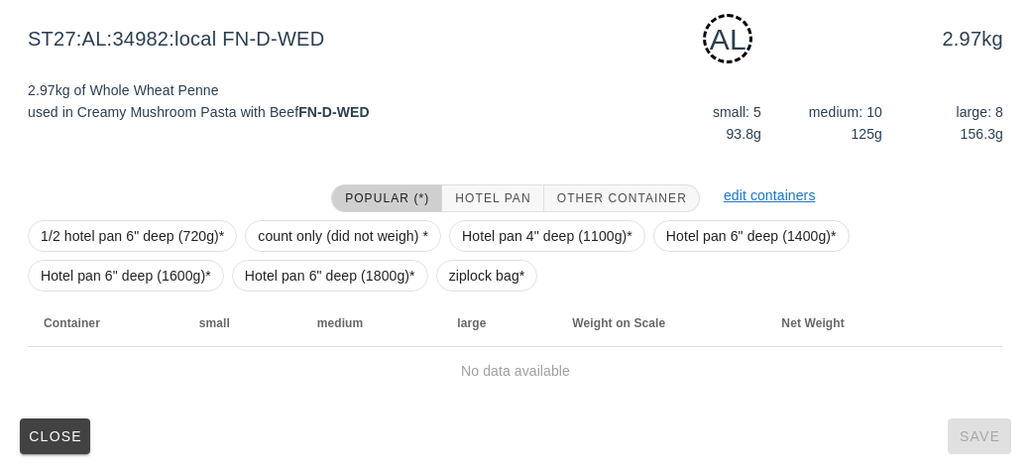
click at [441, 287] on div "1/2 hotel pan 6" deep (720g)* count only (did not weigh) * Hotel pan 4" deep (1…" at bounding box center [515, 255] width 975 height 87
click at [455, 275] on span "ziplock bag*" at bounding box center [487, 276] width 76 height 30
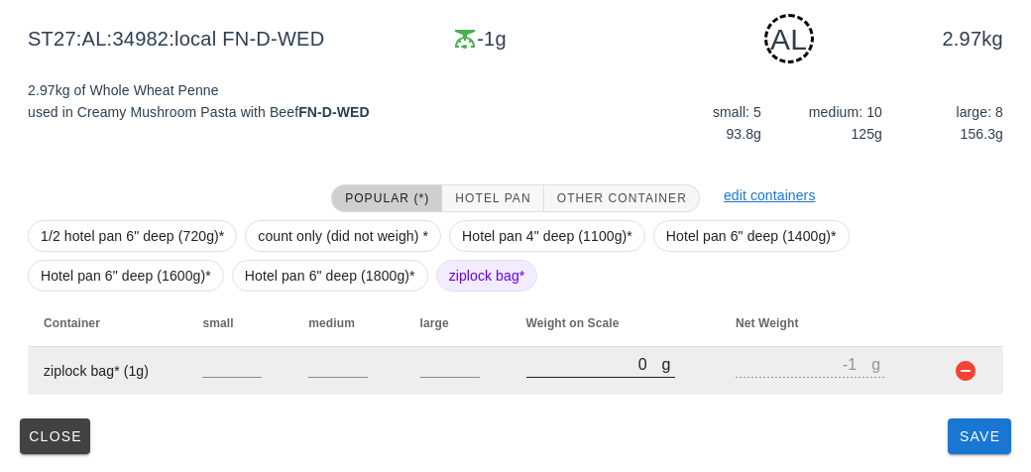
click at [572, 360] on input "0" at bounding box center [594, 364] width 136 height 26
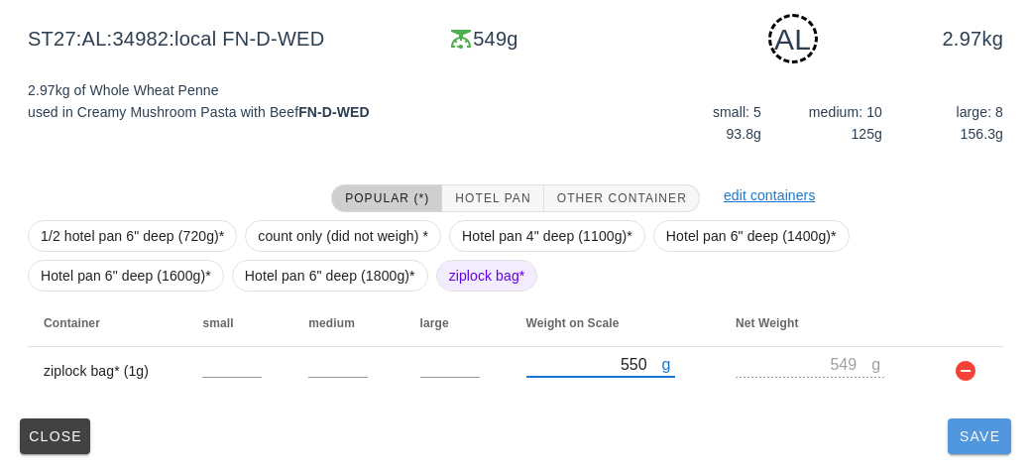
click at [967, 429] on span "Save" at bounding box center [979, 436] width 48 height 16
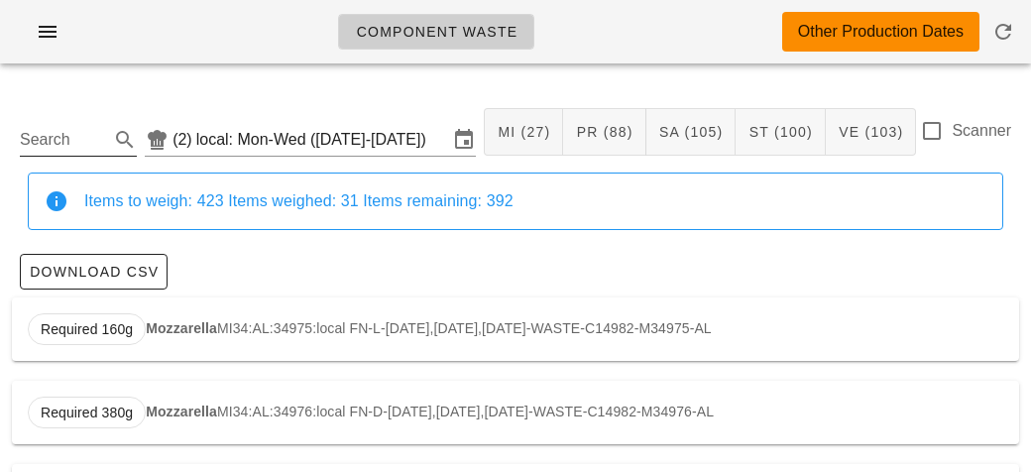
click at [91, 135] on input "Search" at bounding box center [62, 140] width 85 height 32
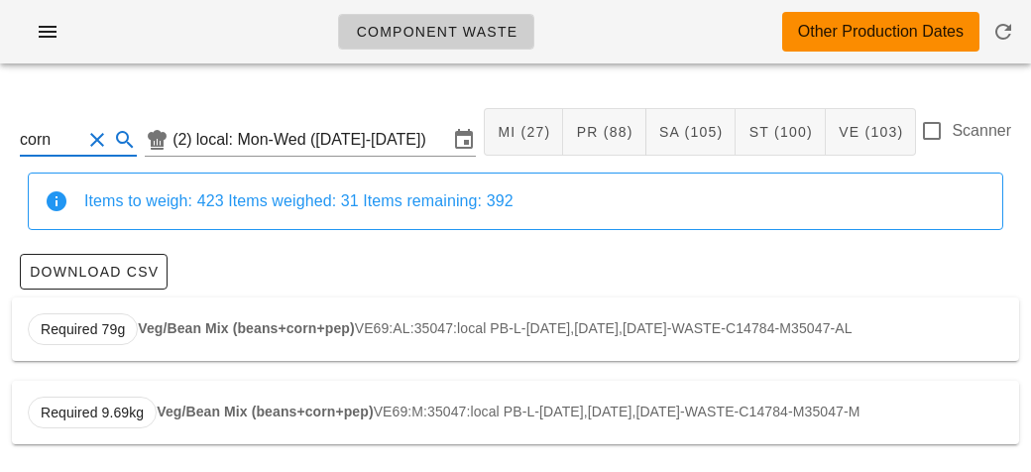
scroll to position [3, 0]
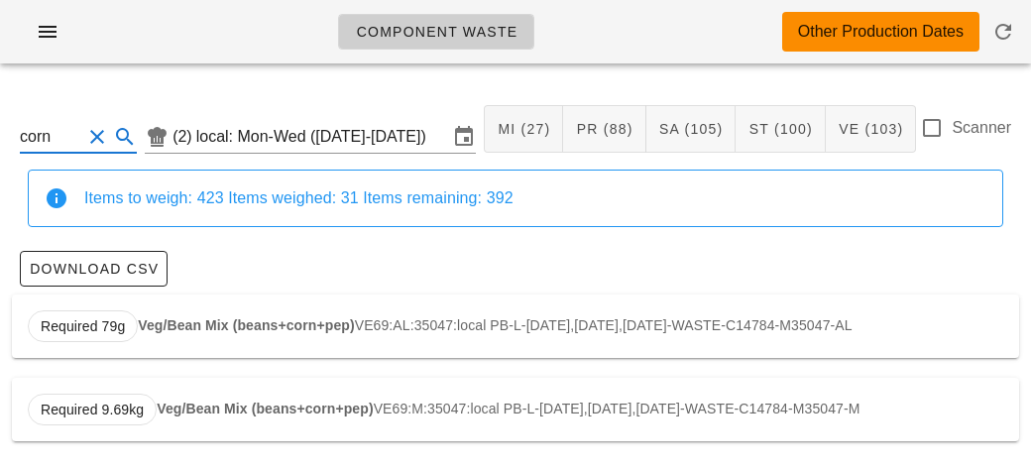
click at [173, 329] on strong "Veg/Bean Mix (beans+corn+pep)" at bounding box center [246, 325] width 216 height 16
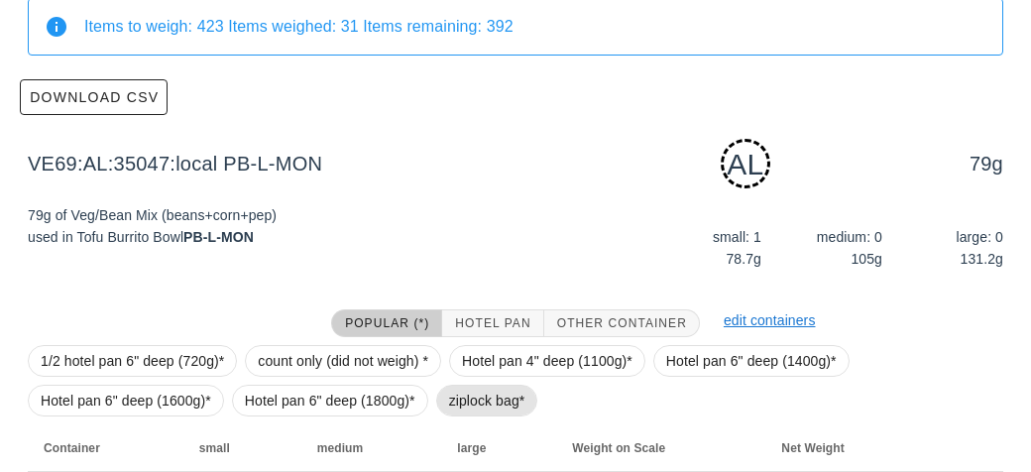
click at [453, 401] on span "ziplock bag*" at bounding box center [487, 401] width 76 height 30
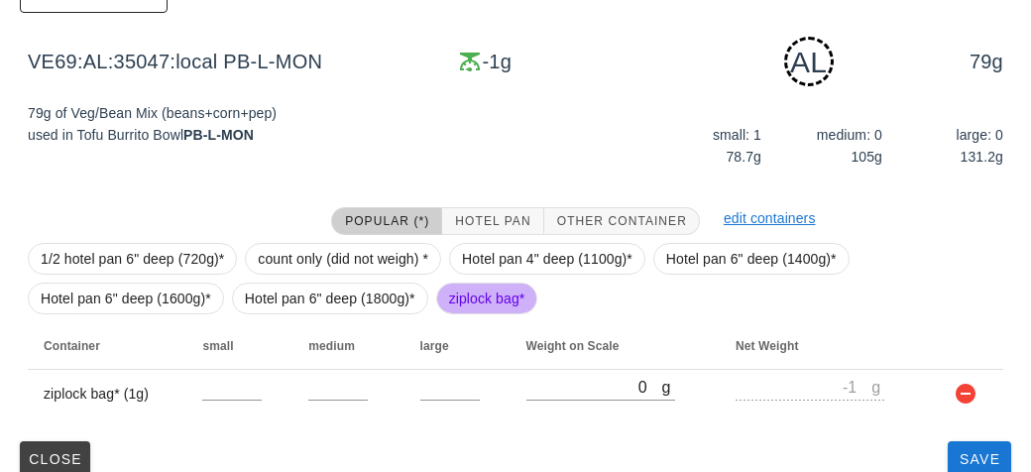
scroll to position [299, 0]
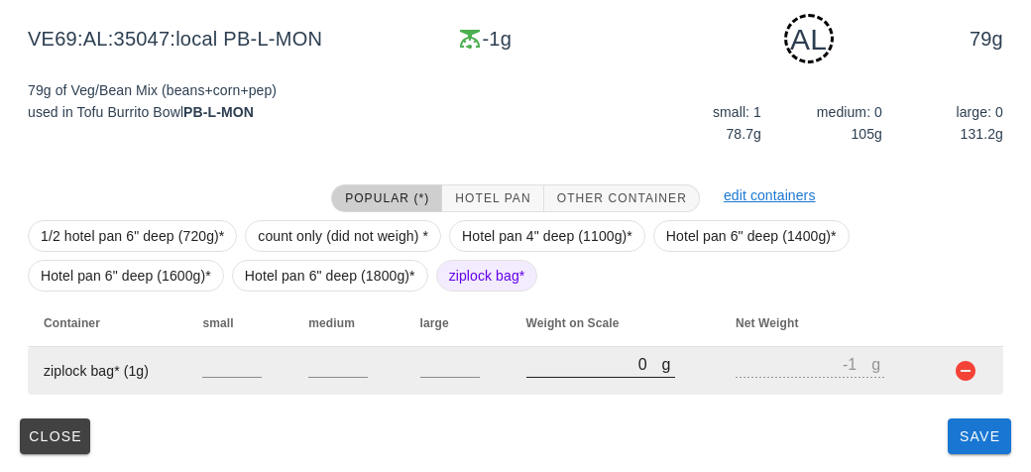
click at [550, 363] on input "0" at bounding box center [594, 364] width 136 height 26
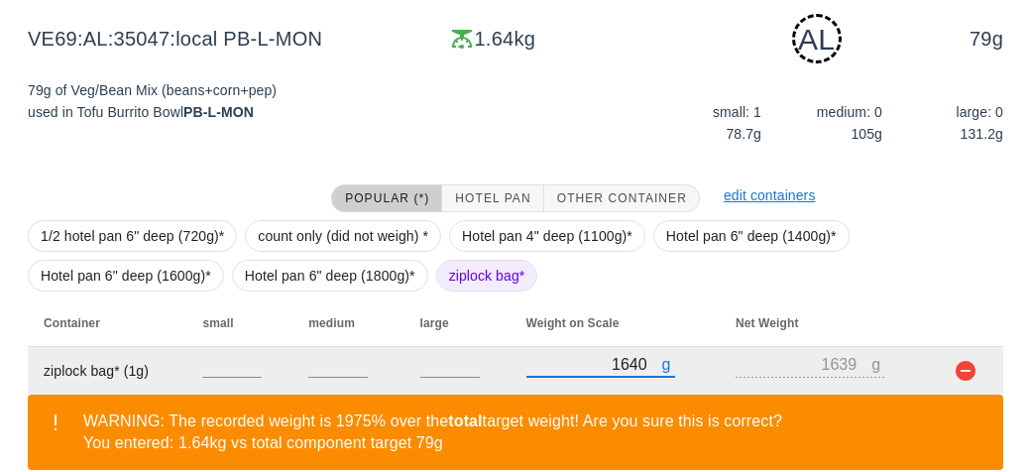
scroll to position [390, 0]
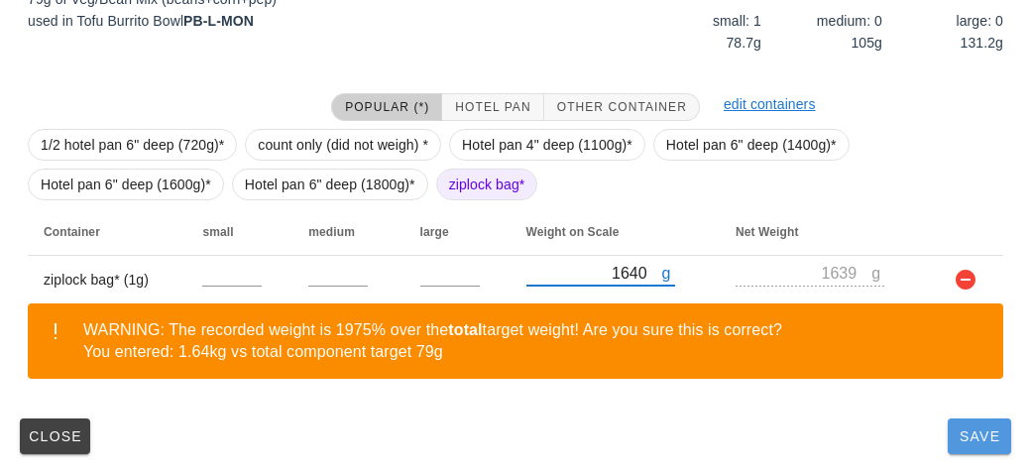
click at [989, 449] on button "Save" at bounding box center [978, 436] width 63 height 36
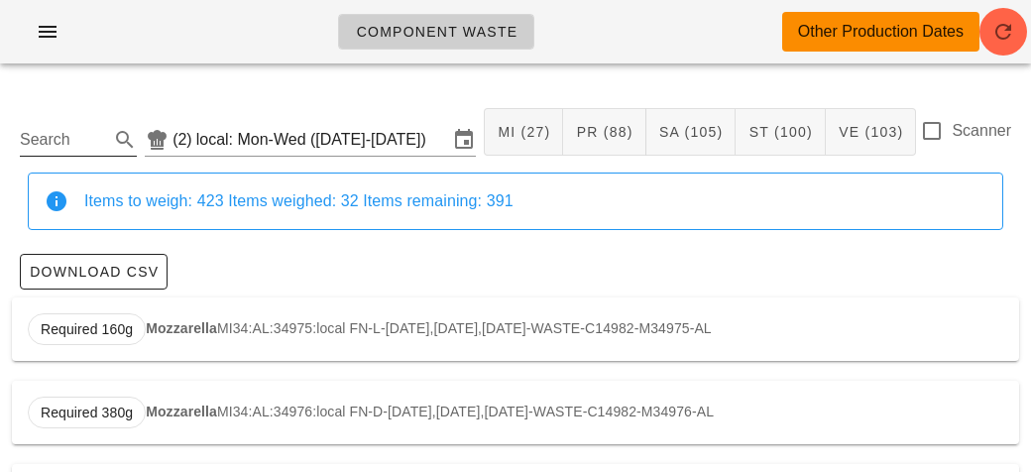
click at [102, 132] on input "Search" at bounding box center [62, 140] width 85 height 32
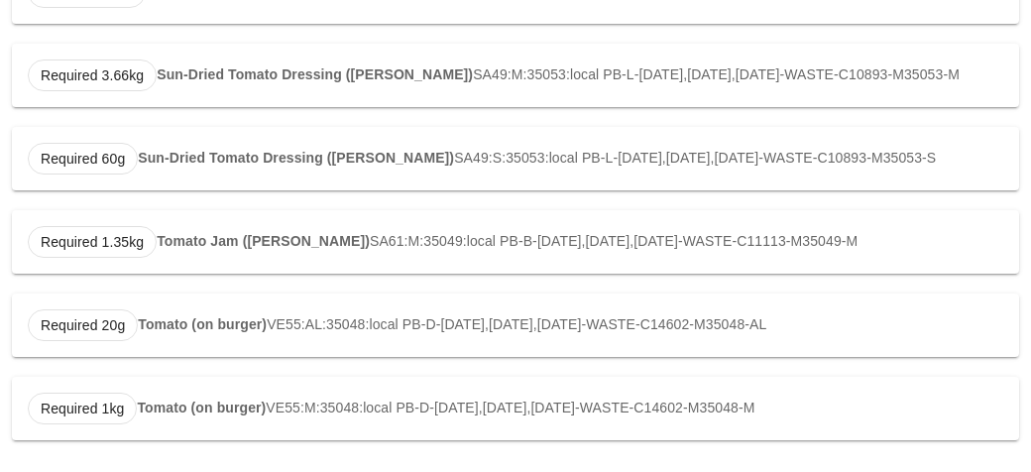
scroll to position [878, 0]
click at [208, 319] on strong "Tomato (on burger)" at bounding box center [202, 324] width 129 height 16
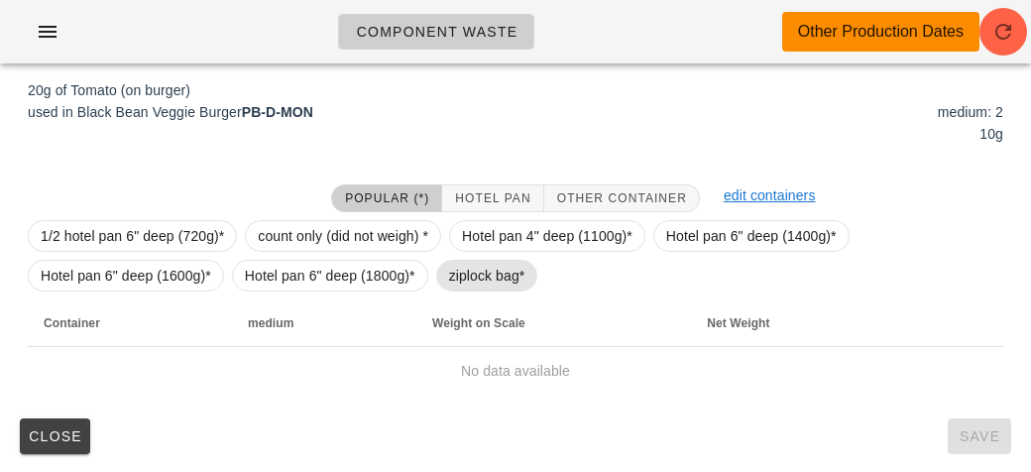
click at [442, 280] on span "ziplock bag*" at bounding box center [487, 276] width 102 height 32
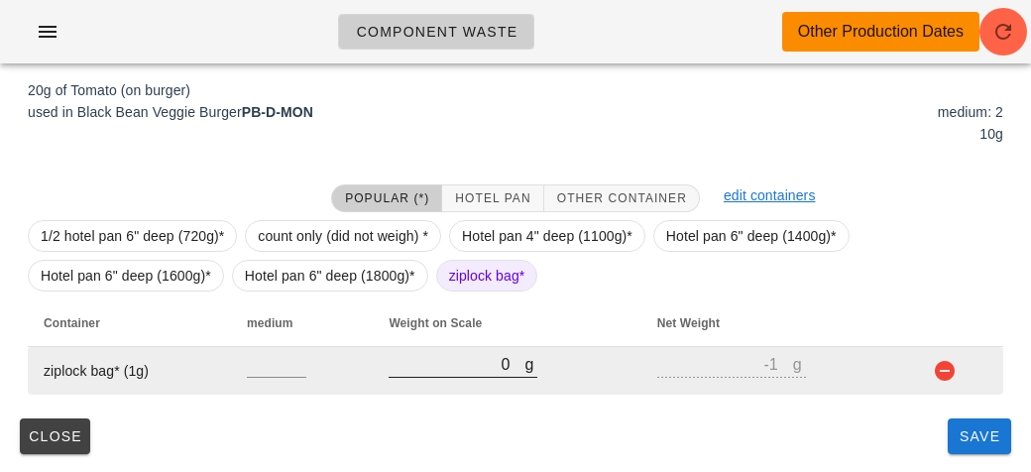
click at [471, 370] on input "0" at bounding box center [456, 364] width 136 height 26
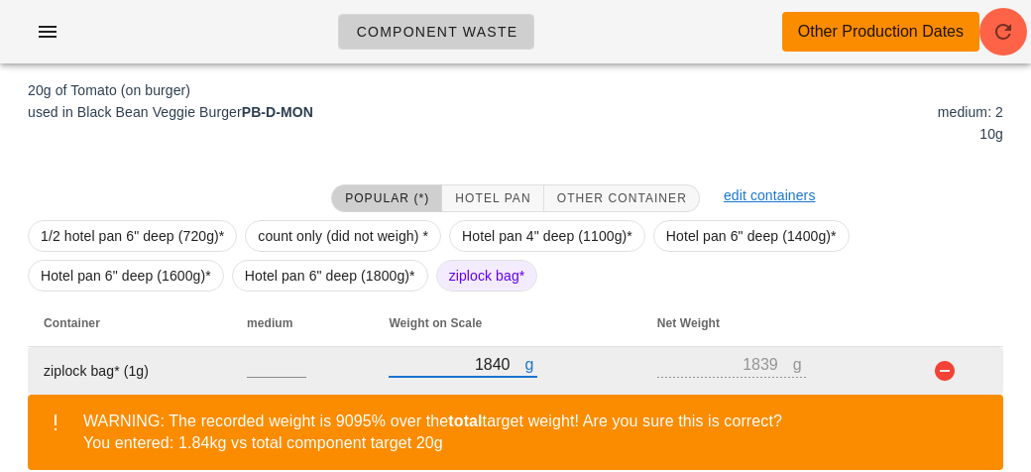
scroll to position [390, 0]
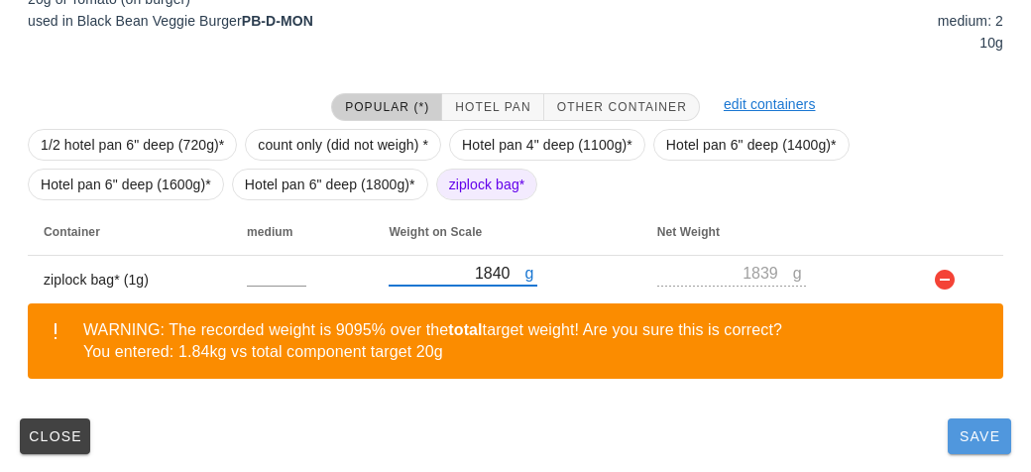
click at [957, 436] on span "Save" at bounding box center [979, 436] width 48 height 16
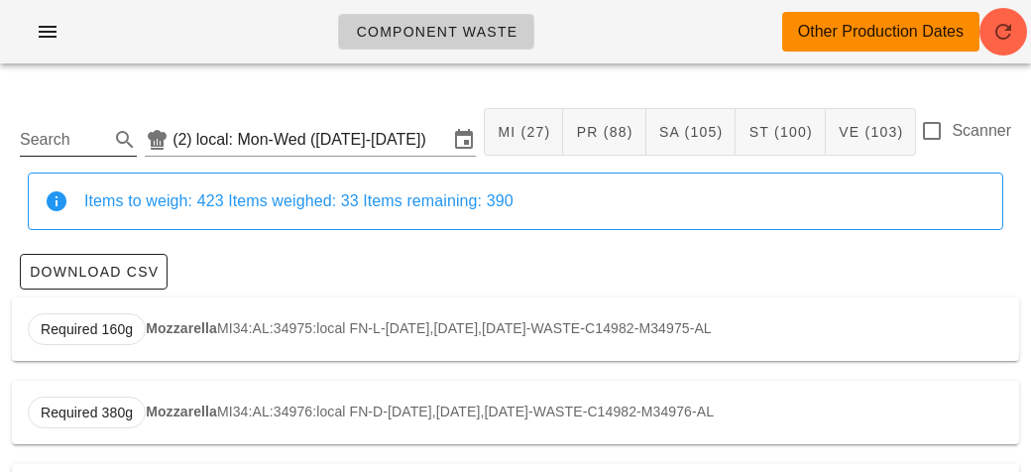
click at [48, 129] on input "Search" at bounding box center [62, 140] width 85 height 32
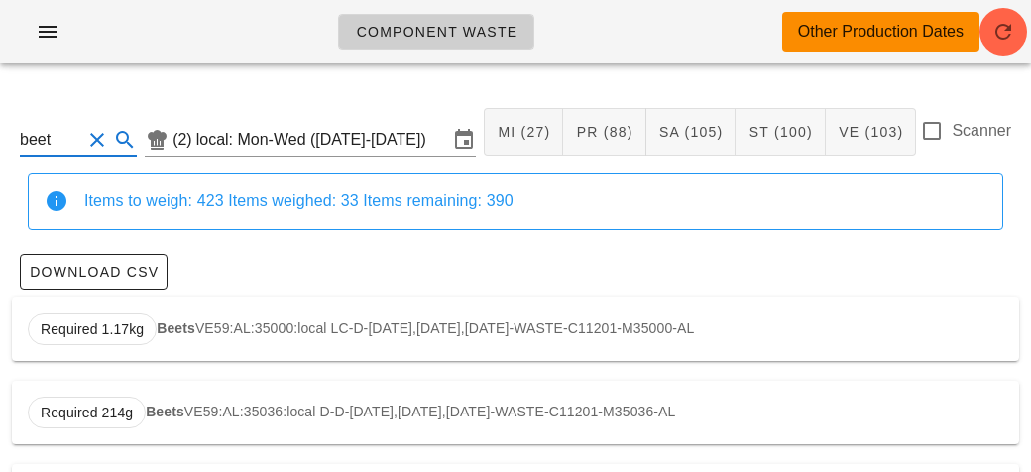
click at [183, 326] on strong "Beets" at bounding box center [176, 328] width 39 height 16
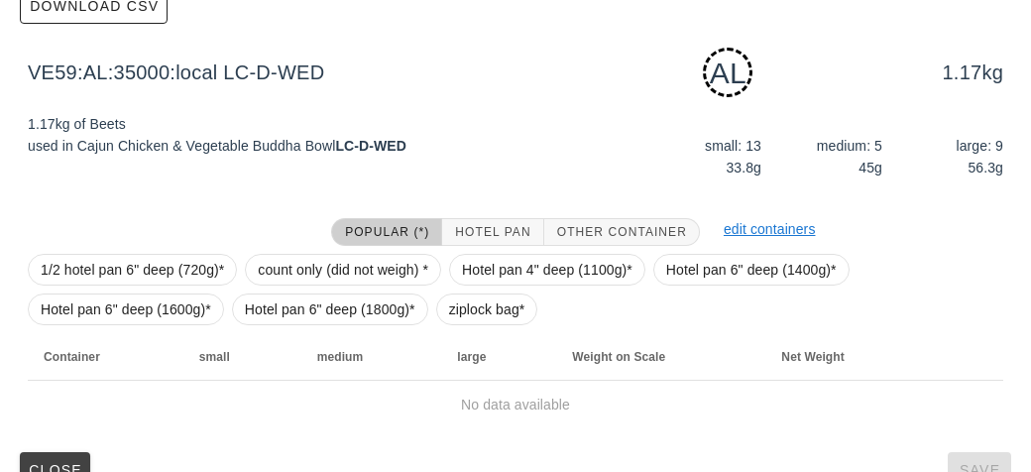
scroll to position [299, 0]
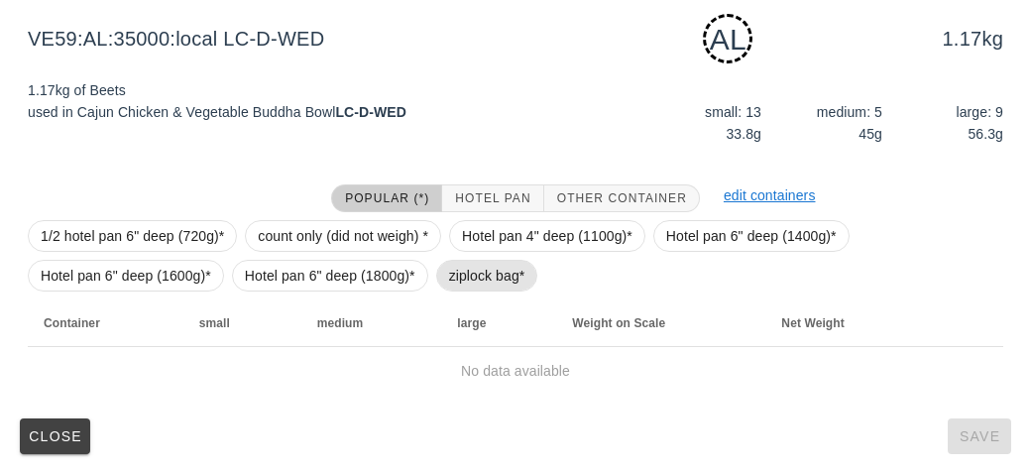
click at [468, 273] on span "ziplock bag*" at bounding box center [487, 276] width 76 height 30
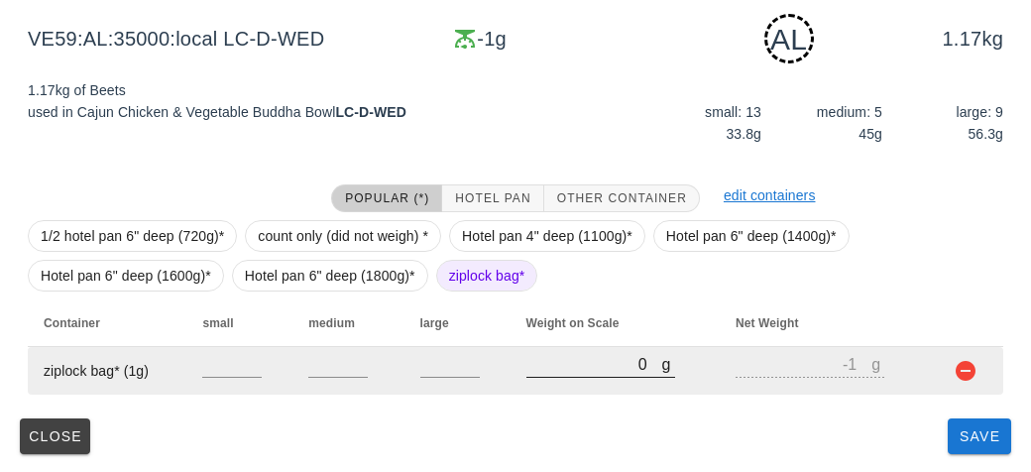
click at [543, 367] on input "0" at bounding box center [594, 364] width 136 height 26
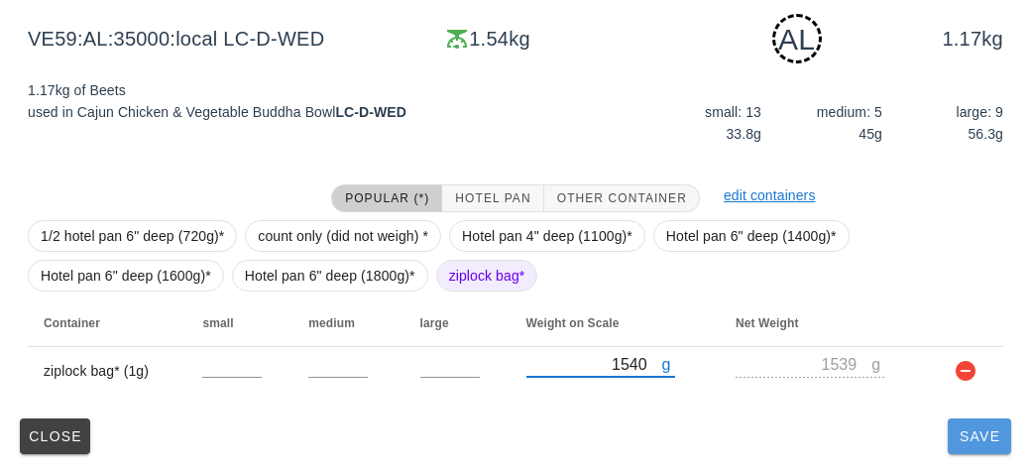
click at [991, 440] on span "Save" at bounding box center [979, 436] width 48 height 16
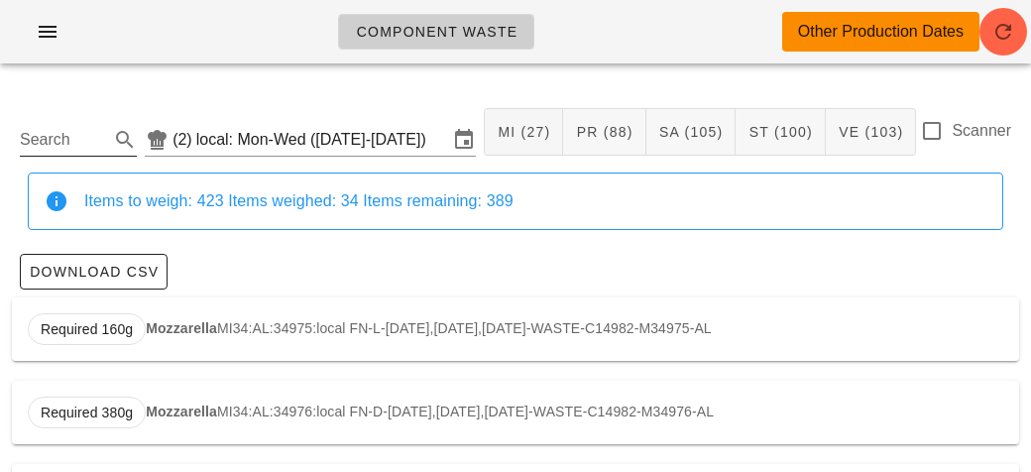
click at [81, 137] on input "Search" at bounding box center [62, 140] width 85 height 32
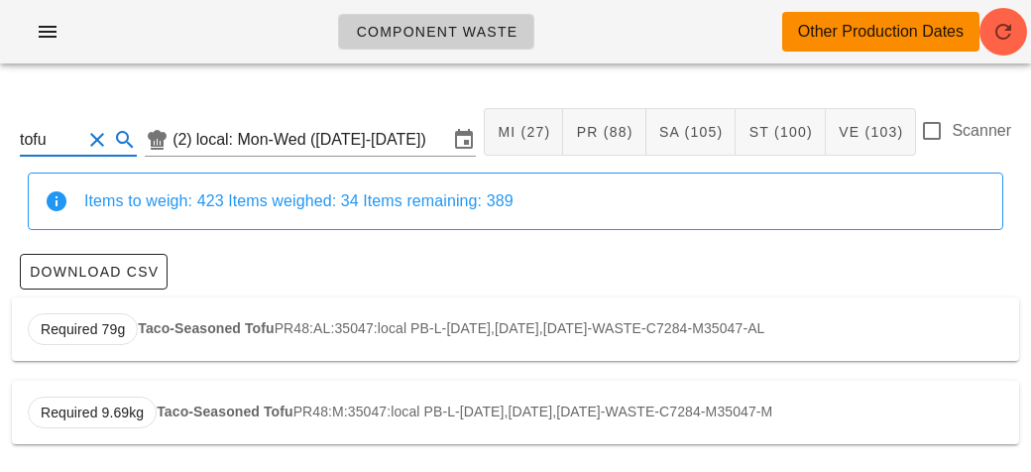
click at [180, 331] on strong "Taco-Seasoned Tofu" at bounding box center [206, 328] width 136 height 16
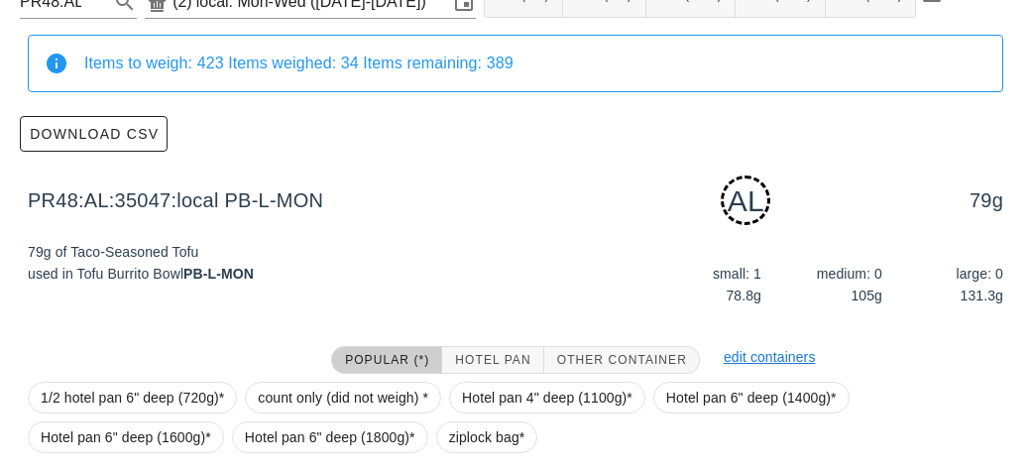
scroll to position [299, 0]
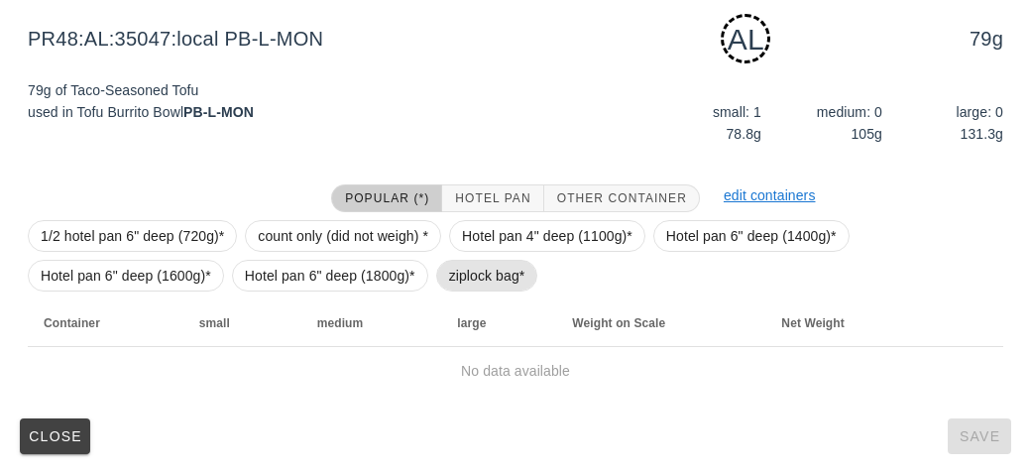
click at [460, 280] on span "ziplock bag*" at bounding box center [487, 276] width 76 height 30
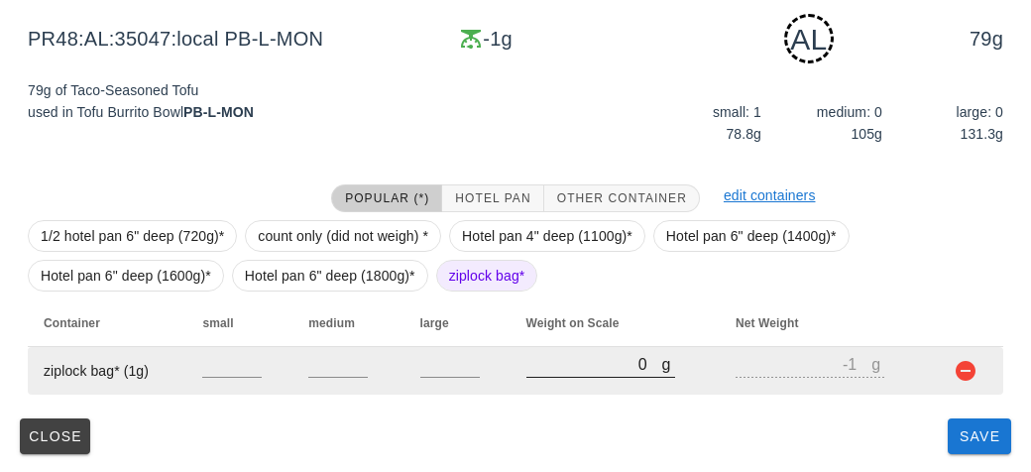
click at [534, 363] on input "0" at bounding box center [594, 364] width 136 height 26
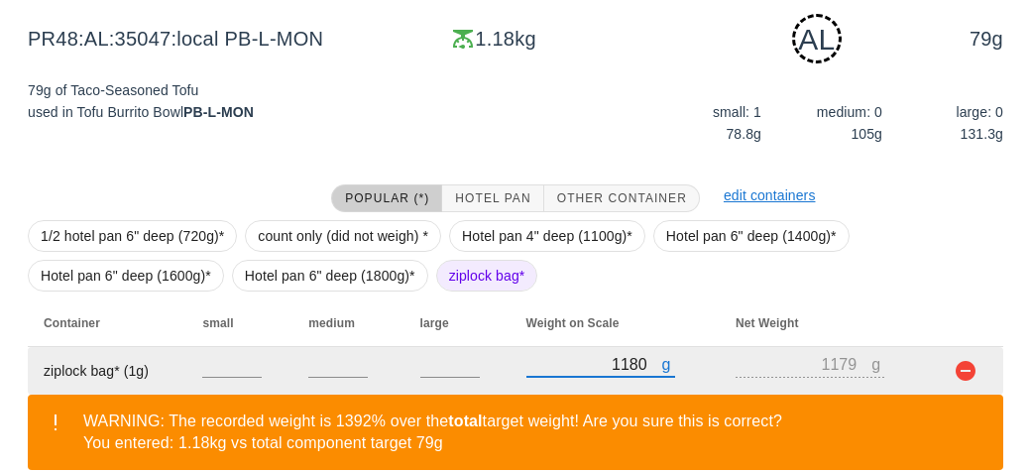
scroll to position [390, 0]
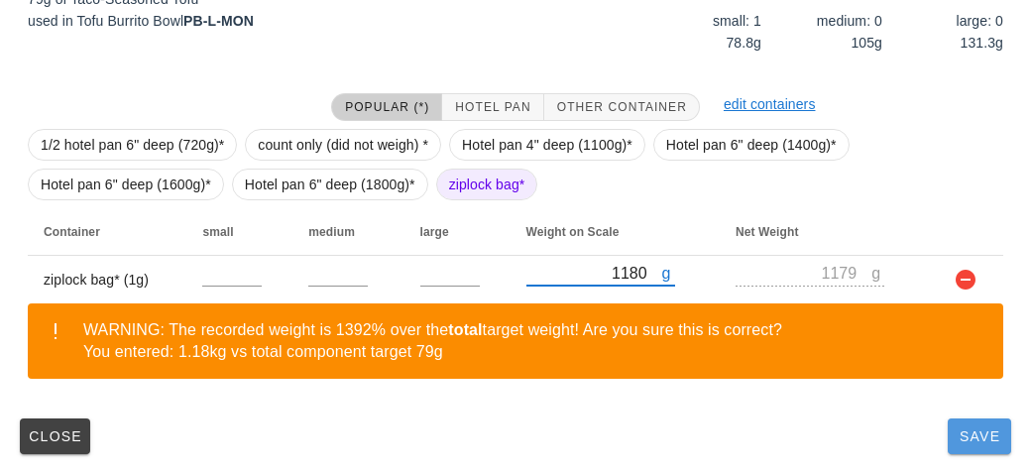
click at [965, 447] on button "Save" at bounding box center [978, 436] width 63 height 36
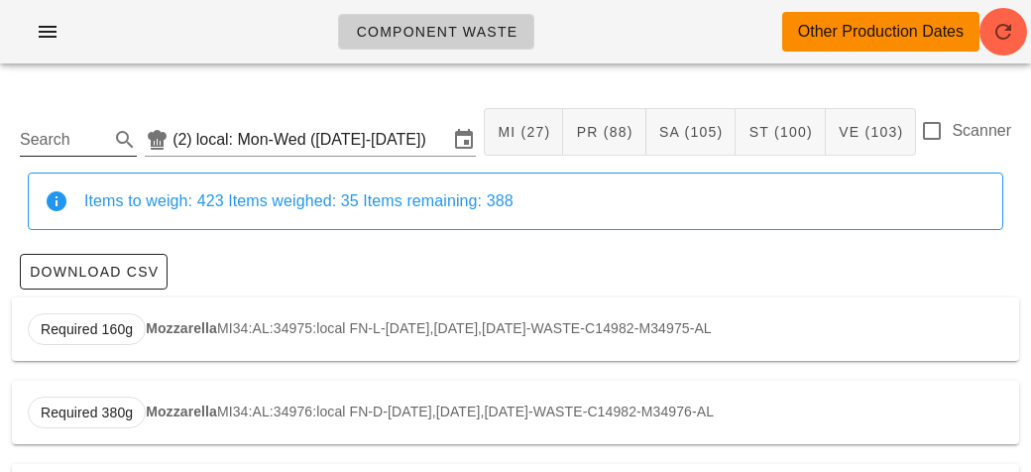
click at [86, 131] on input "Search" at bounding box center [62, 140] width 85 height 32
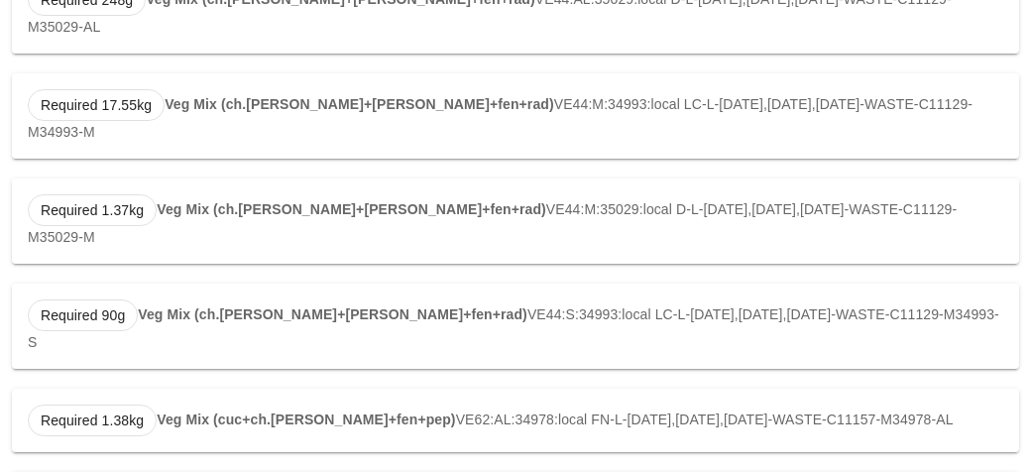
scroll to position [711, 0]
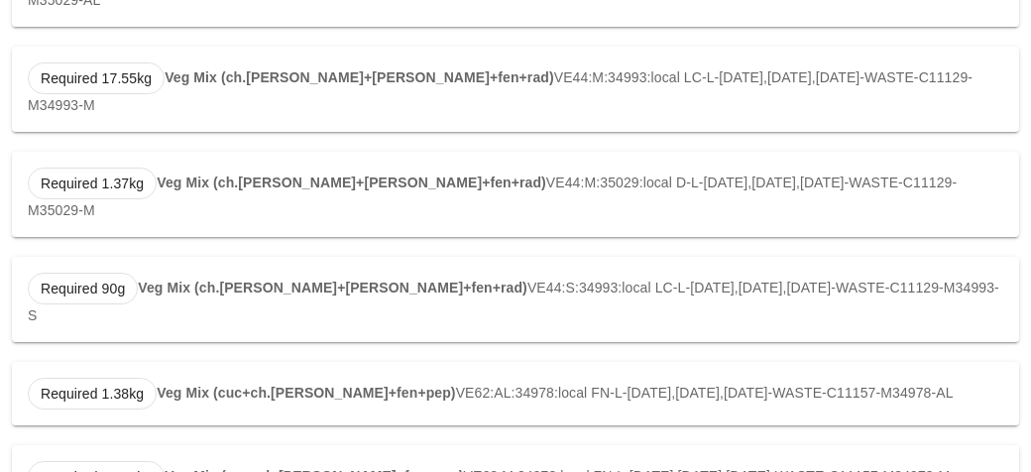
click at [299, 385] on strong "Veg Mix (cuc+ch.[PERSON_NAME]+fen+pep)" at bounding box center [306, 393] width 298 height 16
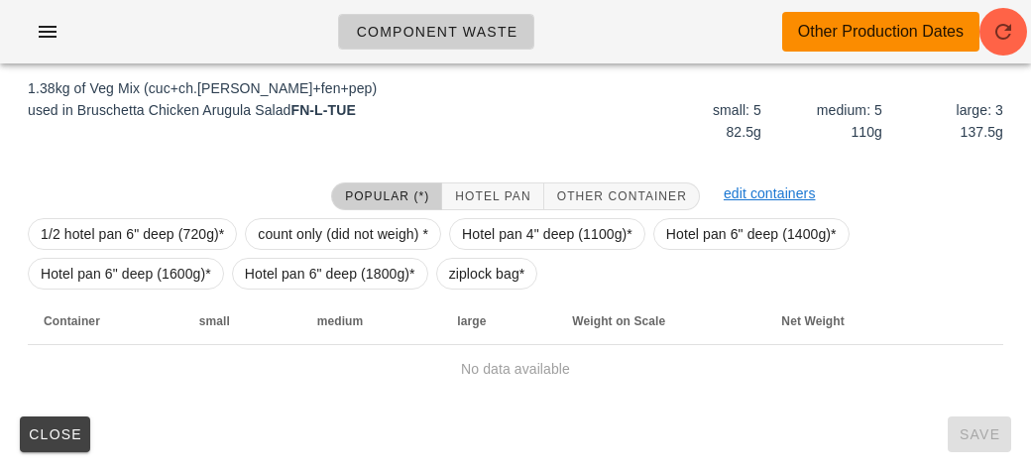
scroll to position [299, 0]
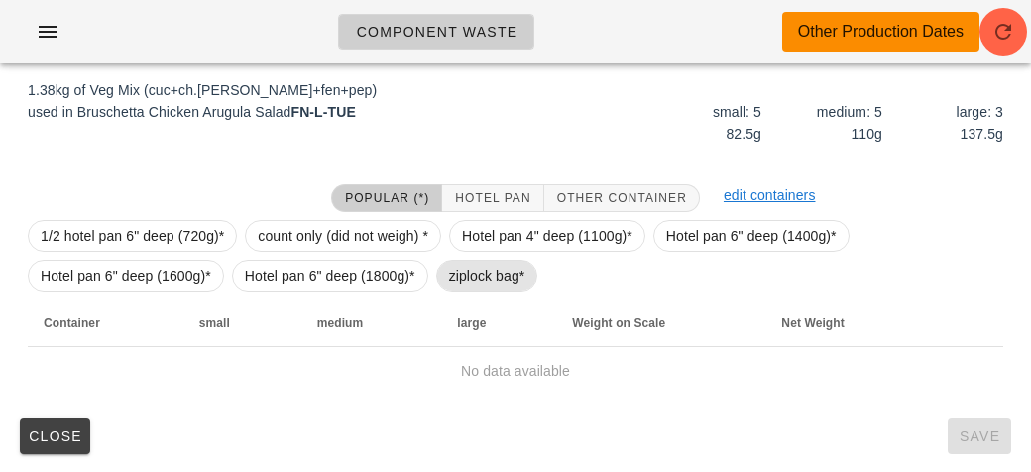
click at [455, 280] on span "ziplock bag*" at bounding box center [487, 276] width 76 height 30
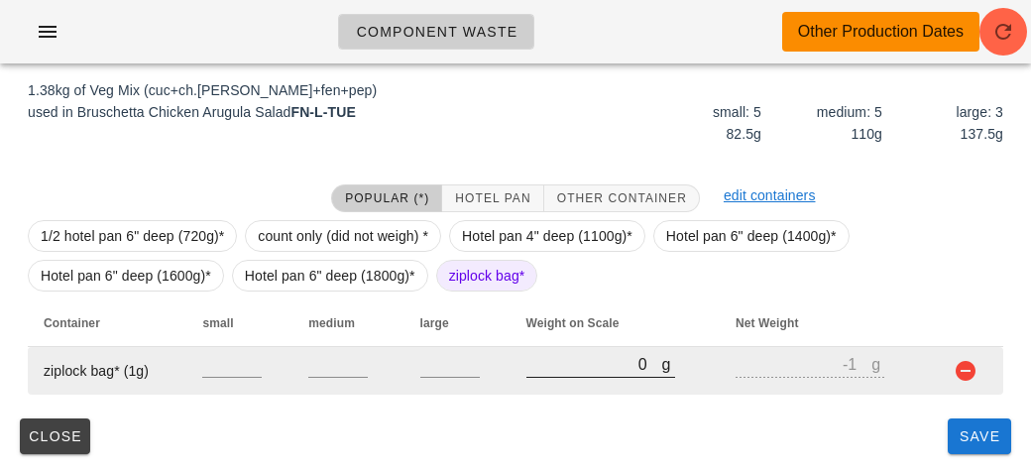
click at [569, 363] on input "0" at bounding box center [594, 364] width 136 height 26
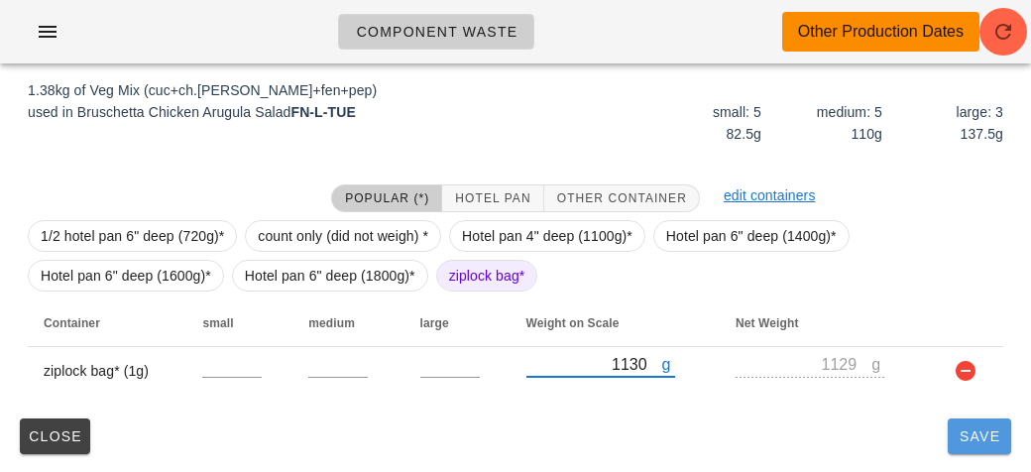
click at [966, 435] on span "Save" at bounding box center [979, 436] width 48 height 16
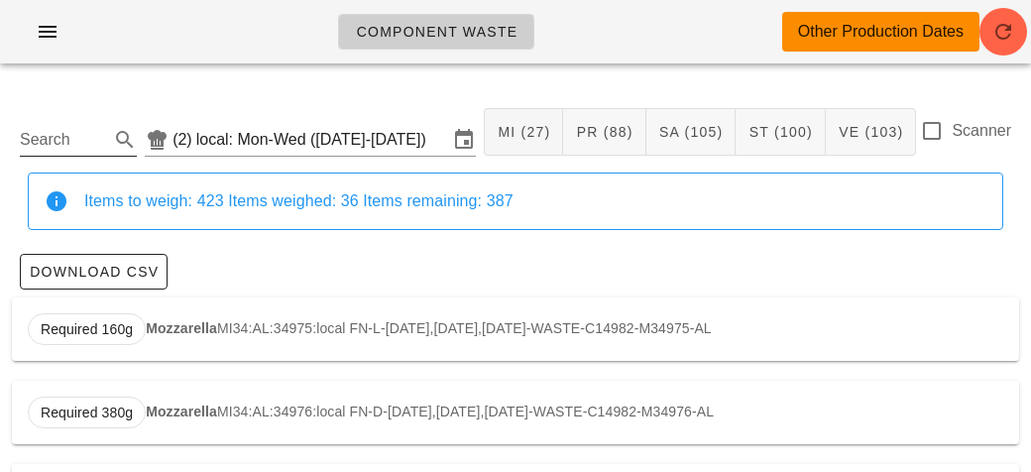
click at [62, 155] on input "Search" at bounding box center [62, 140] width 85 height 32
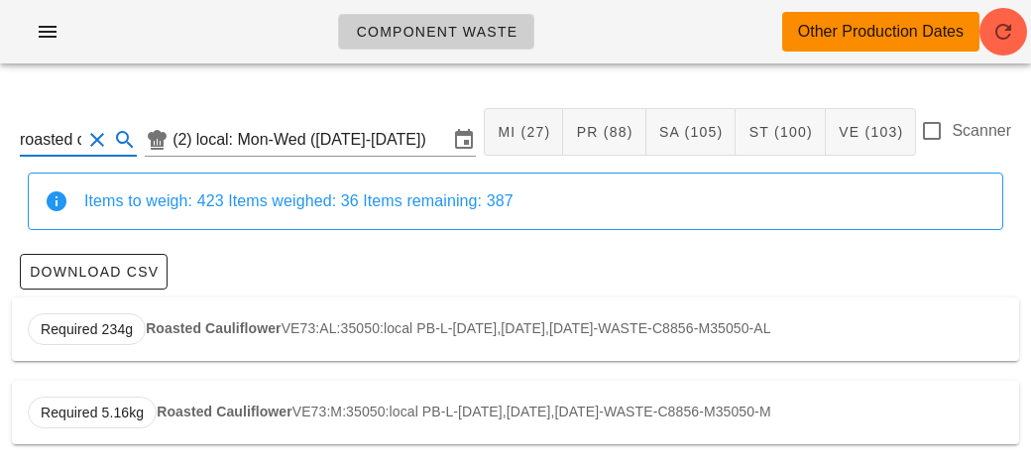
scroll to position [0, 1]
click at [195, 327] on strong "Roasted Cauliflower" at bounding box center [213, 328] width 135 height 16
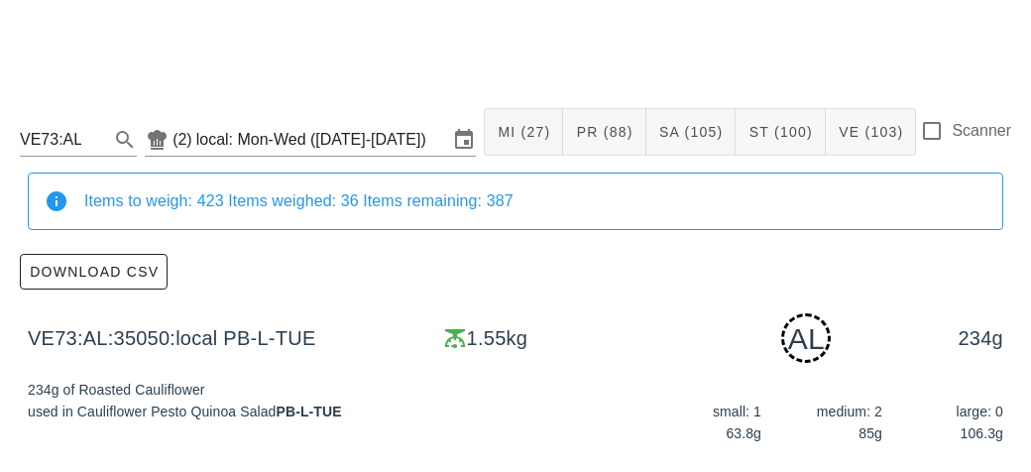
scroll to position [439, 0]
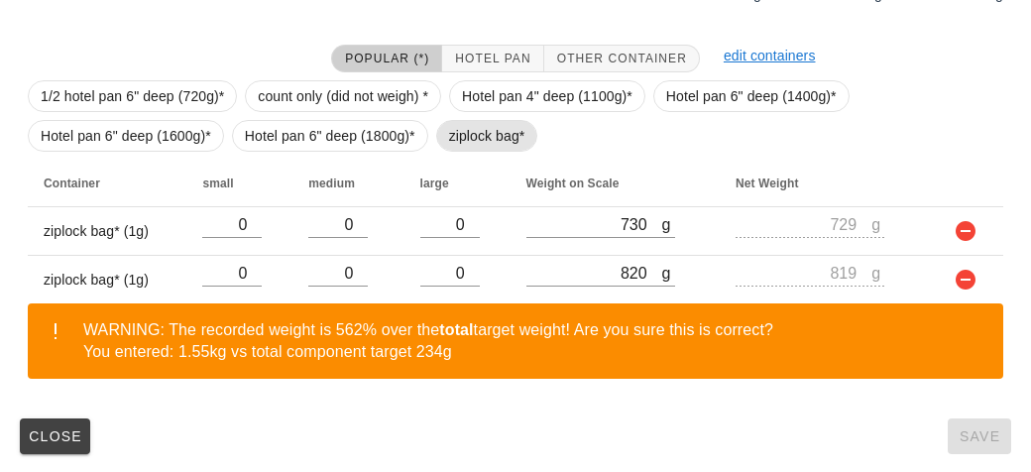
click at [455, 144] on span "ziplock bag*" at bounding box center [487, 136] width 76 height 30
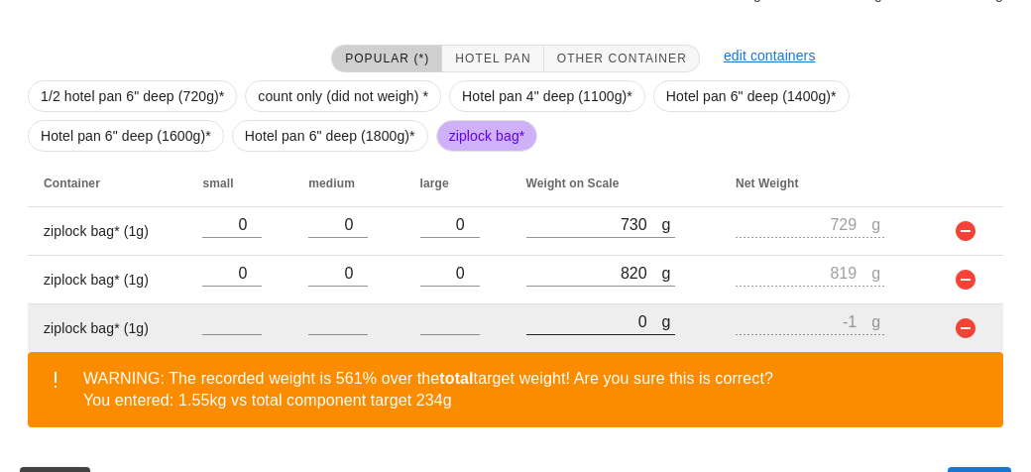
click at [607, 309] on input "0" at bounding box center [594, 321] width 136 height 26
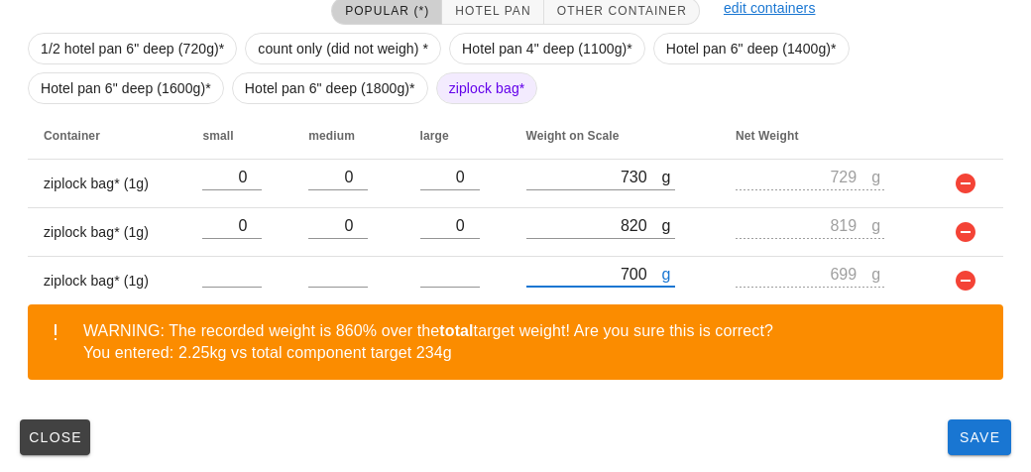
click at [939, 427] on div "Close Save" at bounding box center [515, 437] width 1007 height 52
click at [970, 445] on button "Save" at bounding box center [978, 437] width 63 height 36
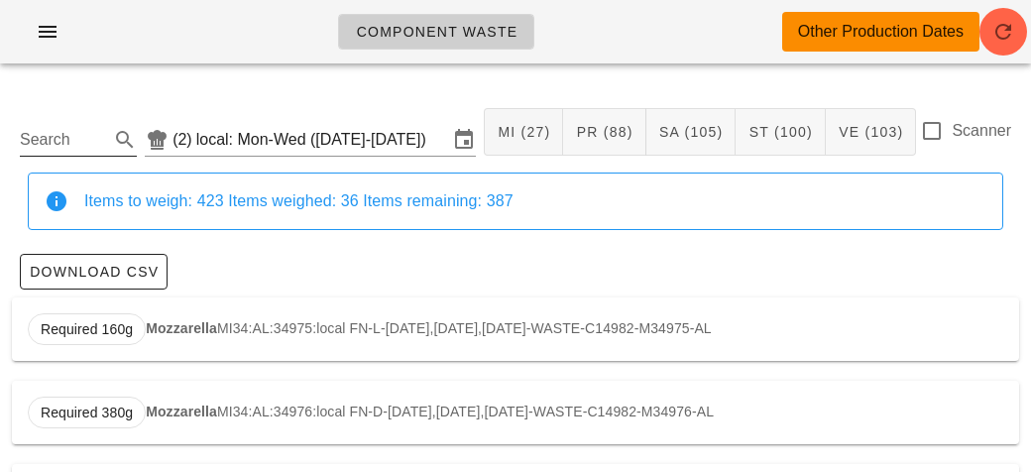
click at [88, 129] on input "Search" at bounding box center [62, 140] width 85 height 32
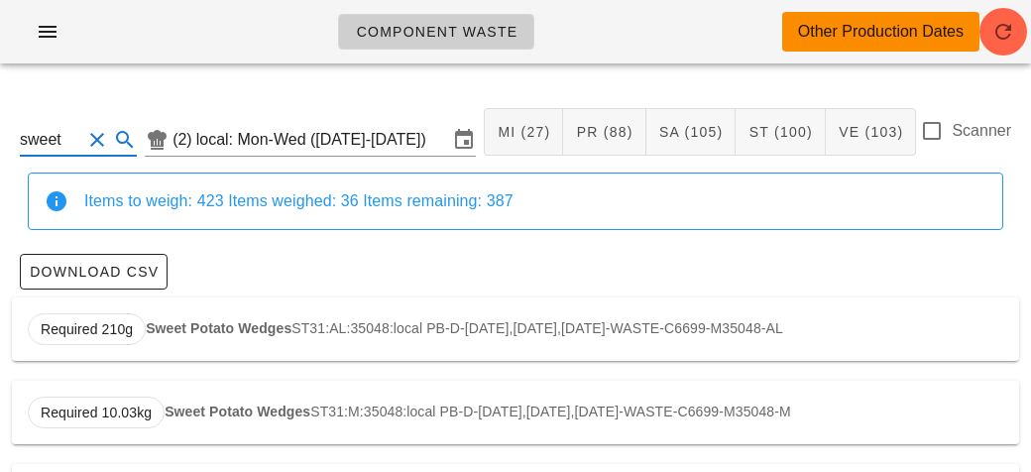
click at [213, 329] on strong "Sweet Potato Wedges" at bounding box center [219, 328] width 146 height 16
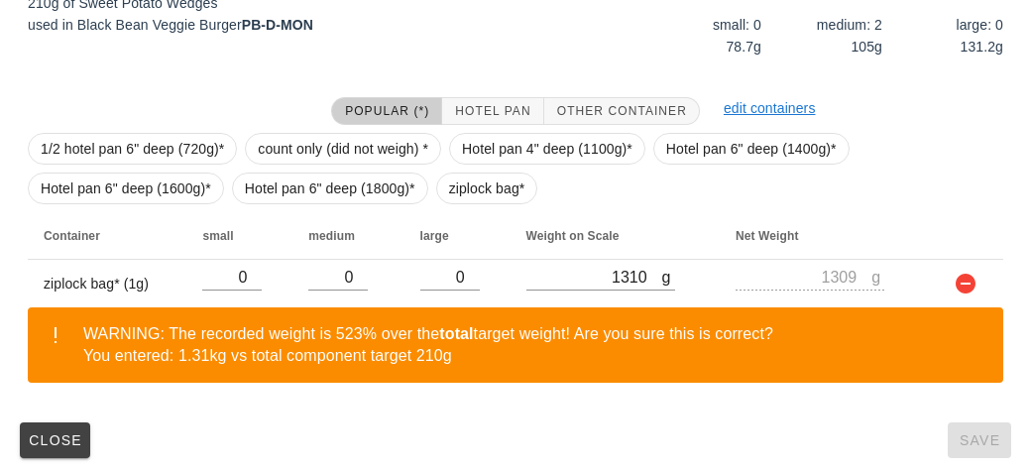
scroll to position [390, 0]
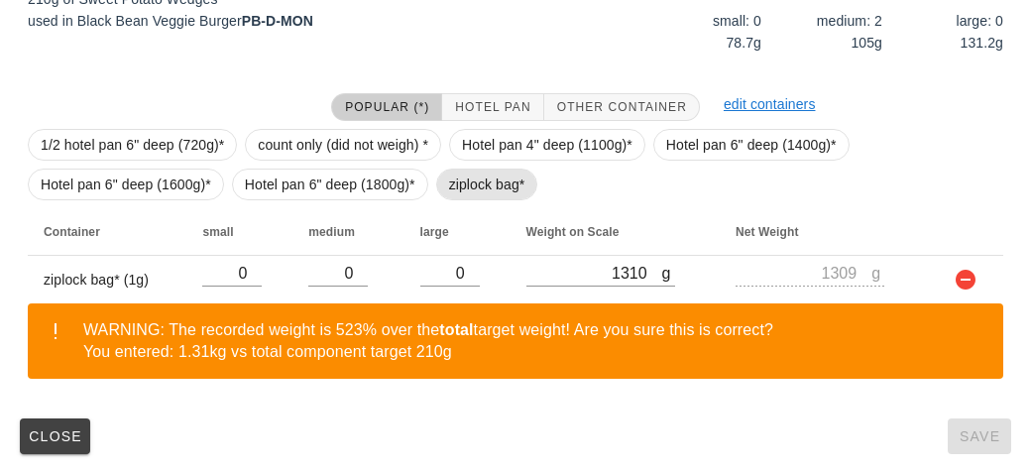
click at [469, 178] on span "ziplock bag*" at bounding box center [487, 184] width 76 height 30
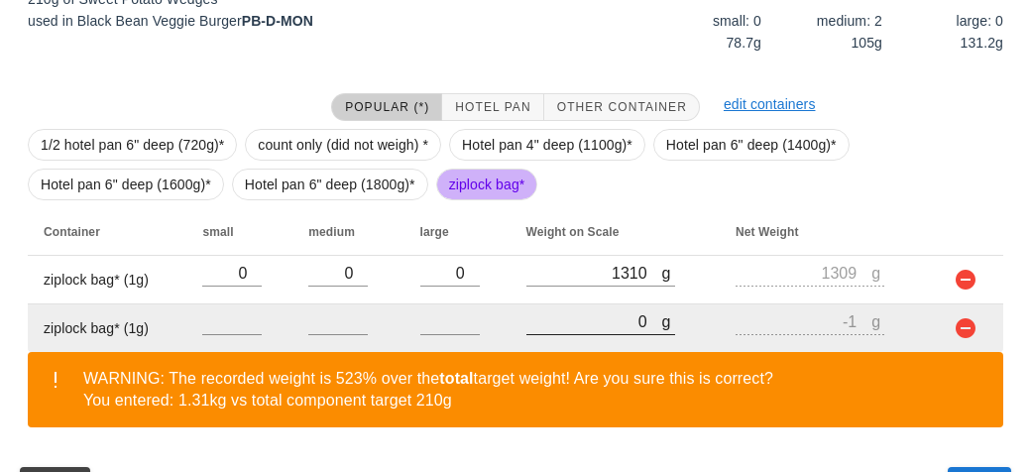
click at [570, 320] on input "0" at bounding box center [594, 321] width 136 height 26
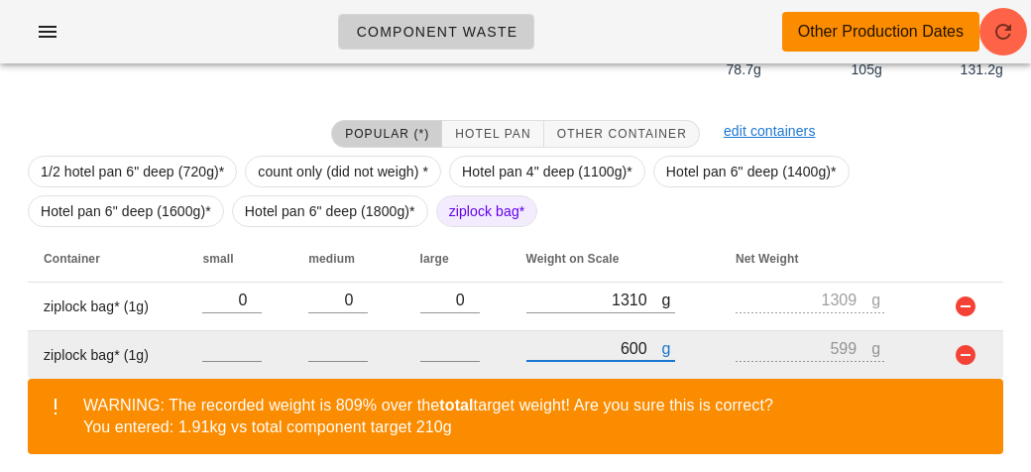
scroll to position [439, 0]
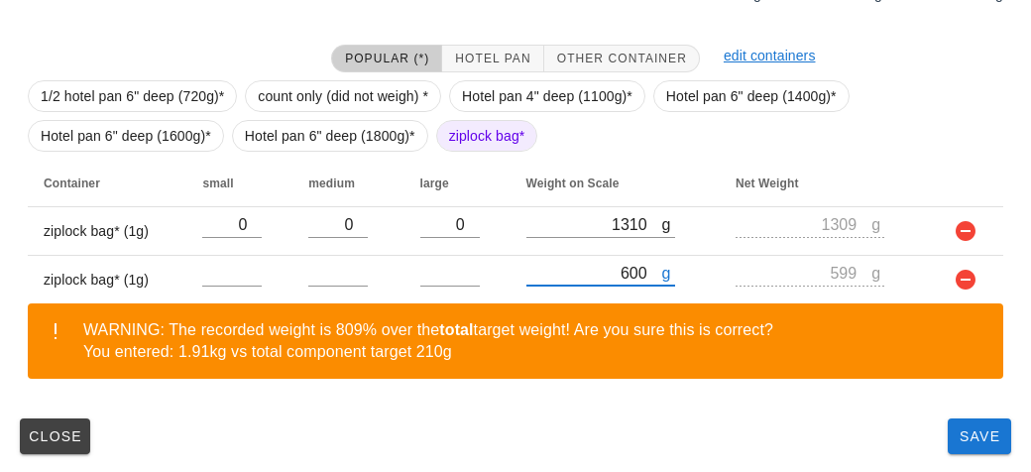
click at [979, 470] on div "ST31:AL:35048:local (2) local: Mon-Wed ([DATE]-[DATE]) MI (27) PR (88) SA (105)…" at bounding box center [515, 56] width 1031 height 833
click at [968, 445] on button "Save" at bounding box center [978, 436] width 63 height 36
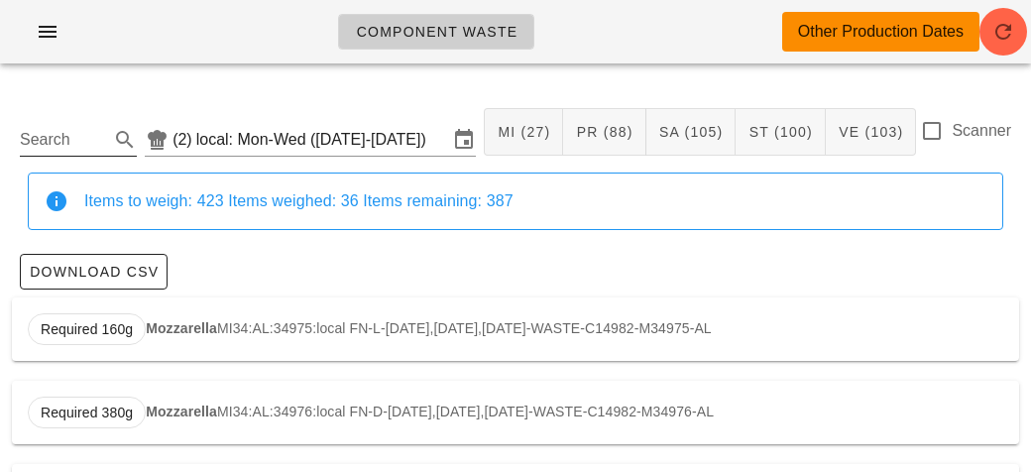
click at [91, 142] on input "Search" at bounding box center [62, 140] width 85 height 32
click at [189, 323] on strong "Barley" at bounding box center [178, 328] width 43 height 16
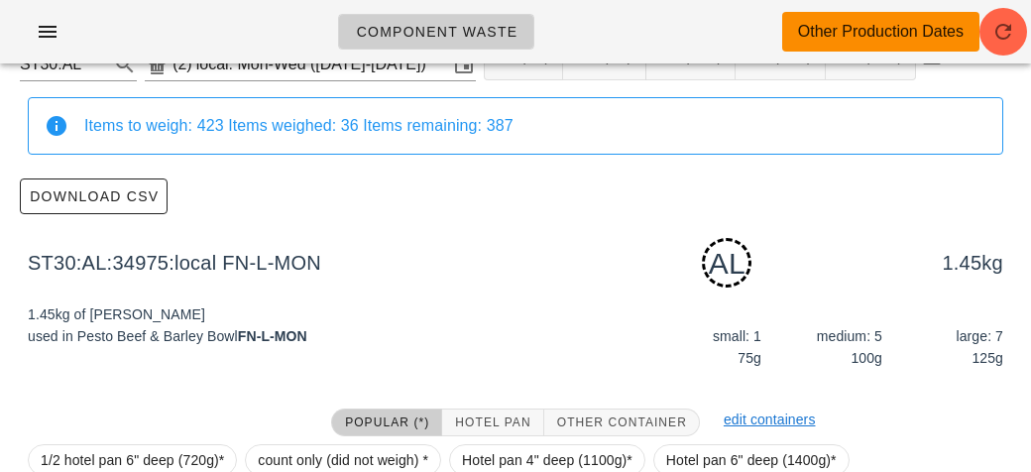
scroll to position [299, 0]
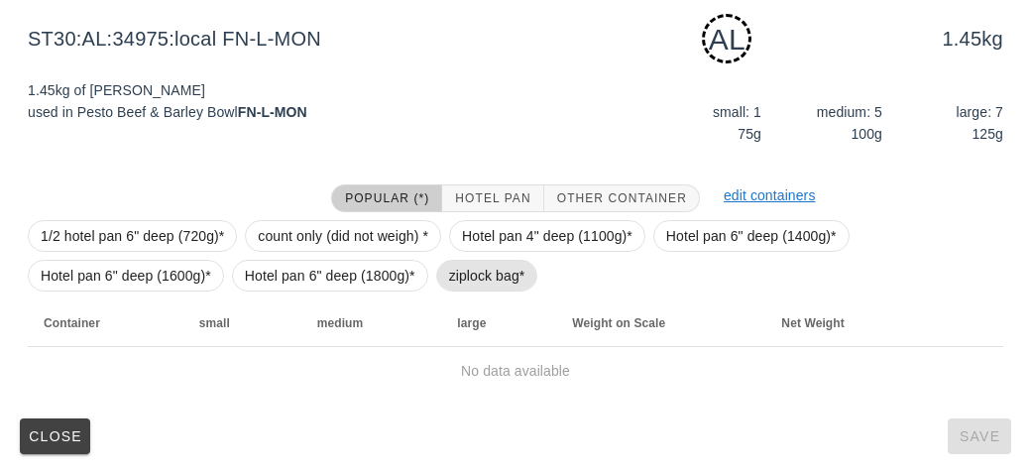
click at [454, 274] on span "ziplock bag*" at bounding box center [487, 276] width 76 height 30
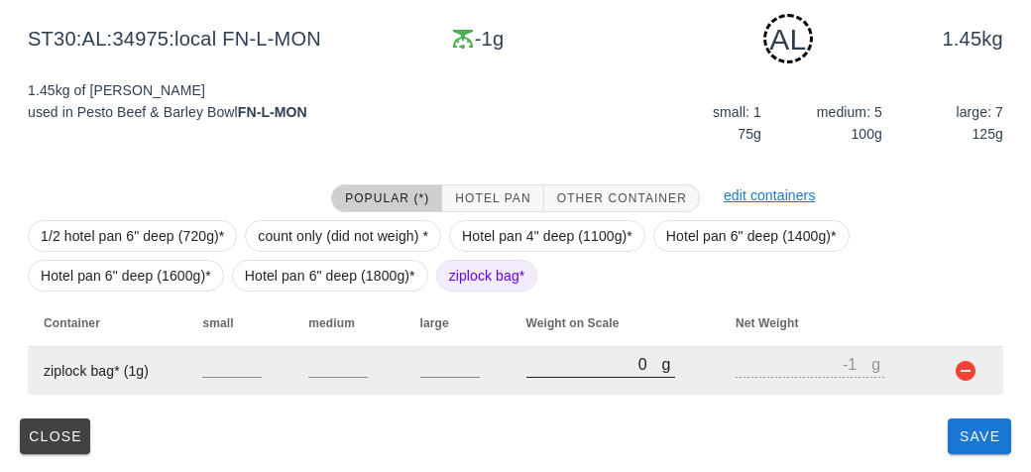
click at [534, 373] on input "0" at bounding box center [594, 364] width 136 height 26
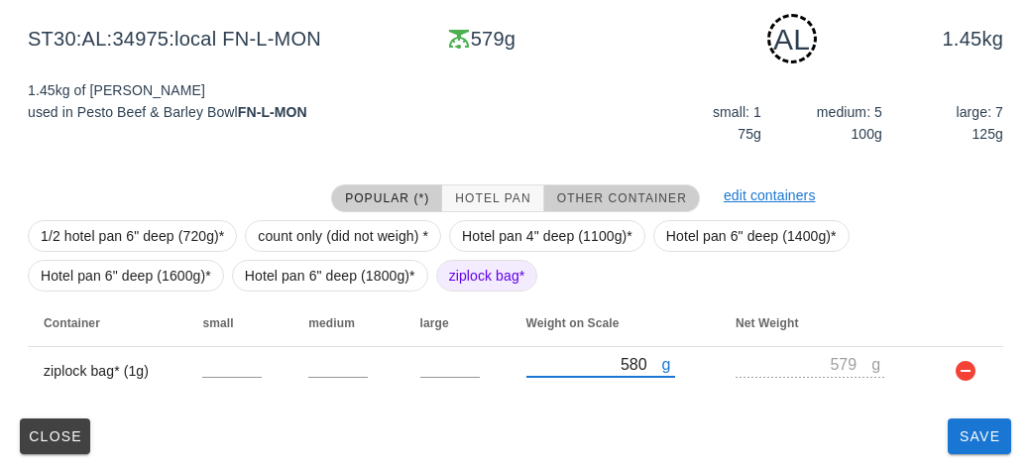
click at [566, 184] on button "Other Container" at bounding box center [622, 198] width 156 height 28
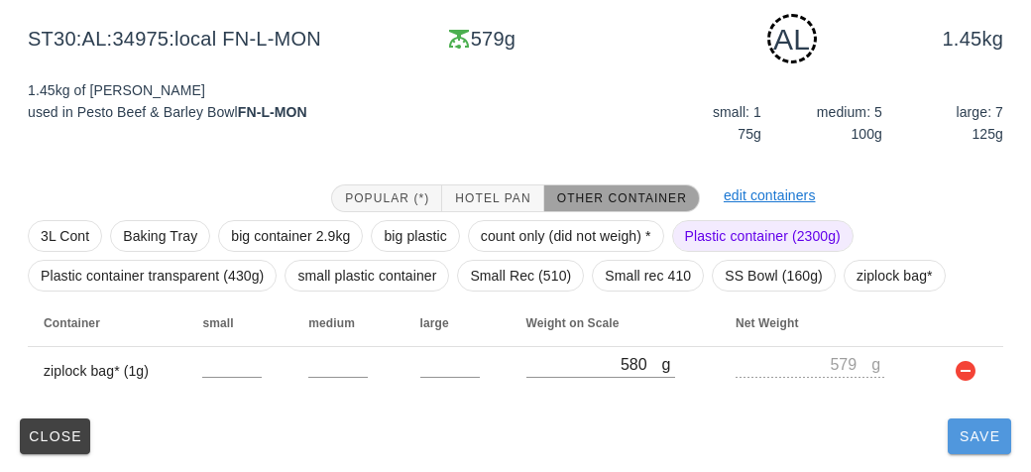
click at [967, 439] on span "Save" at bounding box center [979, 436] width 48 height 16
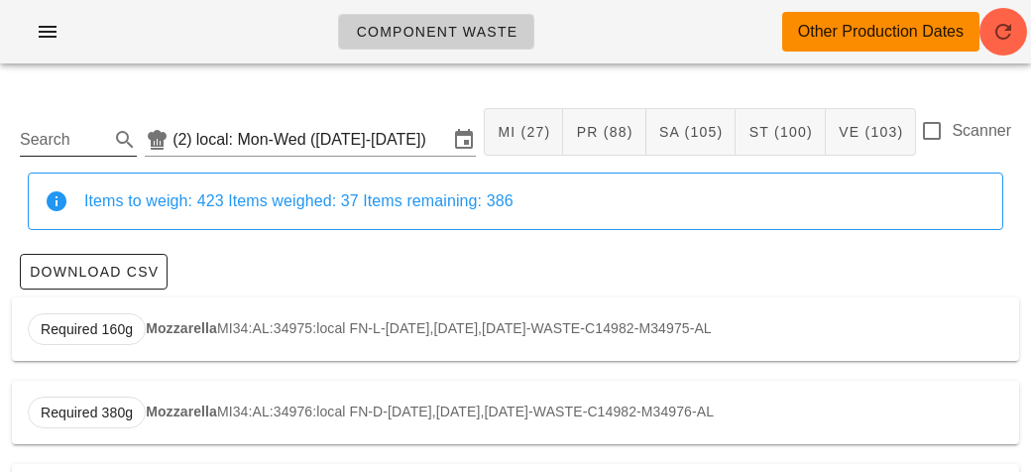
click at [80, 136] on input "Search" at bounding box center [62, 140] width 85 height 32
click at [185, 324] on strong "Braised Beef" at bounding box center [200, 328] width 86 height 16
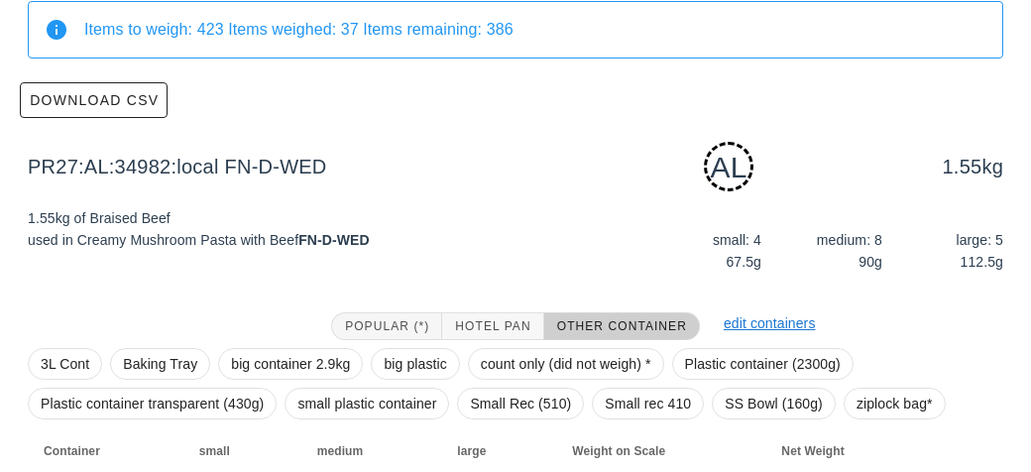
scroll to position [299, 0]
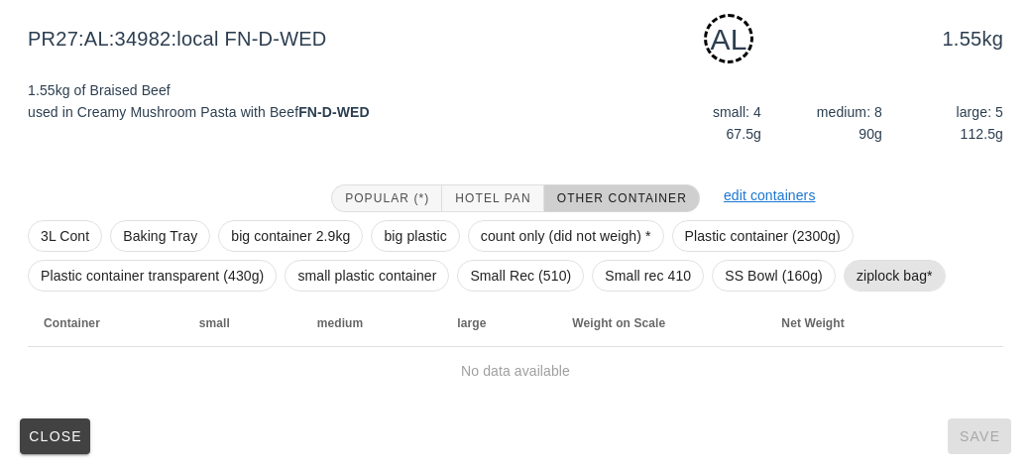
click at [860, 272] on span "ziplock bag*" at bounding box center [894, 276] width 76 height 30
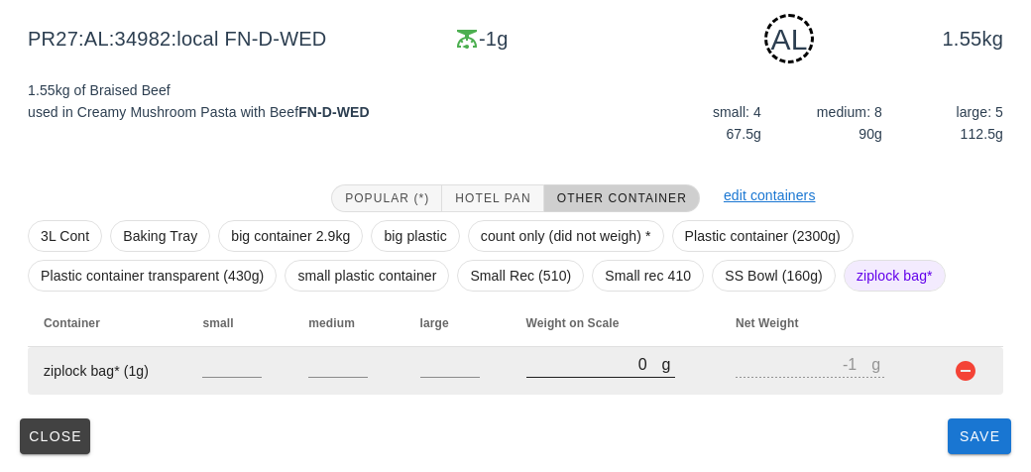
click at [558, 388] on div at bounding box center [600, 388] width 149 height 14
click at [557, 373] on input "0" at bounding box center [594, 364] width 136 height 26
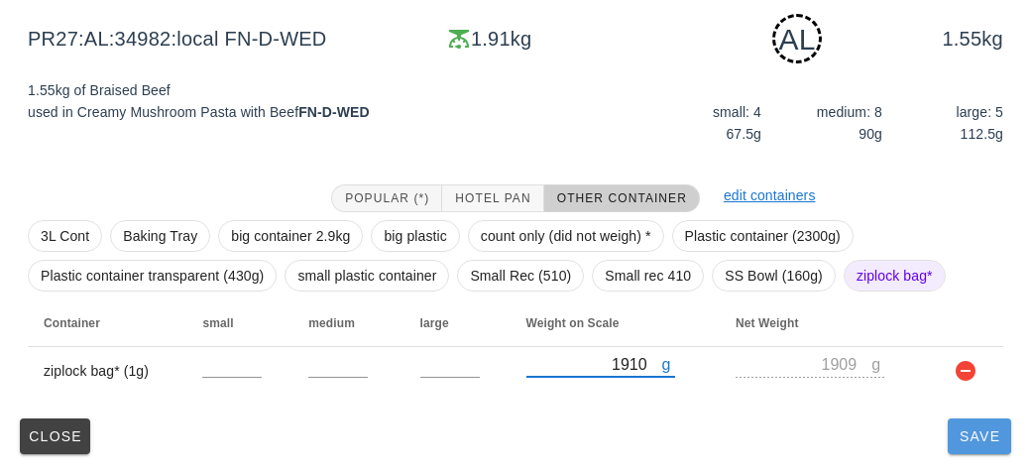
click at [978, 449] on button "Save" at bounding box center [978, 436] width 63 height 36
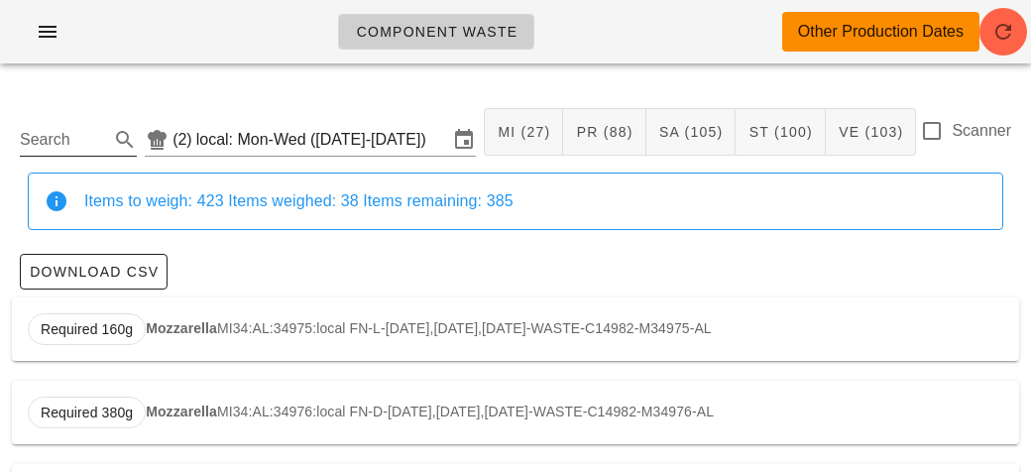
click at [53, 144] on input "Search" at bounding box center [62, 140] width 85 height 32
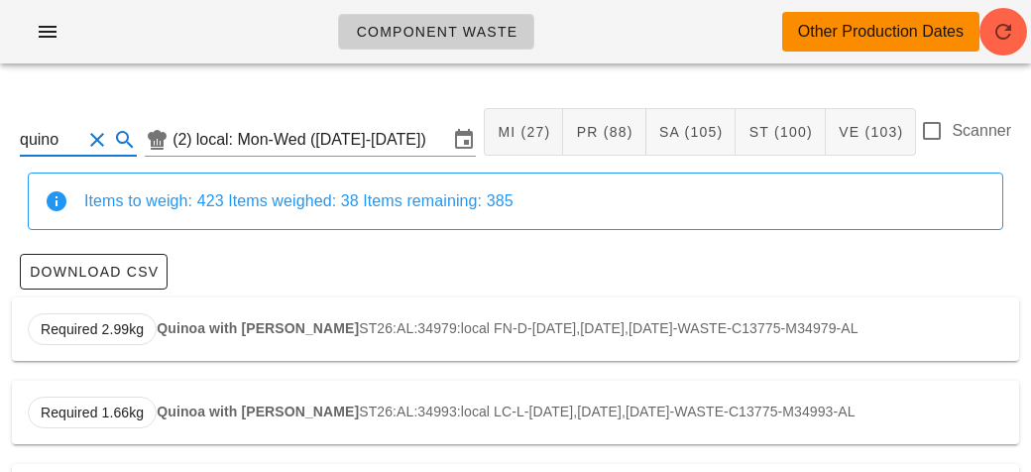
click at [256, 330] on strong "Quinoa with [PERSON_NAME]" at bounding box center [258, 328] width 202 height 16
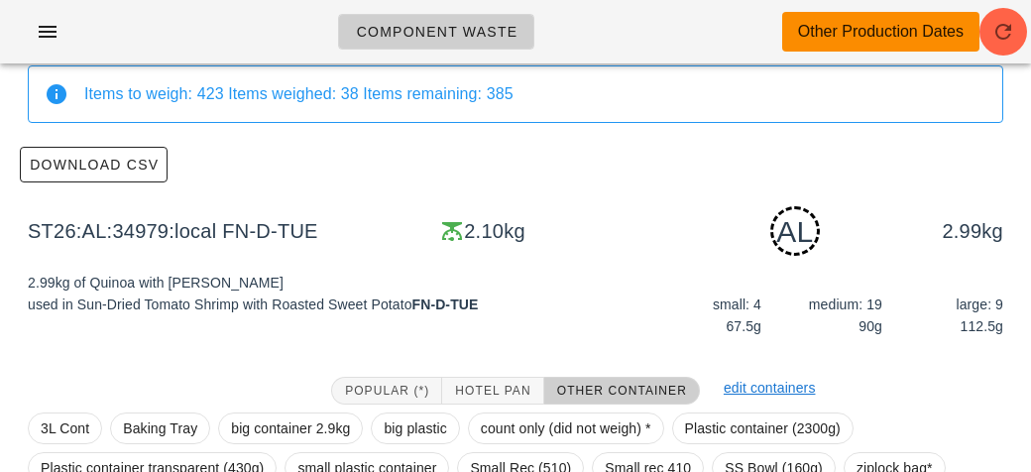
scroll to position [299, 0]
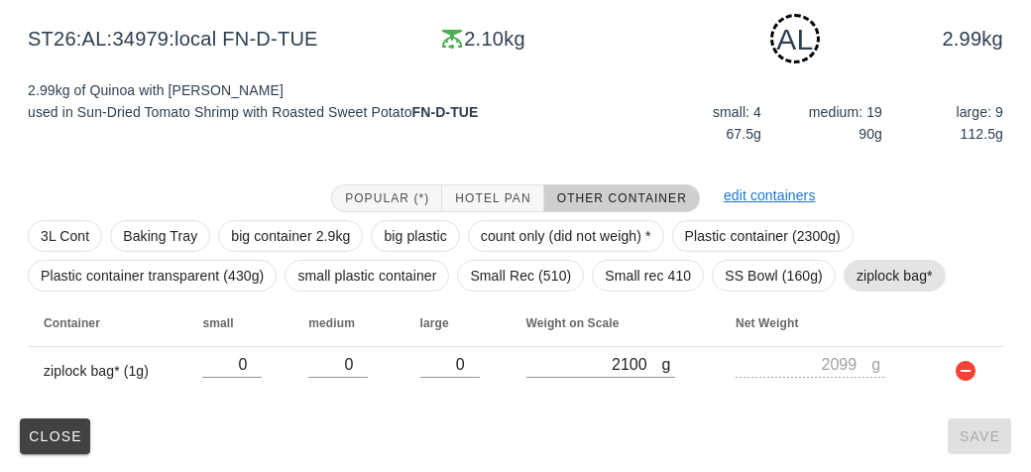
click at [888, 265] on span "ziplock bag*" at bounding box center [894, 276] width 76 height 30
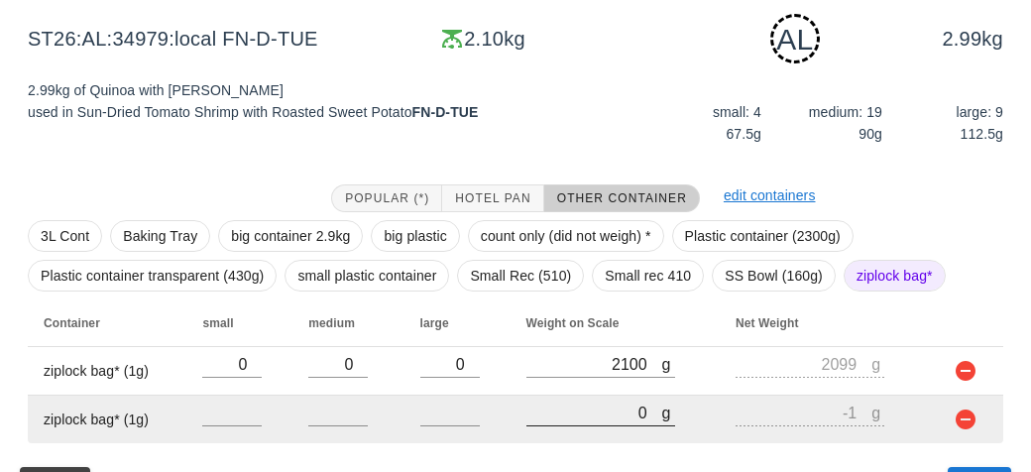
click at [585, 407] on input "0" at bounding box center [594, 412] width 136 height 26
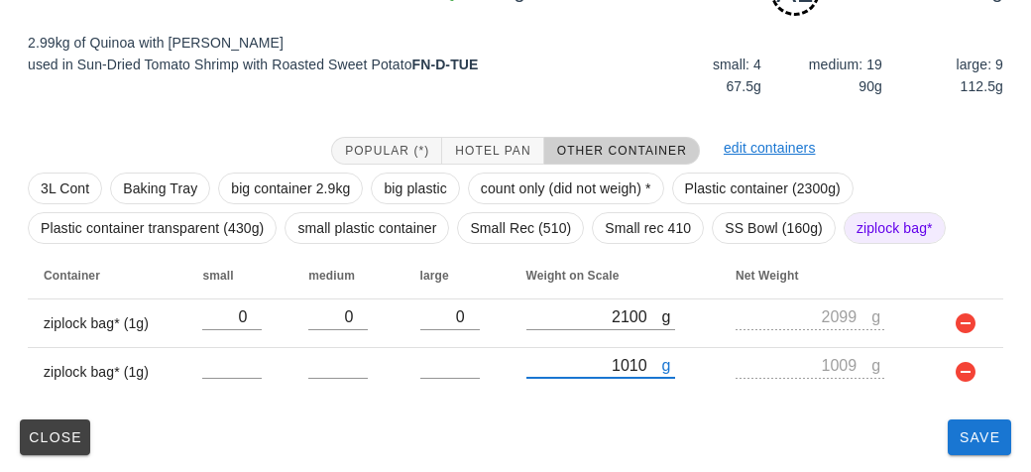
click at [979, 464] on div "ST26:AL:34979:local (2) local: Mon-Wed ([DATE]-[DATE]) MI (27) PR (88) SA (105)…" at bounding box center [515, 103] width 1031 height 742
click at [1008, 432] on button "Save" at bounding box center [978, 437] width 63 height 36
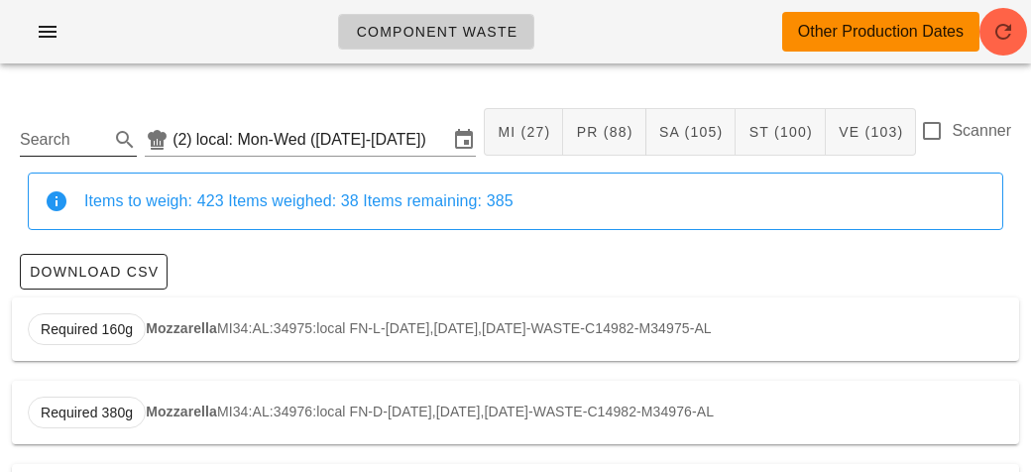
click at [65, 149] on input "Search" at bounding box center [62, 140] width 85 height 32
click at [188, 331] on strong "Brown Rice" at bounding box center [195, 328] width 77 height 16
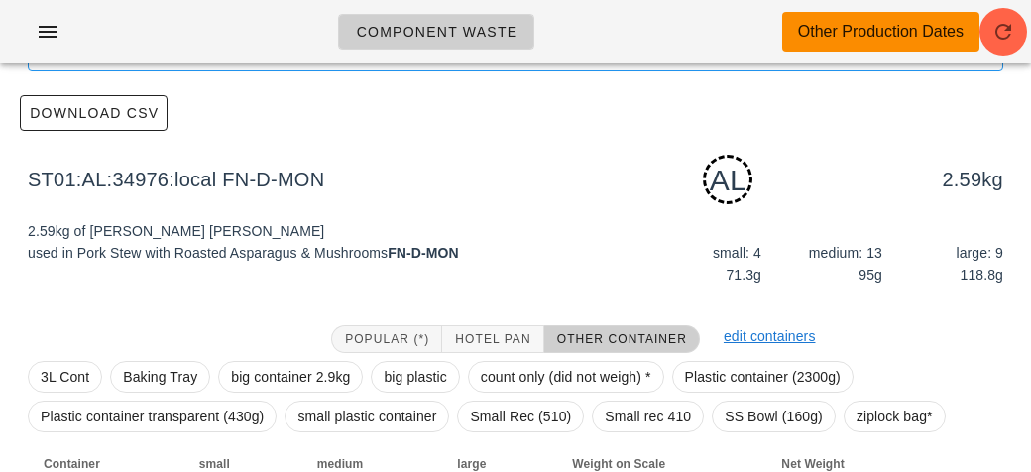
scroll to position [299, 0]
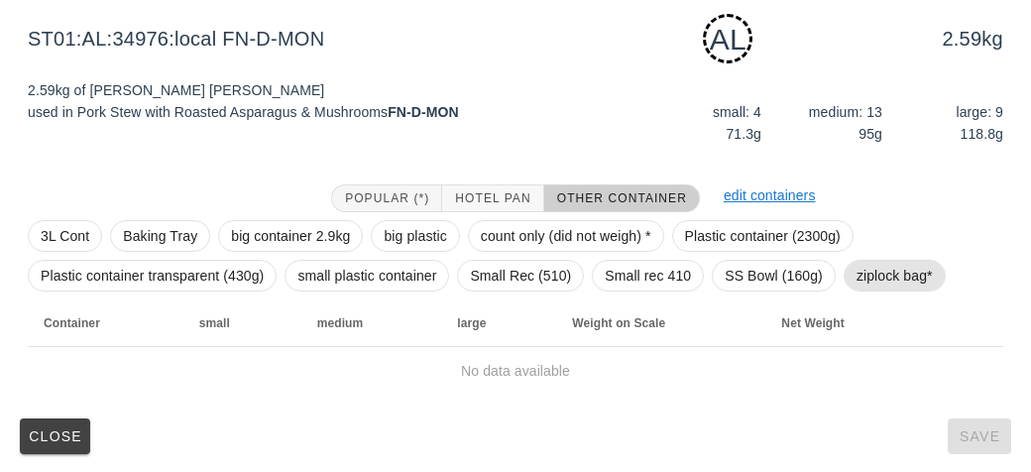
click at [876, 289] on span "ziplock bag*" at bounding box center [894, 276] width 76 height 30
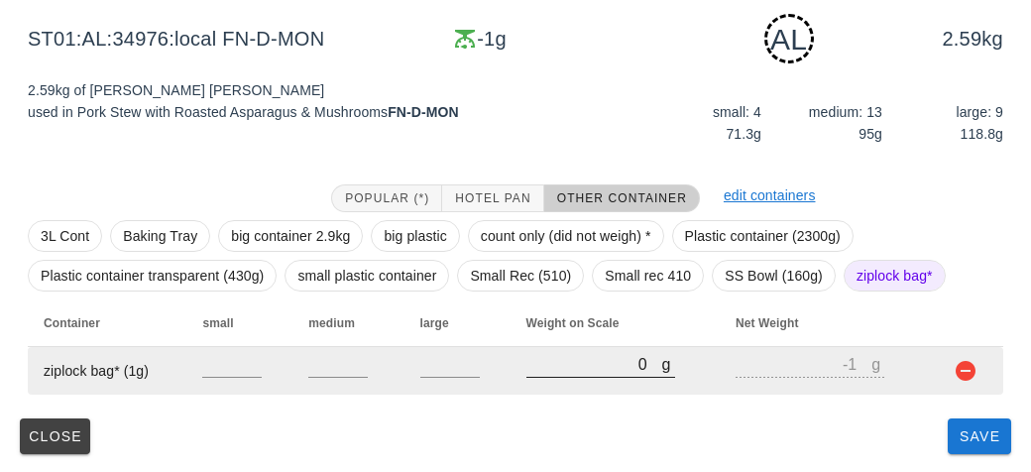
click at [534, 357] on input "0" at bounding box center [594, 364] width 136 height 26
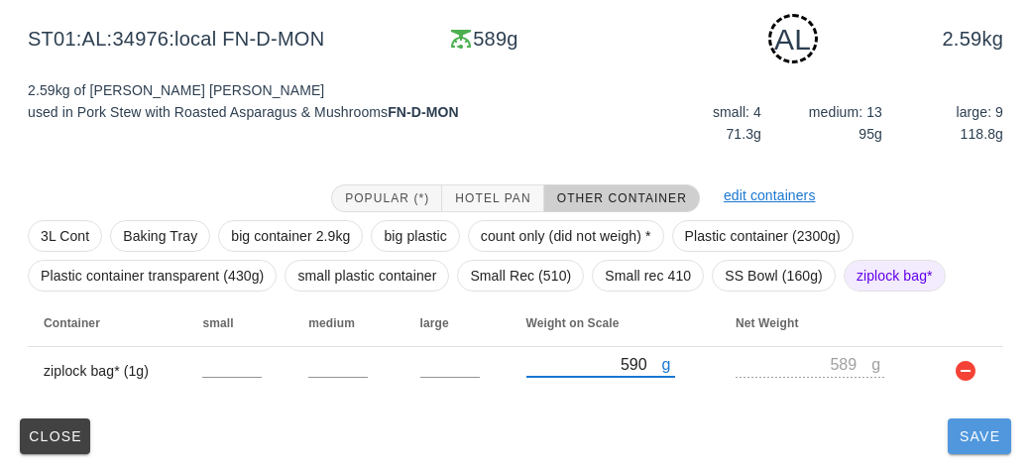
click at [987, 420] on button "Save" at bounding box center [978, 436] width 63 height 36
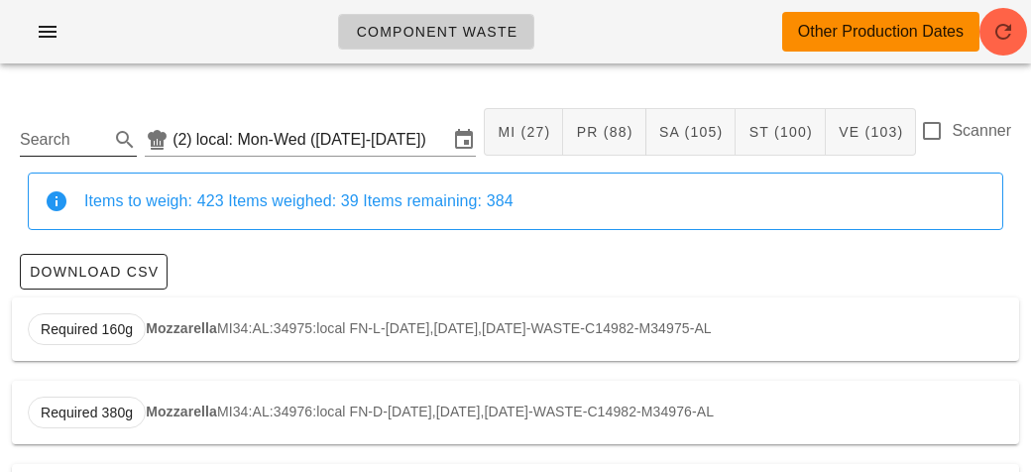
click at [62, 138] on input "Search" at bounding box center [62, 140] width 85 height 32
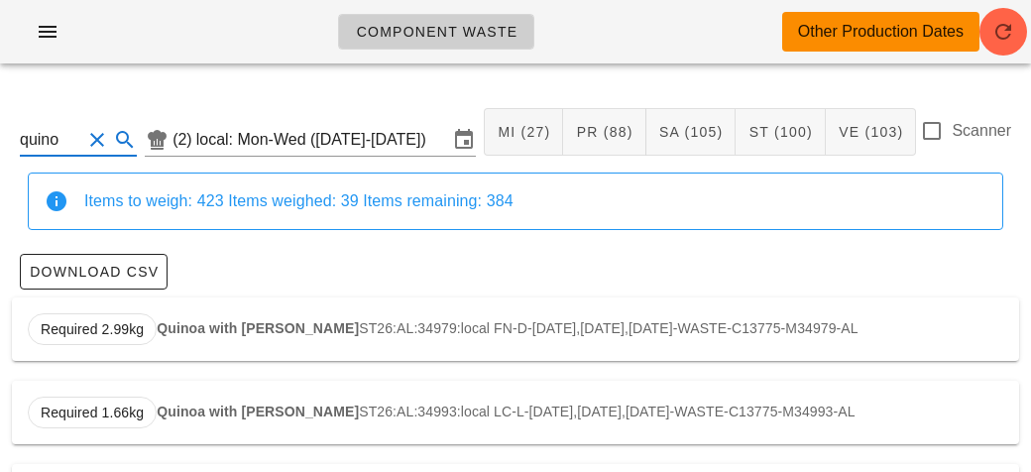
click at [189, 320] on strong "Quinoa with [PERSON_NAME]" at bounding box center [258, 328] width 202 height 16
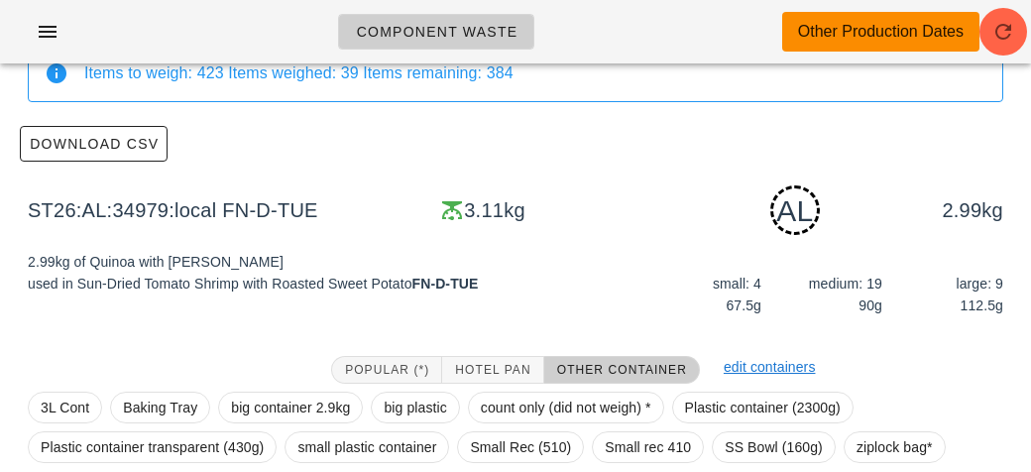
scroll to position [347, 0]
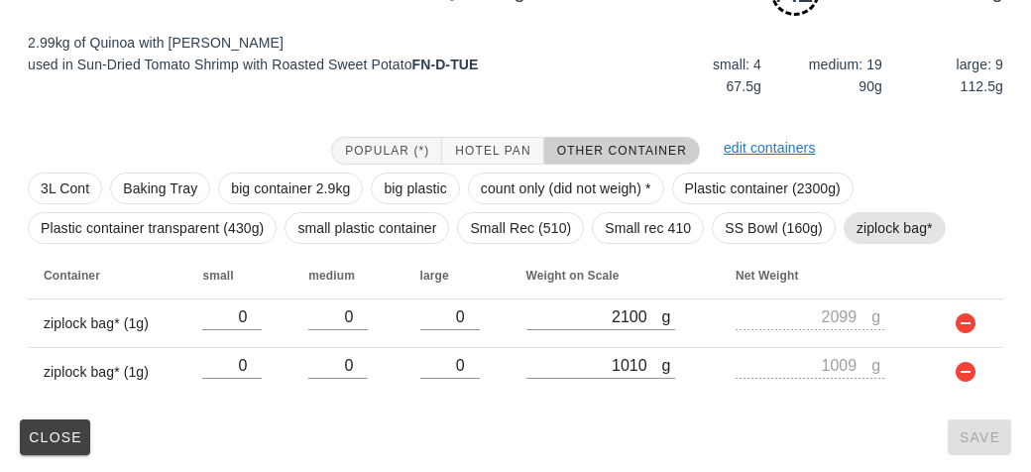
click at [872, 227] on span "ziplock bag*" at bounding box center [894, 228] width 76 height 30
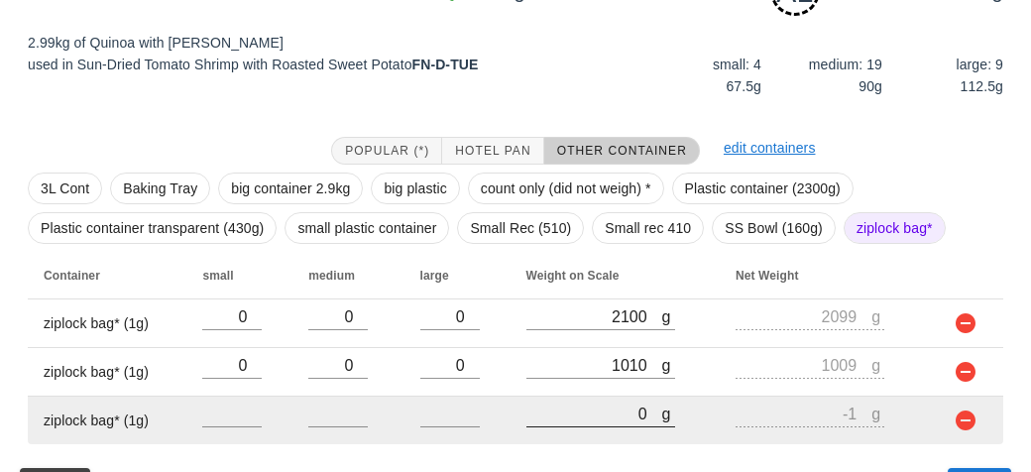
click at [581, 405] on input "0" at bounding box center [594, 413] width 136 height 26
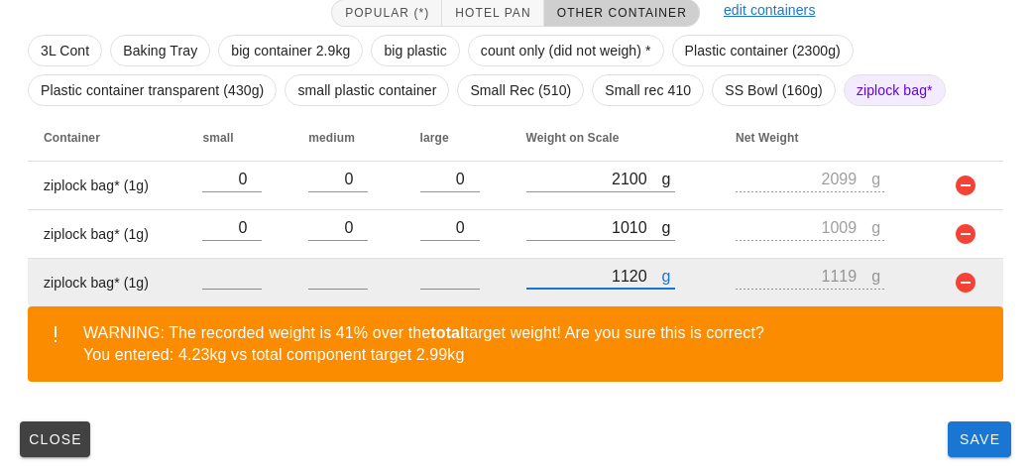
scroll to position [487, 0]
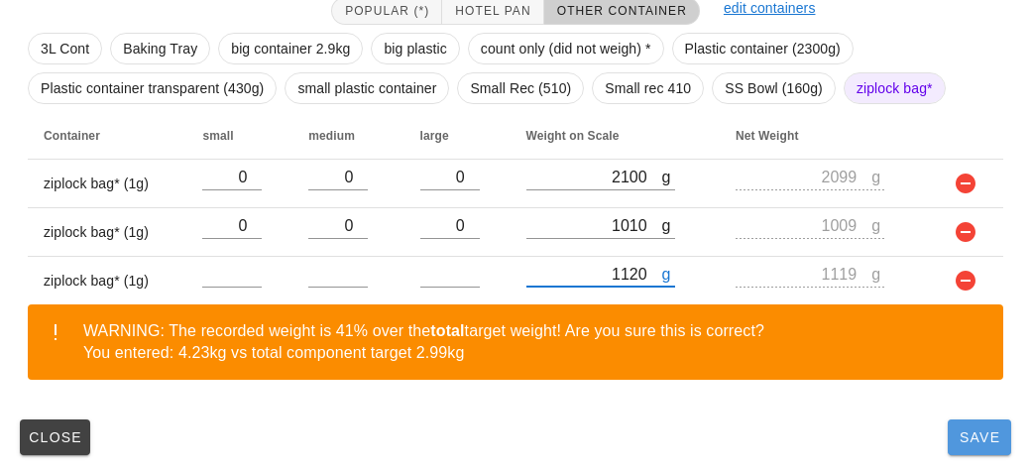
click at [981, 444] on button "Save" at bounding box center [978, 437] width 63 height 36
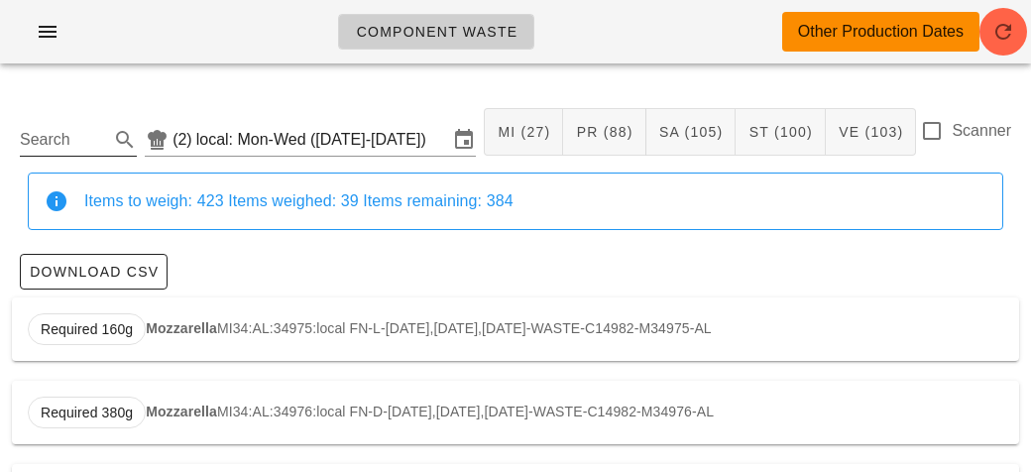
click at [50, 146] on input "Search" at bounding box center [62, 140] width 85 height 32
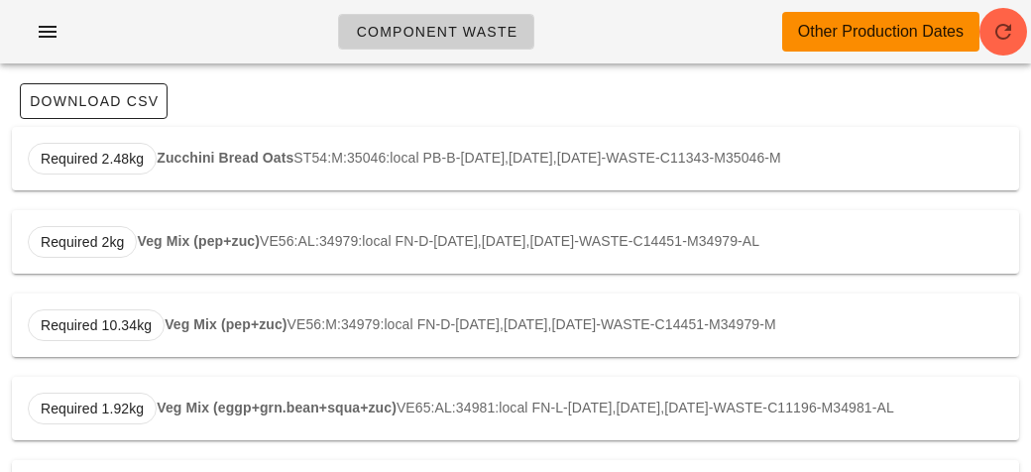
scroll to position [151, 0]
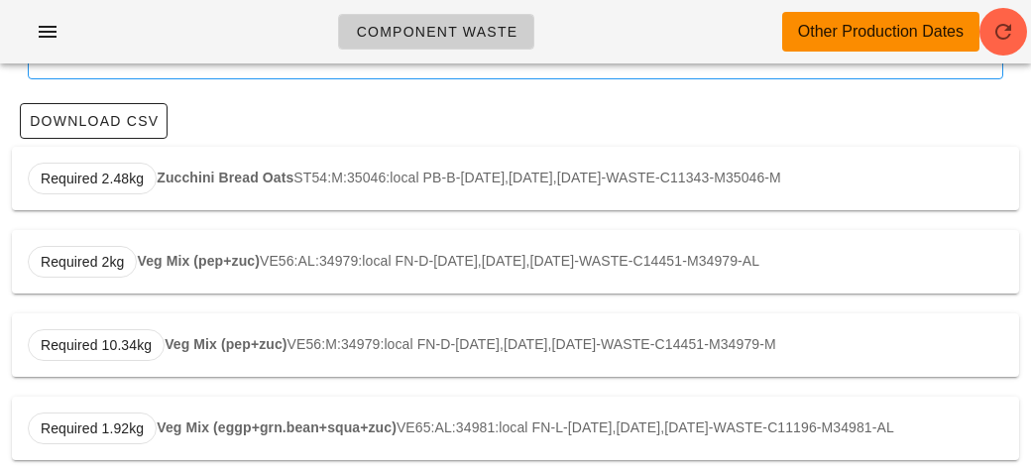
click at [181, 267] on strong "Veg Mix (pep+zuc)" at bounding box center [198, 261] width 122 height 16
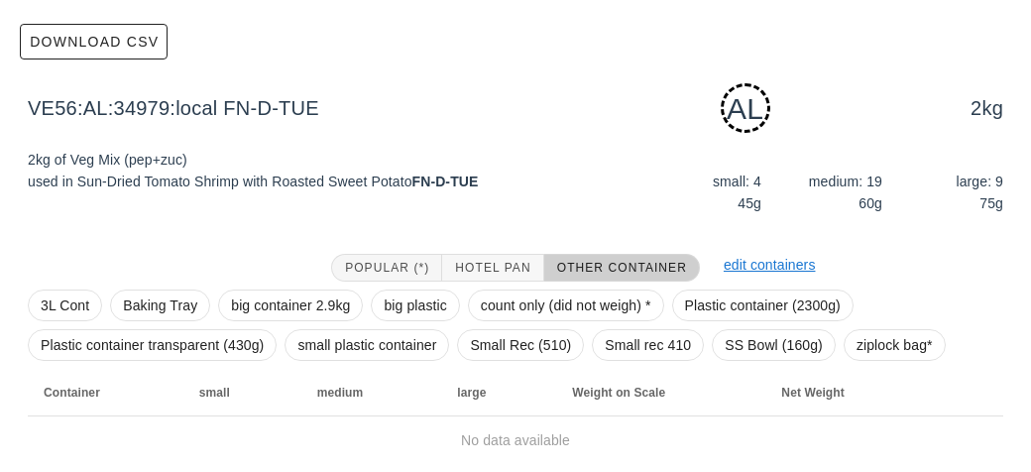
scroll to position [299, 0]
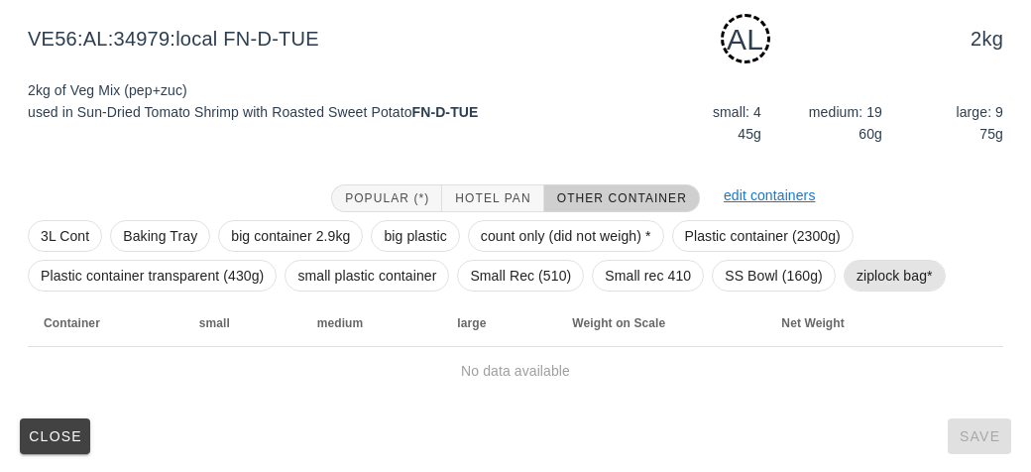
click at [875, 280] on span "ziplock bag*" at bounding box center [894, 276] width 76 height 30
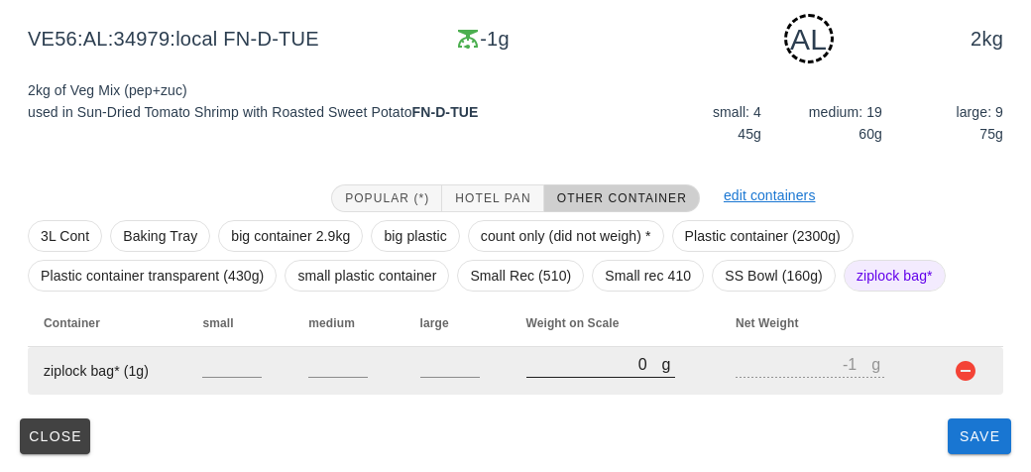
click at [573, 366] on input "0" at bounding box center [594, 364] width 136 height 26
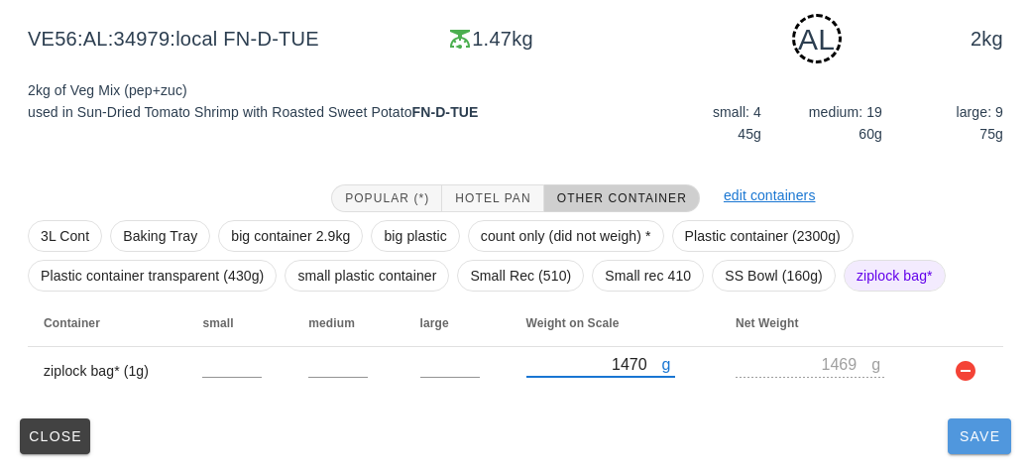
click at [981, 436] on span "Save" at bounding box center [979, 436] width 48 height 16
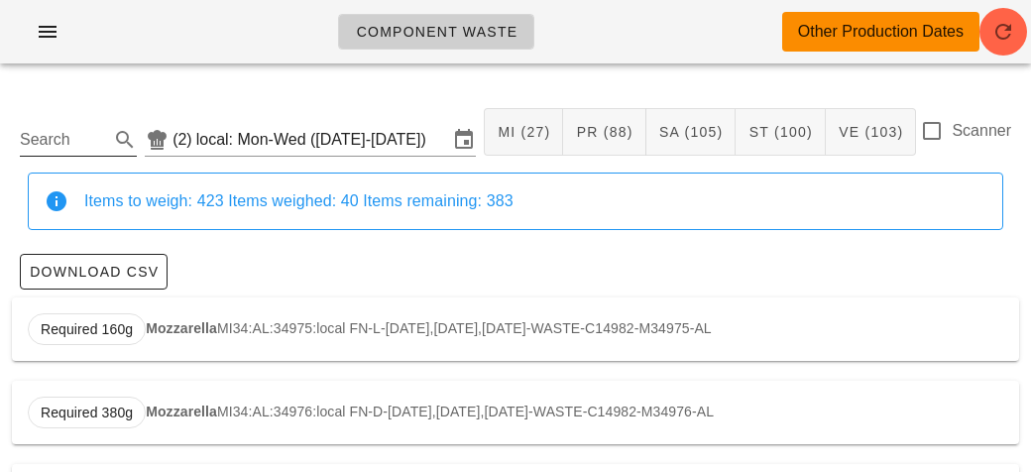
click at [103, 137] on input "Search" at bounding box center [62, 140] width 85 height 32
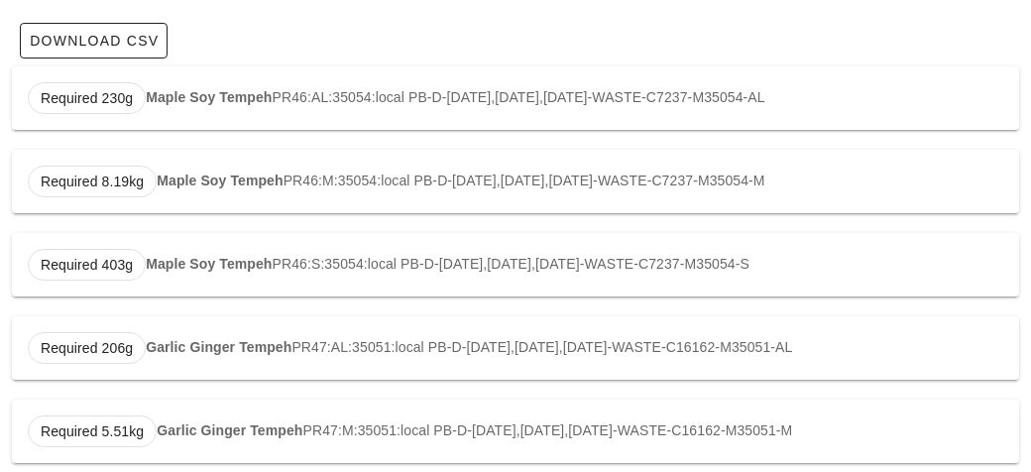
scroll to position [246, 0]
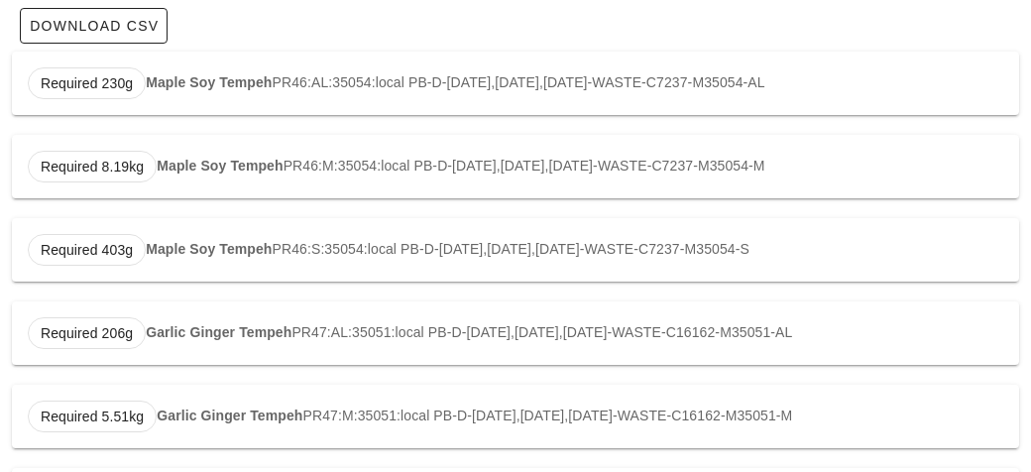
click at [190, 87] on strong "Maple Soy Tempeh" at bounding box center [209, 82] width 126 height 16
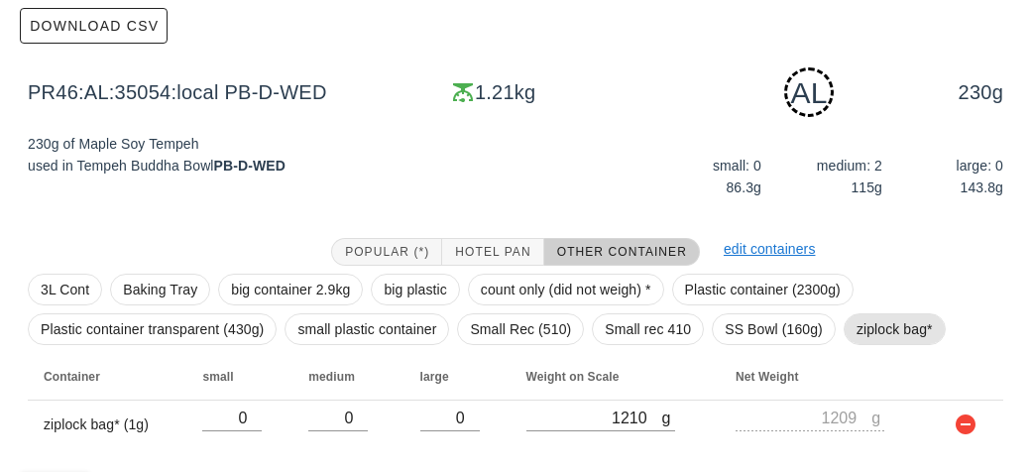
click at [862, 333] on span "ziplock bag*" at bounding box center [894, 329] width 76 height 30
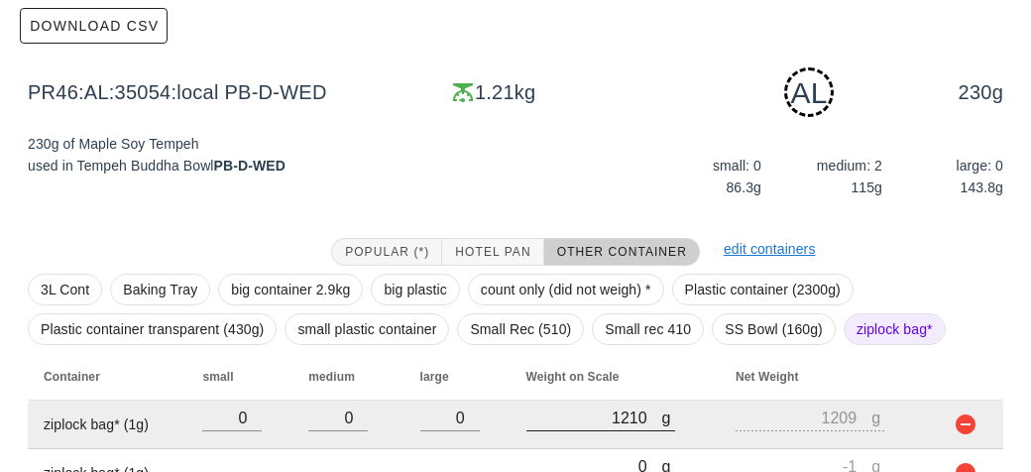
click at [575, 445] on div at bounding box center [600, 441] width 149 height 14
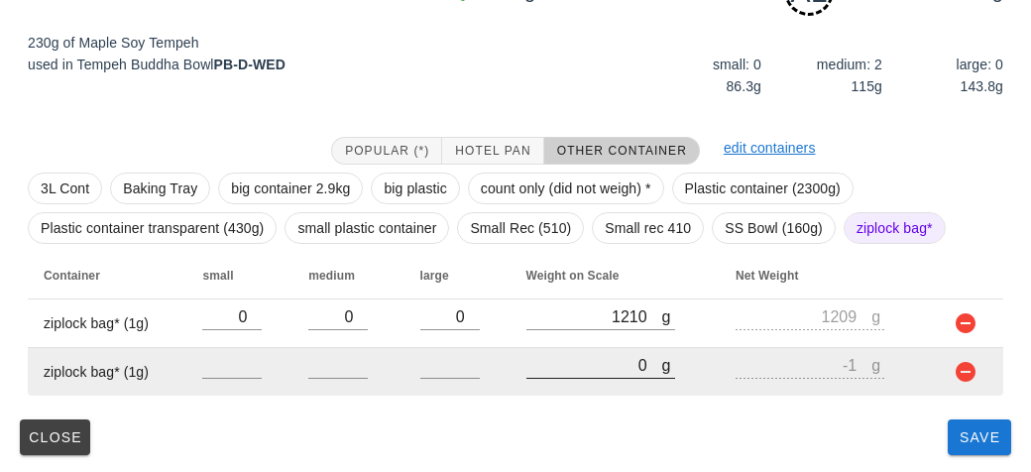
click at [579, 359] on input "0" at bounding box center [594, 365] width 136 height 26
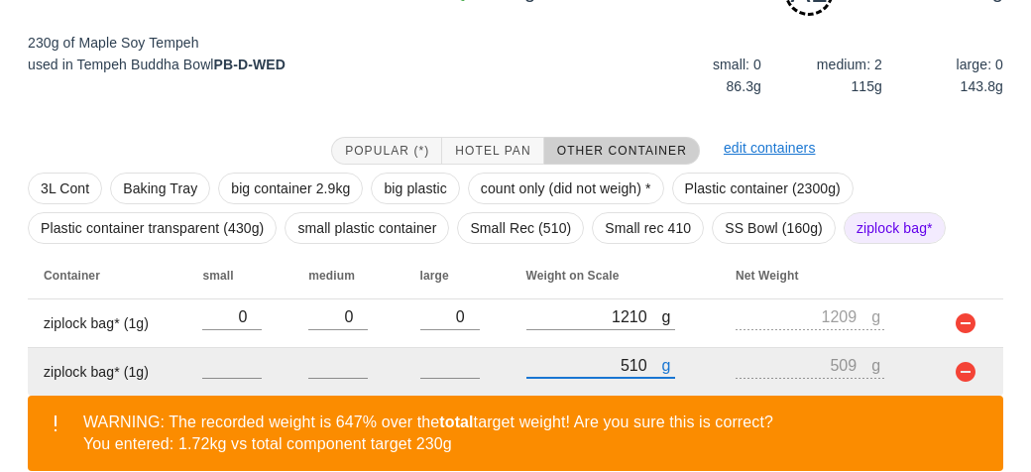
scroll to position [439, 0]
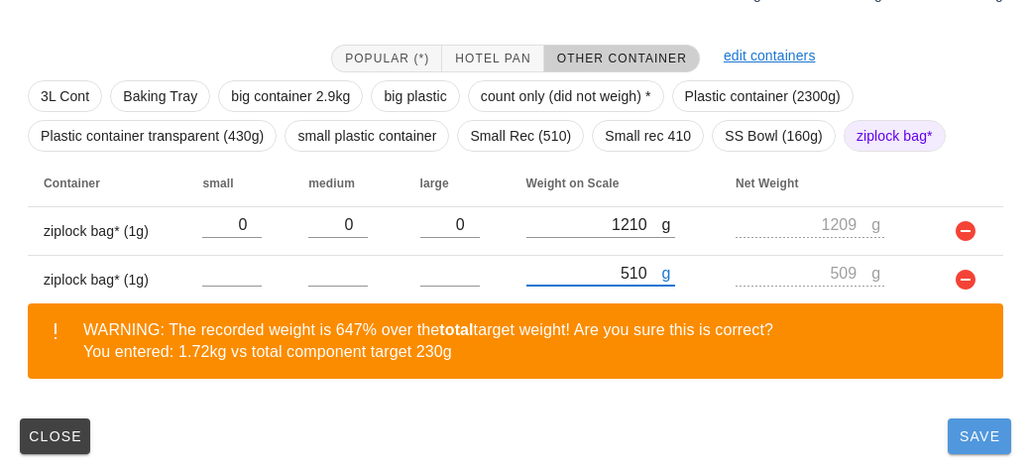
click at [969, 443] on button "Save" at bounding box center [978, 436] width 63 height 36
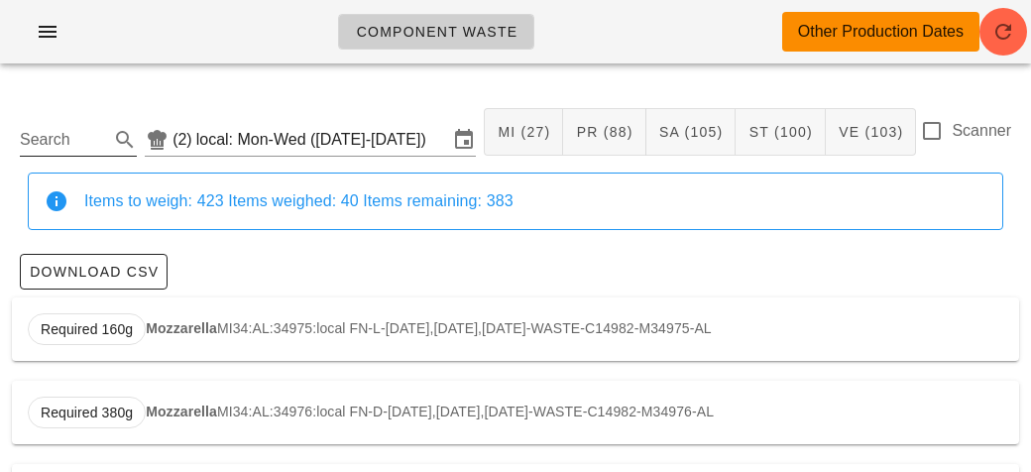
click at [78, 149] on input "Search" at bounding box center [62, 140] width 85 height 32
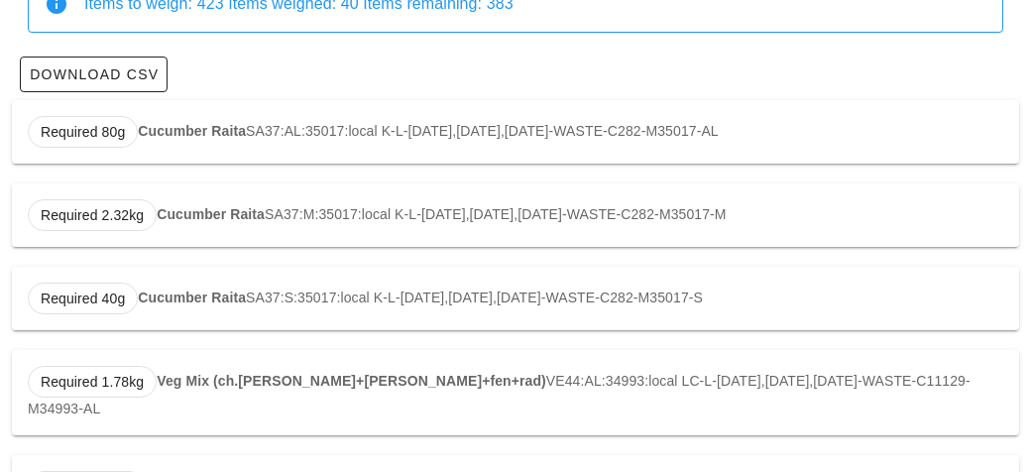
scroll to position [200, 0]
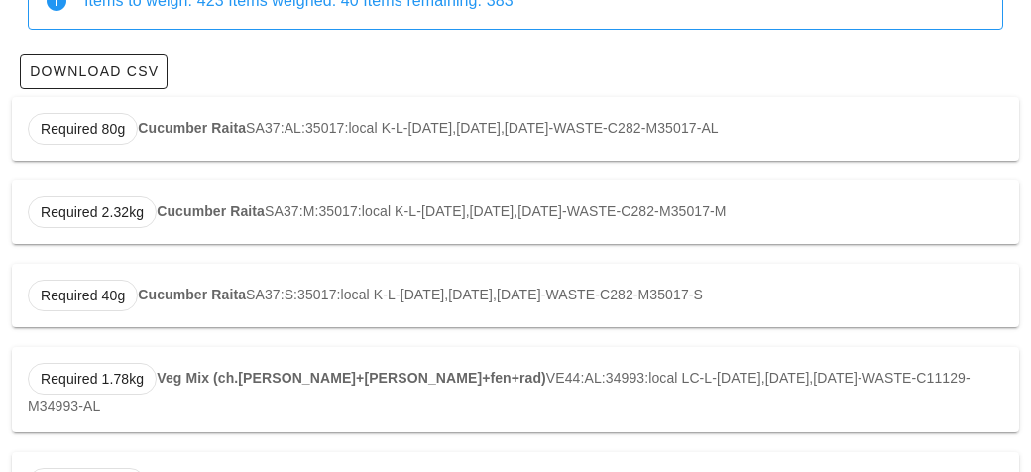
click at [351, 370] on strong "Veg Mix (ch.[PERSON_NAME]+[PERSON_NAME]+fen+rad)" at bounding box center [351, 378] width 389 height 16
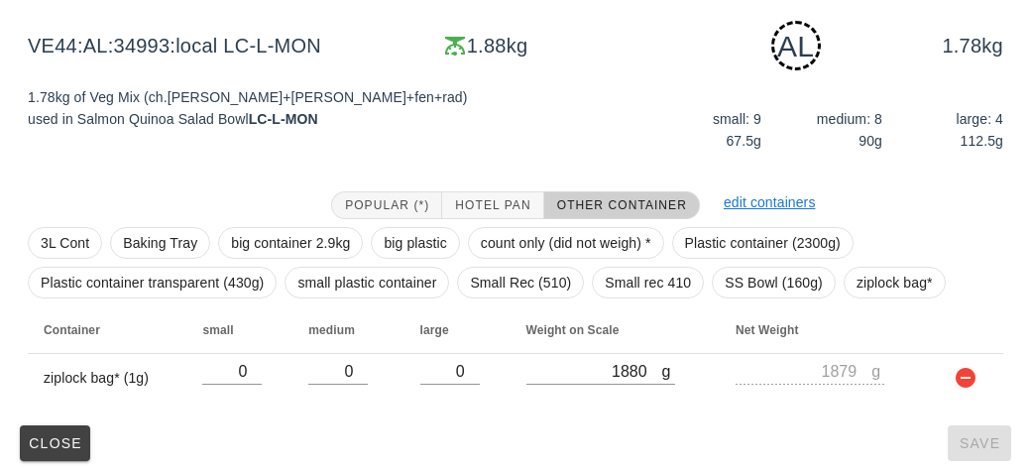
scroll to position [299, 0]
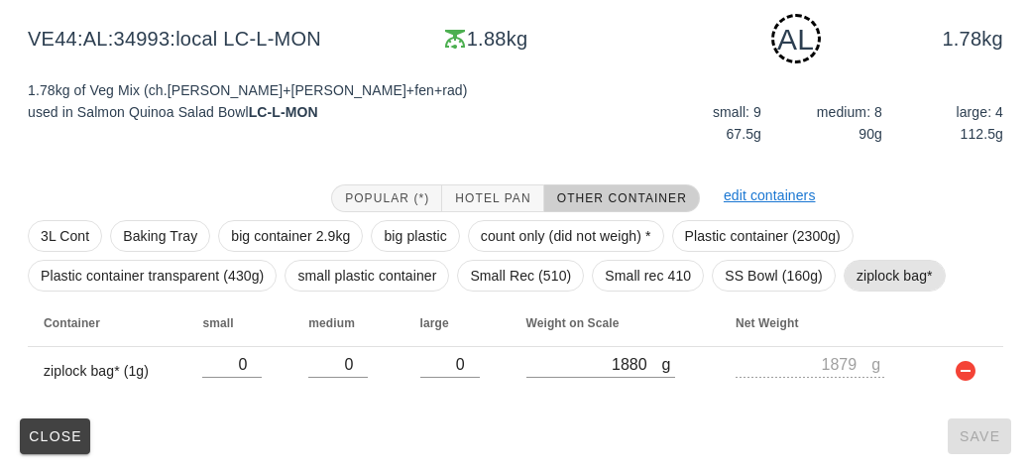
click at [863, 271] on span "ziplock bag*" at bounding box center [894, 276] width 76 height 30
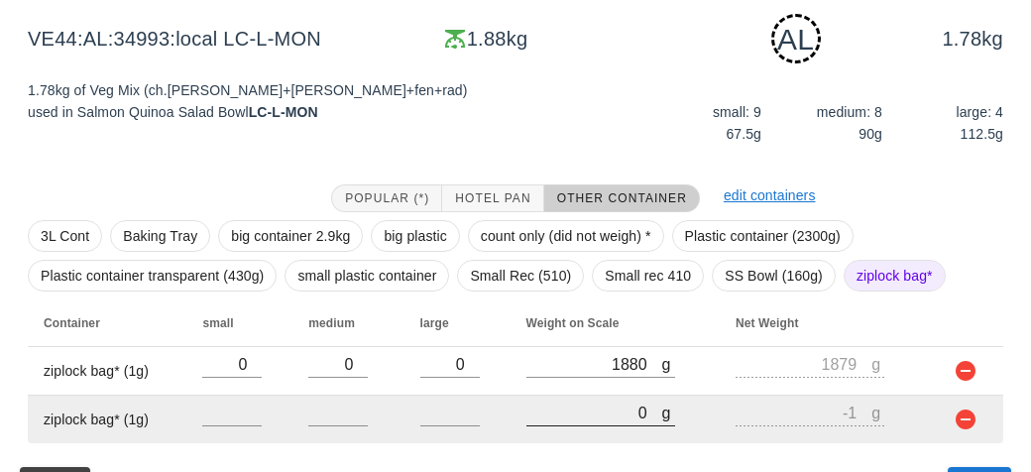
click at [540, 415] on input "0" at bounding box center [594, 412] width 136 height 26
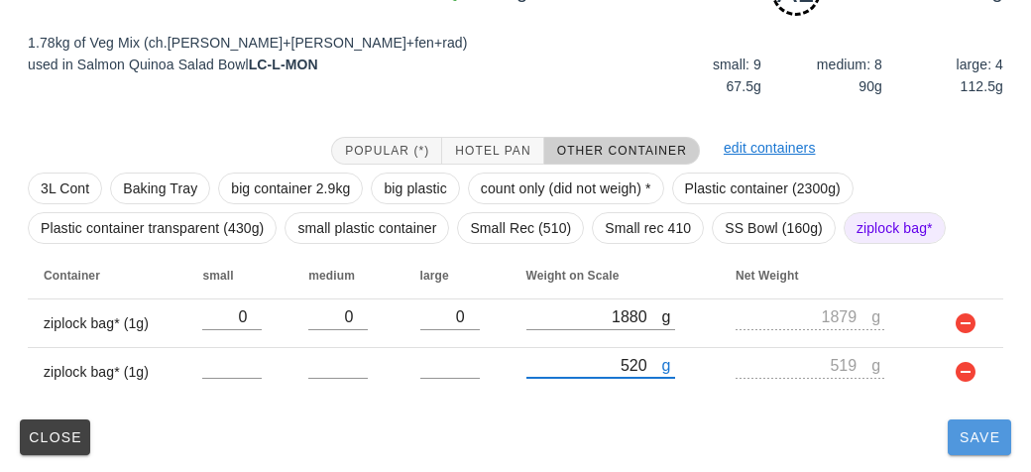
click at [985, 445] on button "Save" at bounding box center [978, 437] width 63 height 36
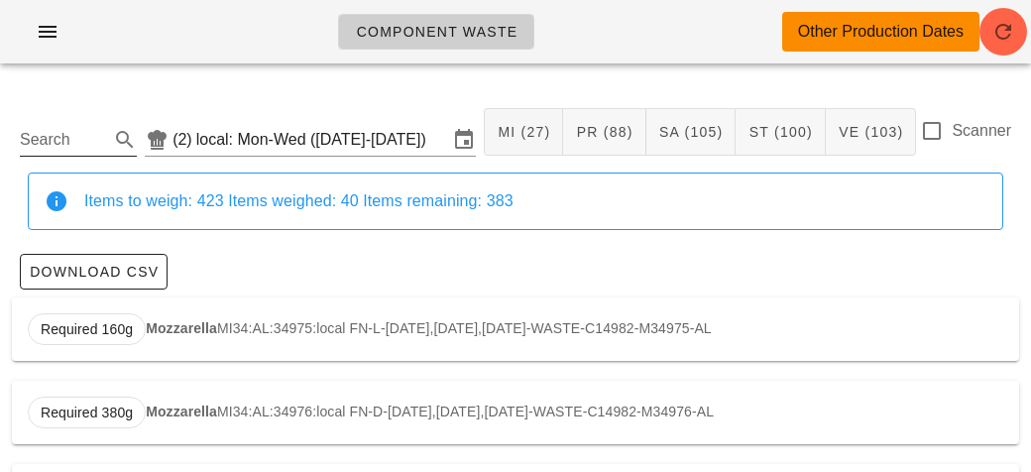
click at [42, 145] on input "Search" at bounding box center [62, 140] width 85 height 32
click at [153, 321] on span "Required 1.17kg" at bounding box center [92, 329] width 129 height 32
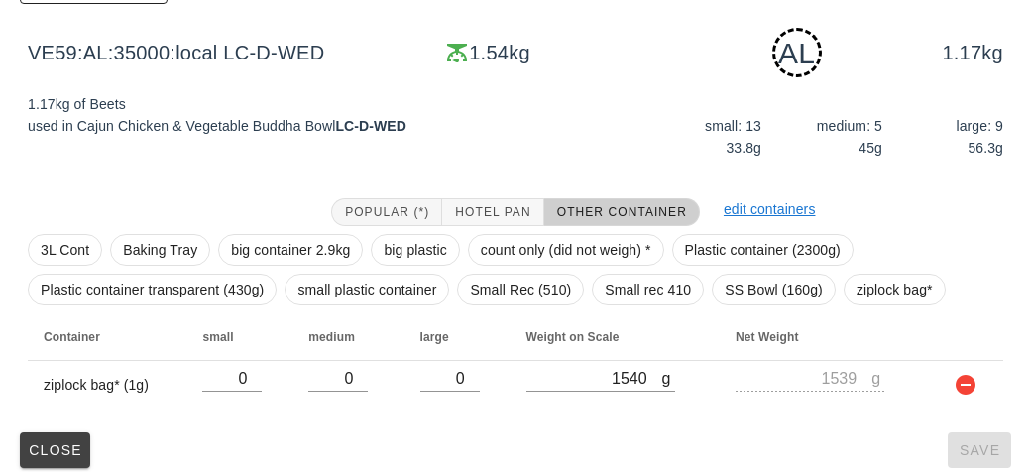
scroll to position [299, 0]
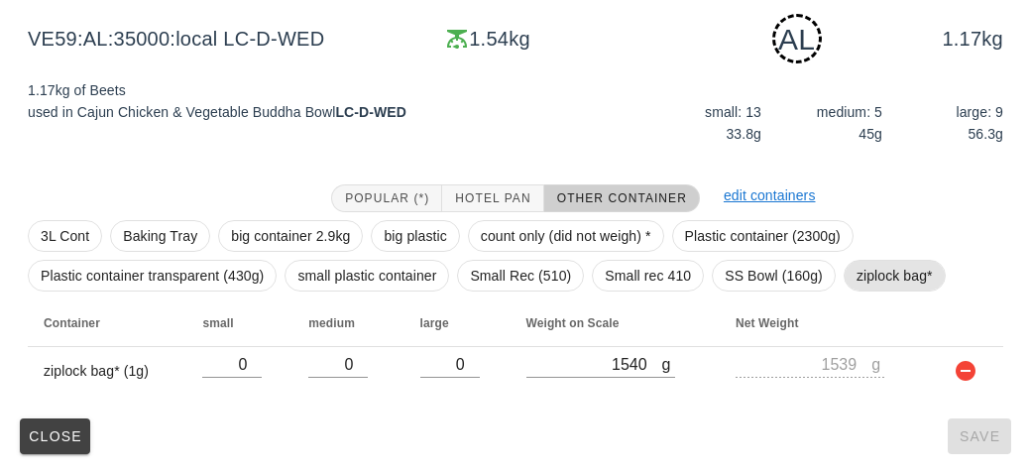
click at [856, 275] on span "ziplock bag*" at bounding box center [894, 276] width 76 height 30
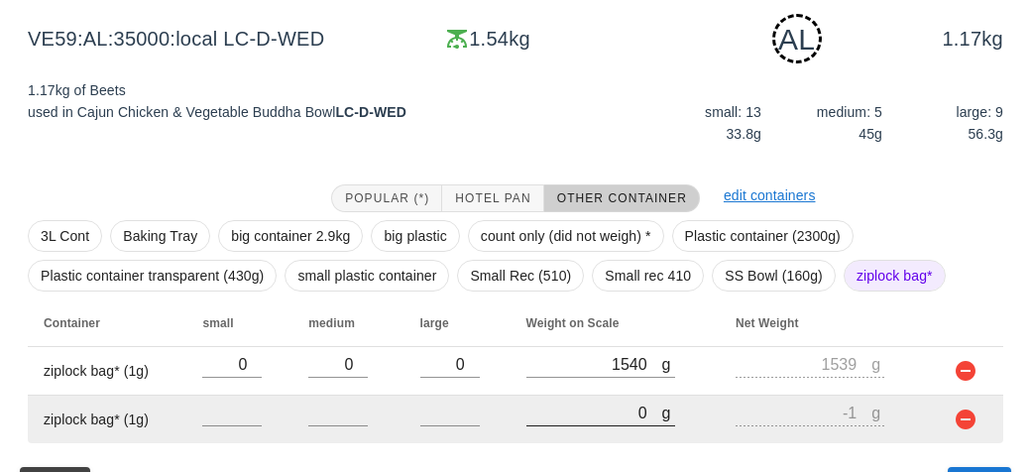
click at [615, 404] on input "0" at bounding box center [594, 412] width 136 height 26
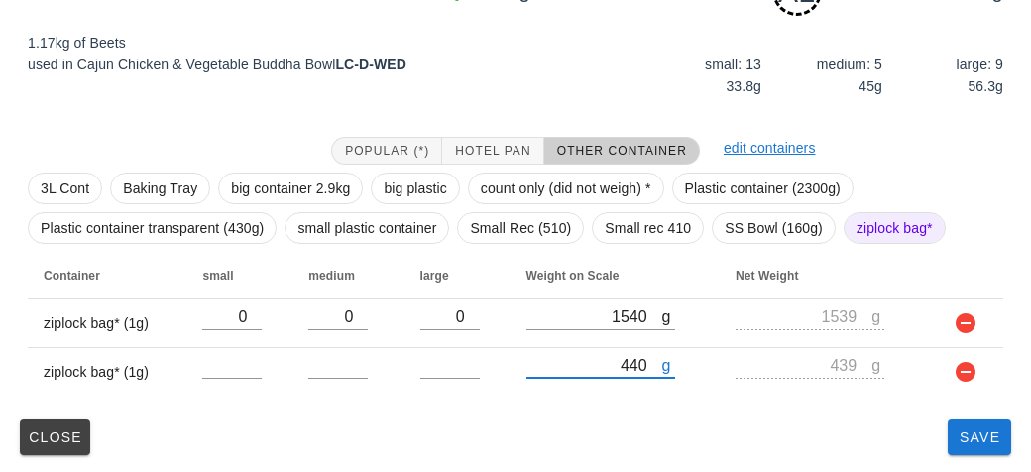
click at [976, 461] on div "VE59:AL:35000:local (2) local: Mon-Wed ([DATE]-[DATE]) MI (27) PR (88) SA (105)…" at bounding box center [515, 103] width 1031 height 742
click at [957, 433] on span "Save" at bounding box center [979, 437] width 48 height 16
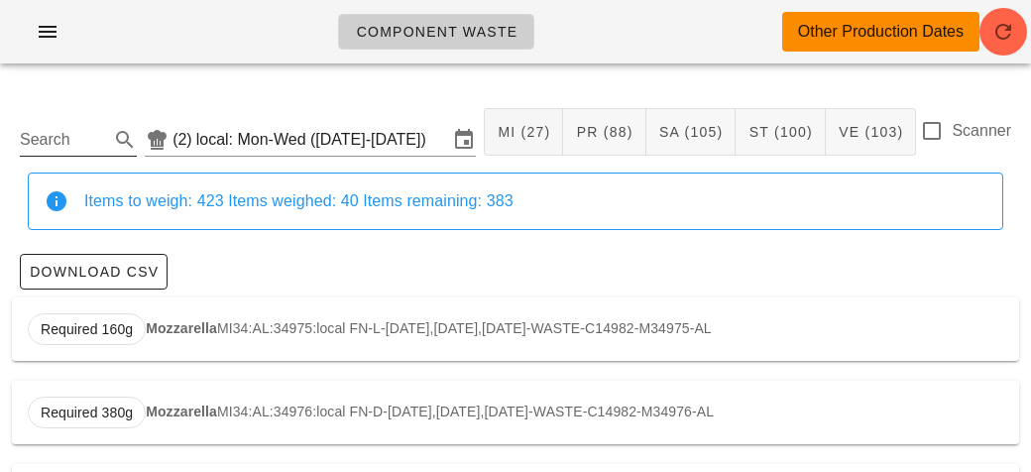
click at [65, 126] on input "Search" at bounding box center [62, 140] width 85 height 32
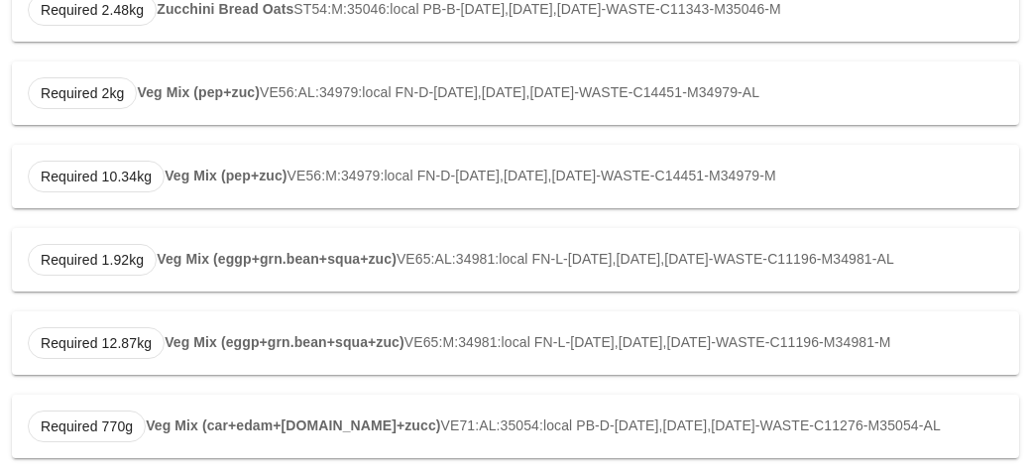
click at [192, 262] on strong "Veg Mix (eggp+grn.bean+squa+zuc)" at bounding box center [277, 259] width 240 height 16
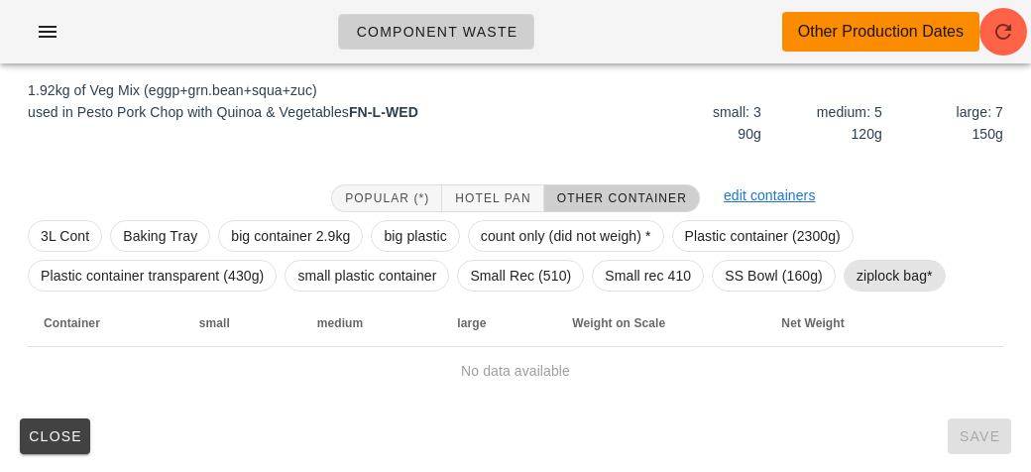
click at [897, 278] on span "ziplock bag*" at bounding box center [894, 276] width 76 height 30
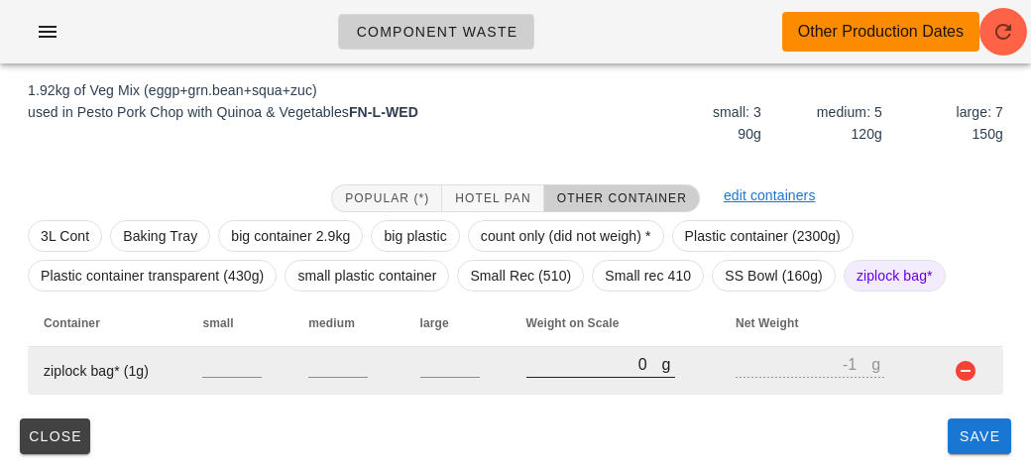
click at [565, 363] on input "0" at bounding box center [594, 364] width 136 height 26
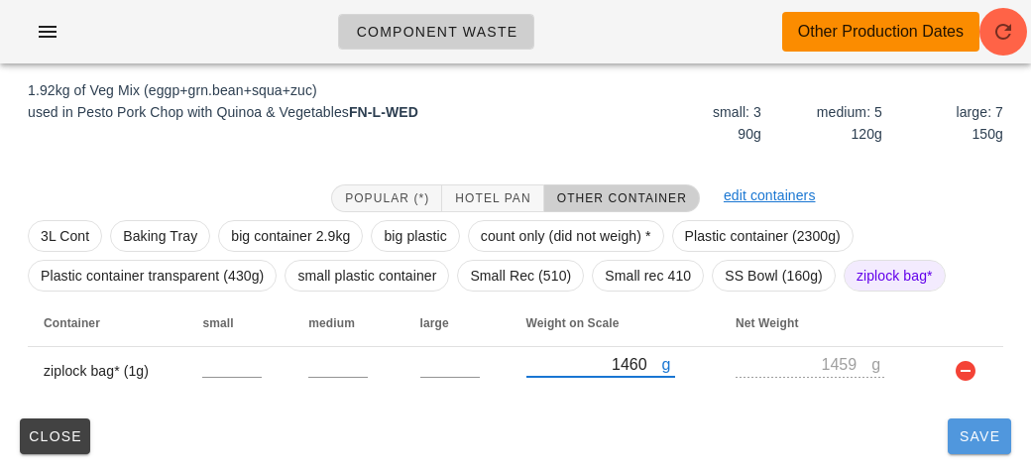
click at [994, 451] on button "Save" at bounding box center [978, 436] width 63 height 36
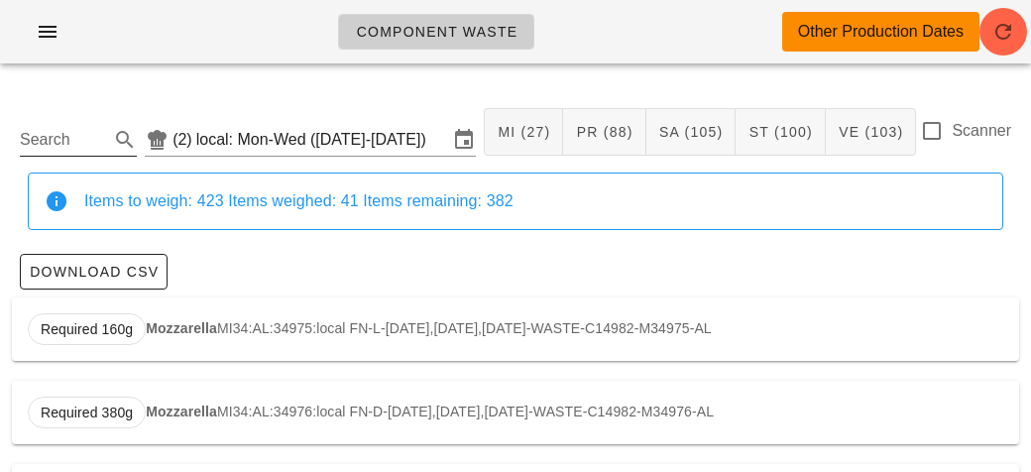
click at [78, 140] on input "Search" at bounding box center [62, 140] width 85 height 32
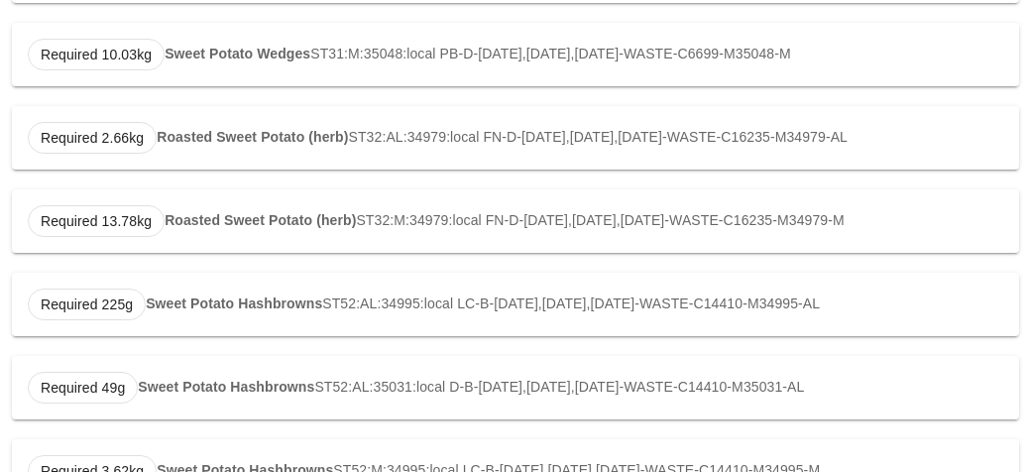
scroll to position [360, 0]
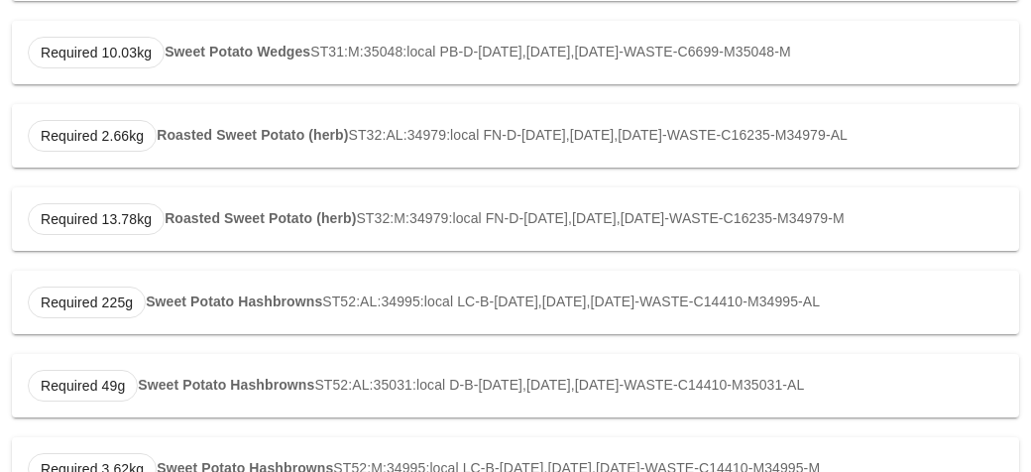
click at [221, 133] on strong "Roasted Sweet Potato (herb)" at bounding box center [252, 135] width 191 height 16
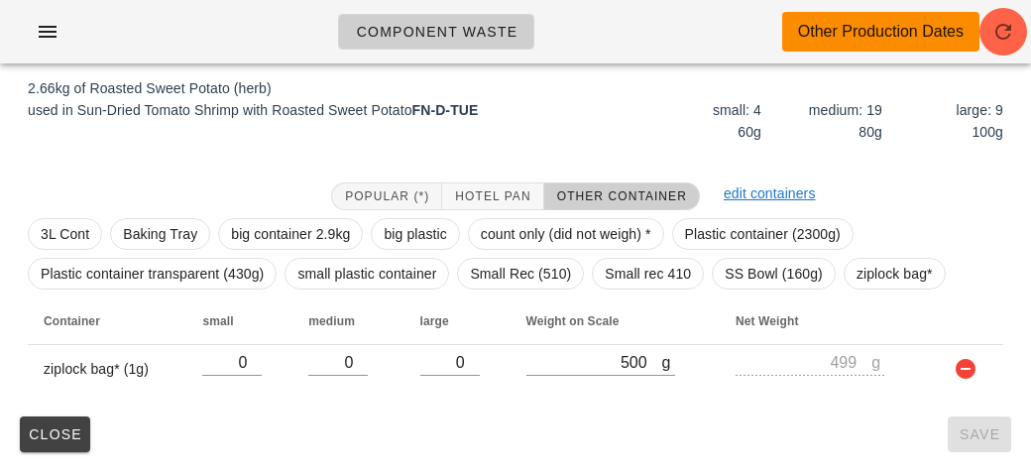
scroll to position [299, 0]
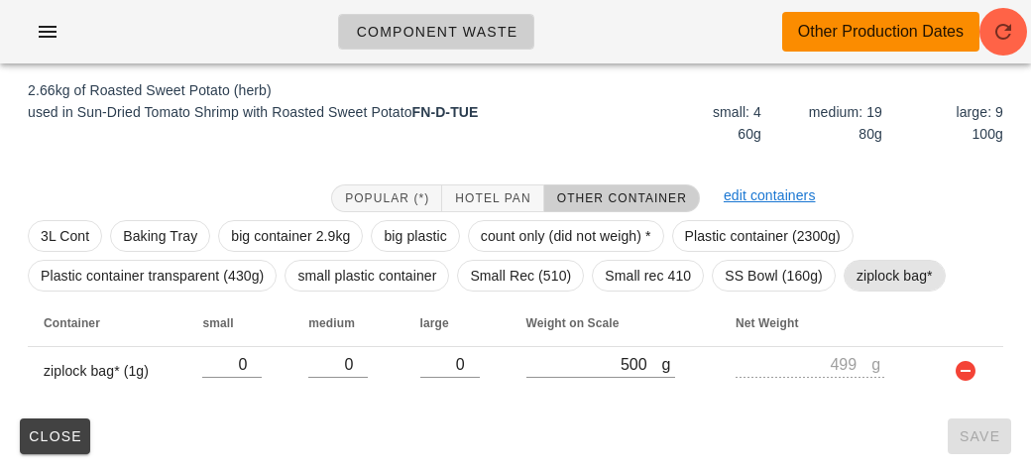
click at [869, 277] on span "ziplock bag*" at bounding box center [894, 276] width 76 height 30
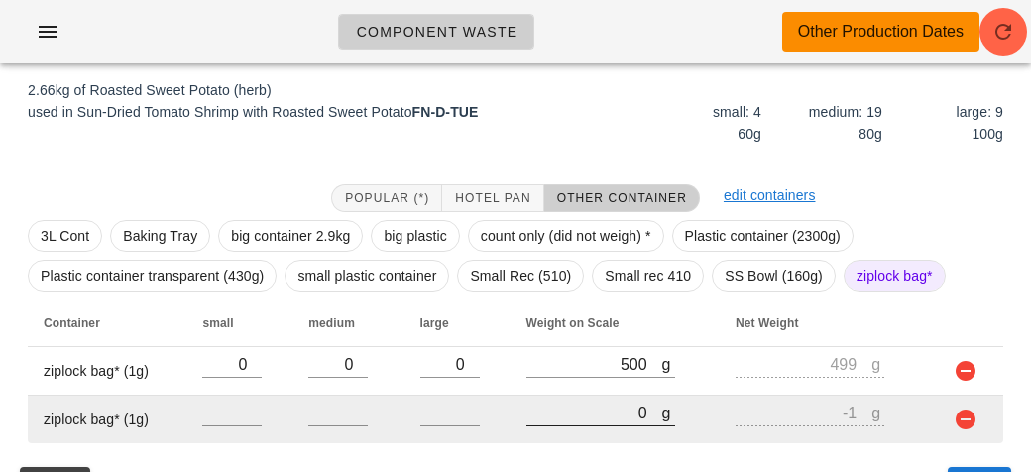
click at [603, 420] on input "0" at bounding box center [594, 412] width 136 height 26
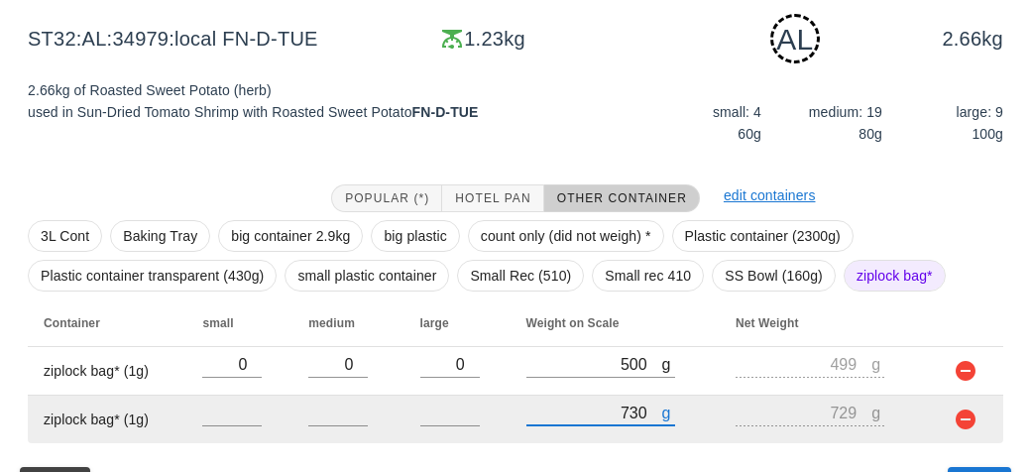
scroll to position [347, 0]
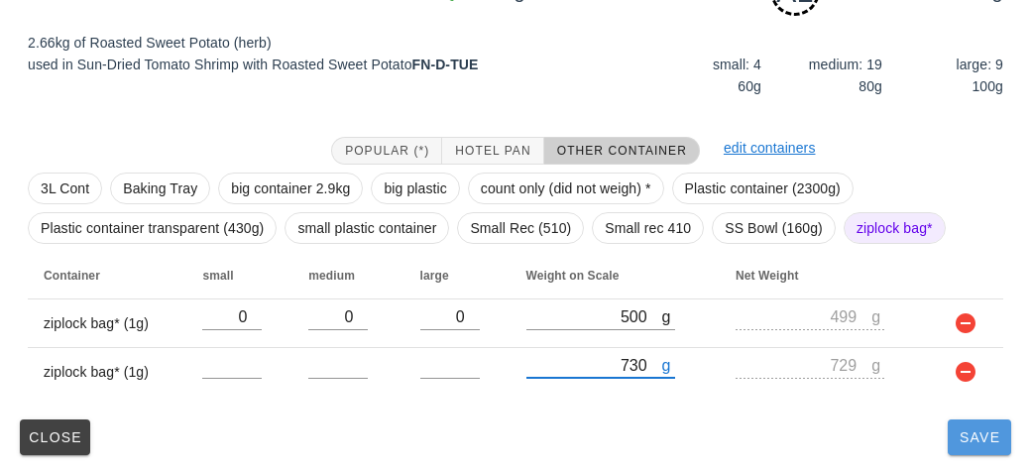
click at [964, 439] on span "Save" at bounding box center [979, 437] width 48 height 16
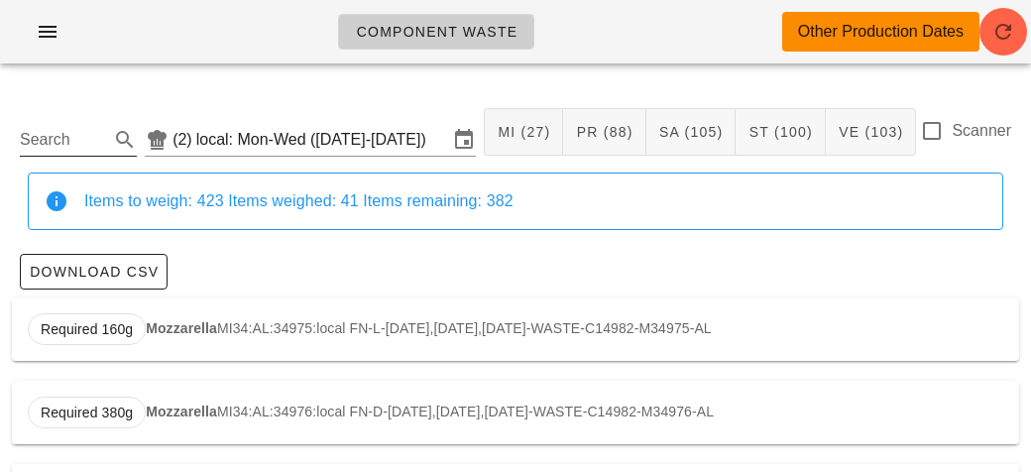
click at [59, 136] on input "Search" at bounding box center [62, 140] width 85 height 32
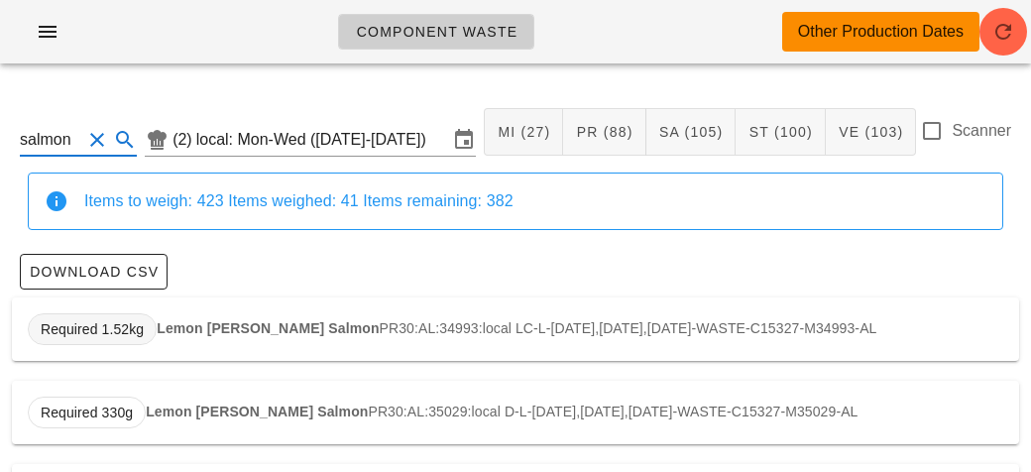
click at [146, 314] on span "Required 1.52kg" at bounding box center [92, 329] width 129 height 32
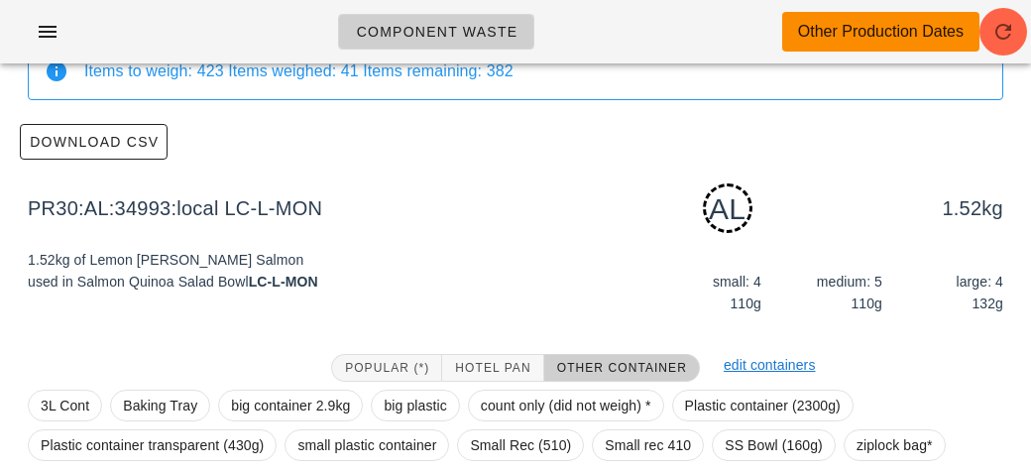
scroll to position [299, 0]
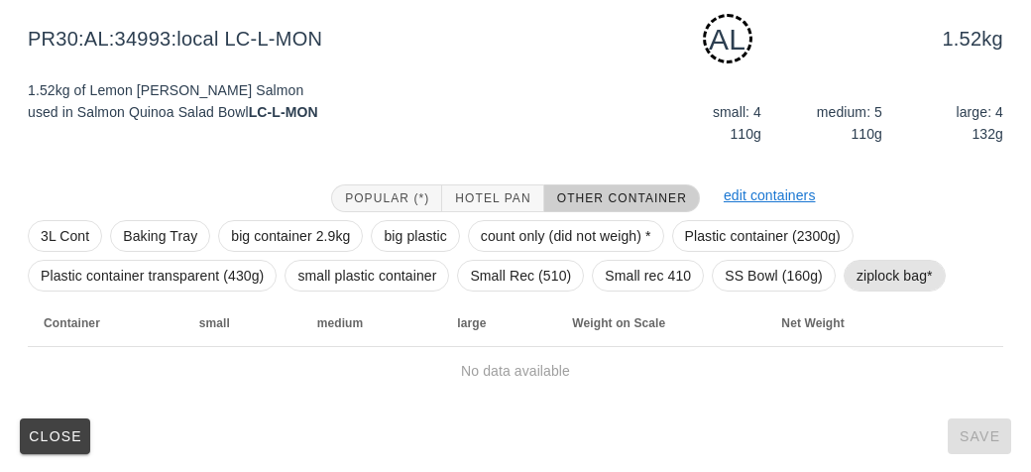
click at [859, 272] on span "ziplock bag*" at bounding box center [894, 276] width 76 height 30
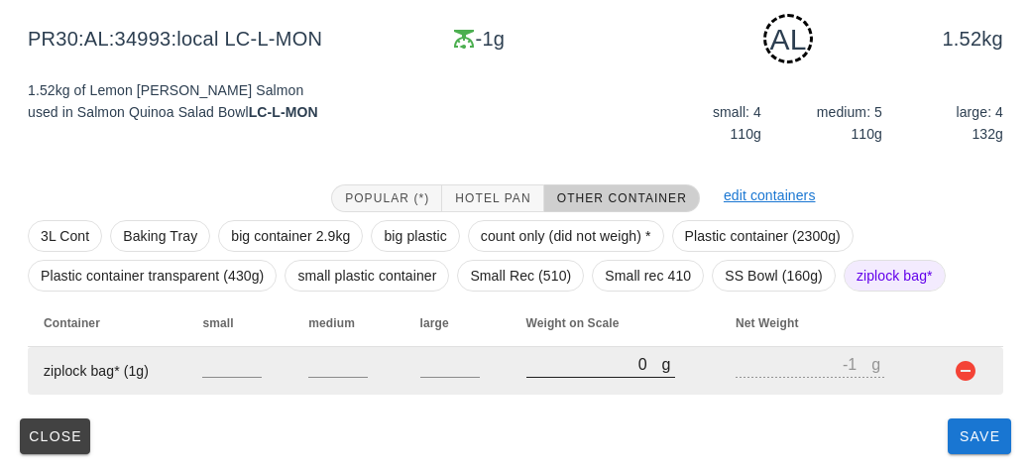
click at [600, 371] on input "0" at bounding box center [594, 364] width 136 height 26
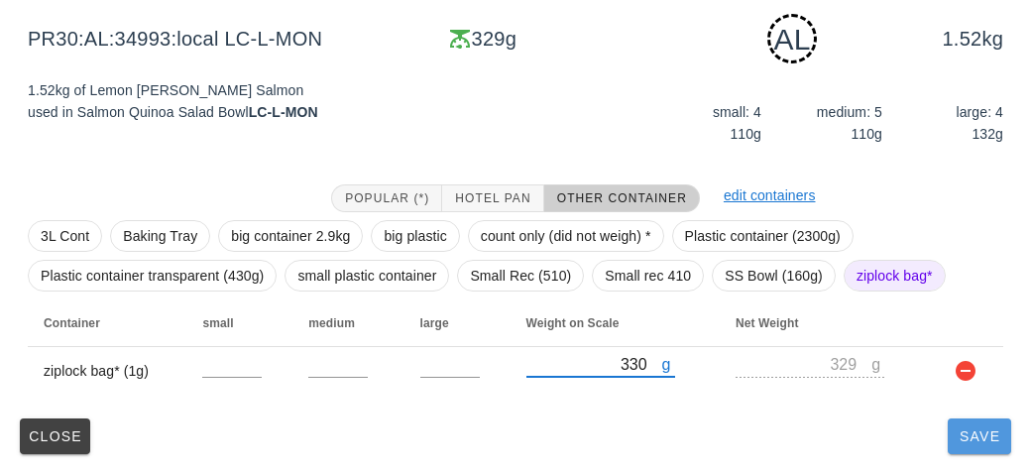
click at [974, 437] on span "Save" at bounding box center [979, 436] width 48 height 16
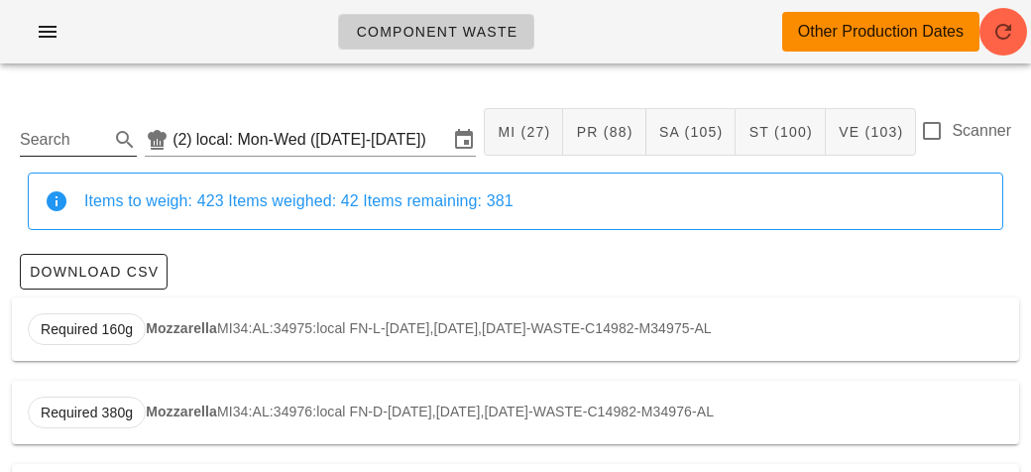
click at [90, 139] on input "Search" at bounding box center [62, 140] width 85 height 32
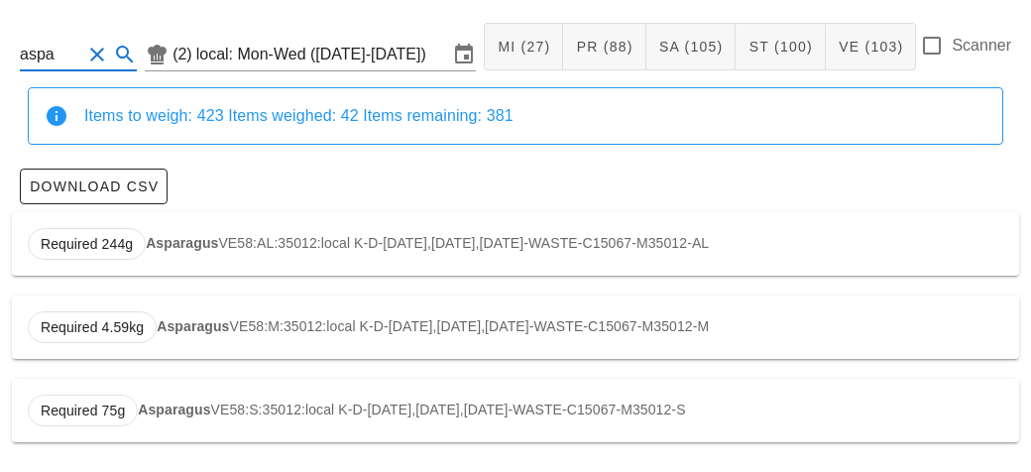
click at [179, 242] on strong "Asparagus" at bounding box center [182, 243] width 72 height 16
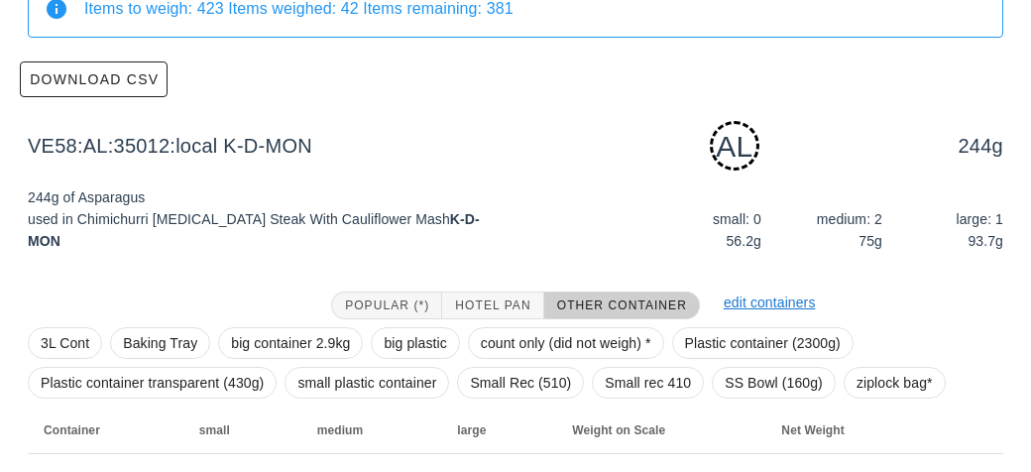
scroll to position [299, 0]
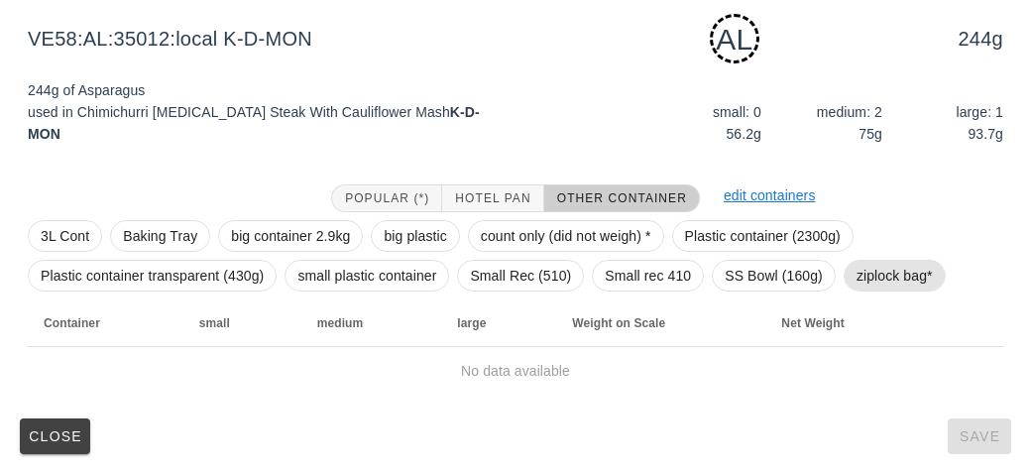
click at [881, 280] on span "ziplock bag*" at bounding box center [894, 276] width 76 height 30
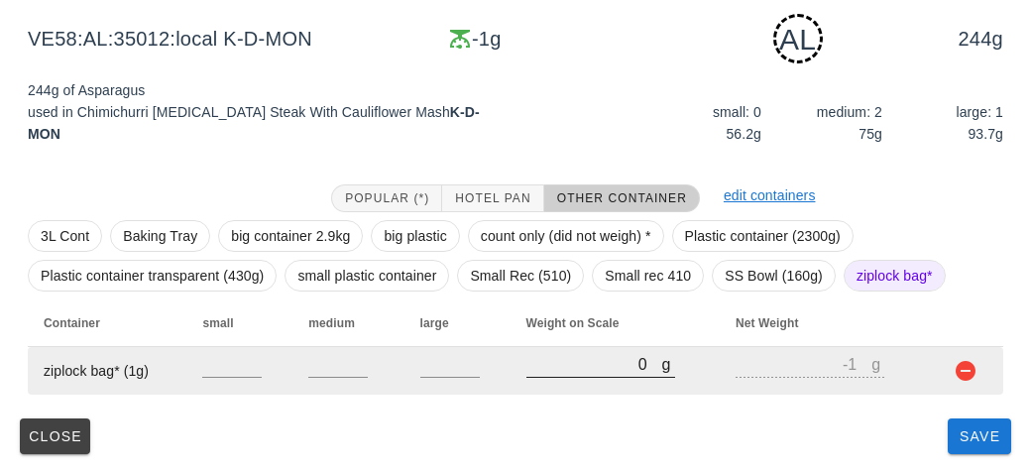
click at [575, 373] on input "0" at bounding box center [594, 364] width 136 height 26
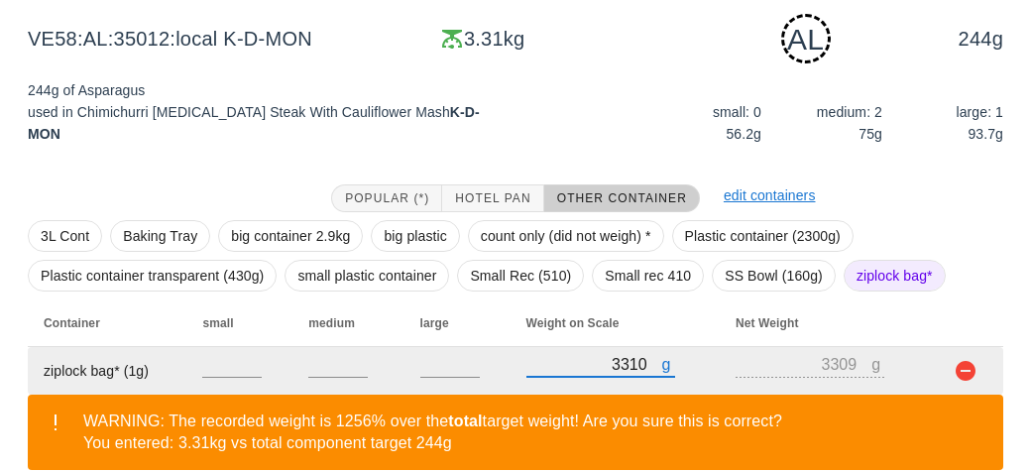
scroll to position [390, 0]
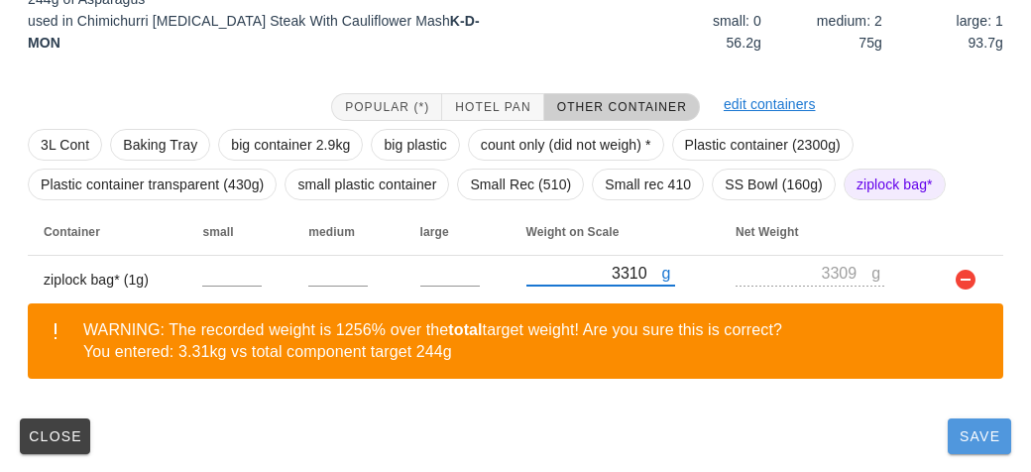
click at [976, 450] on button "Save" at bounding box center [978, 436] width 63 height 36
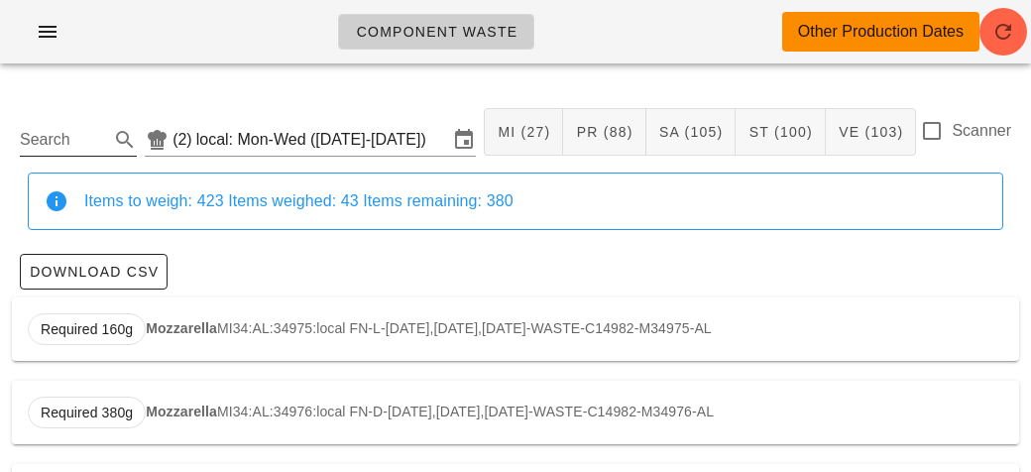
click at [41, 142] on input "Search" at bounding box center [62, 140] width 85 height 32
click at [253, 322] on div "Required 990g Potato Hash ST51:AL:34977:local FN-B-[DATE],[DATE],[DATE]-WASTE-C…" at bounding box center [515, 328] width 1007 height 63
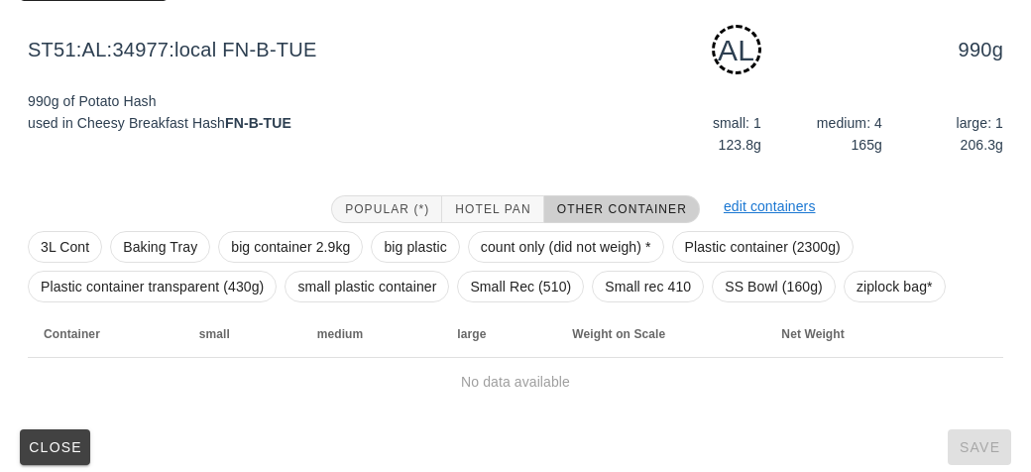
scroll to position [299, 0]
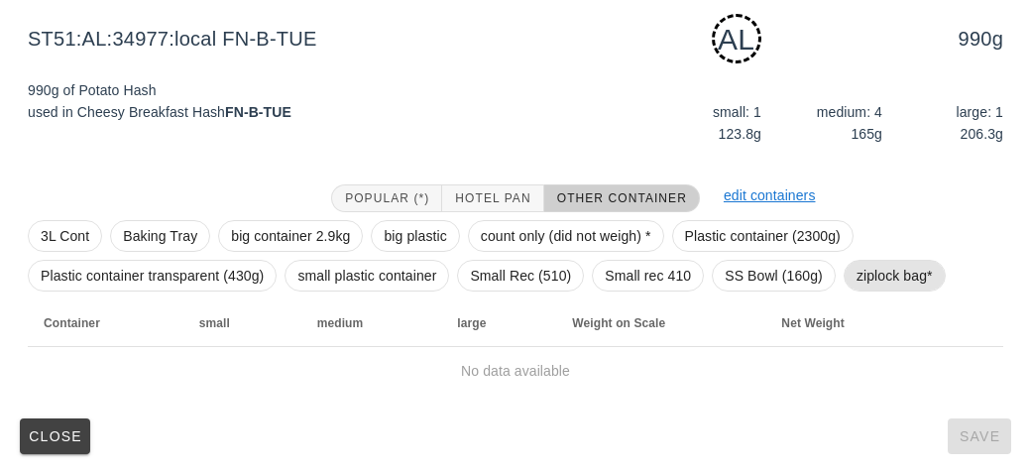
click at [882, 273] on span "ziplock bag*" at bounding box center [894, 276] width 76 height 30
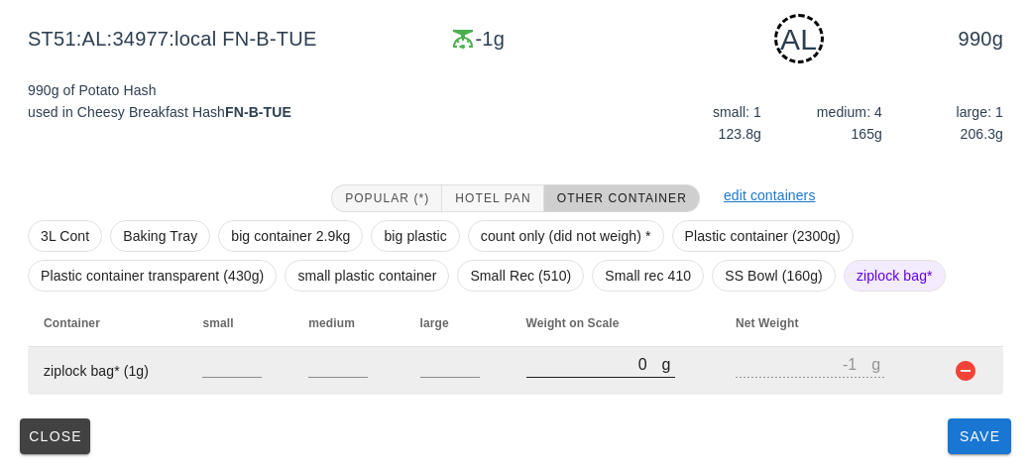
click at [589, 370] on input "0" at bounding box center [594, 364] width 136 height 26
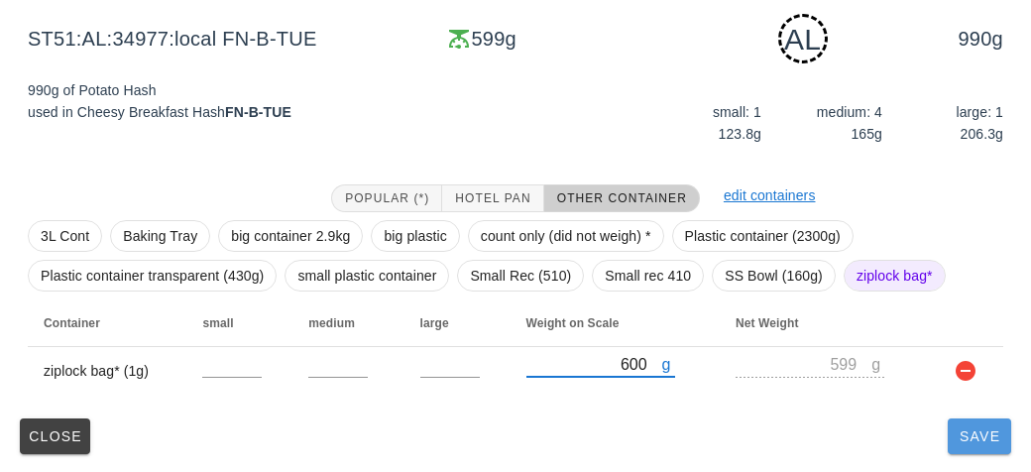
click at [978, 439] on span "Save" at bounding box center [979, 436] width 48 height 16
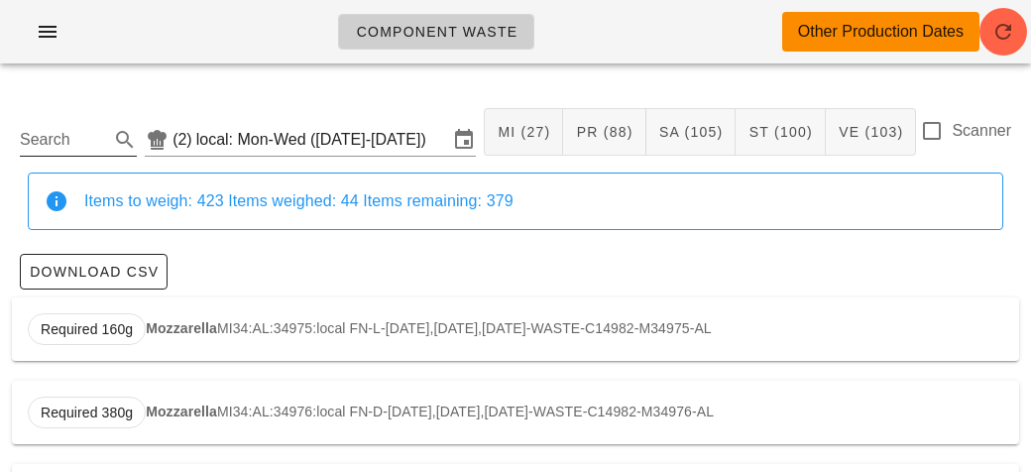
click at [60, 115] on div "Search" at bounding box center [78, 134] width 117 height 44
click at [46, 131] on input "Search" at bounding box center [62, 140] width 85 height 32
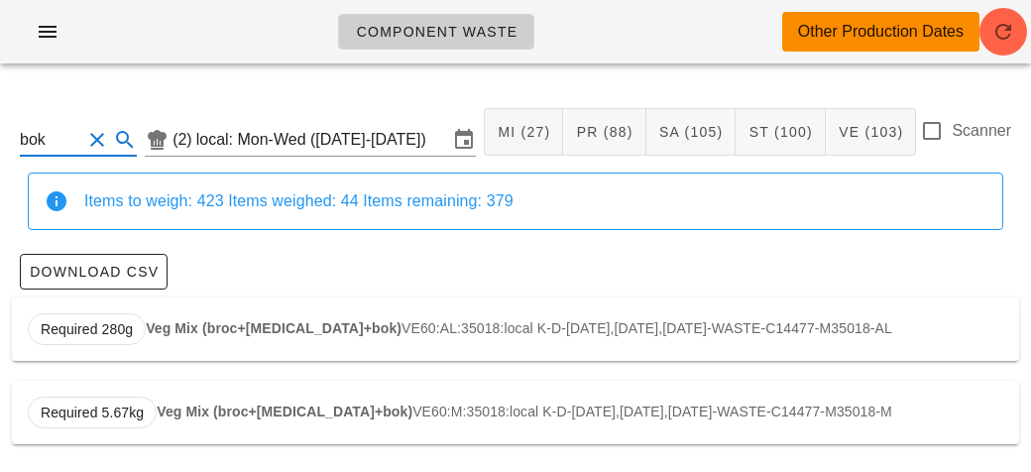
scroll to position [3, 0]
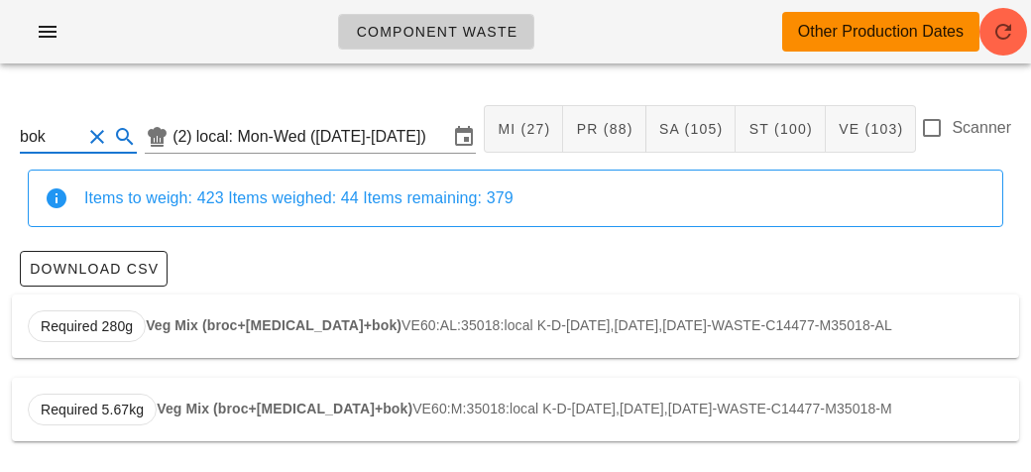
click at [197, 331] on strong "Veg Mix (broc+[MEDICAL_DATA]+bok)" at bounding box center [274, 325] width 256 height 16
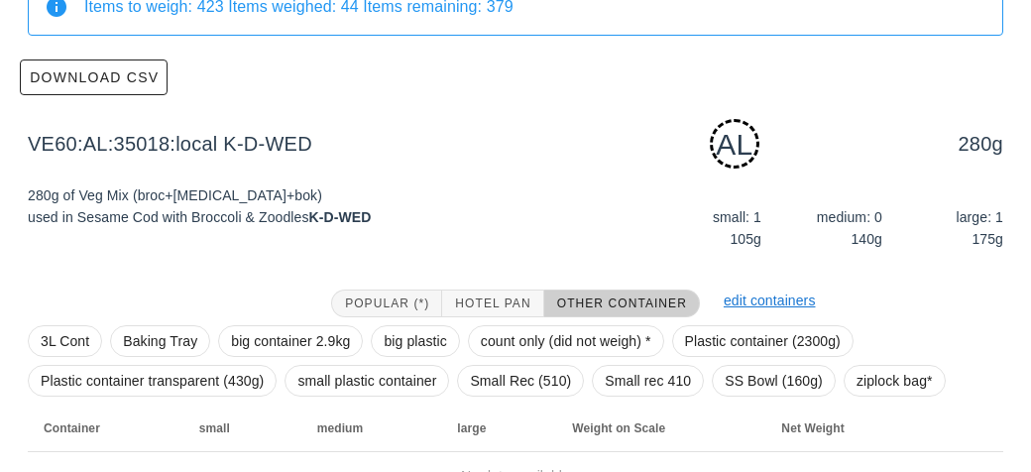
scroll to position [299, 0]
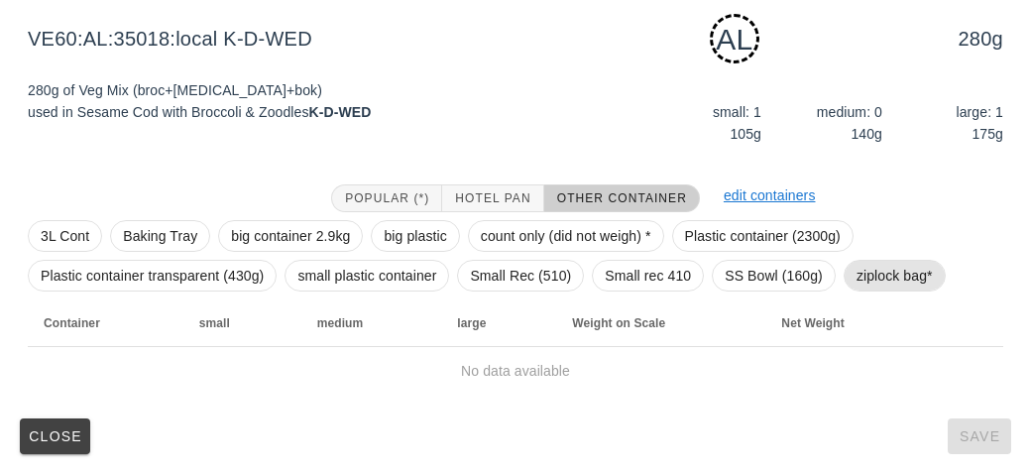
click at [885, 277] on span "ziplock bag*" at bounding box center [894, 276] width 76 height 30
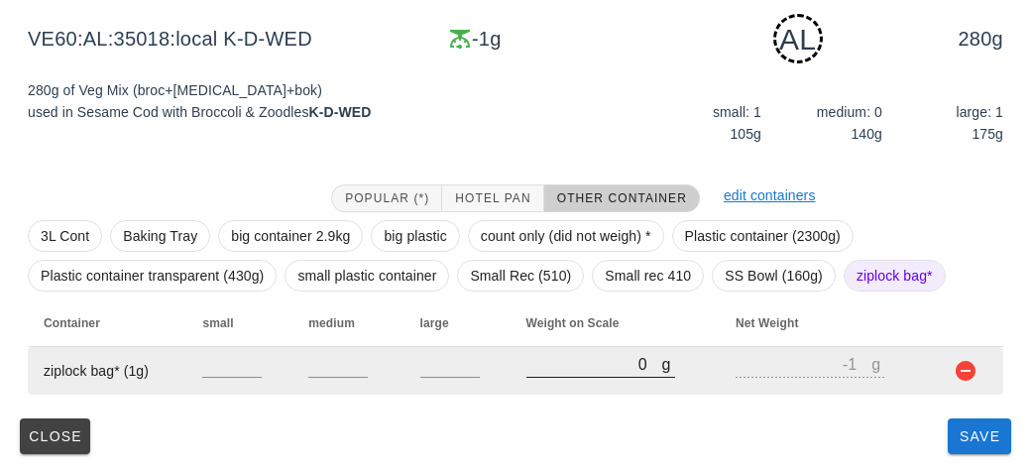
click at [559, 369] on input "0" at bounding box center [594, 364] width 136 height 26
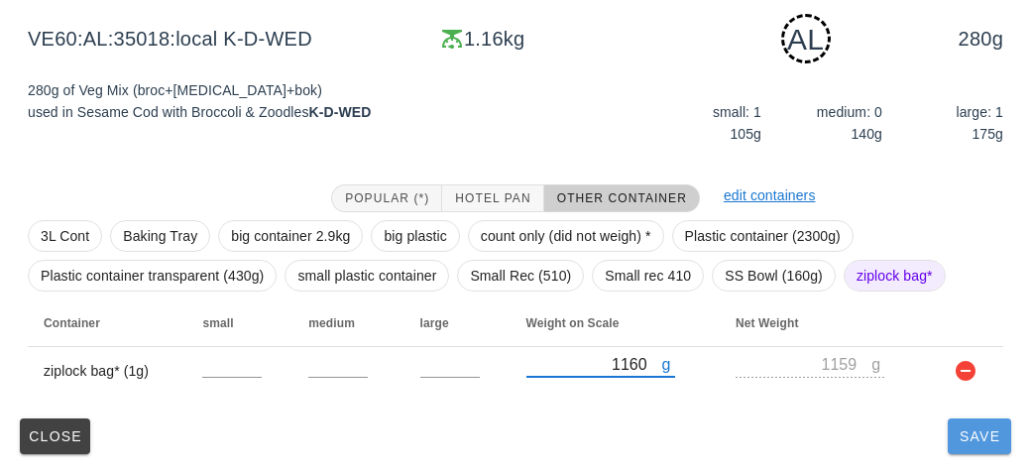
click at [967, 439] on span "Save" at bounding box center [979, 436] width 48 height 16
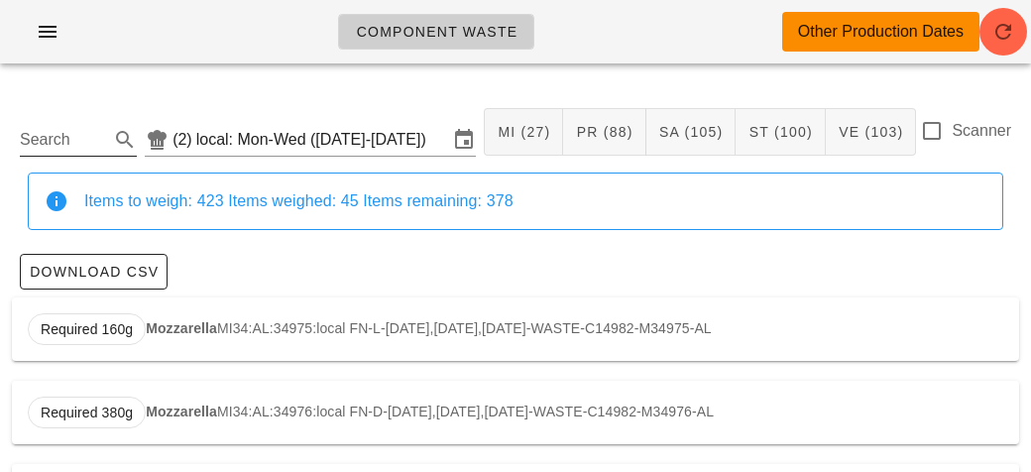
click at [51, 132] on input "Search" at bounding box center [62, 140] width 85 height 32
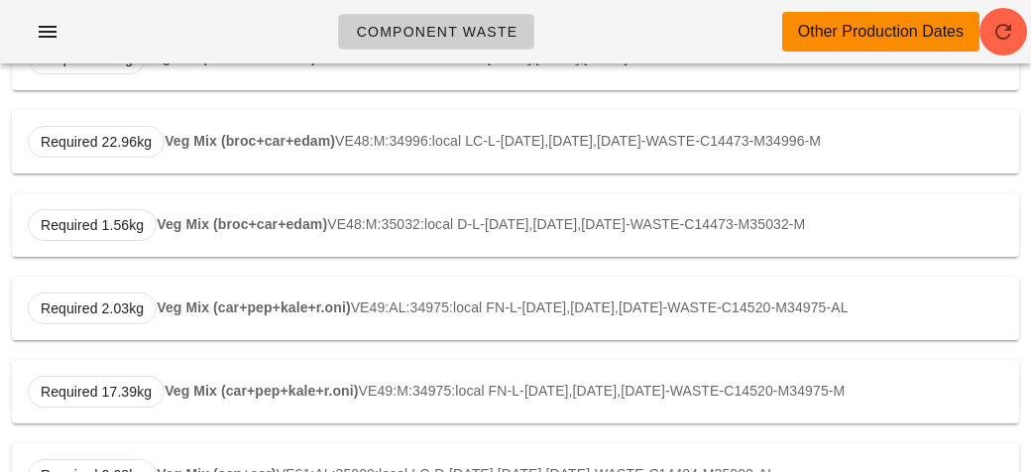
click at [207, 301] on strong "Veg Mix (car+pep+kale+r.oni)" at bounding box center [253, 307] width 193 height 16
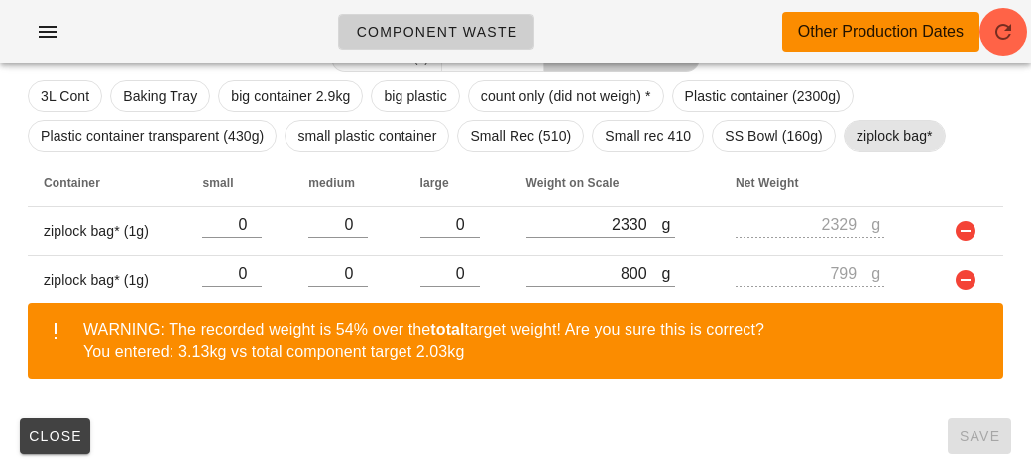
click at [889, 134] on span "ziplock bag*" at bounding box center [894, 136] width 76 height 30
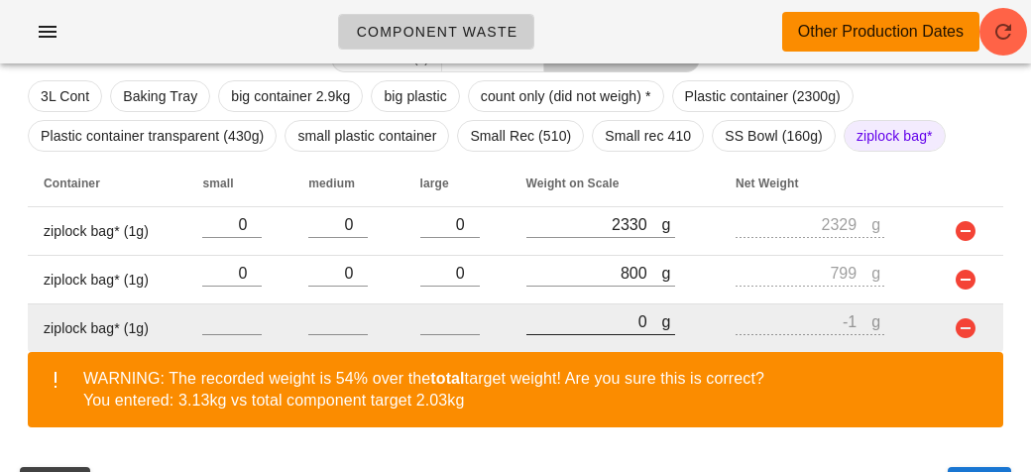
click at [588, 328] on input "0" at bounding box center [594, 321] width 136 height 26
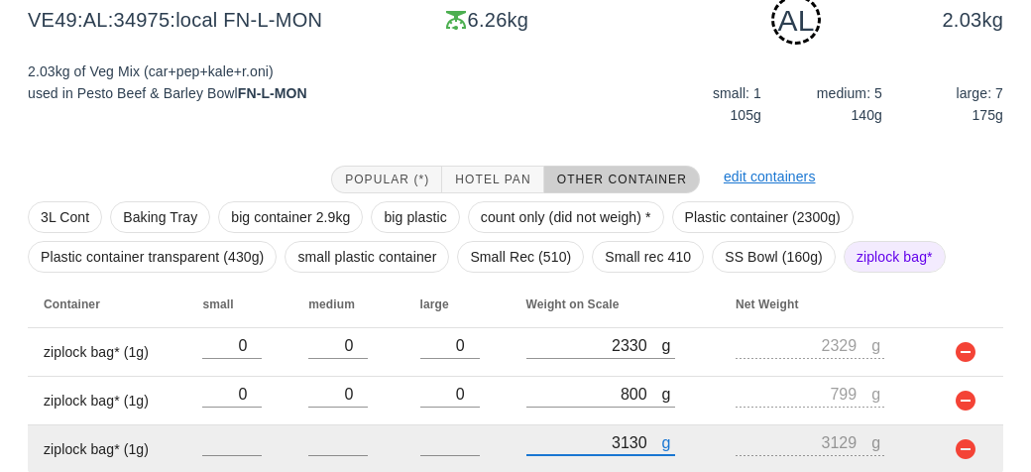
scroll to position [487, 0]
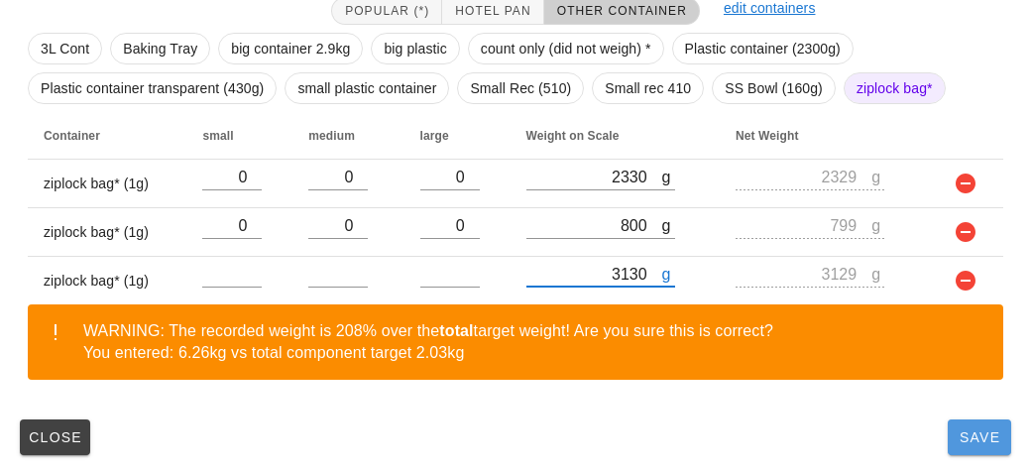
click at [992, 445] on button "Save" at bounding box center [978, 437] width 63 height 36
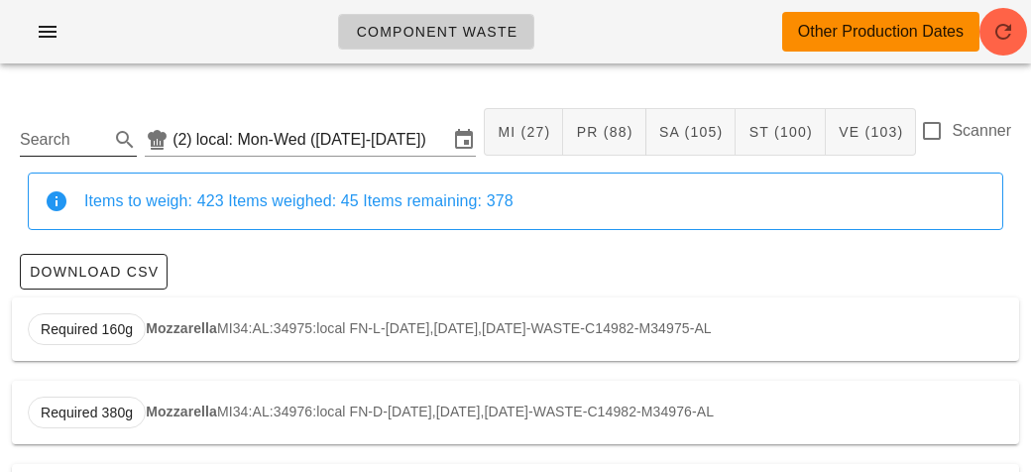
click at [54, 136] on input "Search" at bounding box center [62, 140] width 85 height 32
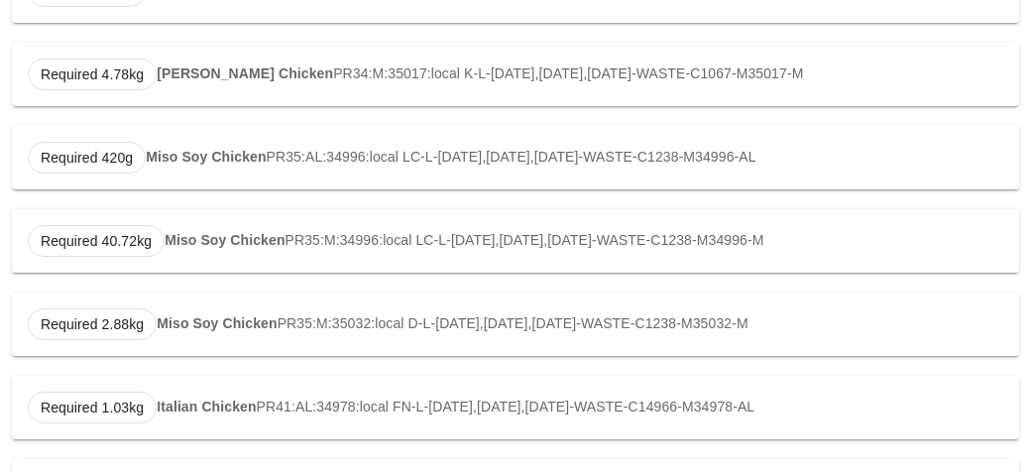
scroll to position [343, 0]
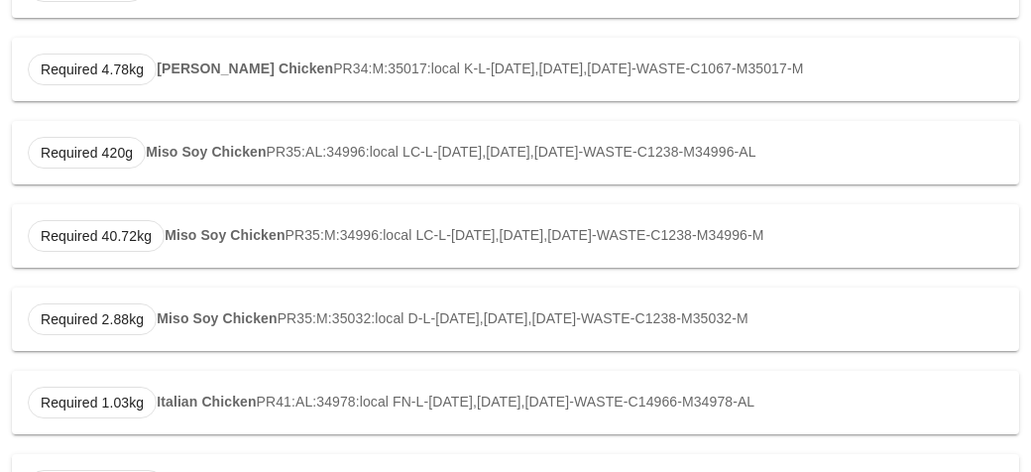
click at [203, 155] on strong "Miso Soy Chicken" at bounding box center [206, 152] width 120 height 16
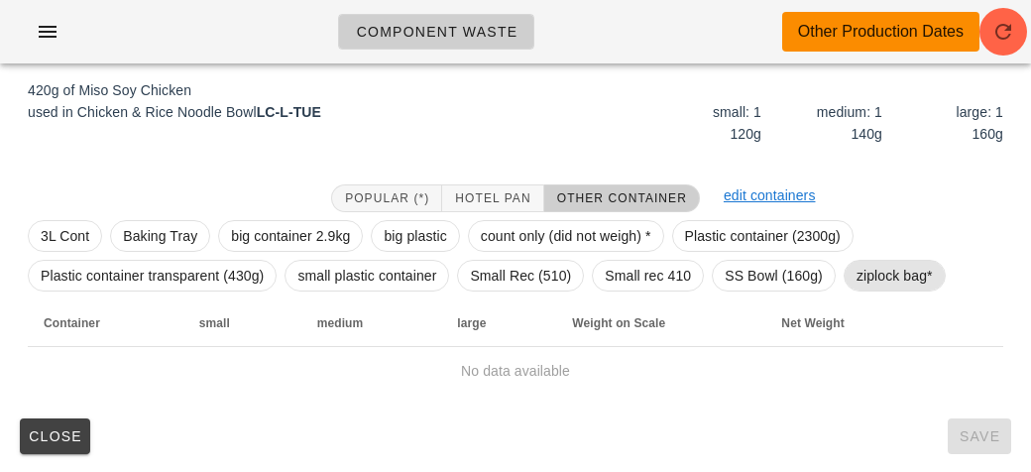
click at [880, 284] on span "ziplock bag*" at bounding box center [894, 276] width 76 height 30
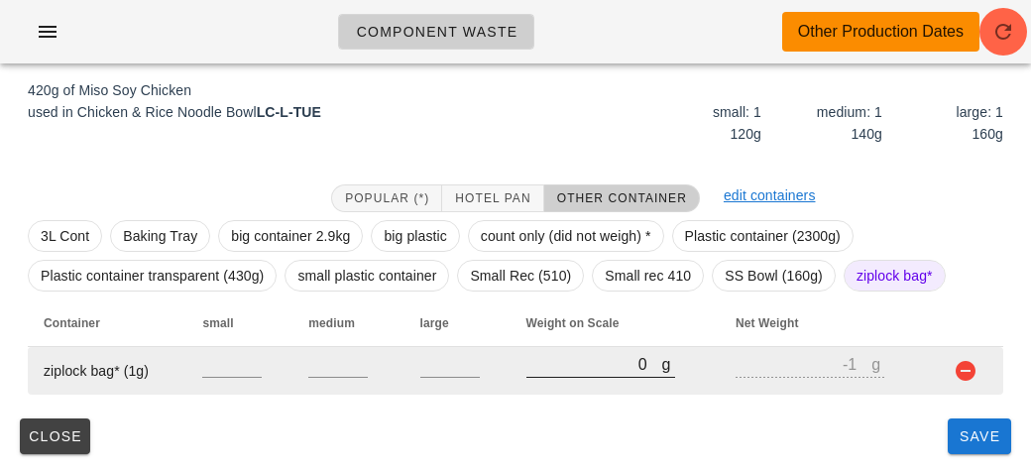
click at [596, 370] on input "0" at bounding box center [594, 364] width 136 height 26
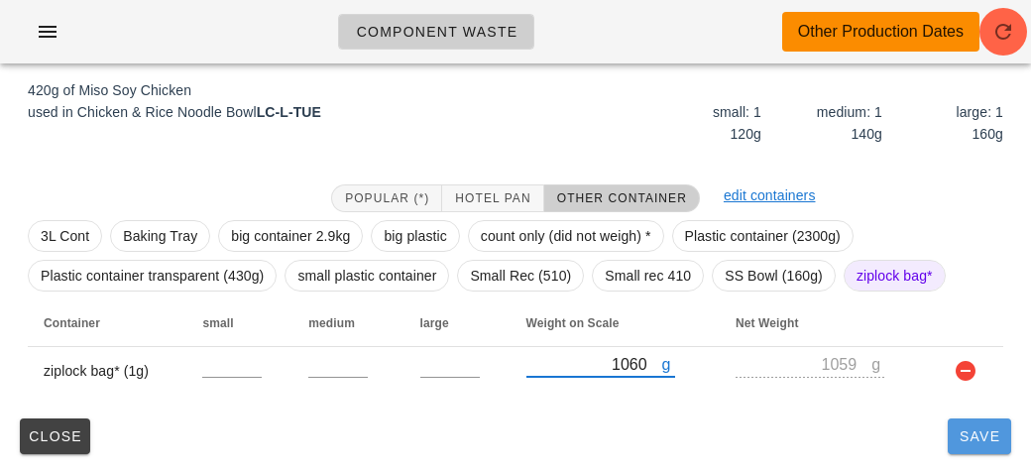
click at [955, 444] on button "Save" at bounding box center [978, 436] width 63 height 36
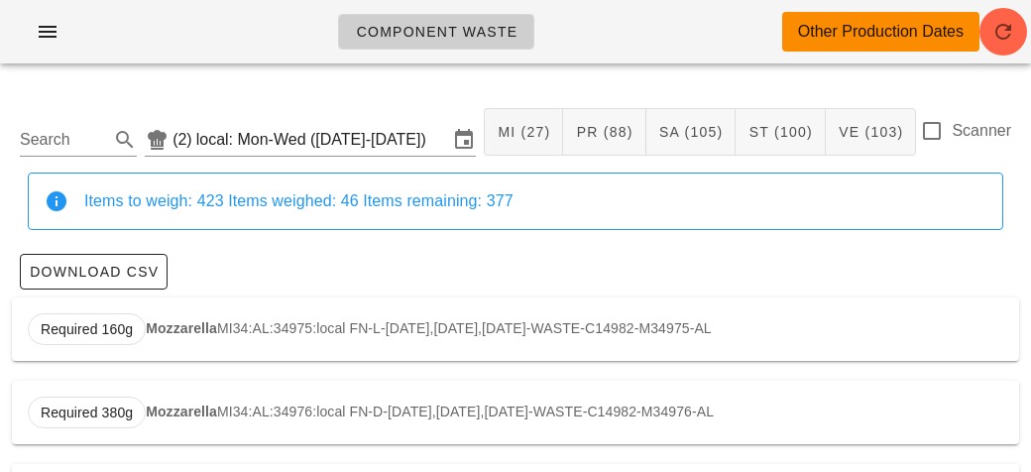
scroll to position [2, 0]
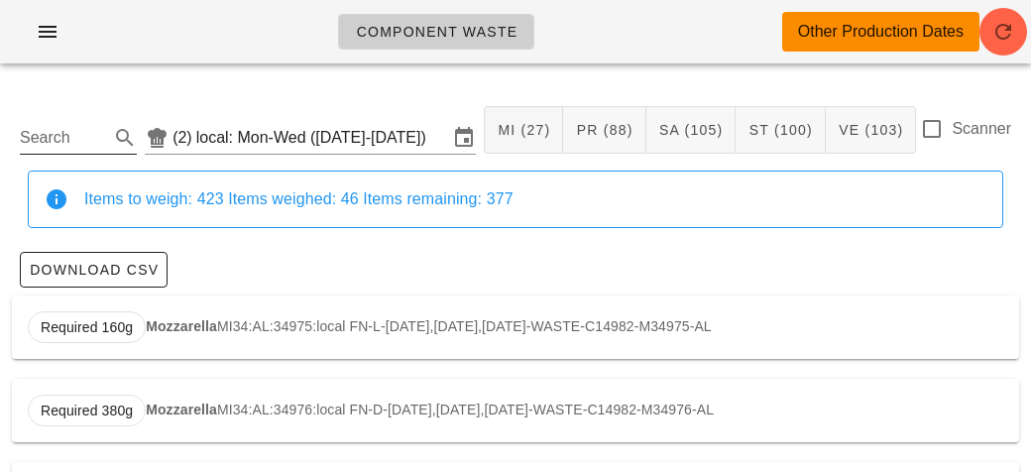
click at [64, 144] on input "Search" at bounding box center [62, 138] width 85 height 32
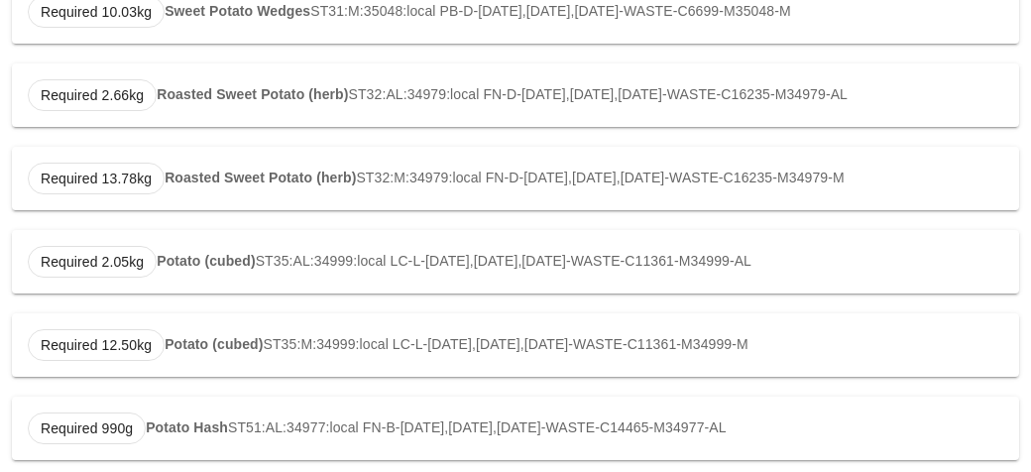
click at [166, 262] on strong "Potato (cubed)" at bounding box center [206, 261] width 98 height 16
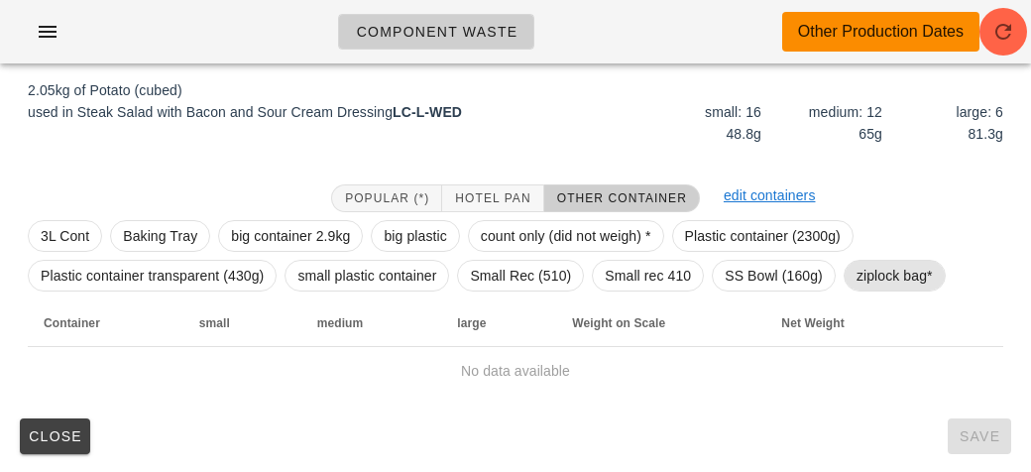
click at [890, 274] on span "ziplock bag*" at bounding box center [894, 276] width 76 height 30
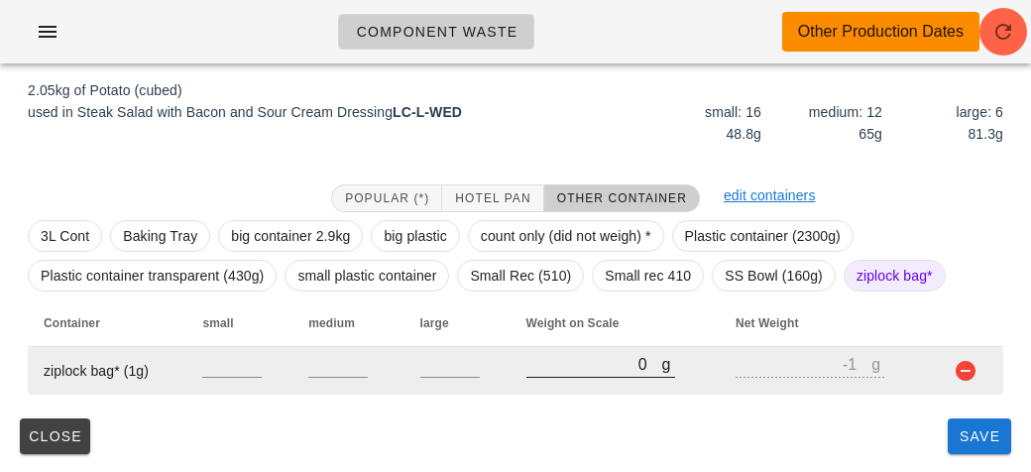
click at [594, 356] on input "0" at bounding box center [594, 364] width 136 height 26
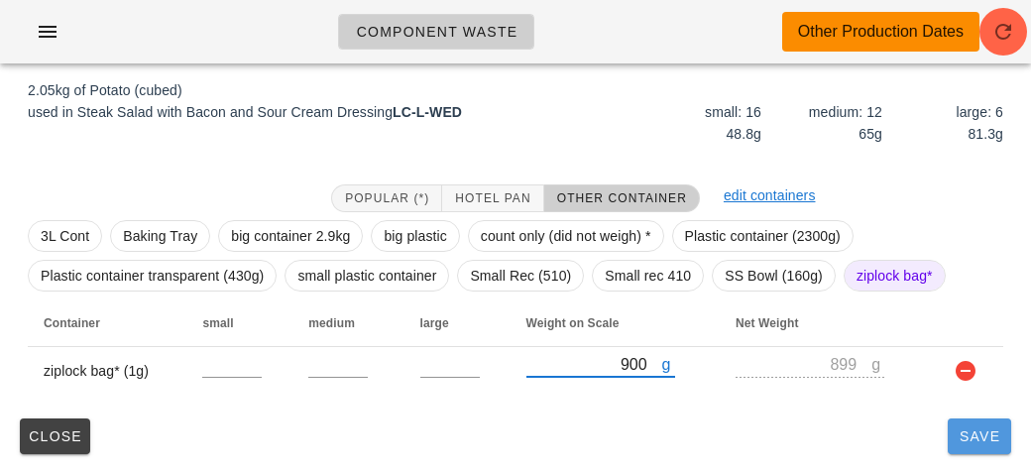
click at [970, 429] on span "Save" at bounding box center [979, 436] width 48 height 16
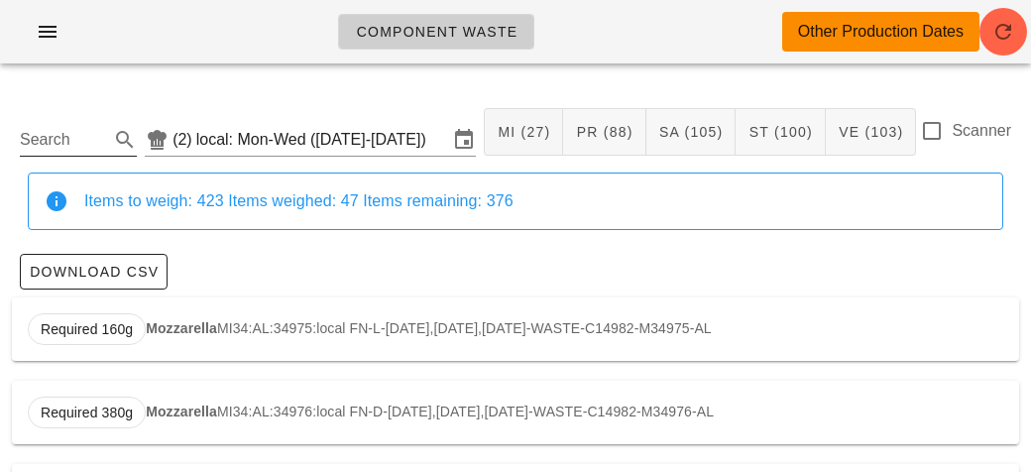
click at [51, 139] on input "Search" at bounding box center [62, 140] width 85 height 32
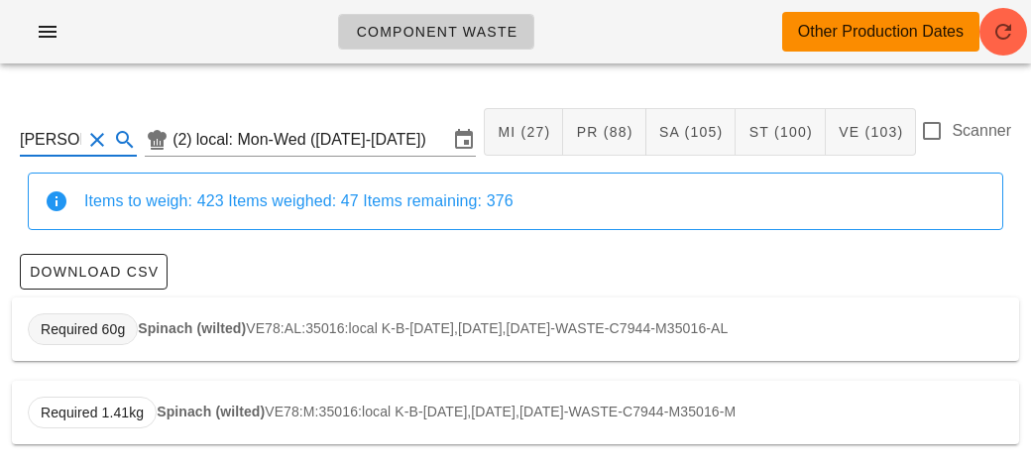
click at [132, 319] on span "Required 60g" at bounding box center [83, 329] width 110 height 32
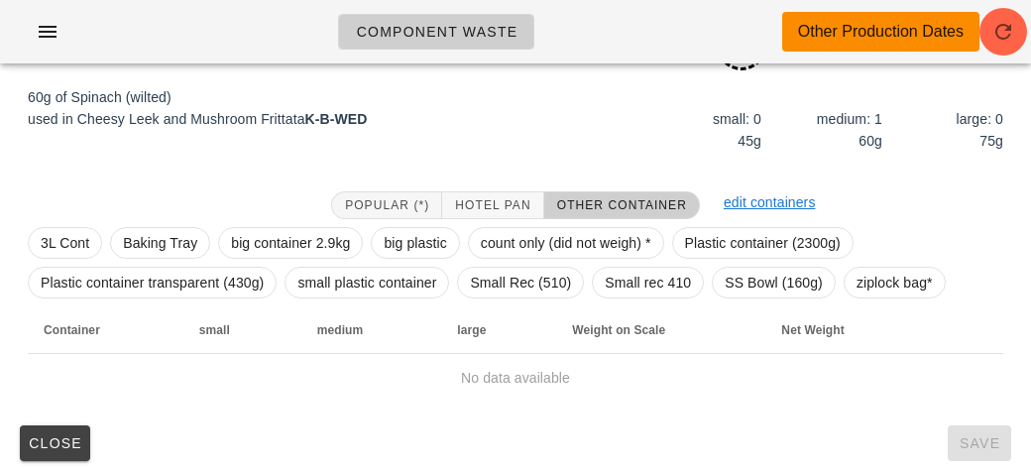
scroll to position [277, 0]
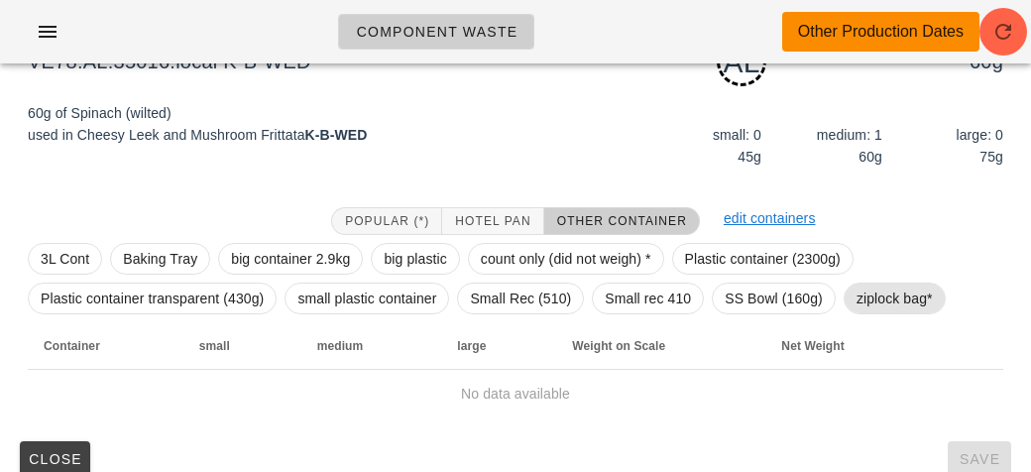
click at [876, 296] on span "ziplock bag*" at bounding box center [894, 298] width 76 height 30
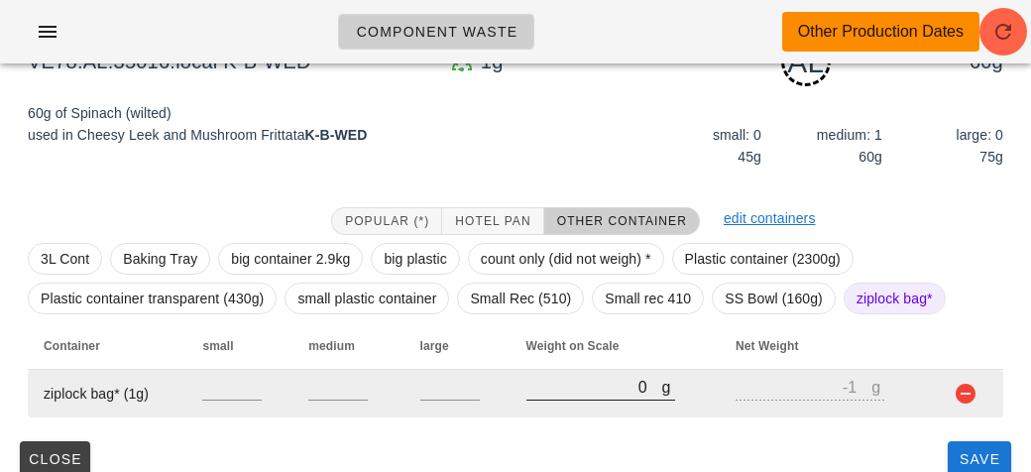
click at [527, 389] on input "0" at bounding box center [594, 387] width 136 height 26
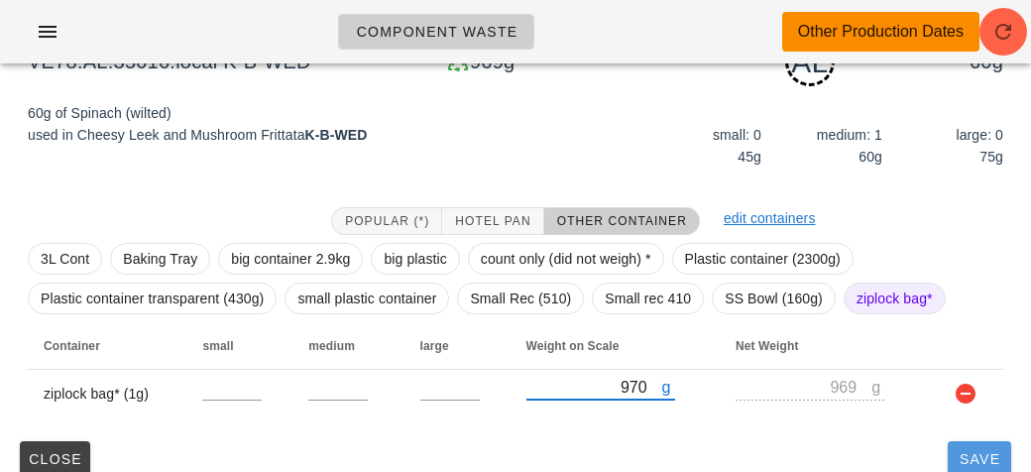
click at [985, 465] on span "Save" at bounding box center [979, 459] width 48 height 16
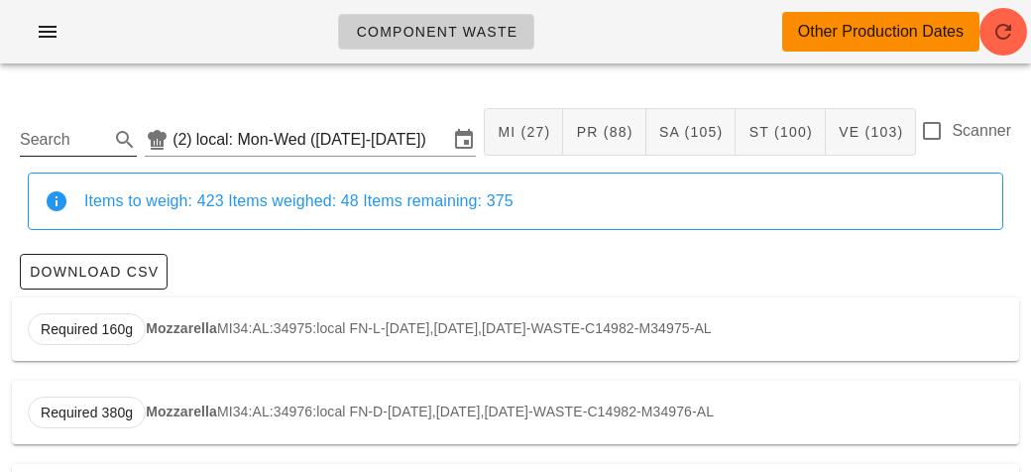
click at [40, 144] on input "Search" at bounding box center [62, 140] width 85 height 32
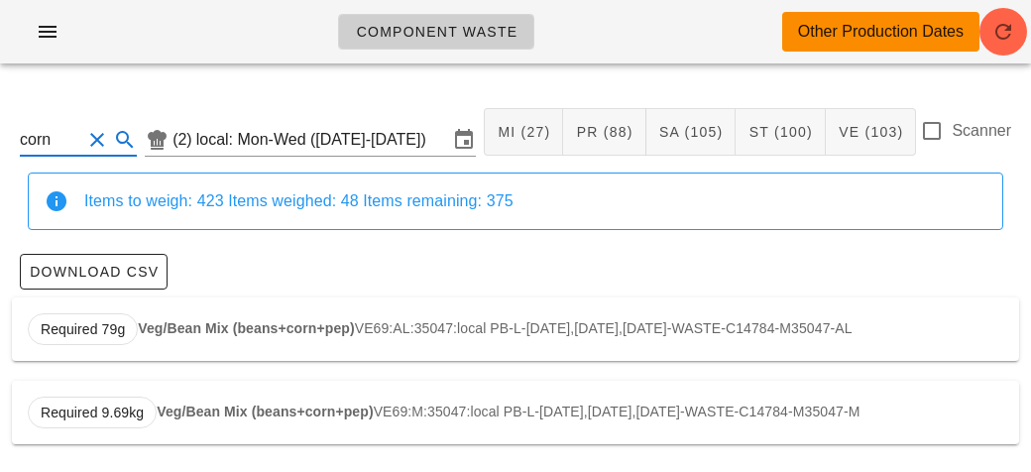
click at [241, 333] on strong "Veg/Bean Mix (beans+corn+pep)" at bounding box center [246, 328] width 216 height 16
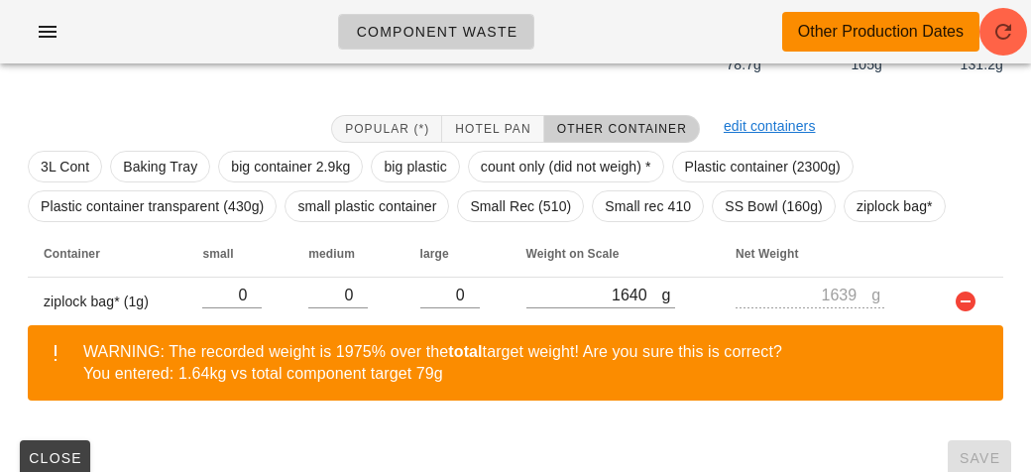
scroll to position [360, 0]
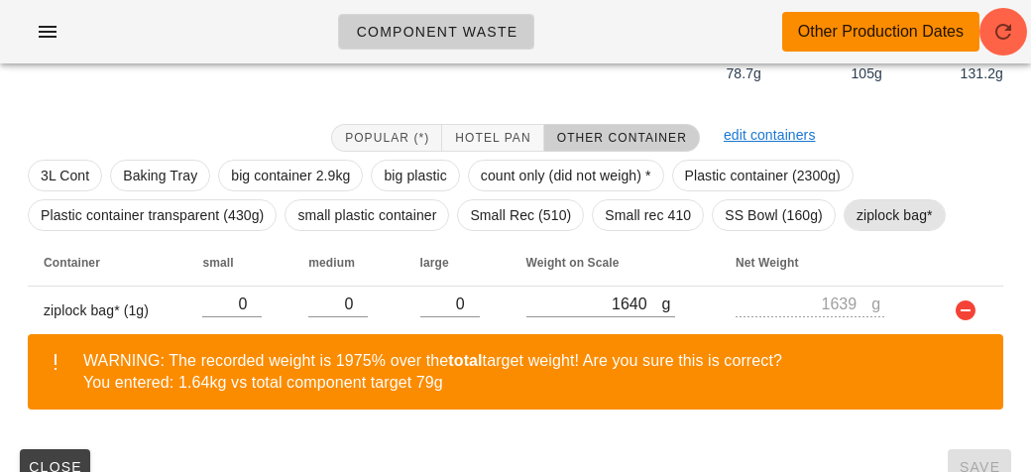
click at [893, 202] on span "ziplock bag*" at bounding box center [894, 215] width 76 height 30
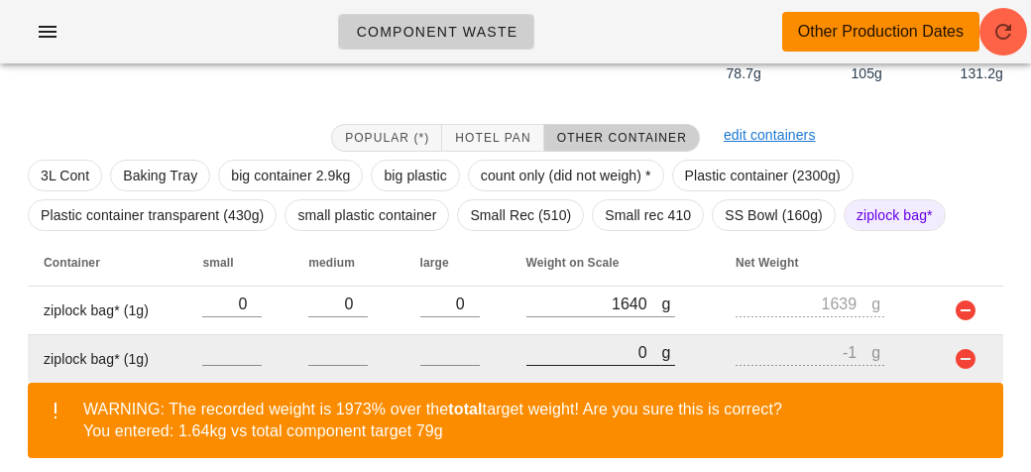
click at [591, 347] on input "0" at bounding box center [594, 352] width 136 height 26
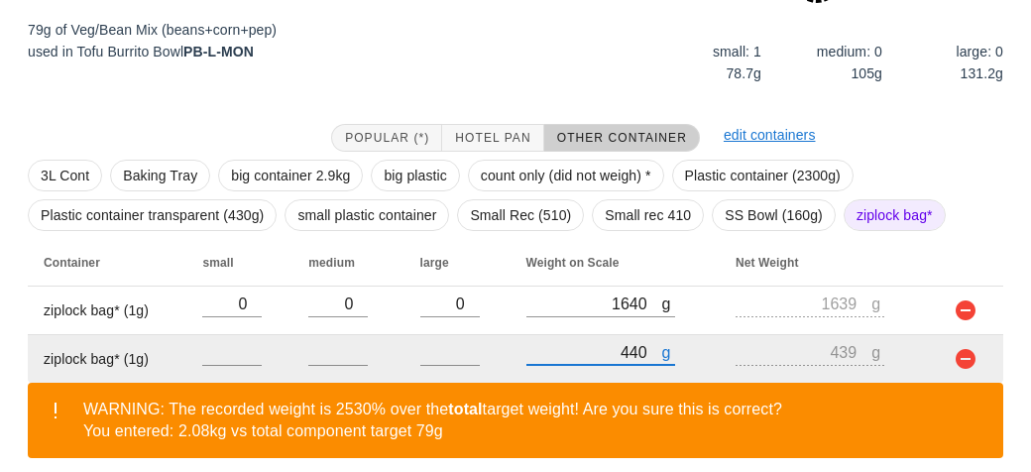
scroll to position [439, 0]
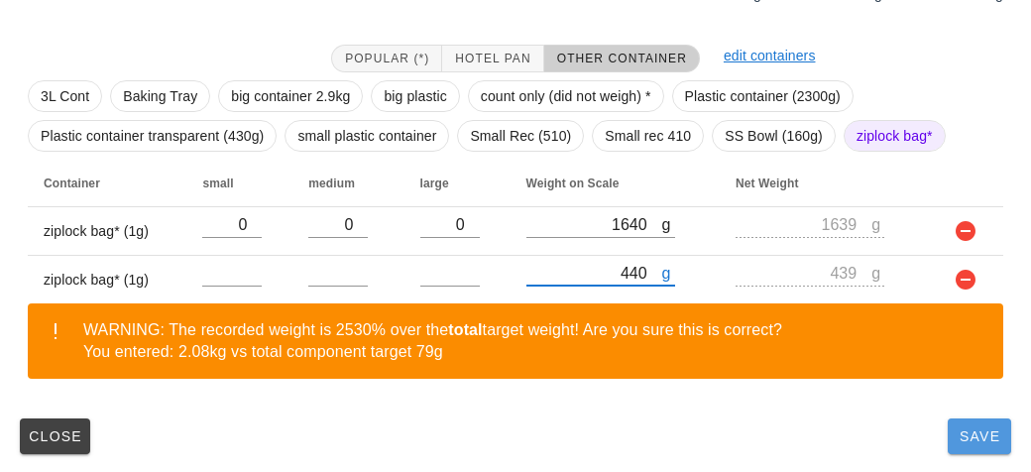
click at [967, 434] on span "Save" at bounding box center [979, 436] width 48 height 16
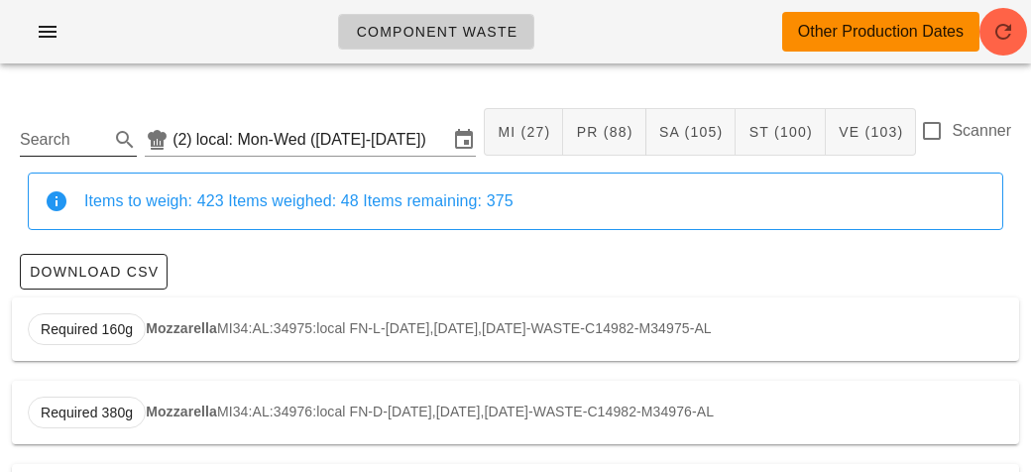
click at [38, 126] on input "Search" at bounding box center [62, 140] width 85 height 32
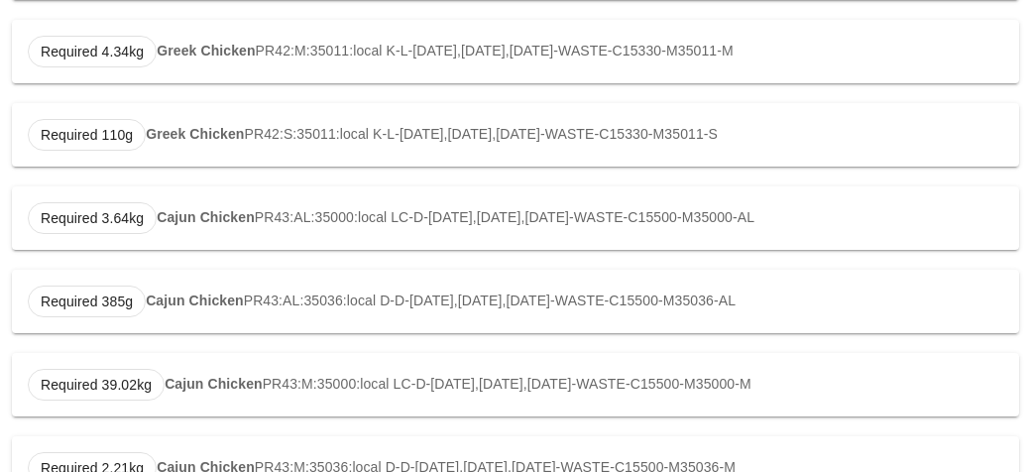
click at [187, 214] on strong "Cajun Chicken" at bounding box center [206, 217] width 98 height 16
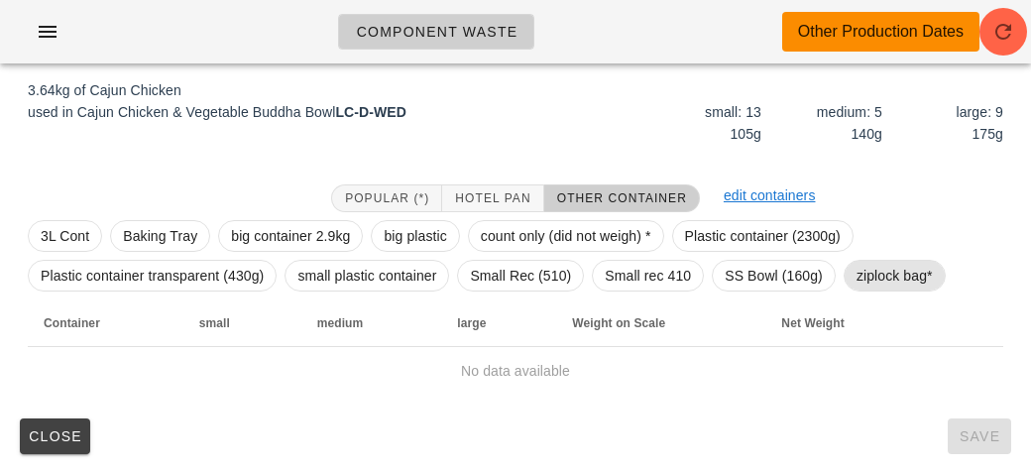
click at [888, 283] on span "ziplock bag*" at bounding box center [894, 276] width 76 height 30
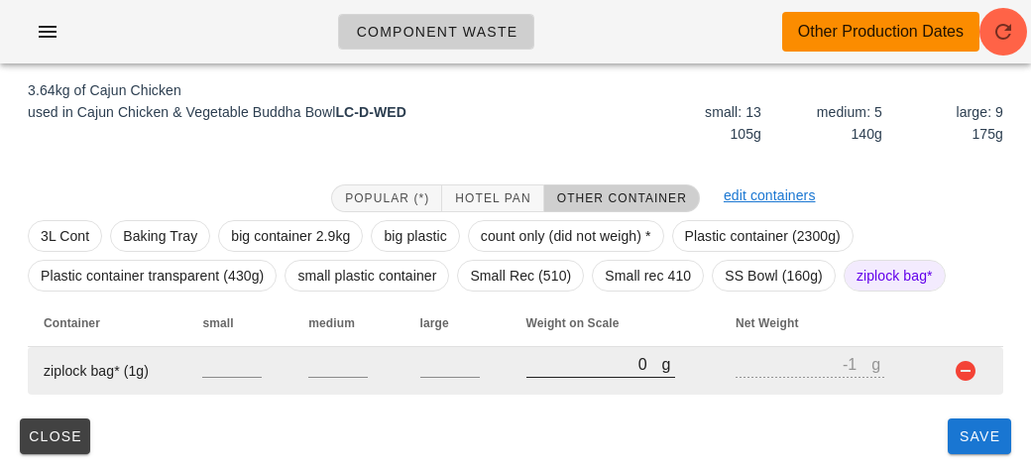
click at [573, 369] on input "0" at bounding box center [594, 364] width 136 height 26
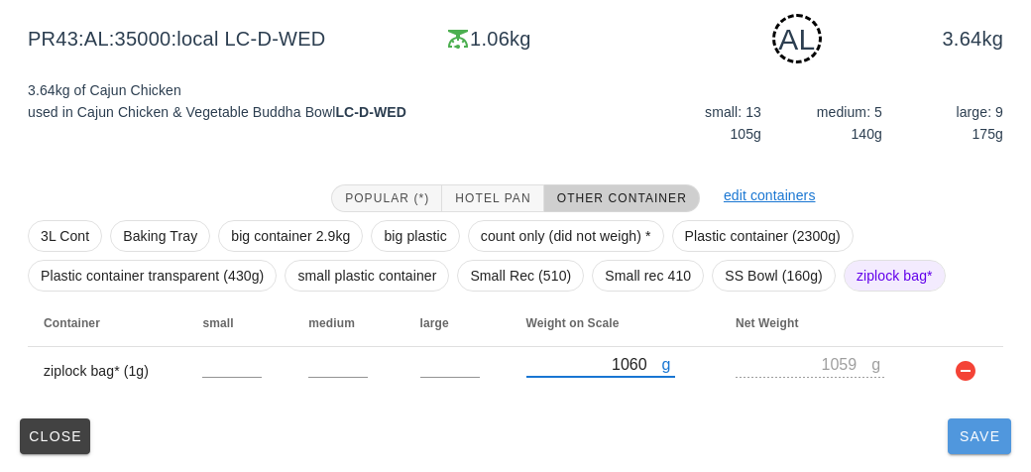
click at [964, 452] on button "Save" at bounding box center [978, 436] width 63 height 36
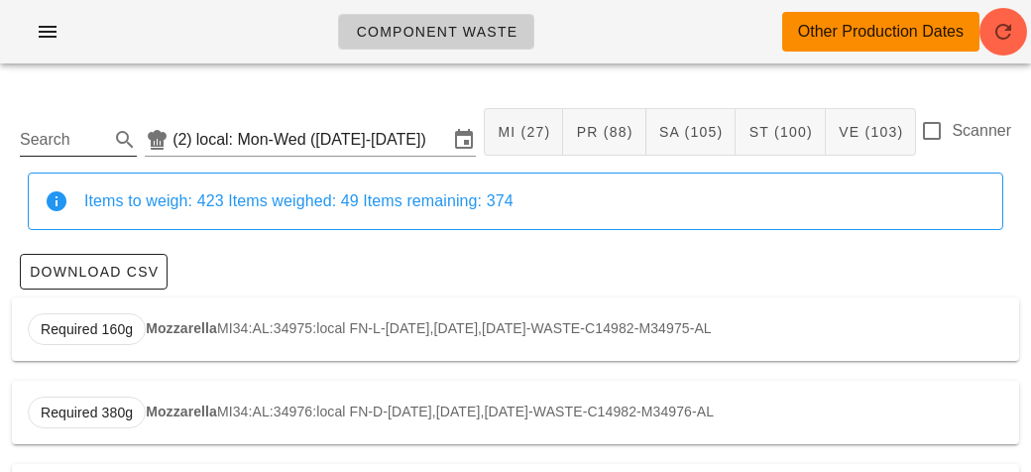
click at [85, 126] on input "Search" at bounding box center [62, 140] width 85 height 32
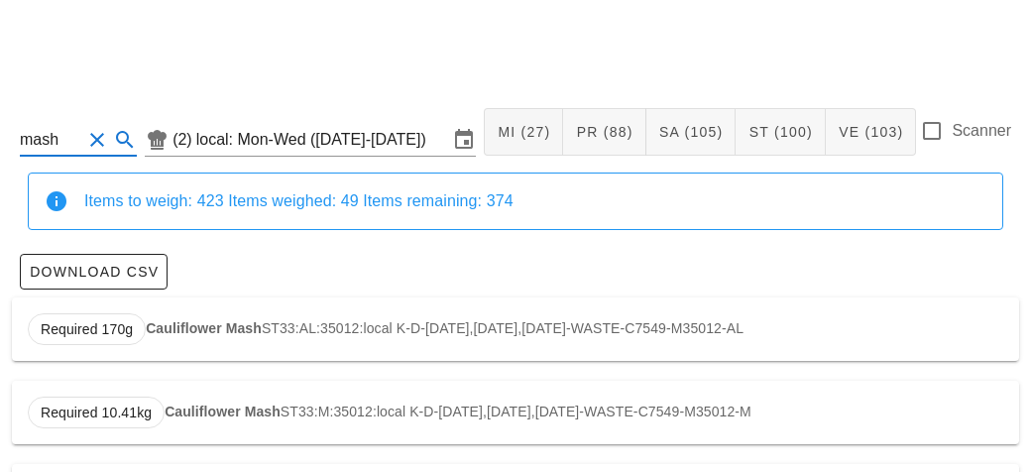
scroll to position [85, 0]
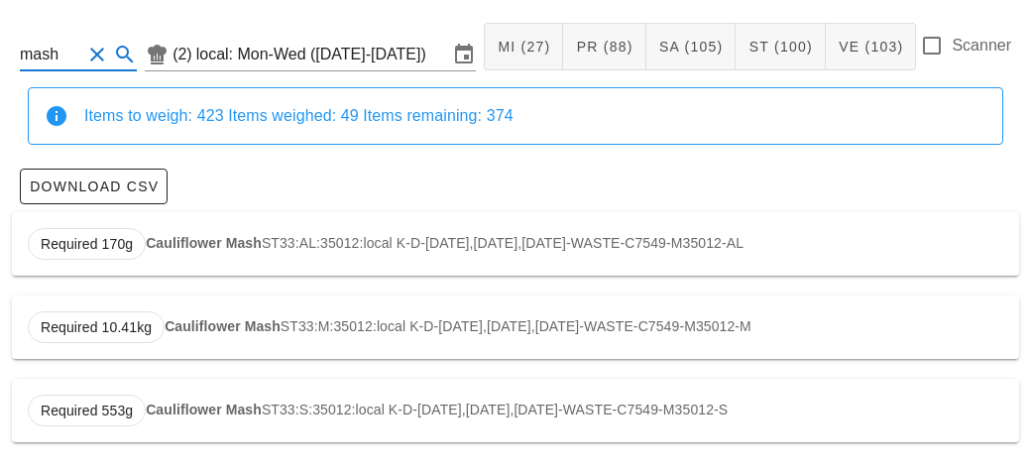
click at [185, 258] on div "Required 170g Cauliflower Mash ST33:AL:35012:local K-D-[DATE],[DATE],[DATE]-WAS…" at bounding box center [515, 243] width 1007 height 63
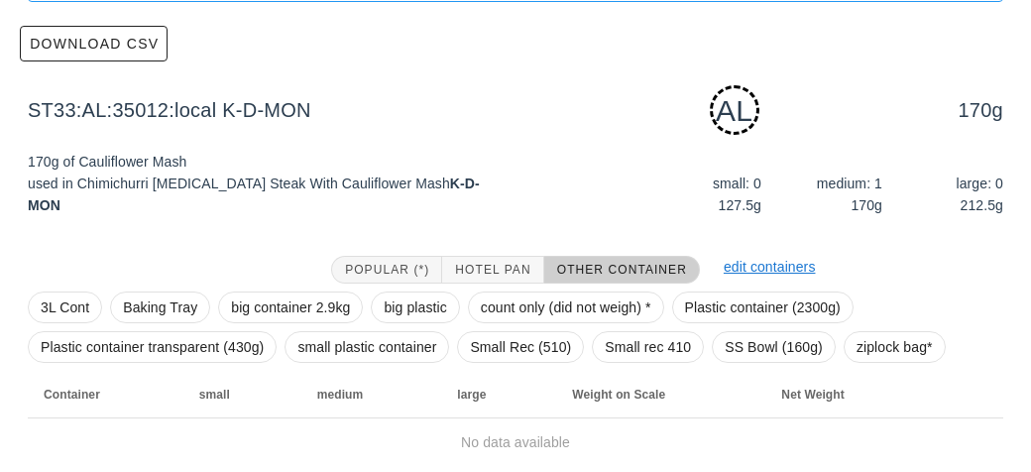
scroll to position [299, 0]
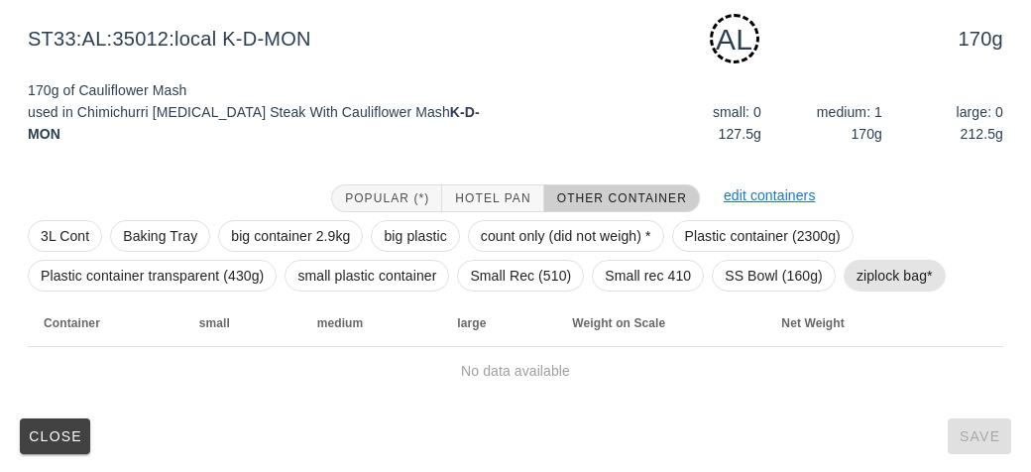
click at [877, 277] on span "ziplock bag*" at bounding box center [894, 276] width 76 height 30
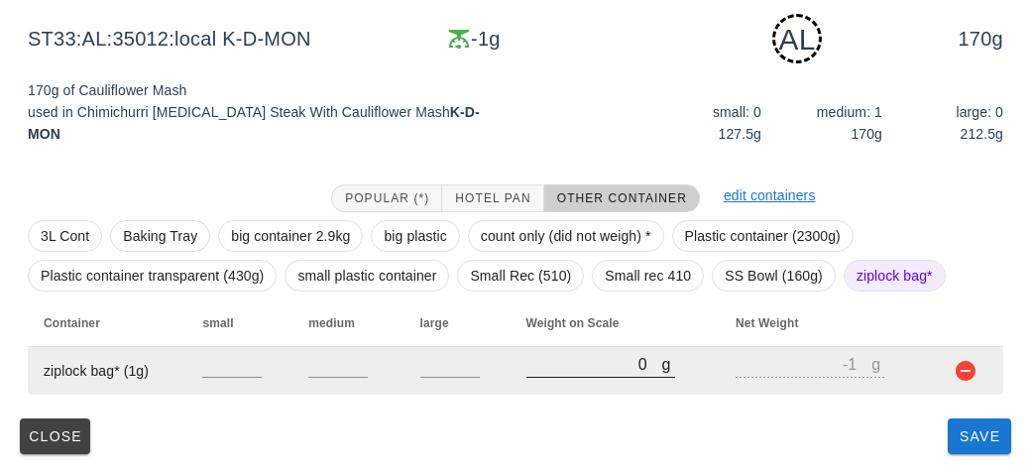
click at [562, 373] on input "0" at bounding box center [594, 364] width 136 height 26
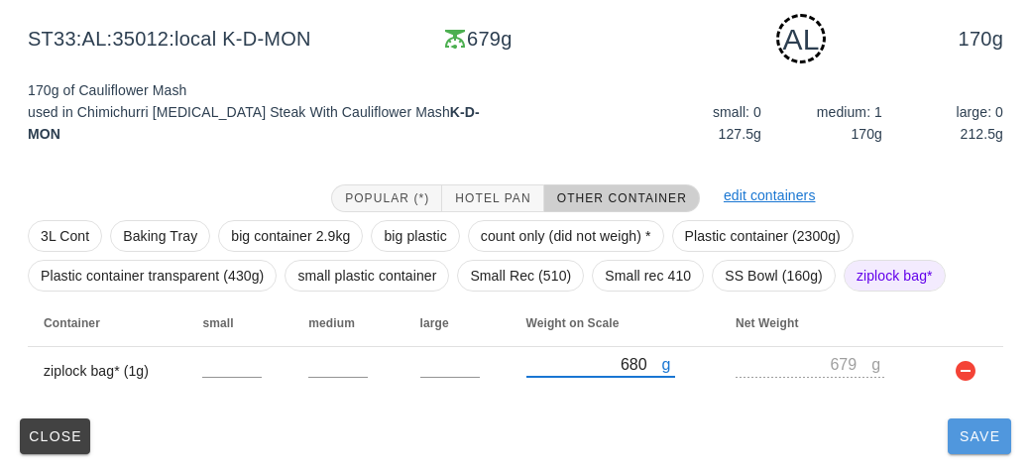
click at [949, 442] on button "Save" at bounding box center [978, 436] width 63 height 36
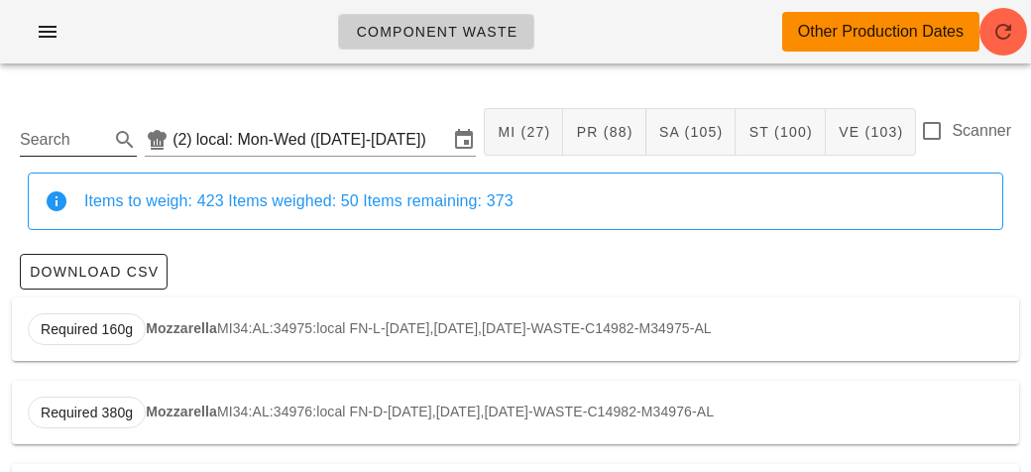
click at [75, 132] on input "Search" at bounding box center [62, 140] width 85 height 32
click at [143, 337] on div "Required 244g Asparagus VE58:AL:35012:local K-D-[DATE],[DATE],[DATE]-WASTE-C150…" at bounding box center [515, 328] width 1007 height 63
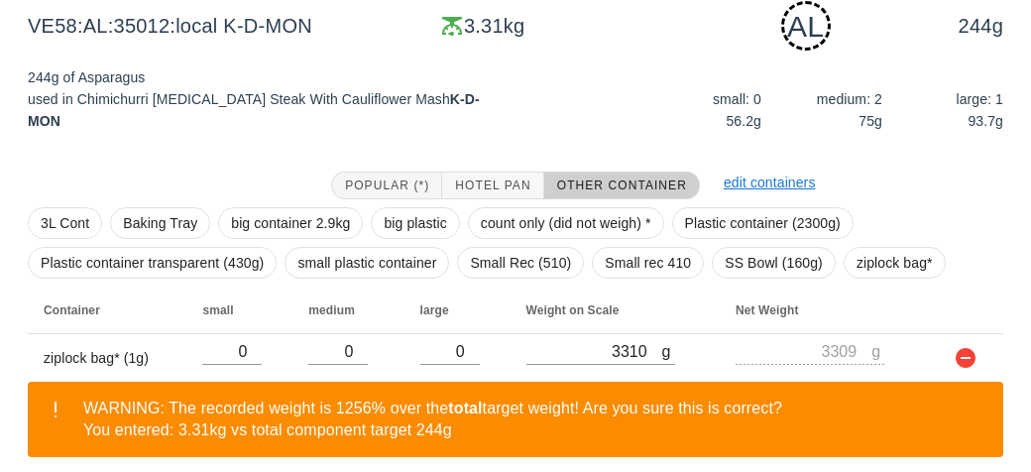
scroll to position [390, 0]
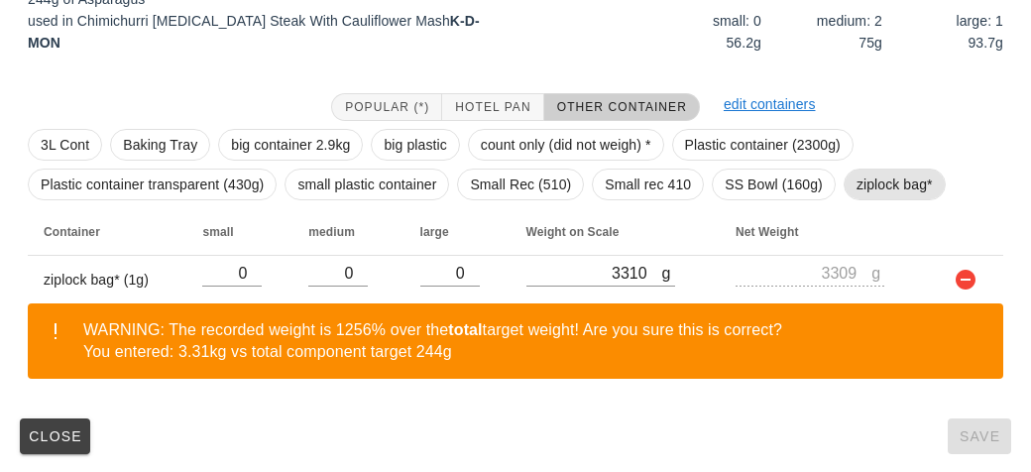
click at [872, 183] on span "ziplock bag*" at bounding box center [894, 184] width 76 height 30
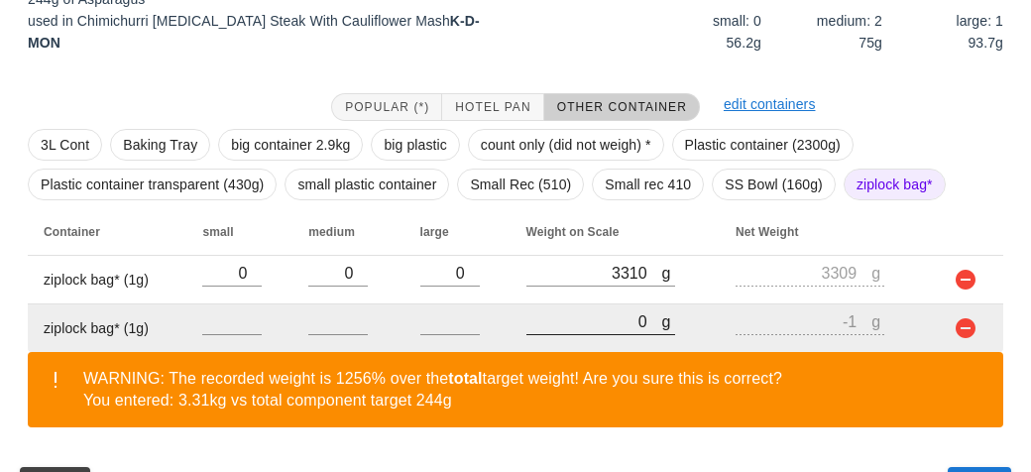
click at [596, 325] on input "0" at bounding box center [594, 321] width 136 height 26
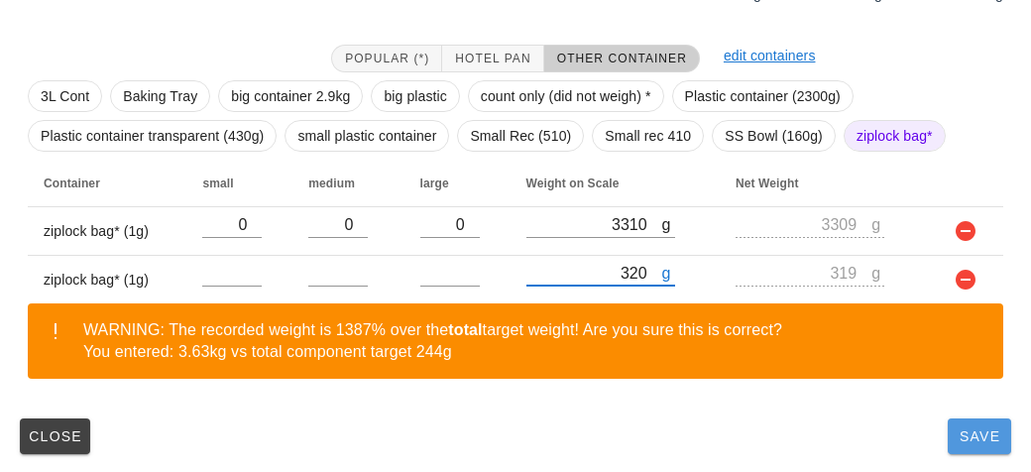
click at [980, 452] on button "Save" at bounding box center [978, 436] width 63 height 36
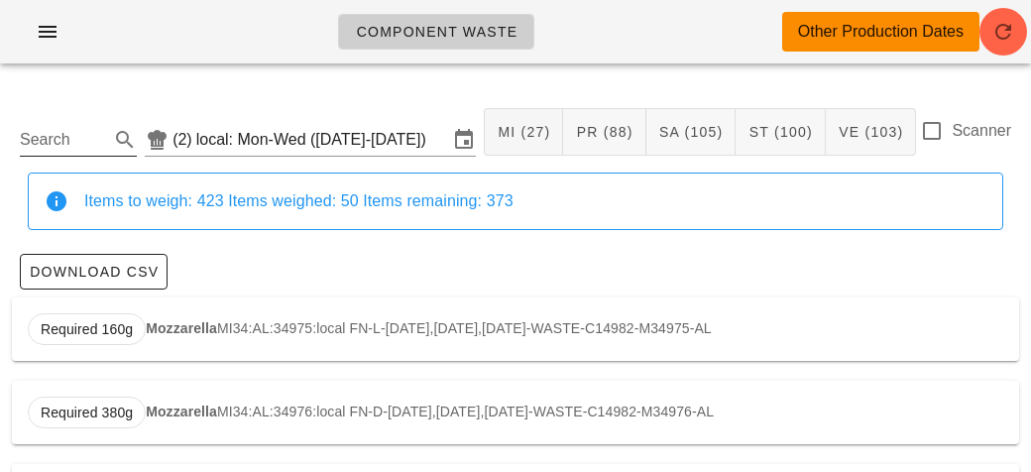
click at [49, 129] on input "Search" at bounding box center [62, 140] width 85 height 32
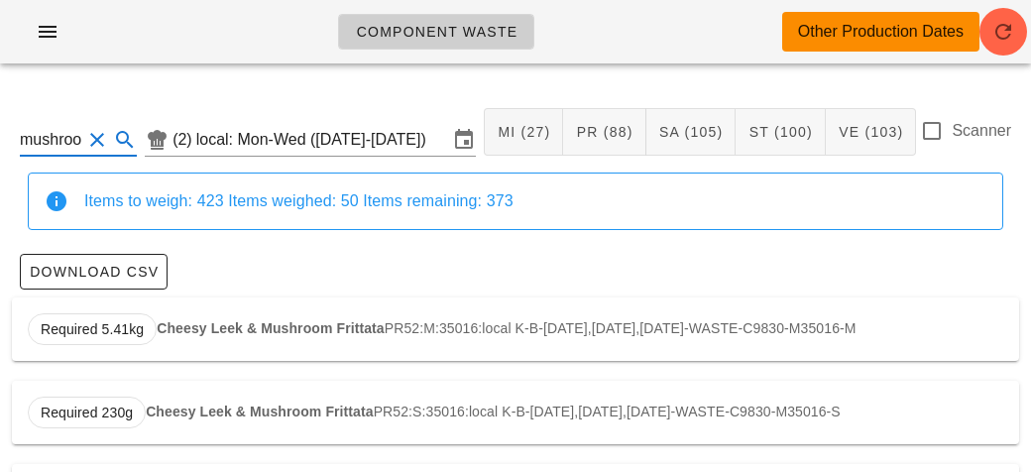
scroll to position [0, 11]
click at [191, 332] on strong "Mushroom Gravy (on meal)" at bounding box center [248, 328] width 182 height 16
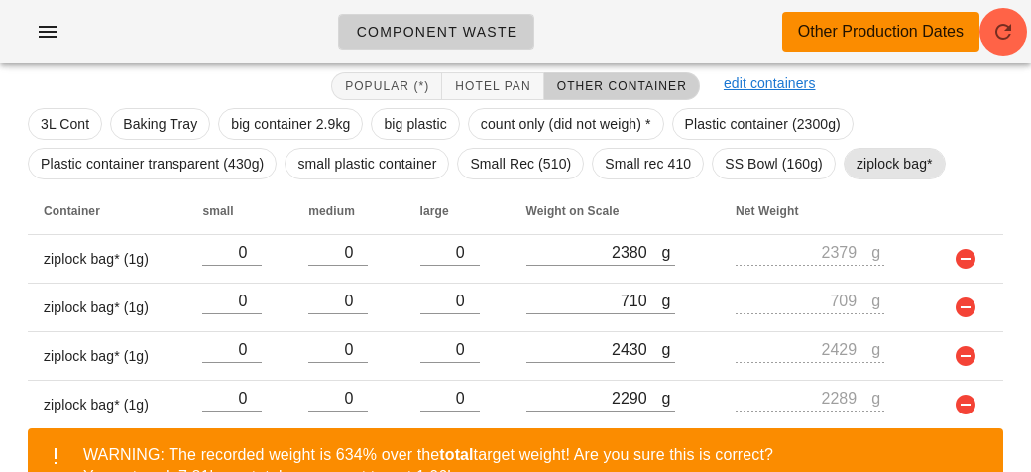
click at [882, 167] on span "ziplock bag*" at bounding box center [894, 164] width 76 height 30
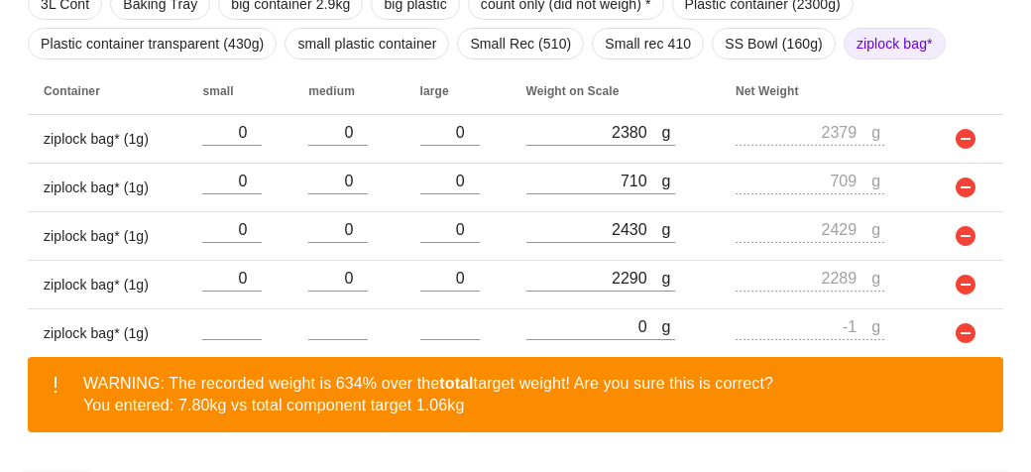
scroll to position [584, 0]
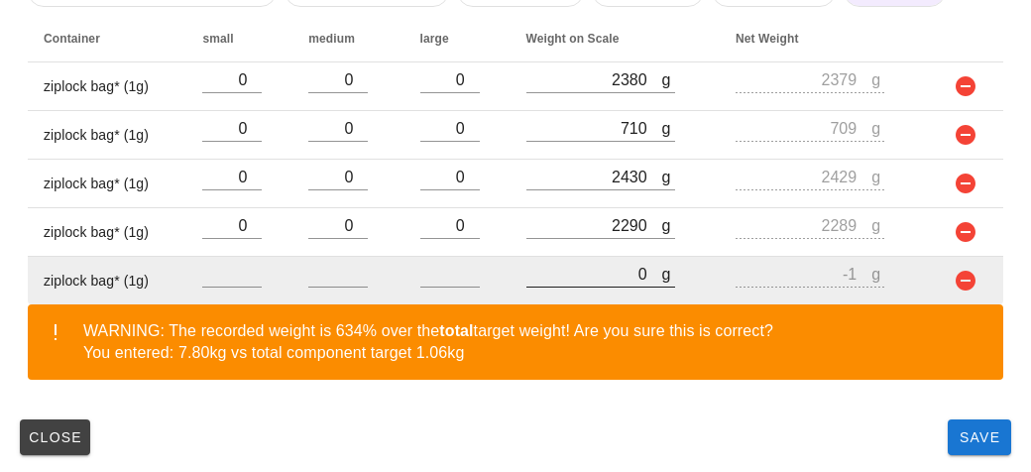
click at [597, 278] on input "0" at bounding box center [594, 274] width 136 height 26
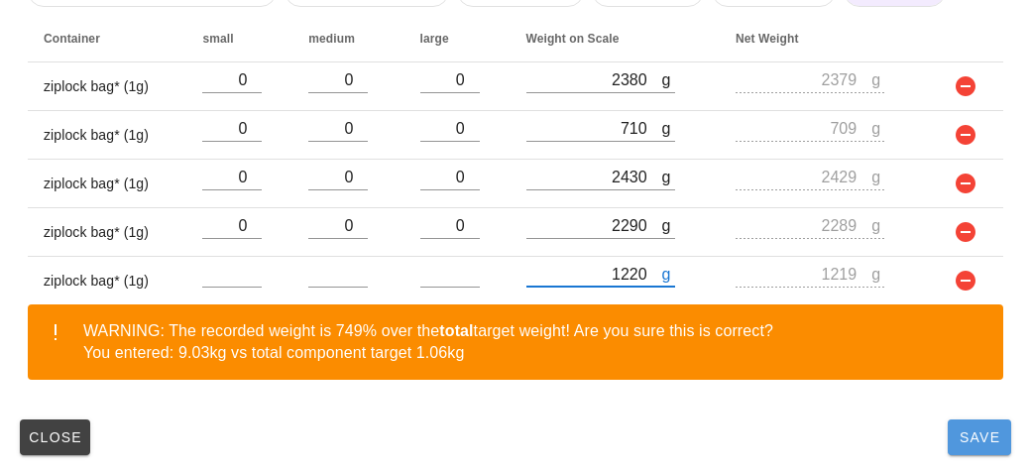
click at [971, 438] on span "Save" at bounding box center [979, 437] width 48 height 16
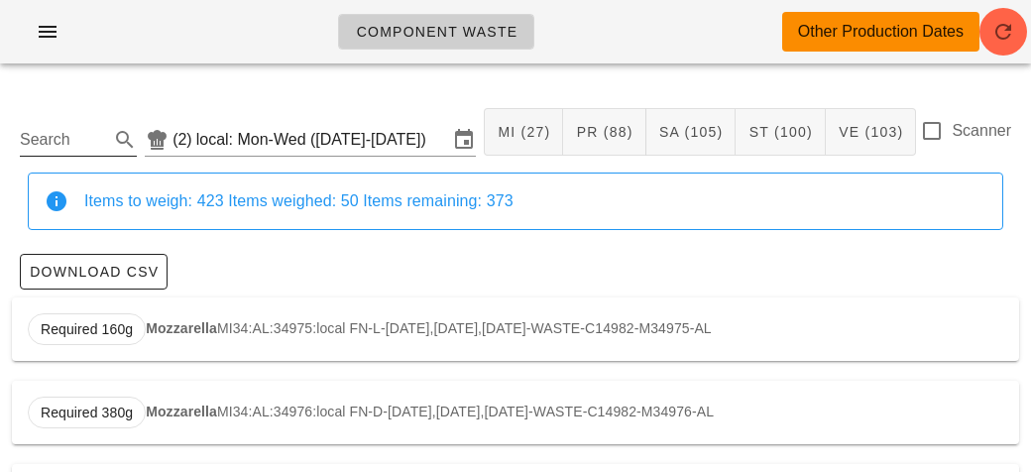
click at [89, 133] on input "Search" at bounding box center [62, 140] width 85 height 32
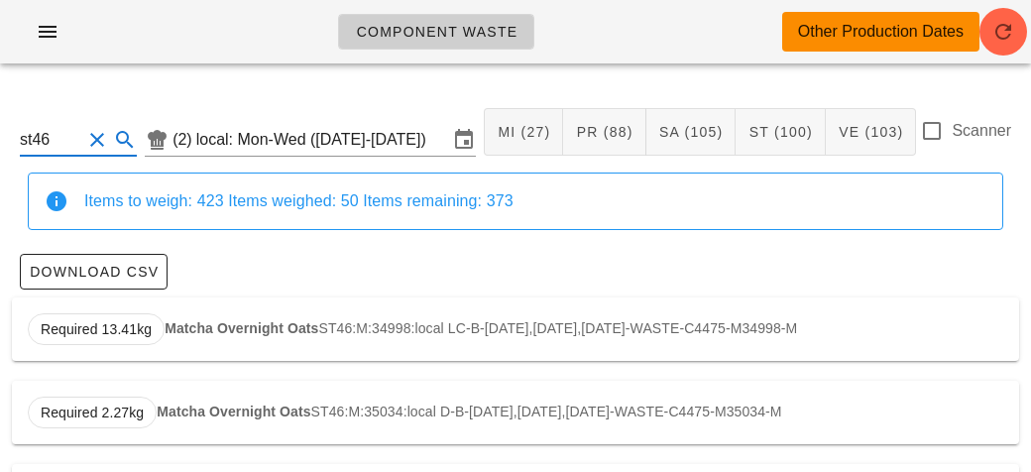
click at [202, 323] on strong "Matcha Overnight Oats" at bounding box center [242, 328] width 154 height 16
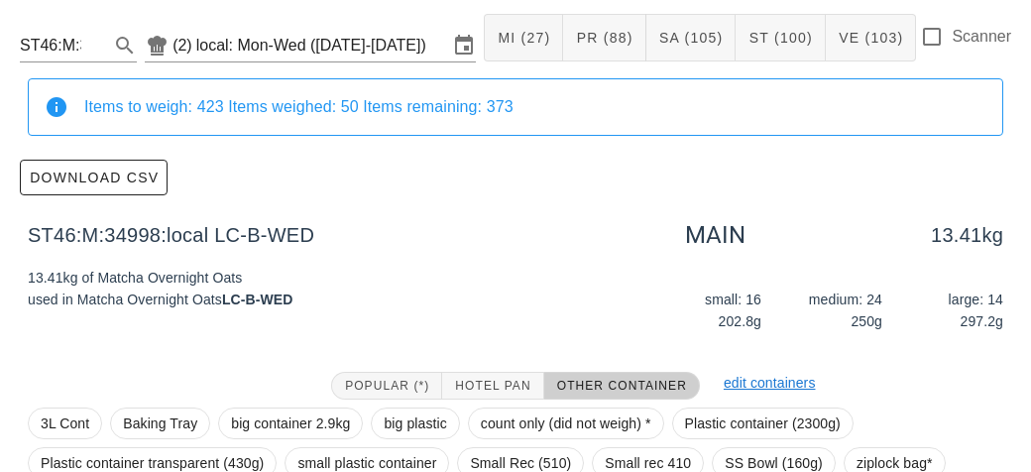
scroll to position [281, 0]
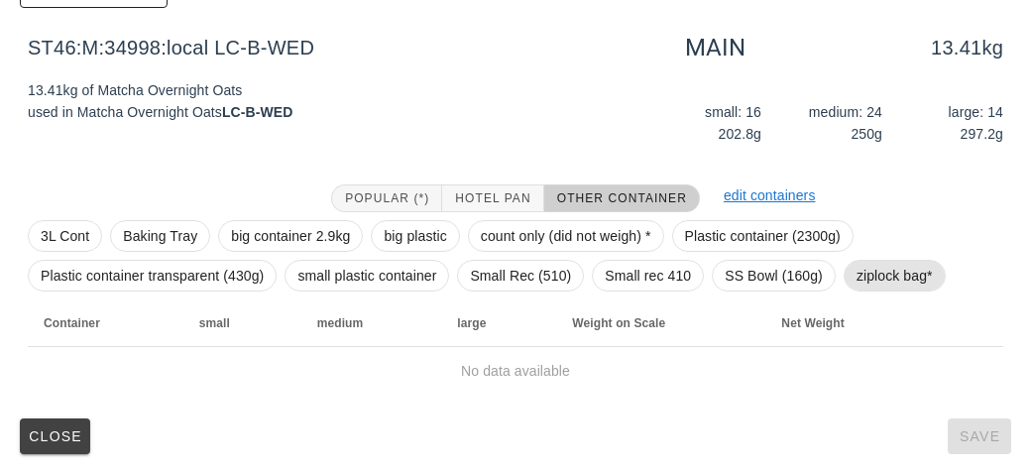
click at [878, 283] on span "ziplock bag*" at bounding box center [894, 276] width 76 height 30
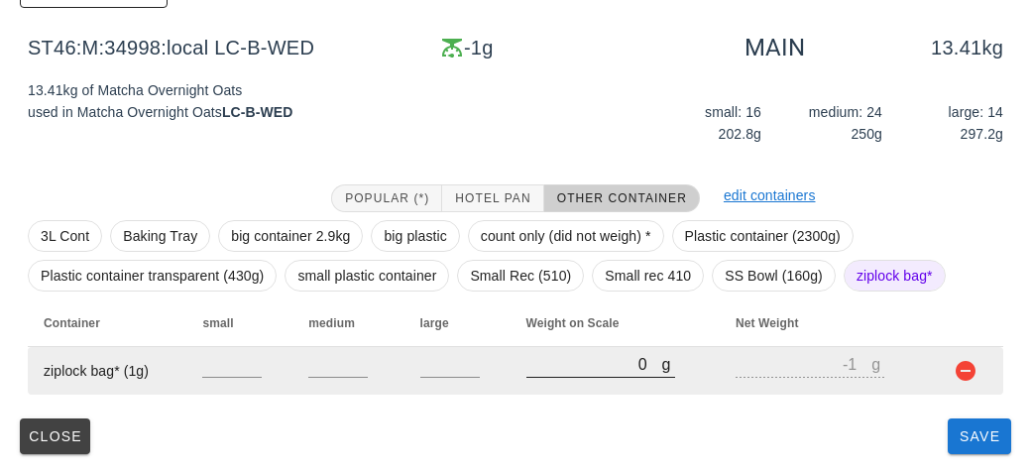
click at [556, 369] on input "0" at bounding box center [594, 364] width 136 height 26
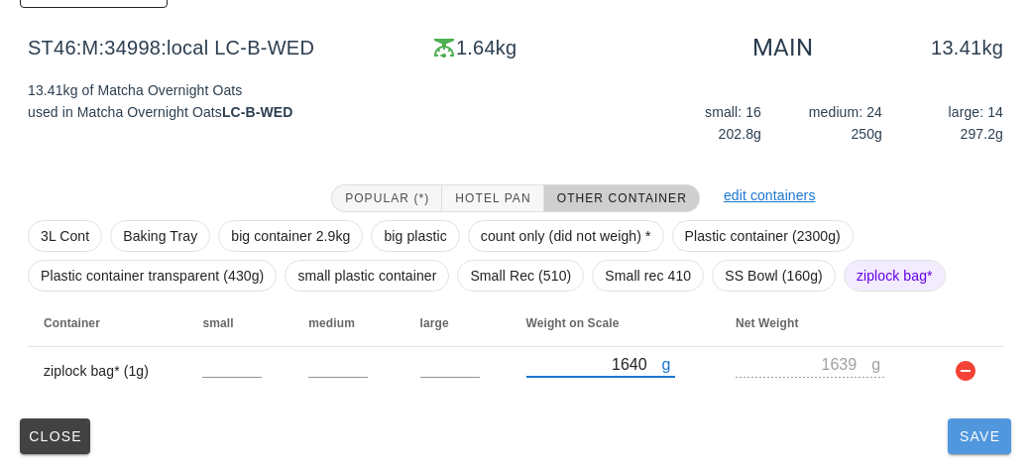
click at [980, 433] on span "Save" at bounding box center [979, 436] width 48 height 16
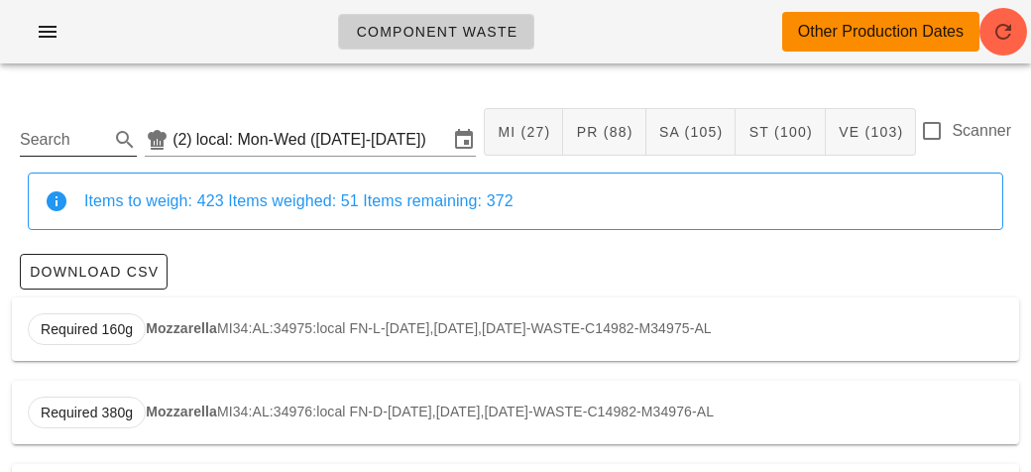
click at [46, 132] on input "Search" at bounding box center [62, 140] width 85 height 32
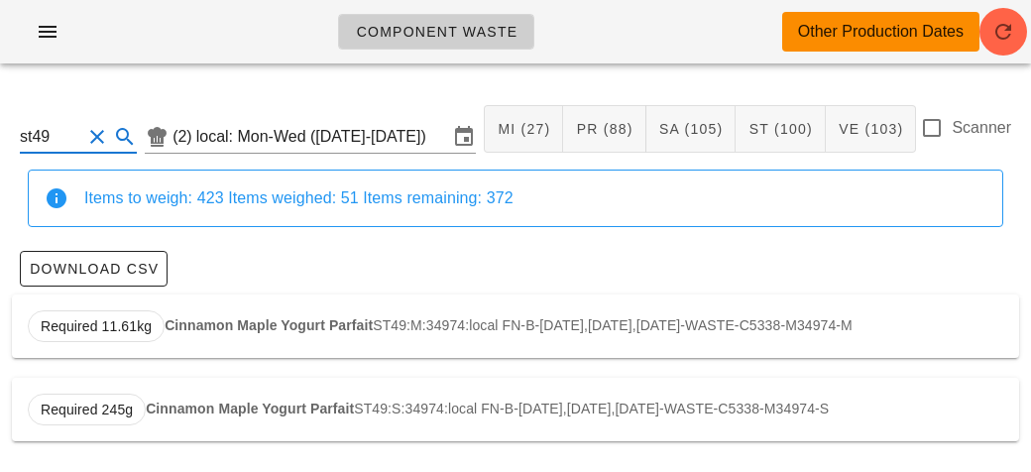
click at [224, 319] on strong "Cinnamon Maple Yogurt Parfait" at bounding box center [269, 325] width 208 height 16
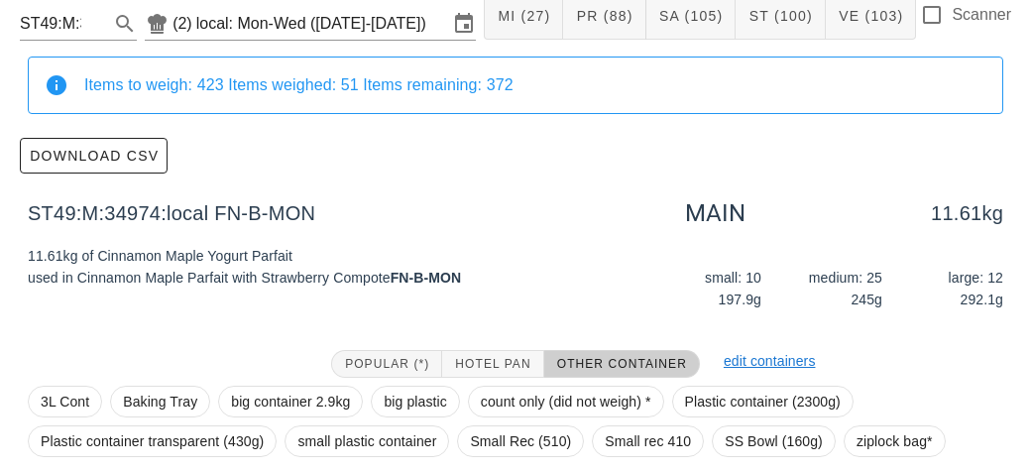
scroll to position [281, 0]
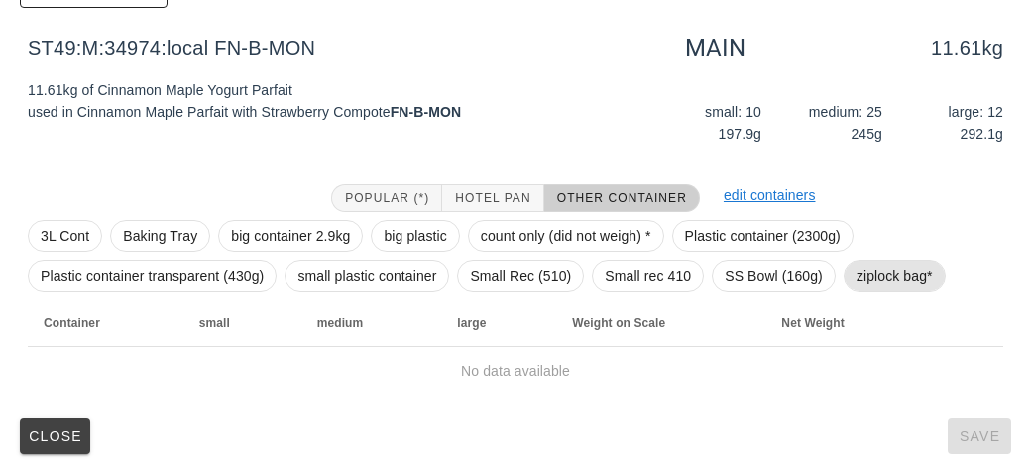
click at [881, 278] on span "ziplock bag*" at bounding box center [894, 276] width 76 height 30
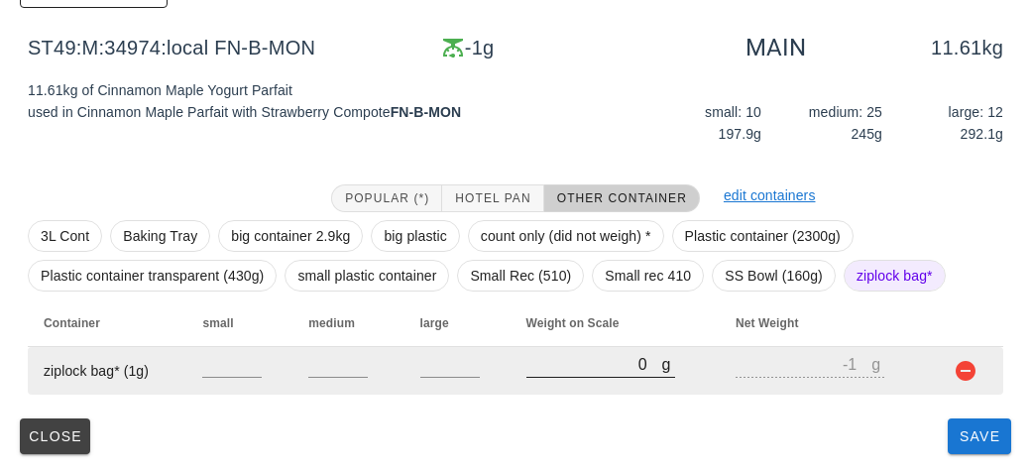
click at [578, 356] on input "0" at bounding box center [594, 364] width 136 height 26
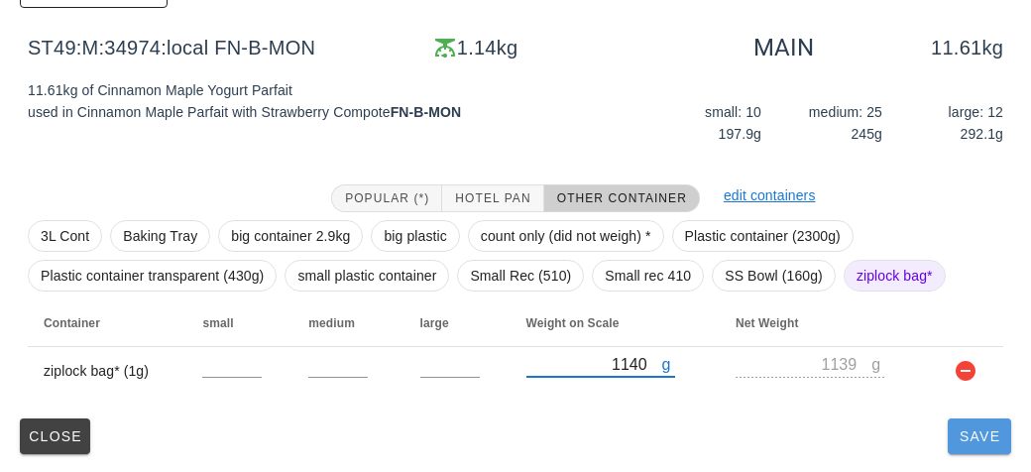
click at [978, 439] on span "Save" at bounding box center [979, 436] width 48 height 16
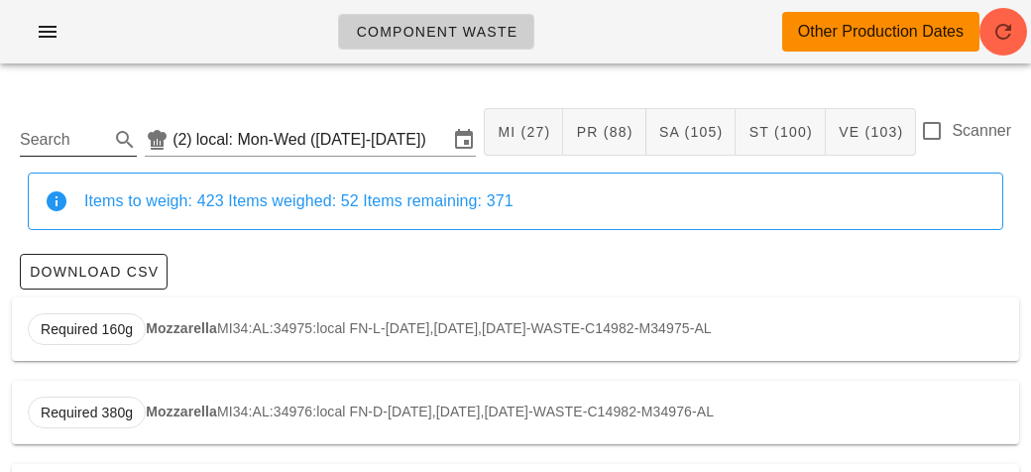
click at [74, 130] on input "Search" at bounding box center [62, 140] width 85 height 32
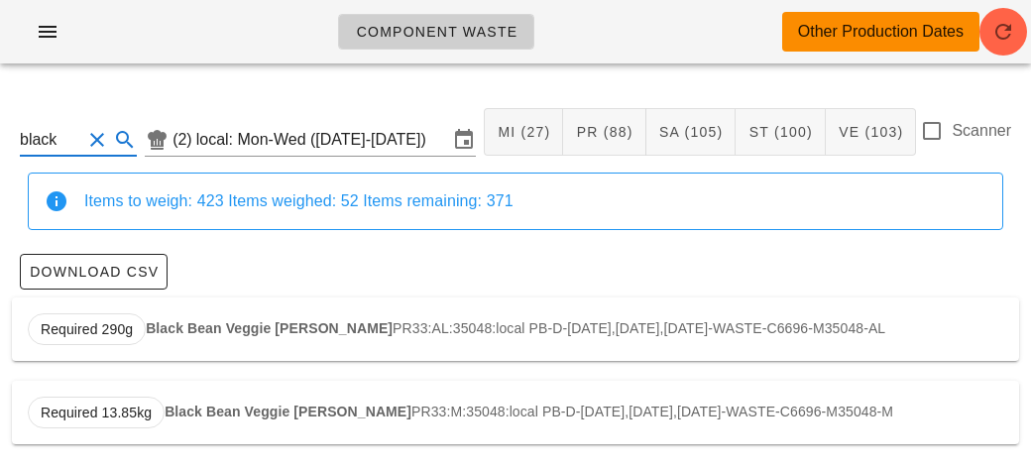
click at [155, 323] on strong "Black Bean Veggie [PERSON_NAME]" at bounding box center [269, 328] width 247 height 16
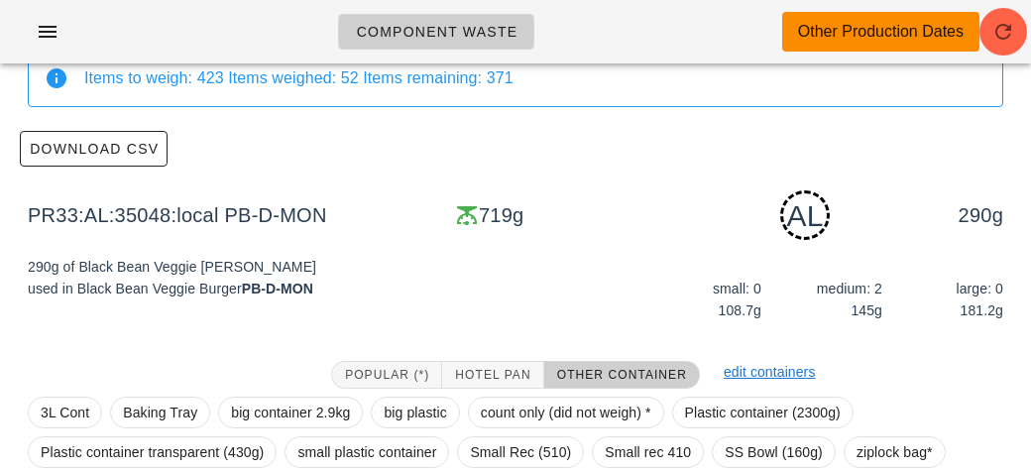
scroll to position [299, 0]
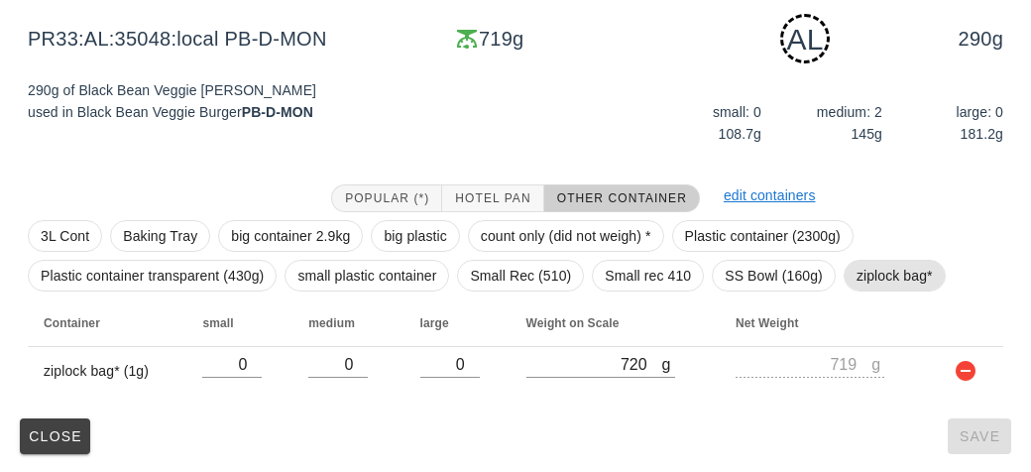
click at [876, 265] on span "ziplock bag*" at bounding box center [894, 276] width 76 height 30
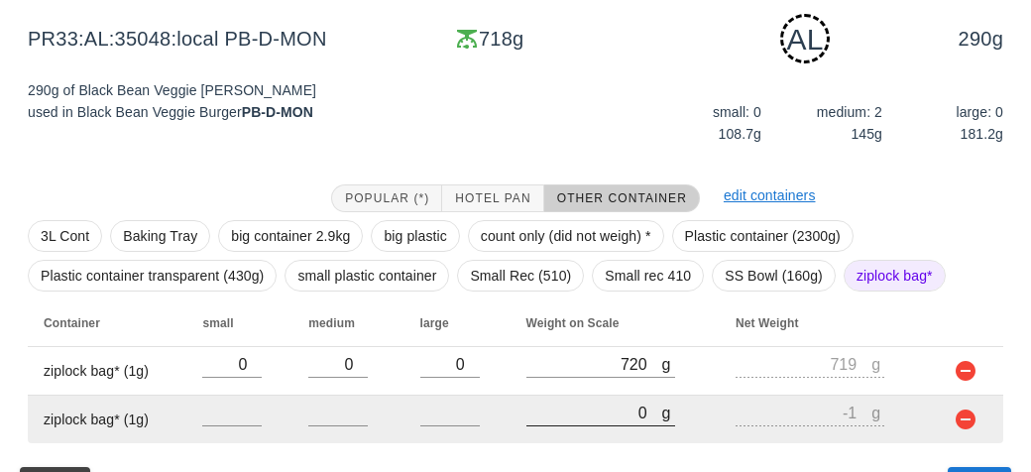
click at [595, 404] on input "0" at bounding box center [594, 412] width 136 height 26
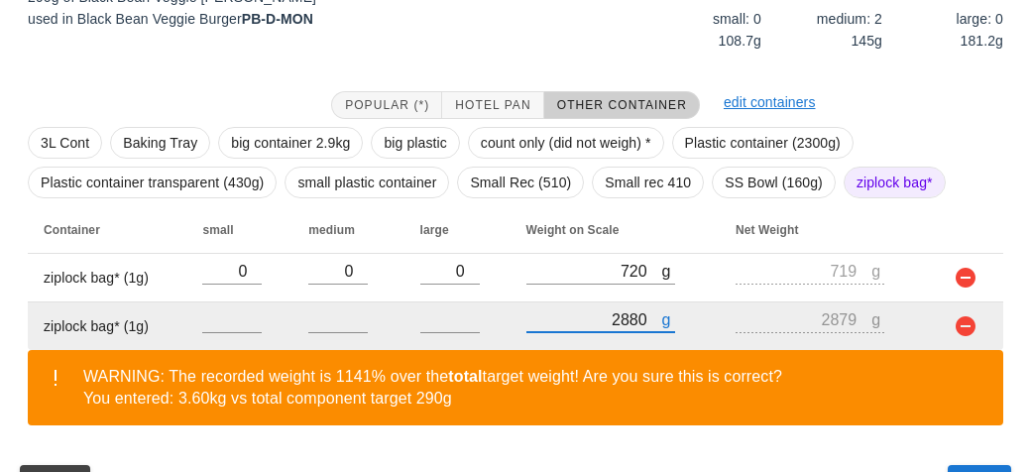
scroll to position [439, 0]
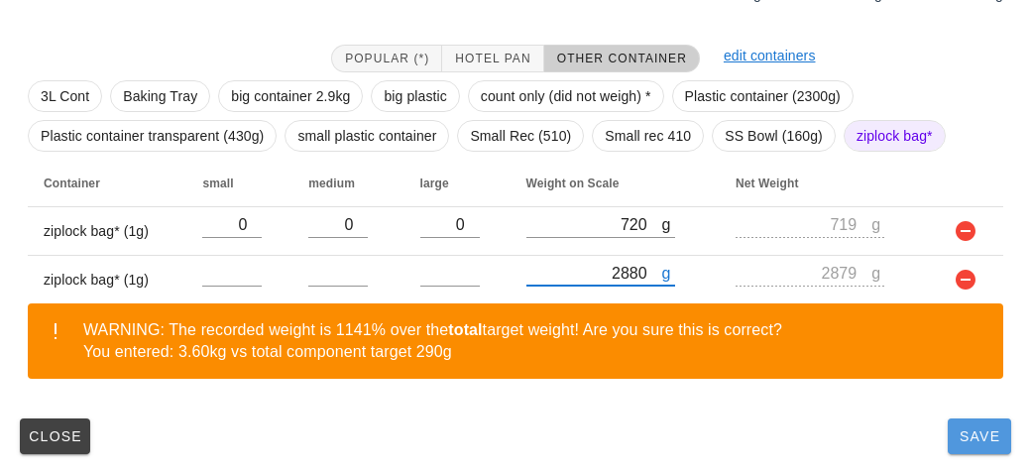
click at [973, 424] on button "Save" at bounding box center [978, 436] width 63 height 36
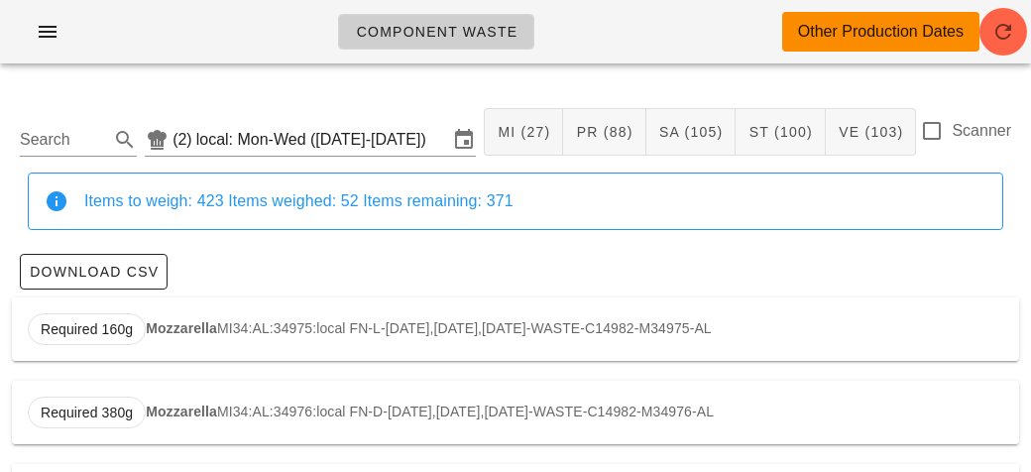
click at [947, 145] on div "Scanner" at bounding box center [965, 142] width 91 height 46
click at [940, 146] on div "Scanner" at bounding box center [965, 142] width 91 height 46
click at [934, 123] on div at bounding box center [932, 131] width 34 height 34
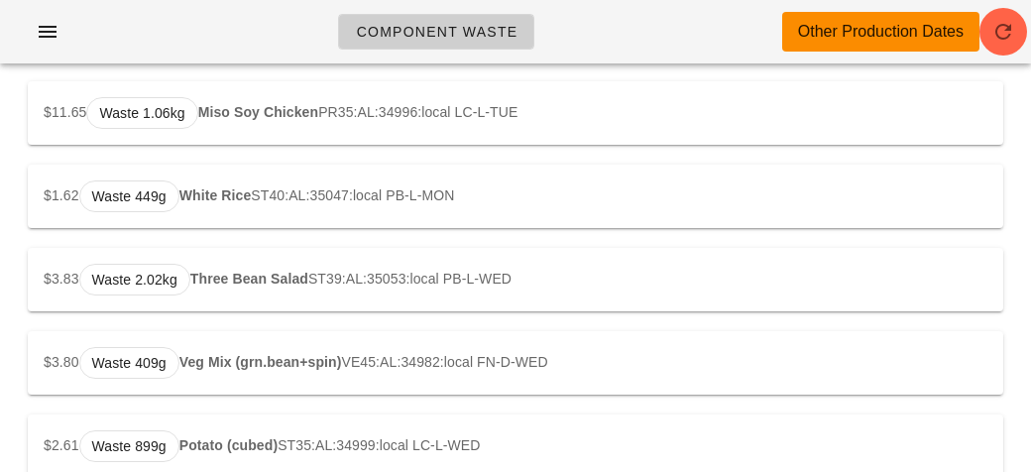
scroll to position [243, 0]
